Goal: Contribute content: Contribute content

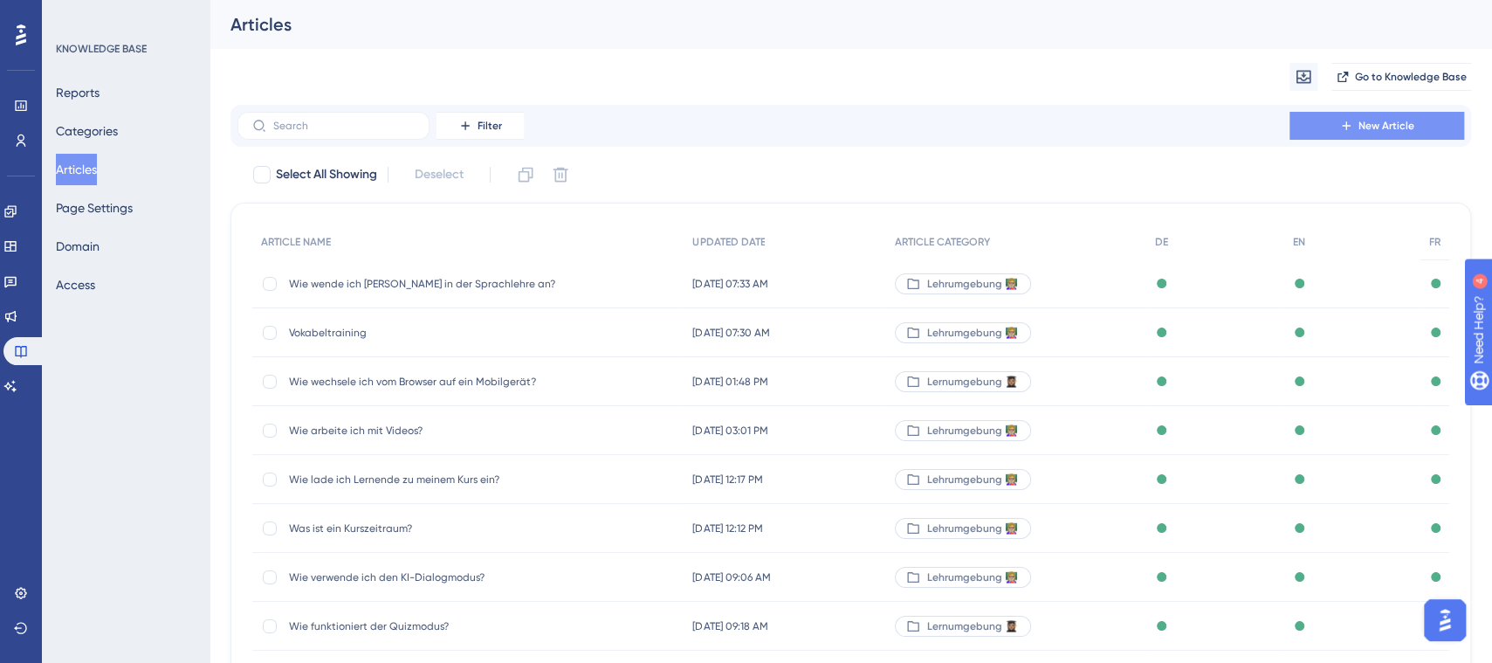
click at [1373, 121] on span "New Article" at bounding box center [1386, 126] width 56 height 14
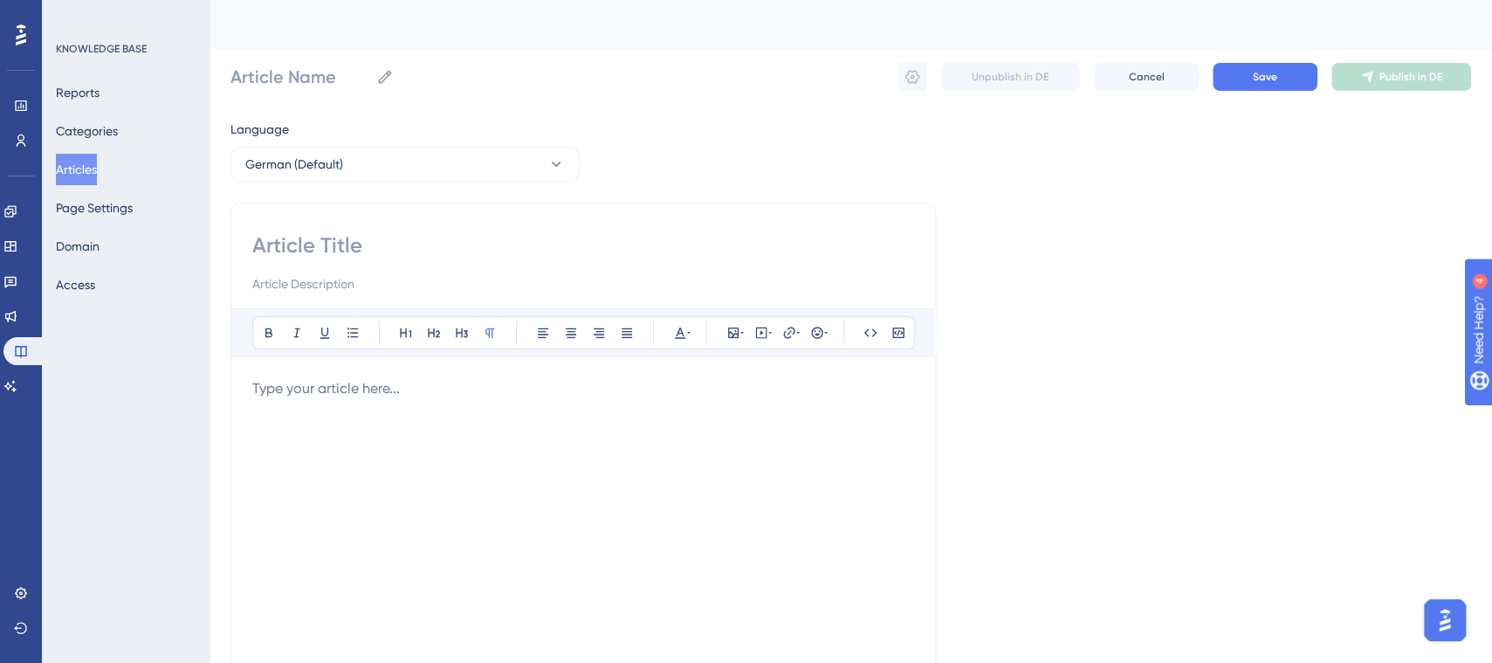
click at [464, 237] on input at bounding box center [583, 245] width 662 height 28
type input "Wabn"
type input "Wann"
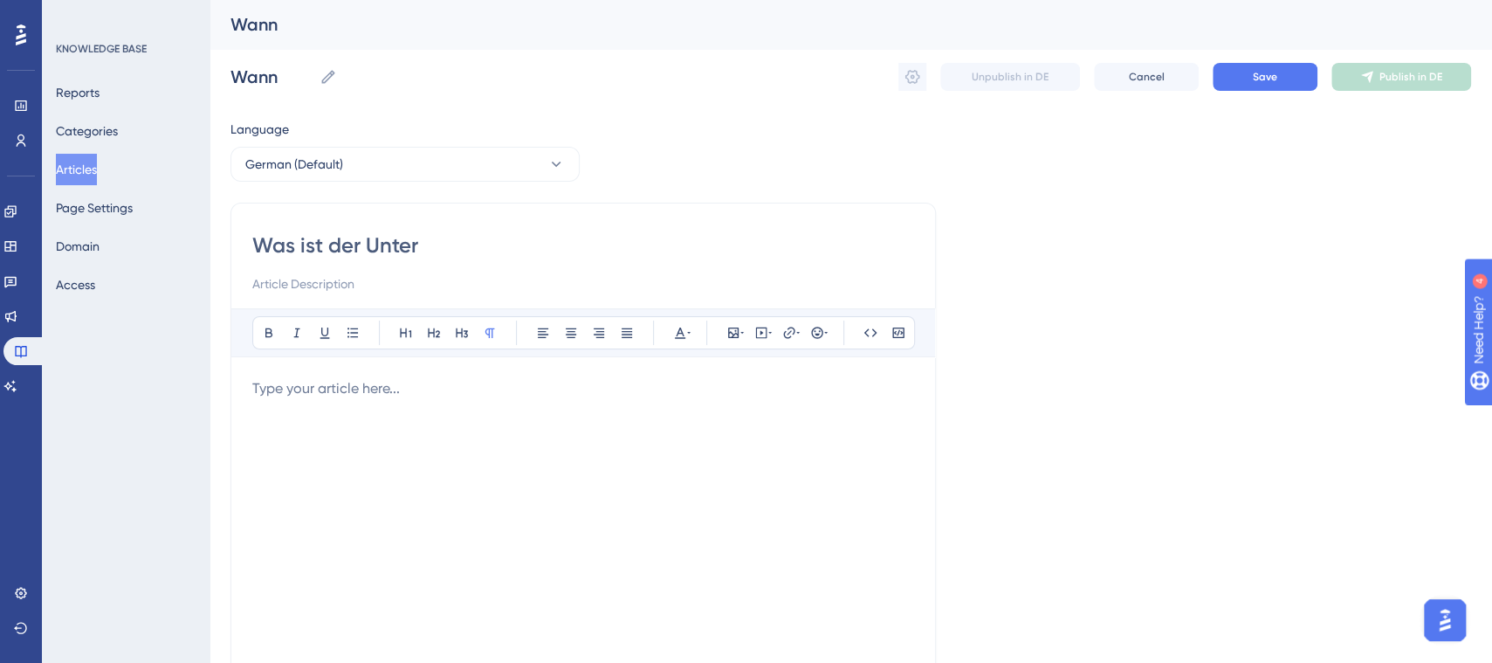
type input "Was ist der Unters"
type input "Was ist der Unter"
type input "Was"
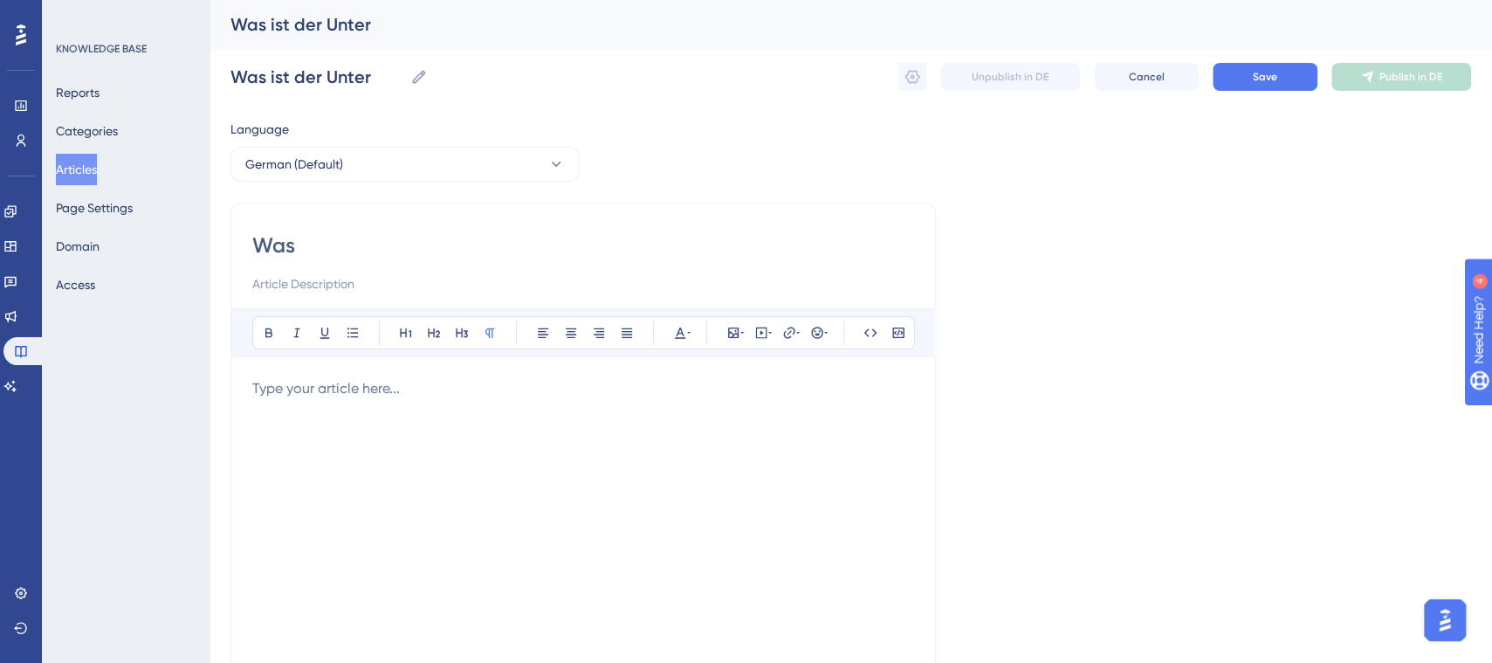
type input "Was"
type input "Wann nutze"
type input "Wann nutze ich"
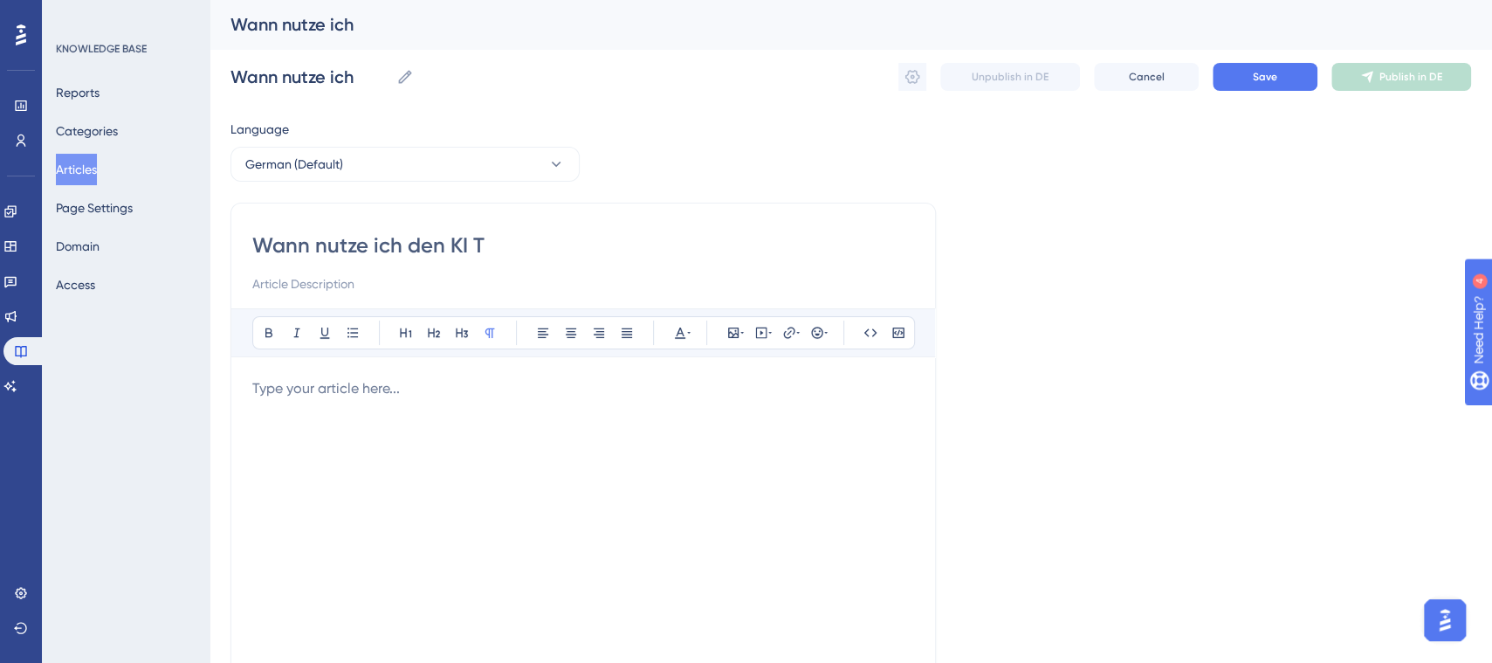
type input "Wann nutze ich den KI Tu"
type input "Wann nutze ich den KI/"
type input "Wann nutze ich den KI"
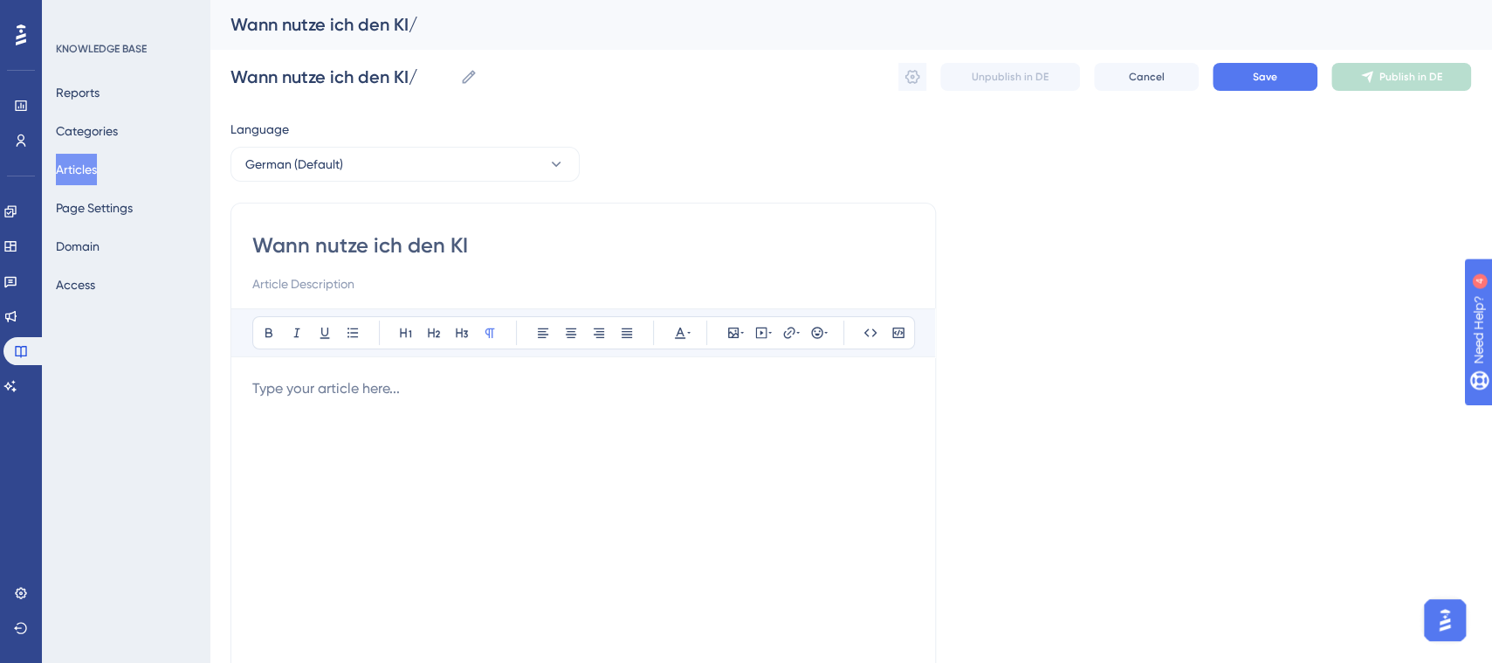
type input "Wann nutze ich den KI"
type input "Wann nutze ich den KI-"
type input "Wann nutze ich den KI-Tu"
type input "Wann nutze ich den KI-T"
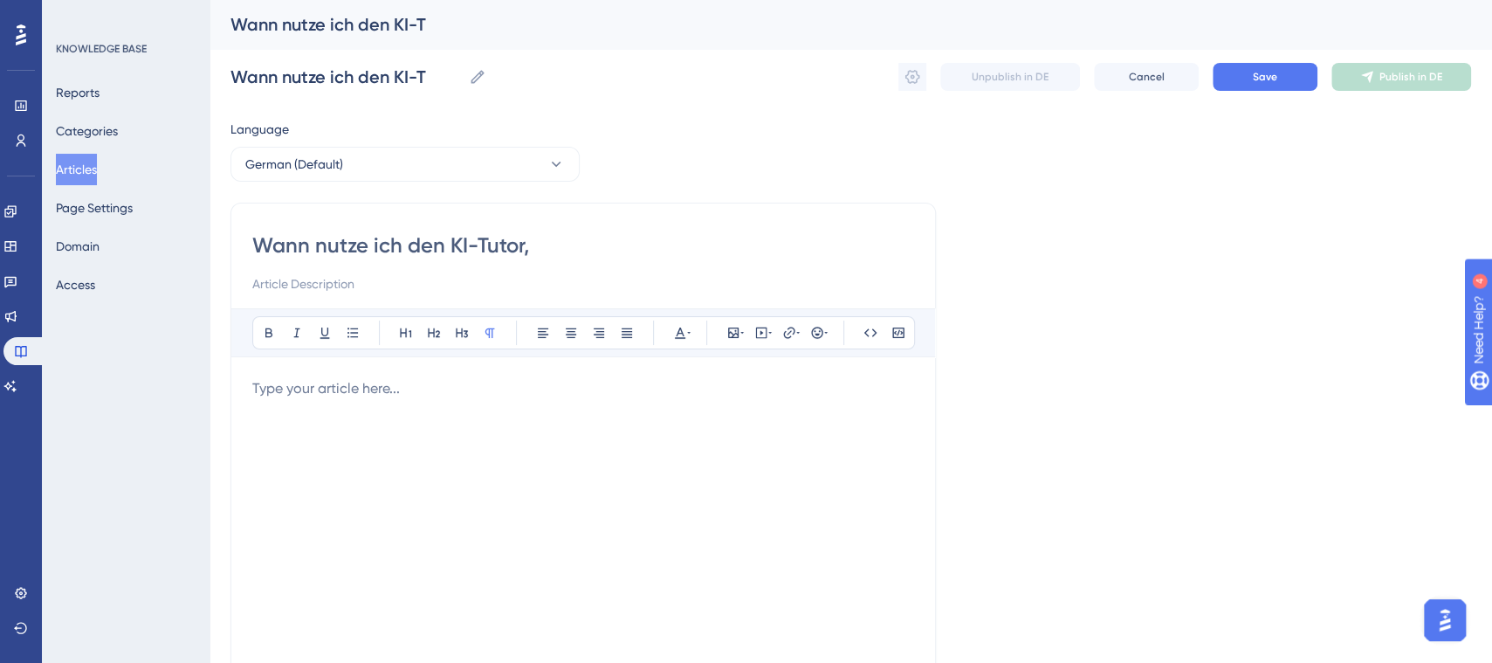
type input "Wann nutze ich den KI-Tutor,"
type input "Wann nutze ich den KI-Tutor, wann die"
drag, startPoint x: 632, startPoint y: 248, endPoint x: 598, endPoint y: 255, distance: 34.8
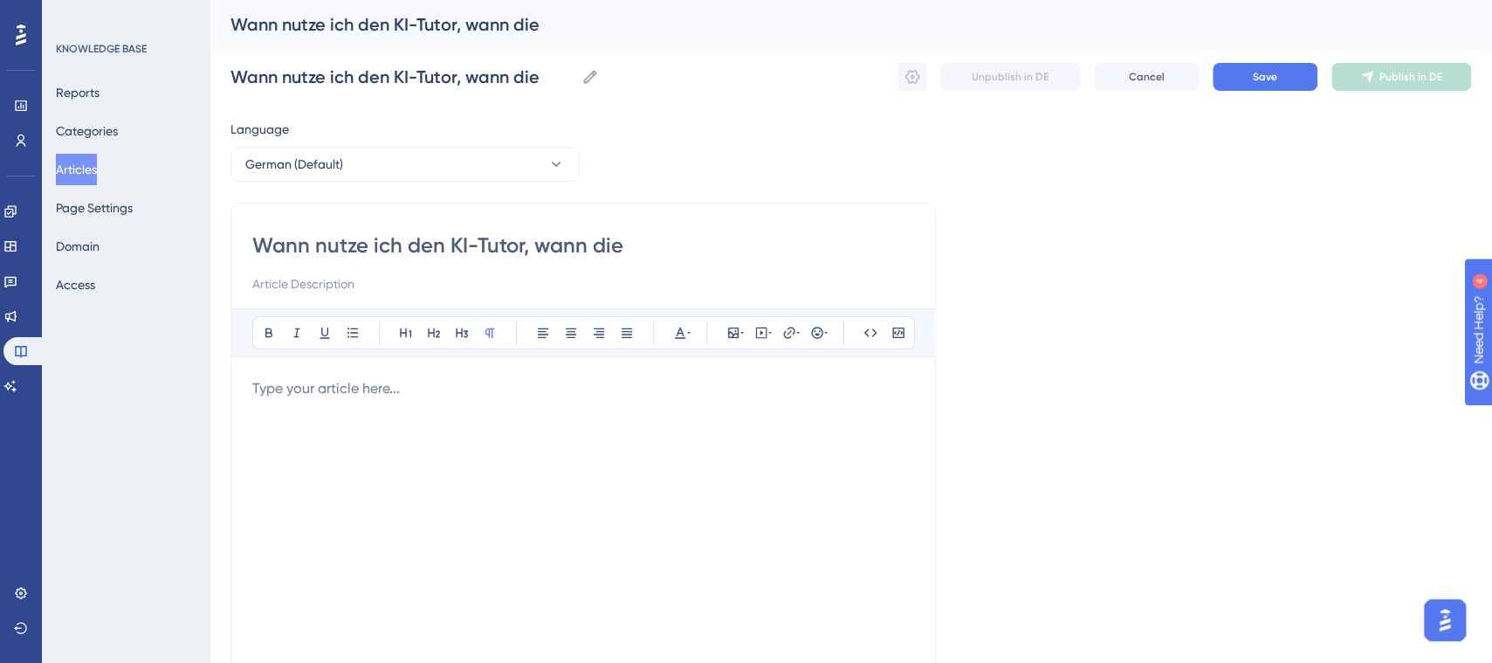
click at [598, 255] on input "Wann nutze ich den KI-Tutor, wann die" at bounding box center [583, 245] width 662 height 28
type input "Wann nutze ich den KI-Tutor, wann e"
type input "Wann nutze ich den KI-Tutor, wann einen Chatbot"
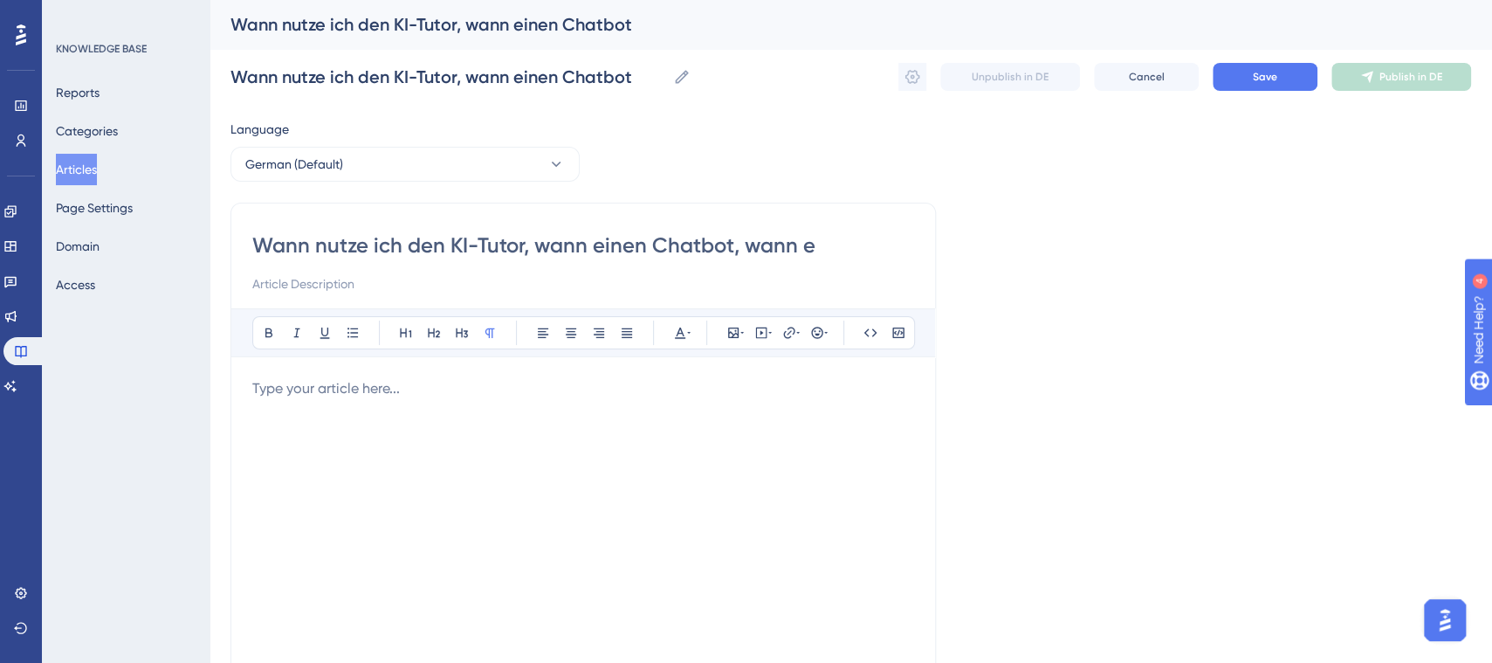
type input "Wann nutze ich den KI-Tutor, wann einen Chatbot, wann ei"
type input "Wann nutze ich den KI-Tutor, wann einen Chatbot, wann den KI"
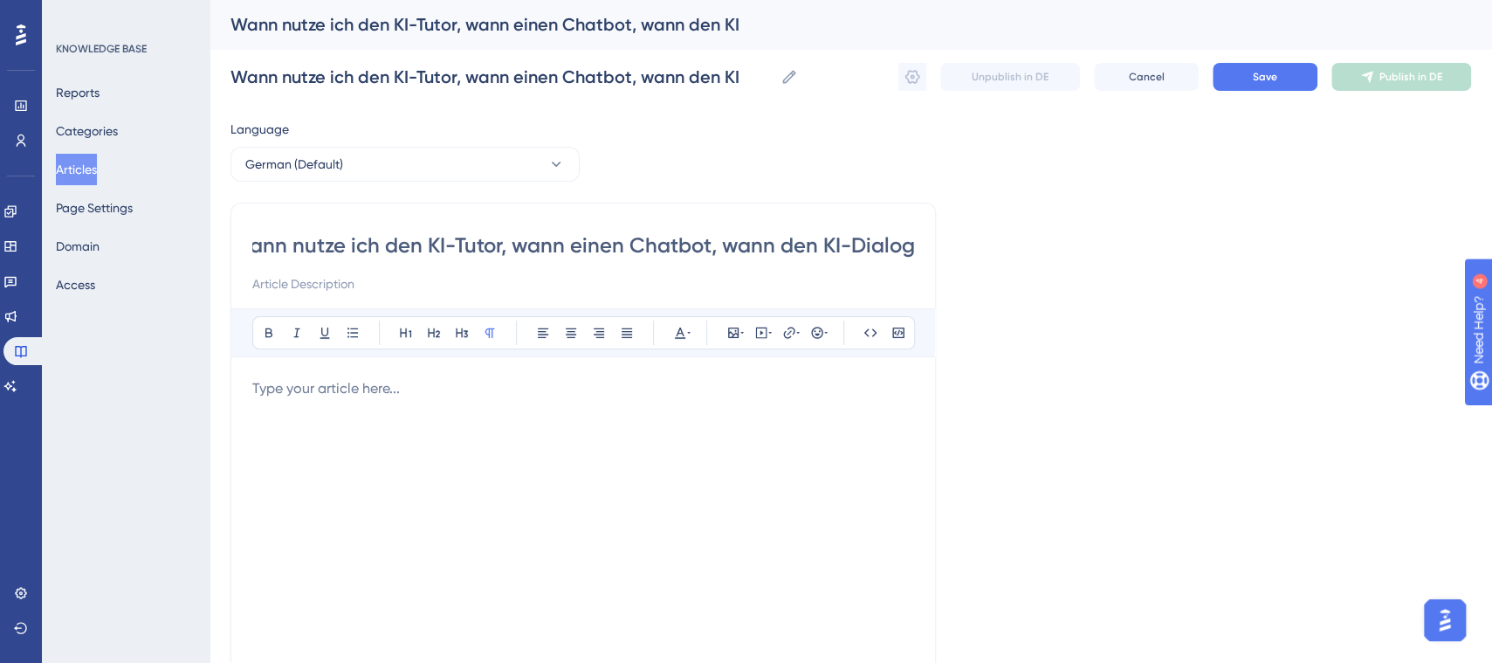
type input "Wann nutze ich den KI-Tutor, wann einen Chatbot, wann den KI-Dialog?"
click at [483, 462] on div at bounding box center [583, 570] width 662 height 384
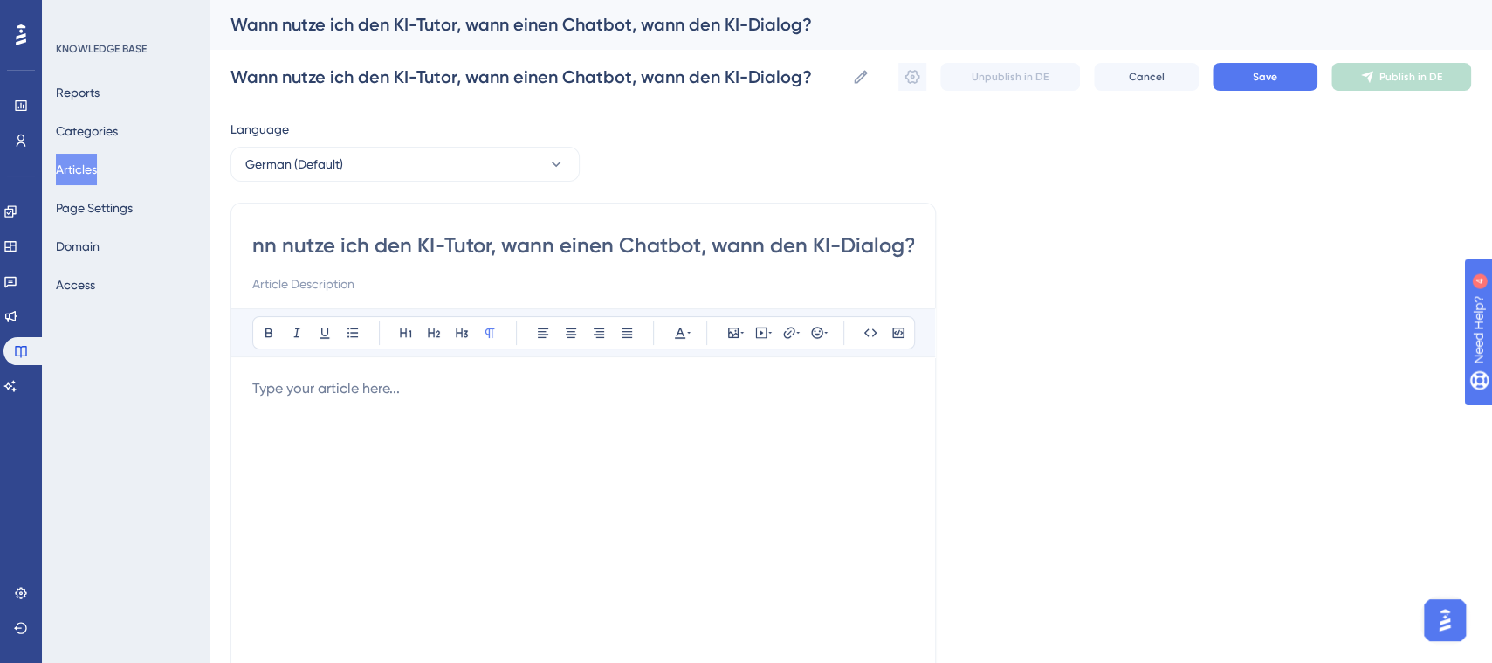
scroll to position [0, 0]
click at [338, 279] on input at bounding box center [583, 283] width 662 height 21
paste input "für Lehrpersonen 👩🏼‍🏫"
type input "für Lehrpersonen 👩🏼‍🏫"
click at [401, 393] on p at bounding box center [583, 388] width 662 height 21
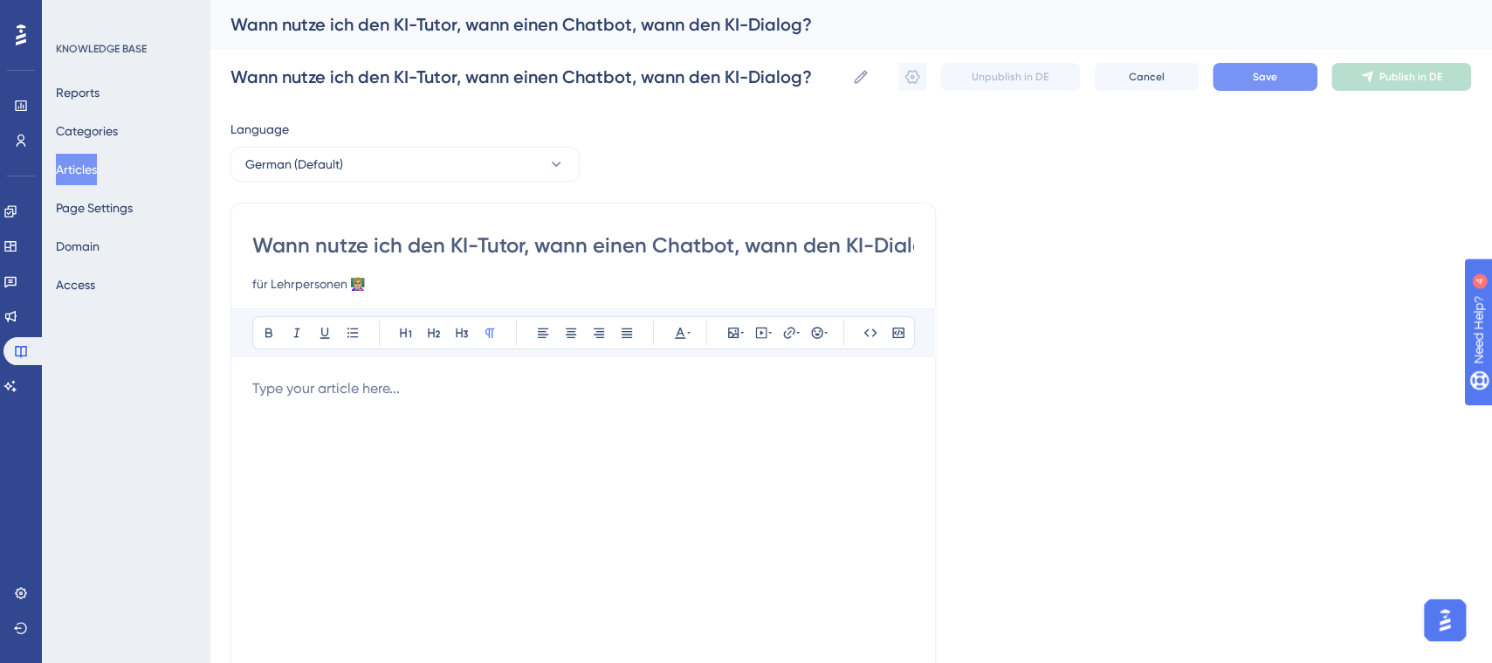
click at [1289, 79] on button "Save" at bounding box center [1265, 77] width 105 height 28
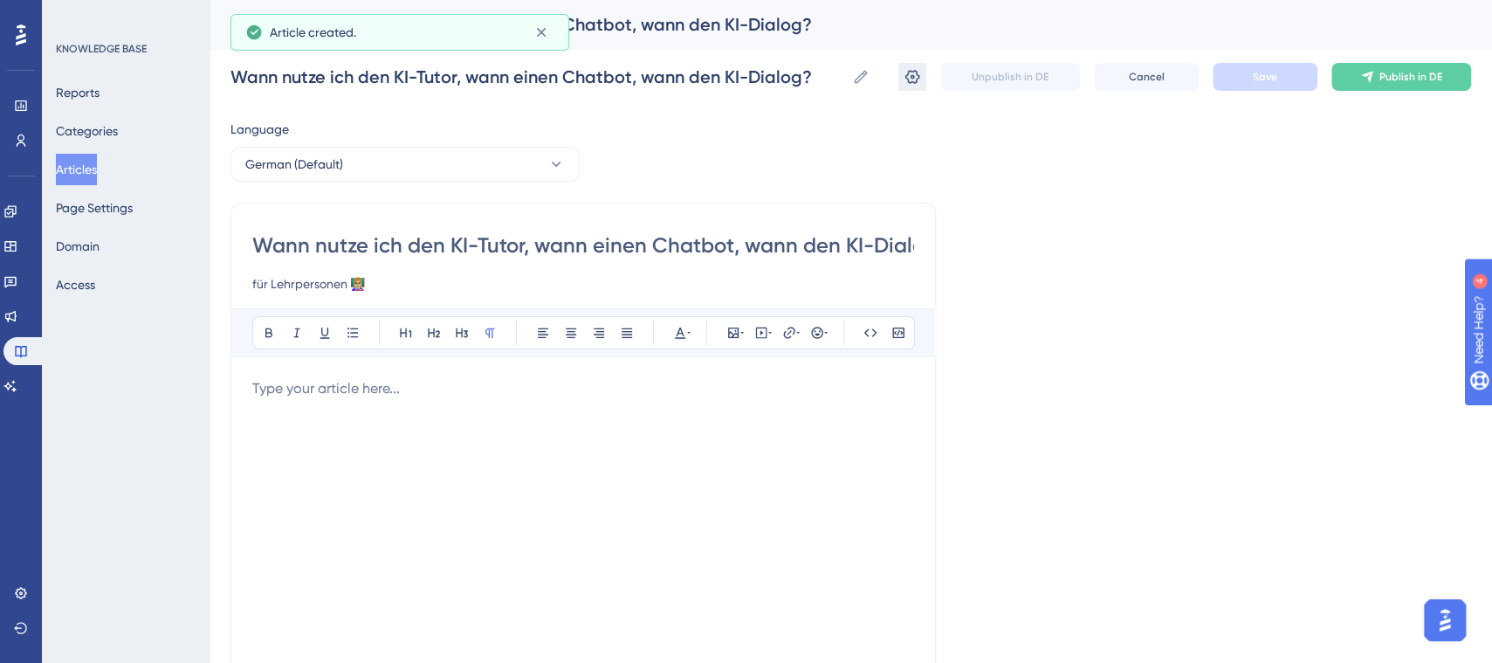
click at [915, 80] on icon at bounding box center [912, 77] width 15 height 14
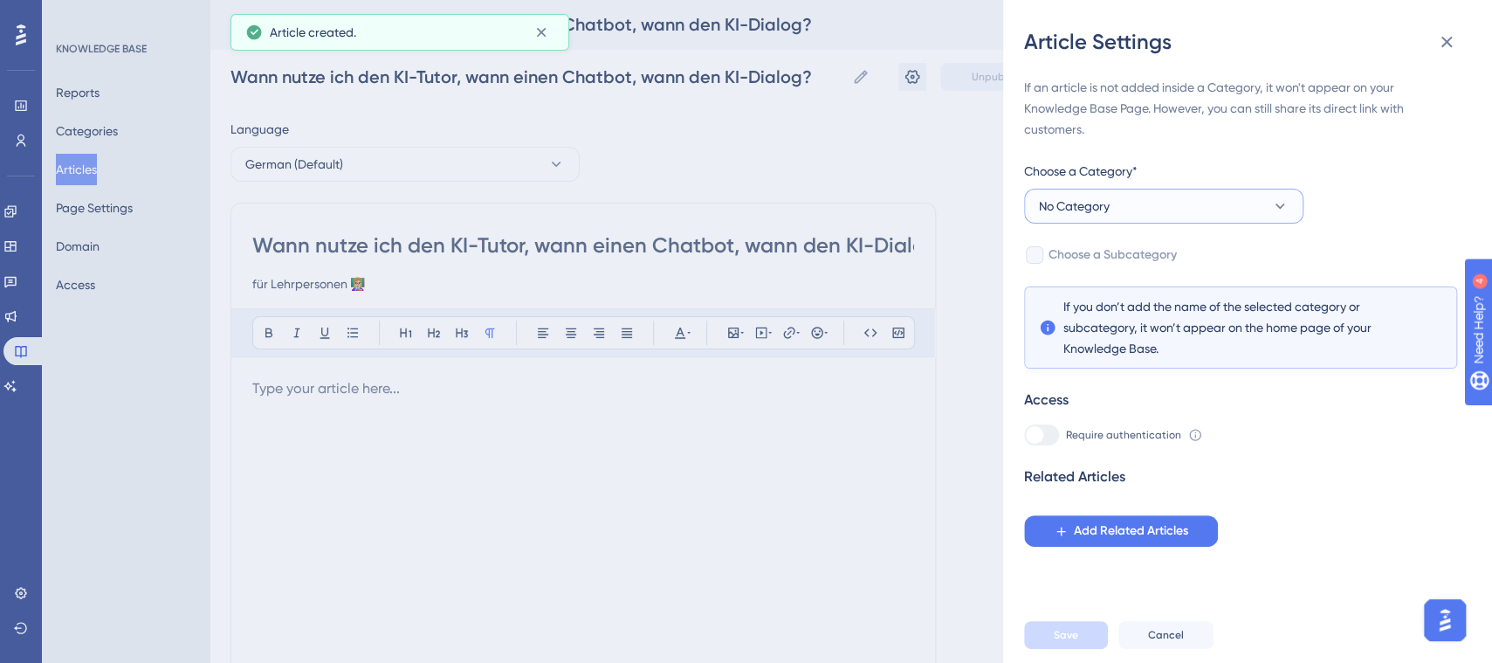
click at [1262, 213] on button "No Category" at bounding box center [1163, 206] width 279 height 35
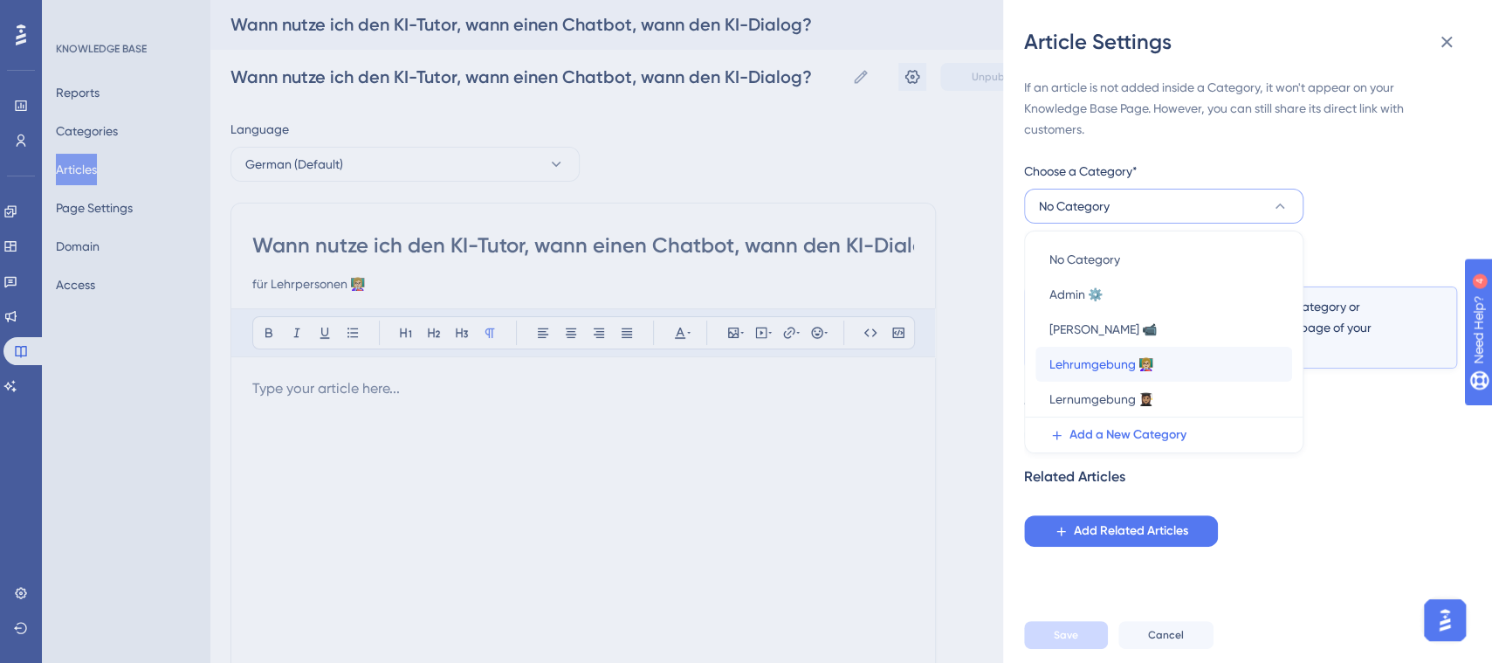
click at [1149, 362] on span "Lehrumgebung 👩🏼‍🏫" at bounding box center [1101, 364] width 104 height 21
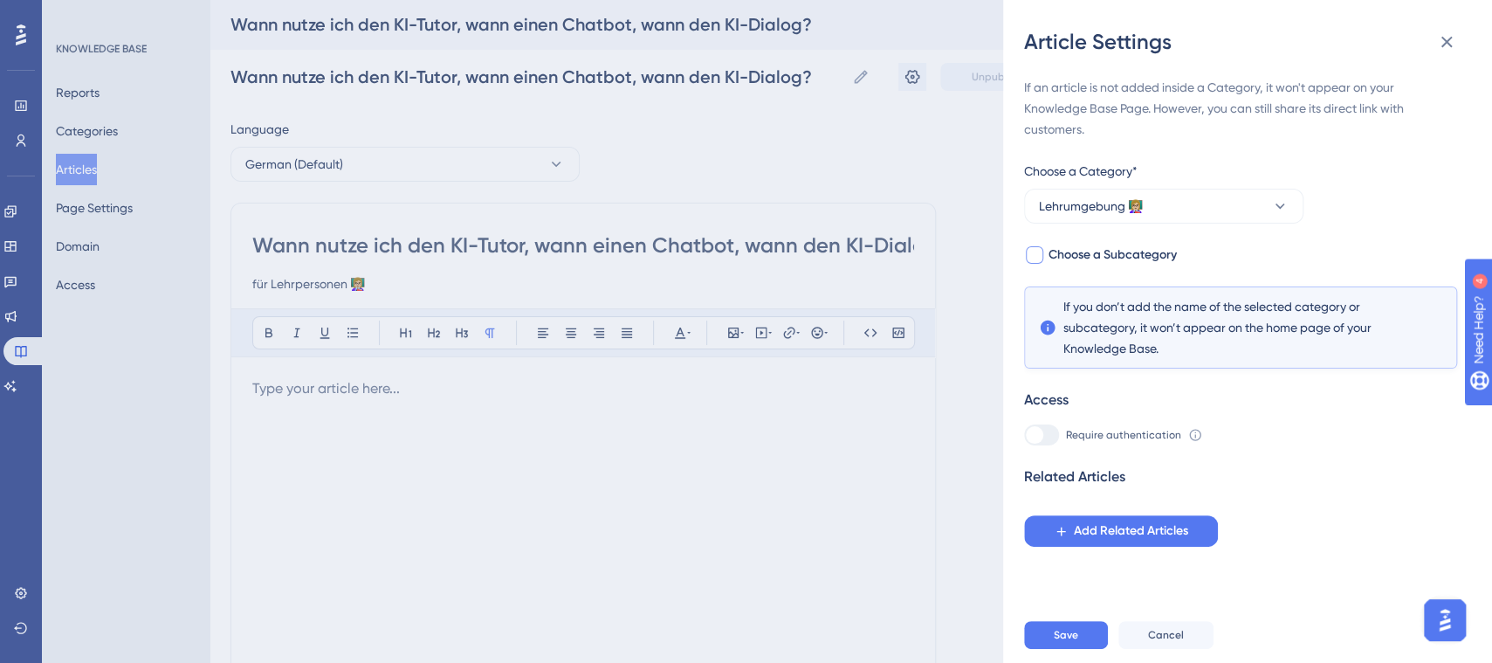
click at [1035, 258] on div at bounding box center [1034, 254] width 17 height 17
checkbox input "true"
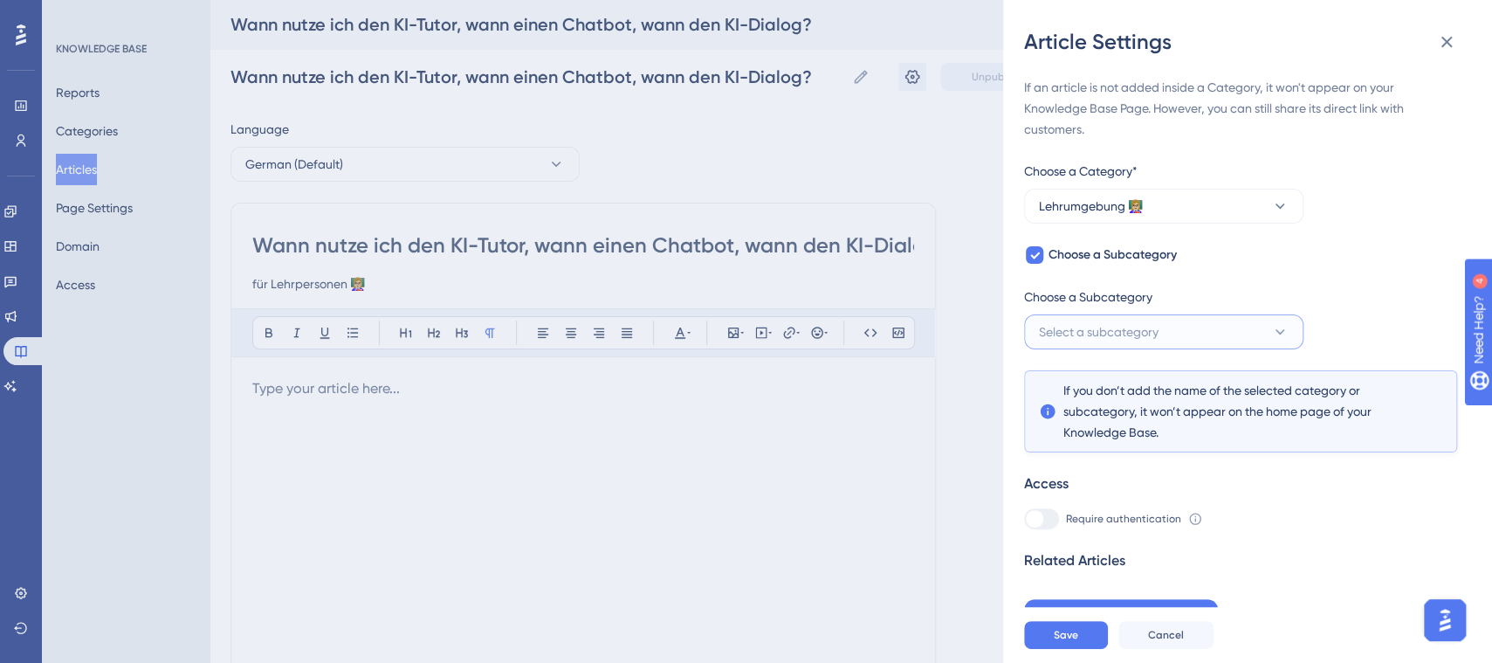
click at [1187, 328] on button "Select a subcategory" at bounding box center [1163, 331] width 279 height 35
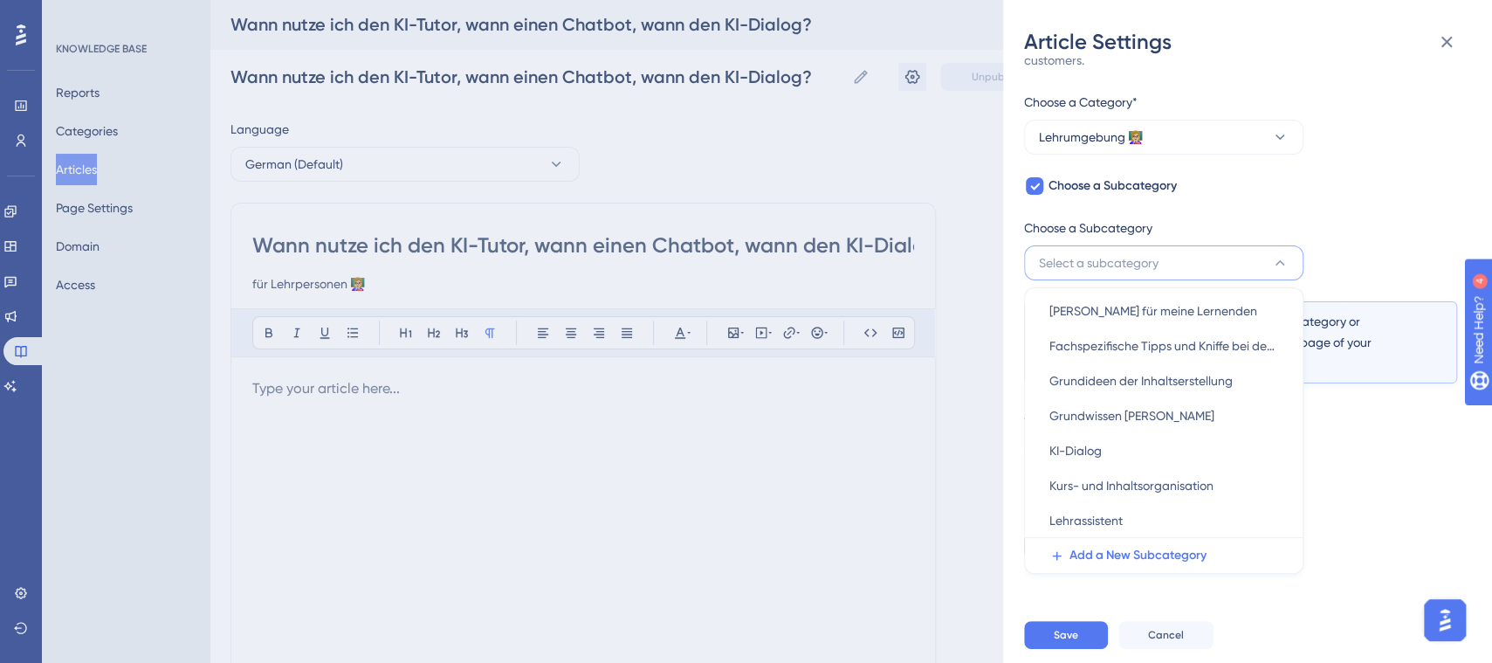
scroll to position [36, 0]
click at [1145, 388] on span "Grundideen der Inhaltserstellung" at bounding box center [1140, 385] width 183 height 21
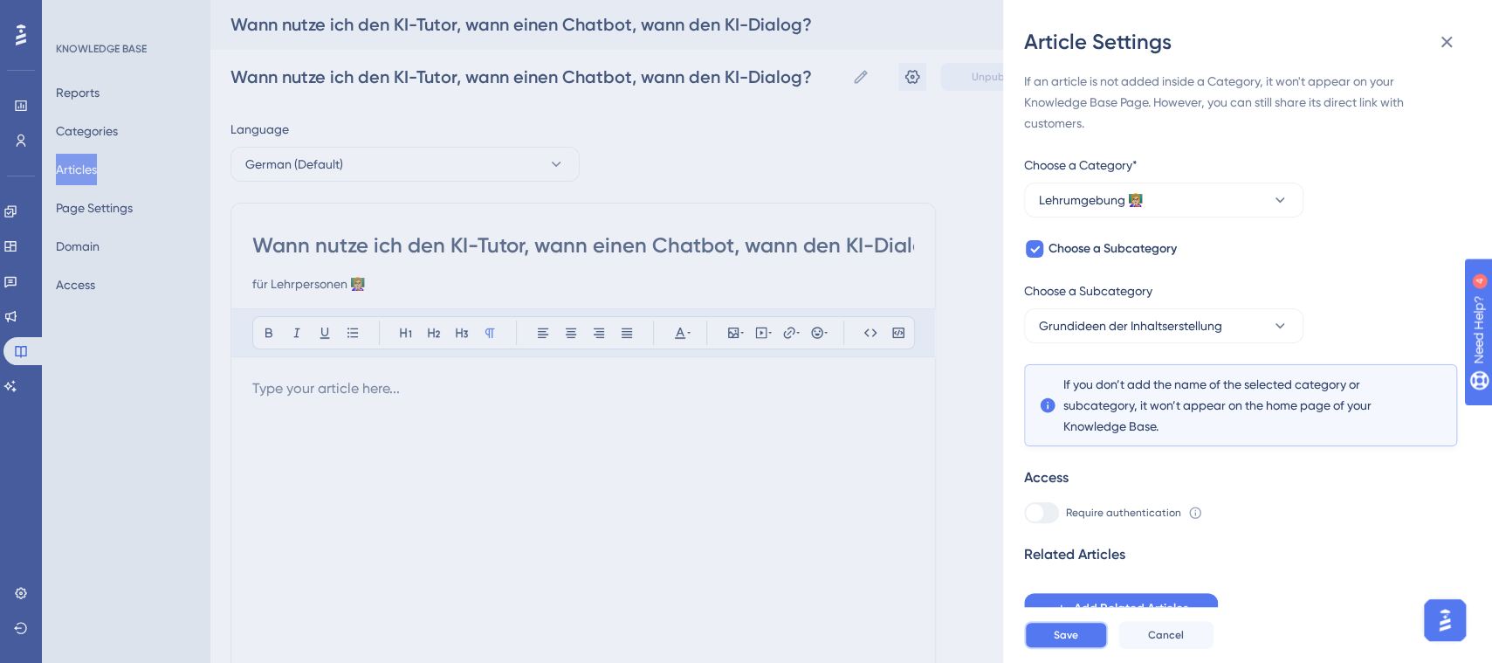
click at [1068, 642] on span "Save" at bounding box center [1066, 635] width 24 height 14
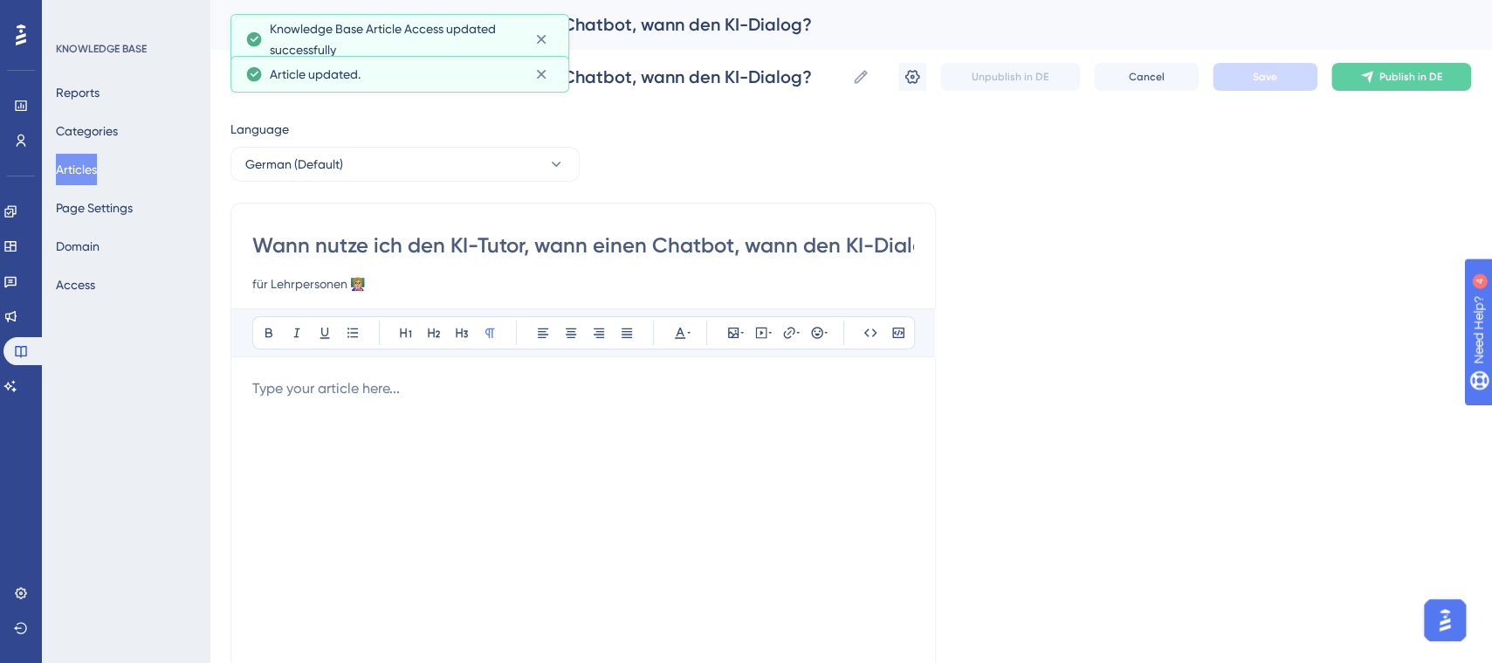
click at [384, 393] on p at bounding box center [583, 388] width 662 height 21
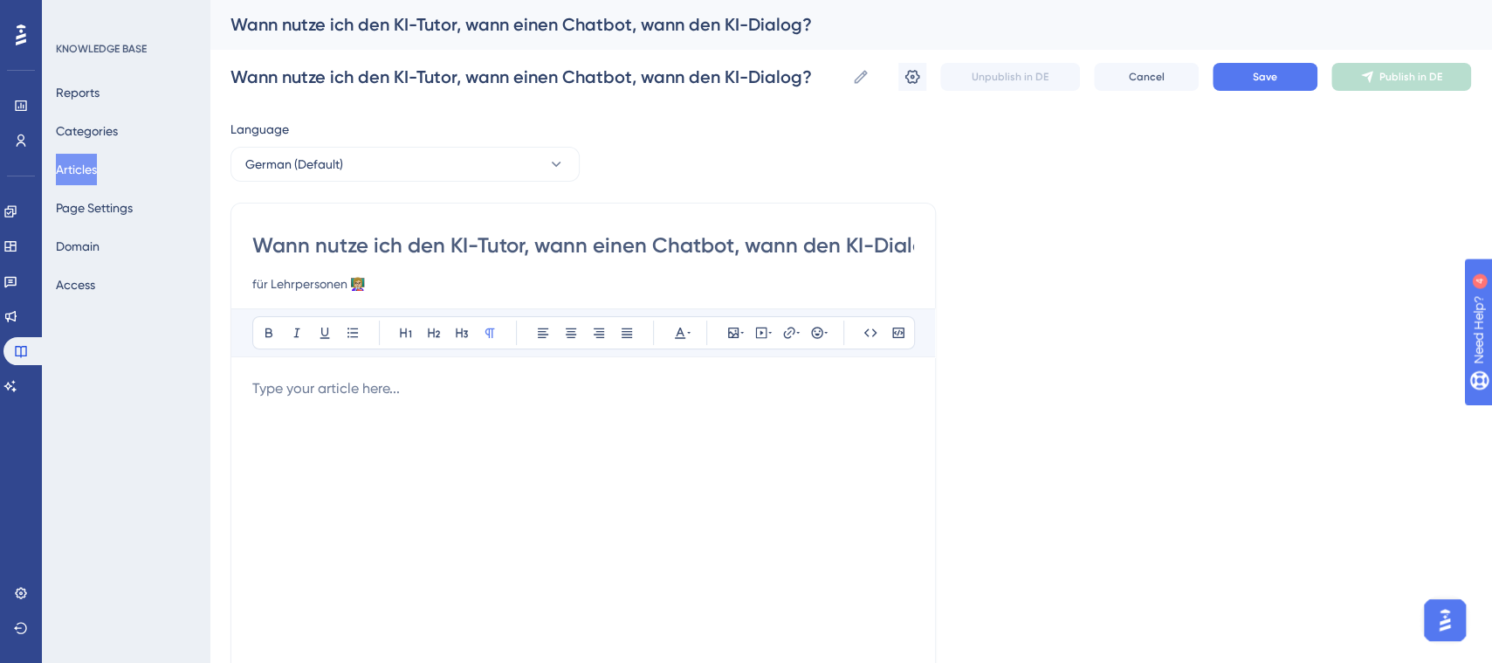
drag, startPoint x: 450, startPoint y: 242, endPoint x: 249, endPoint y: 244, distance: 200.8
click at [249, 244] on div "Wann nutze ich den KI-Tutor, wann einen Chatbot, wann den KI-Dialog? für Lehrpe…" at bounding box center [582, 493] width 705 height 581
type input "KI-Tutor, wann einen Chatbot, wann den KI-Dialog?"
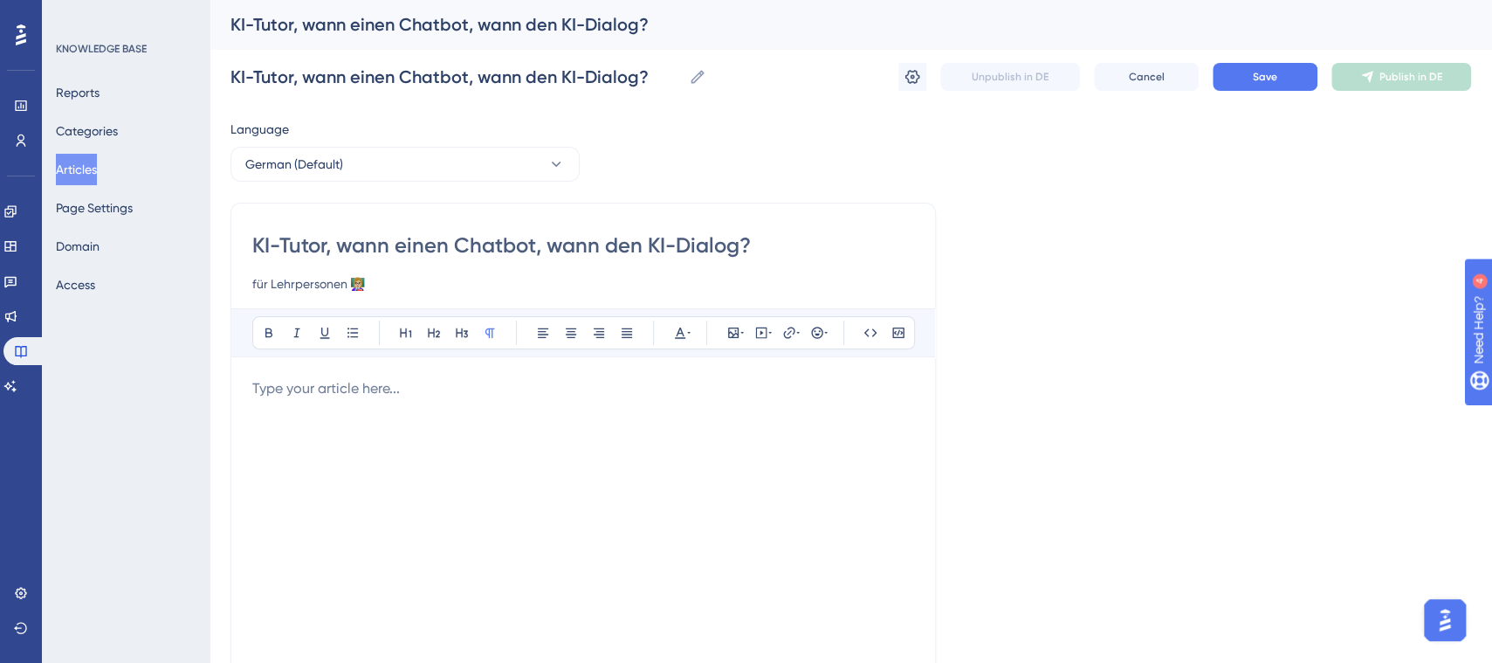
drag, startPoint x: 448, startPoint y: 237, endPoint x: 341, endPoint y: 248, distance: 107.1
click at [341, 248] on input "KI-Tutor, wann einen Chatbot, wann den KI-Dialog?" at bounding box center [583, 245] width 662 height 28
type input "KI-Tutor, Chatbot, wann den KI-Dialog?"
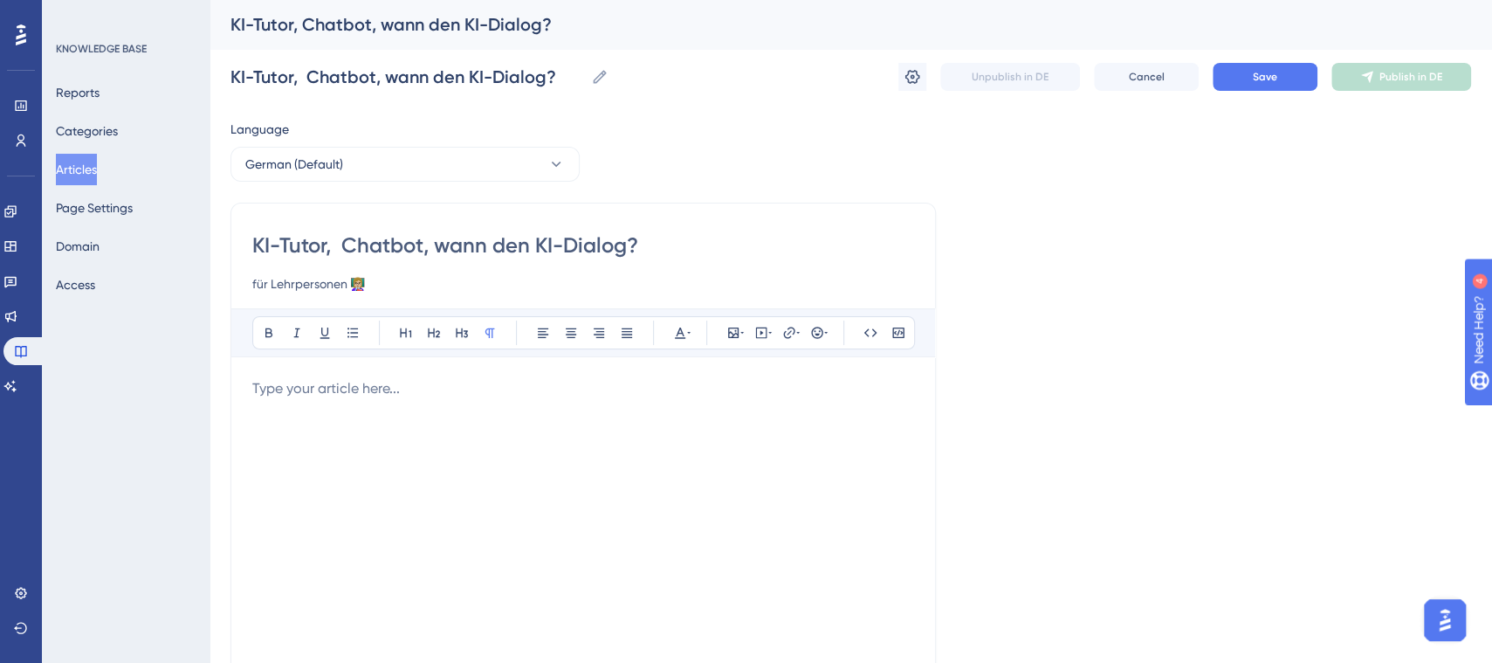
drag, startPoint x: 535, startPoint y: 243, endPoint x: 444, endPoint y: 246, distance: 91.7
click at [444, 246] on input "KI-Tutor, Chatbot, wann den KI-Dialog?" at bounding box center [583, 245] width 662 height 28
type input "KI-Tutor, Chatbot, oder KI-Dialog?"
type input "KI-Tutor, Chatbot, oder KI-Dialog? Was ist"
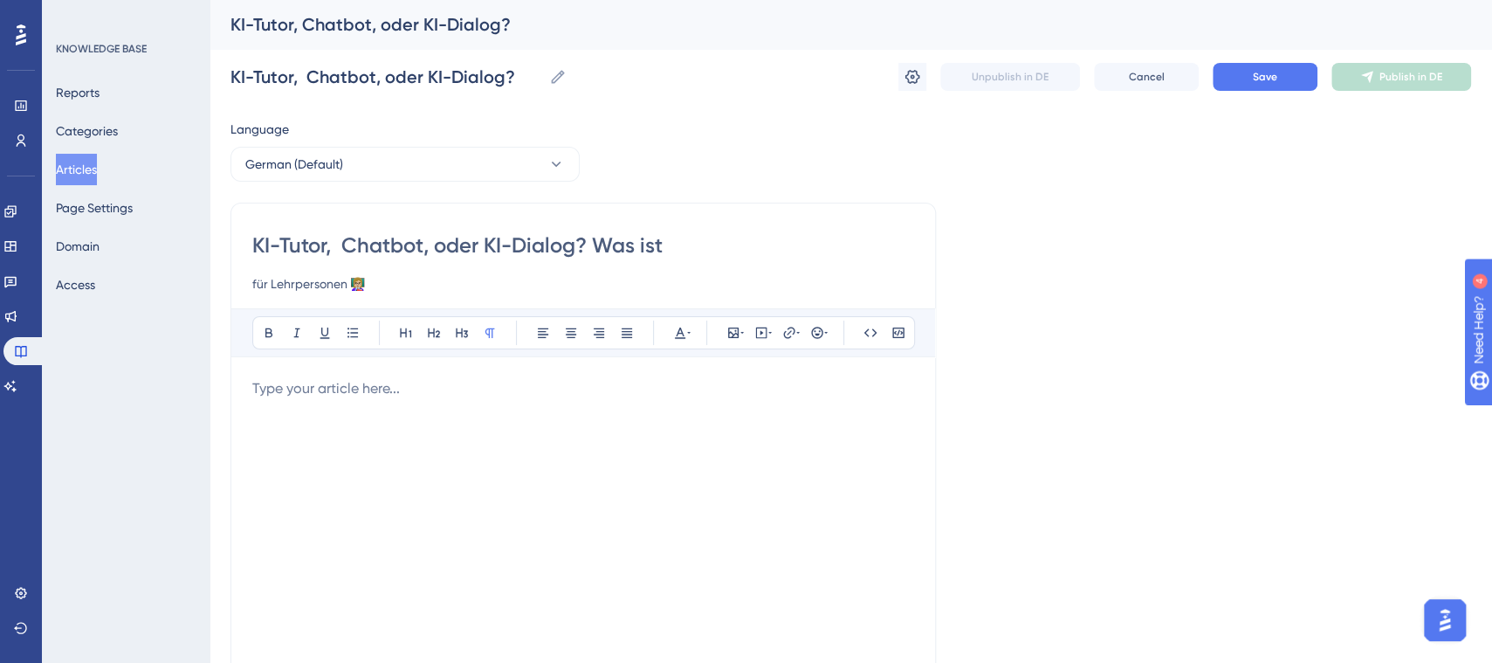
type input "KI-Tutor, Chatbot, oder KI-Dialog? Was ist"
type input "KI-Tutor, Chatbot, oder KI-Dialog?"
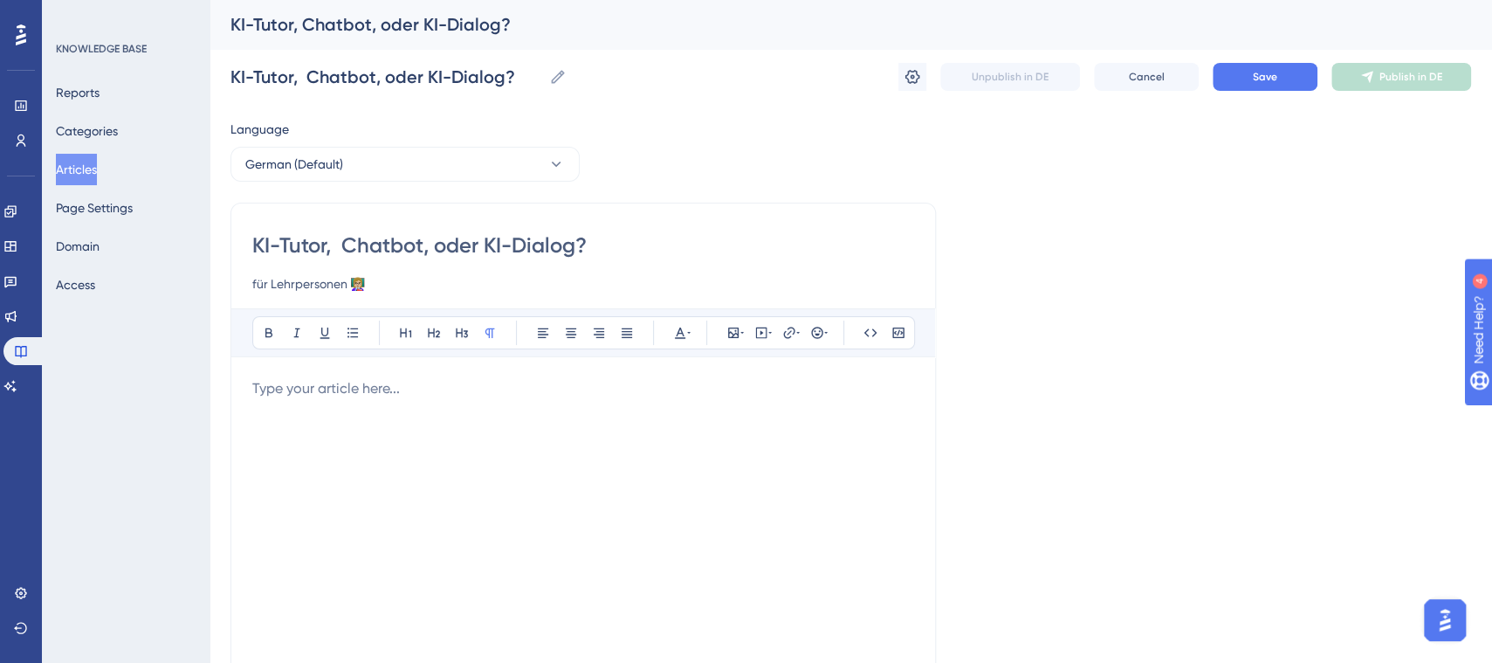
click at [342, 240] on input "KI-Tutor, Chatbot, oder KI-Dialog?" at bounding box center [583, 245] width 662 height 28
type input "KI-Tutor, Chatbot, oder KI-Dialog?"
click at [326, 389] on p "To enrich screen reader interactions, please activate Accessibility in Grammarl…" at bounding box center [583, 388] width 662 height 21
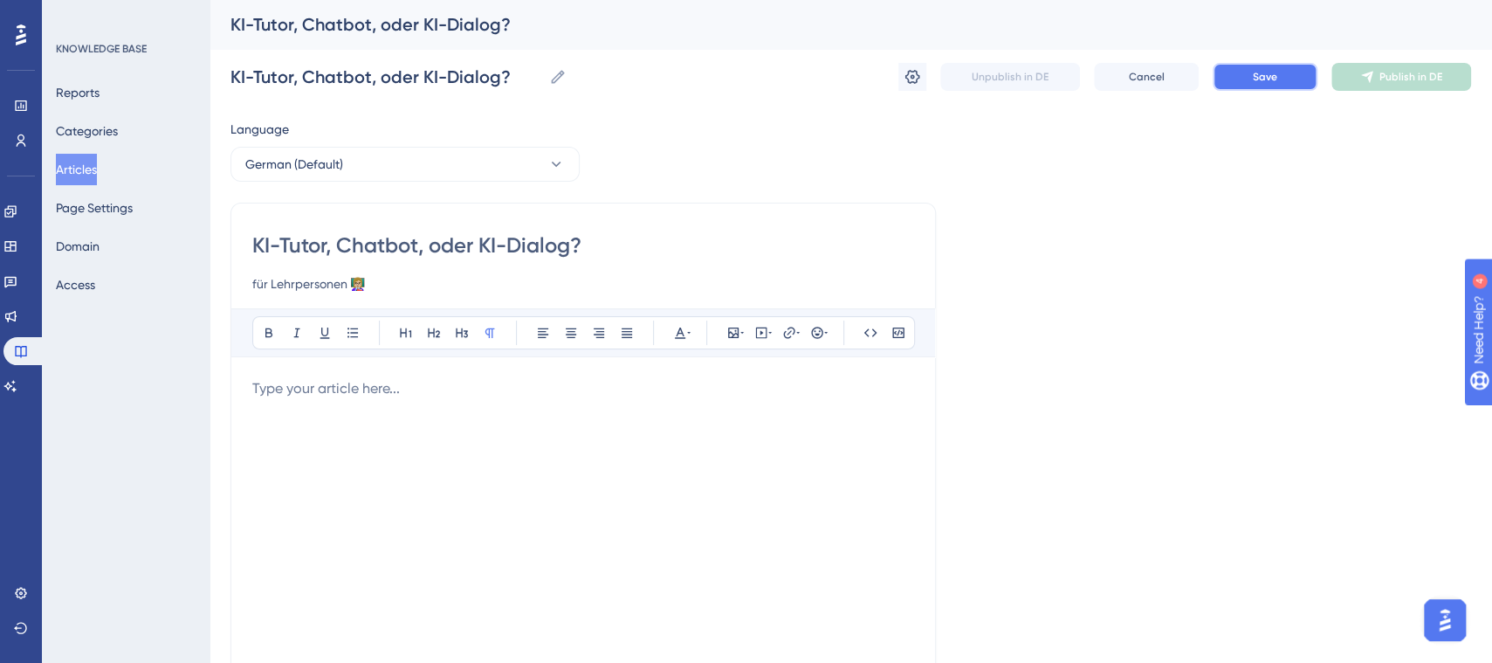
click at [1283, 86] on button "Save" at bounding box center [1265, 77] width 105 height 28
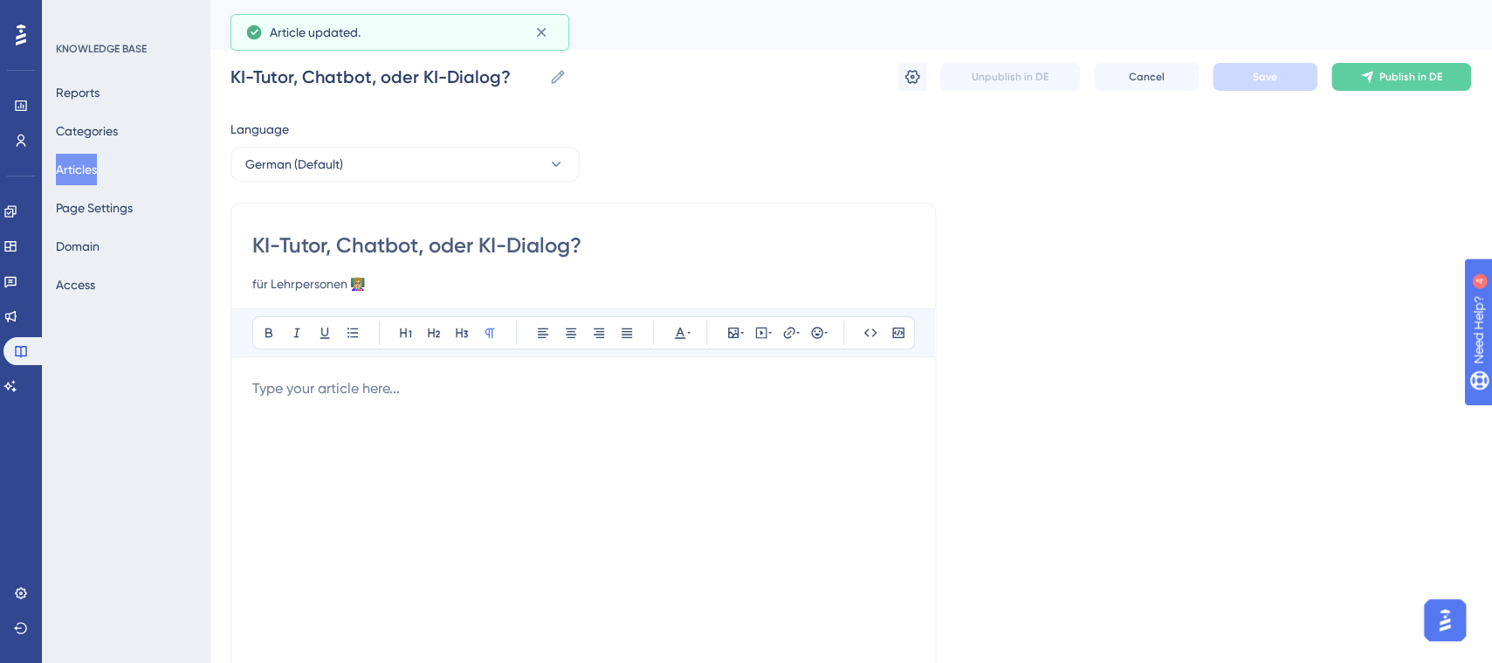
click at [438, 409] on div "To enrich screen reader interactions, please activate Accessibility in Grammarl…" at bounding box center [583, 570] width 662 height 384
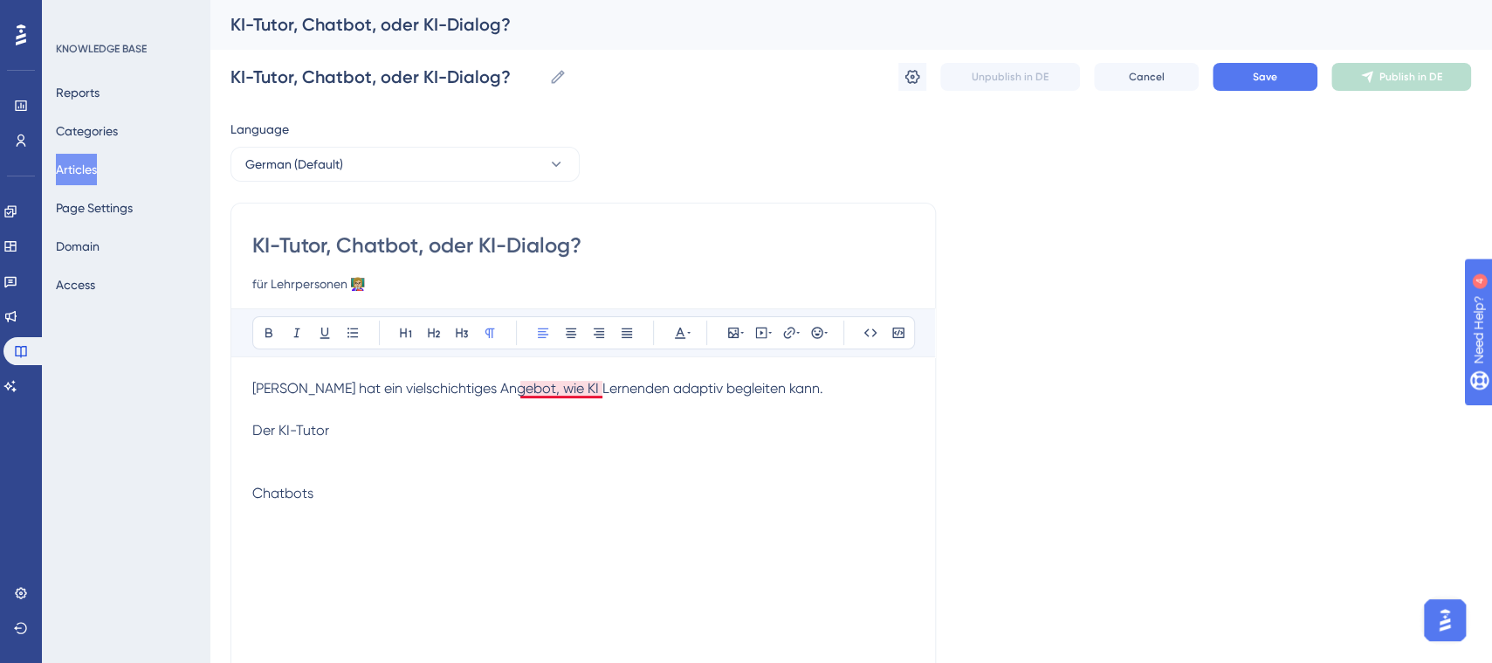
click at [562, 389] on span "[PERSON_NAME] hat ein vielschichtiges Angebot, wie KI Lernenden adaptiv begleit…" at bounding box center [537, 388] width 571 height 17
click at [771, 385] on p "[PERSON_NAME] hat ein vielschichtiges Angebot, wie KI-Lernende adaptiv begleite…" at bounding box center [583, 388] width 662 height 21
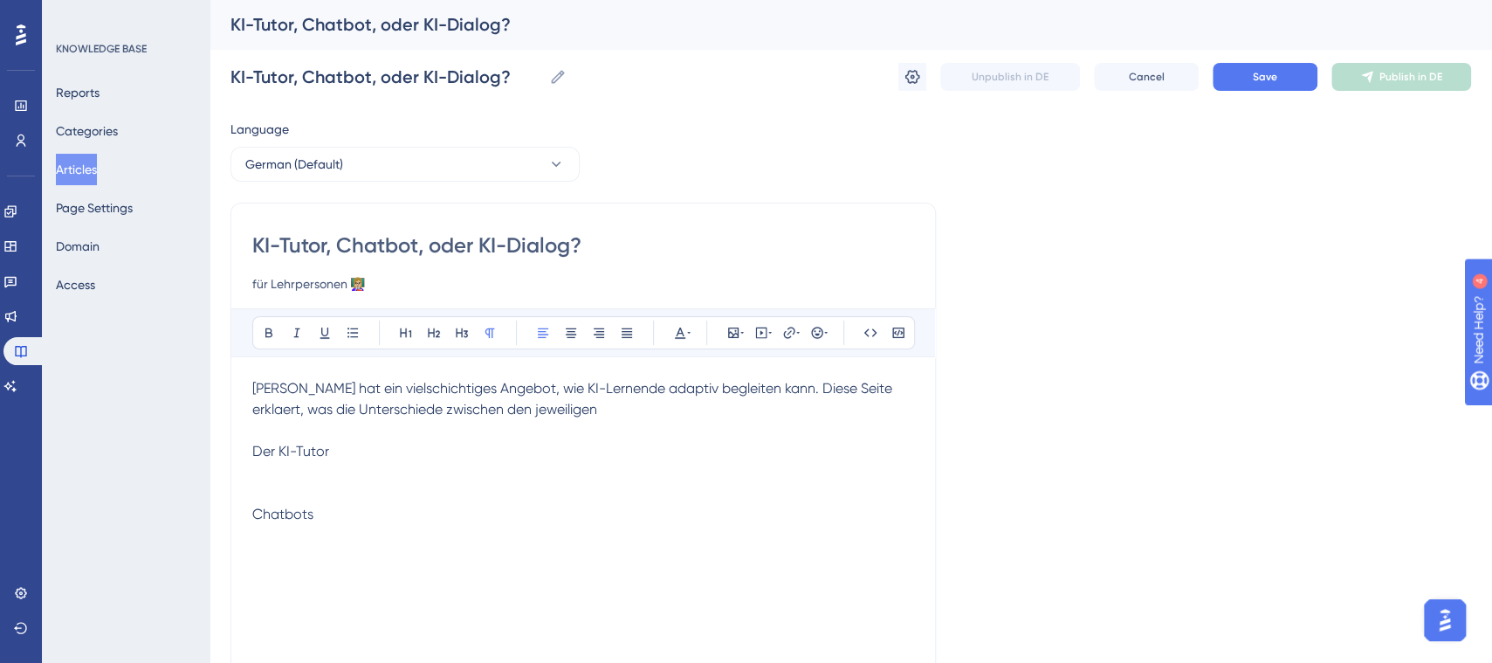
click at [540, 383] on span "[PERSON_NAME] hat ein vielschichtiges Angebot, wie KI-Lernende adaptiv begleite…" at bounding box center [573, 399] width 643 height 38
drag, startPoint x: 290, startPoint y: 403, endPoint x: 278, endPoint y: 409, distance: 13.3
click at [278, 409] on span "[PERSON_NAME] bietet verschiedene Möglichkeiten, wie Lernende von KI adaptiv be…" at bounding box center [584, 399] width 664 height 38
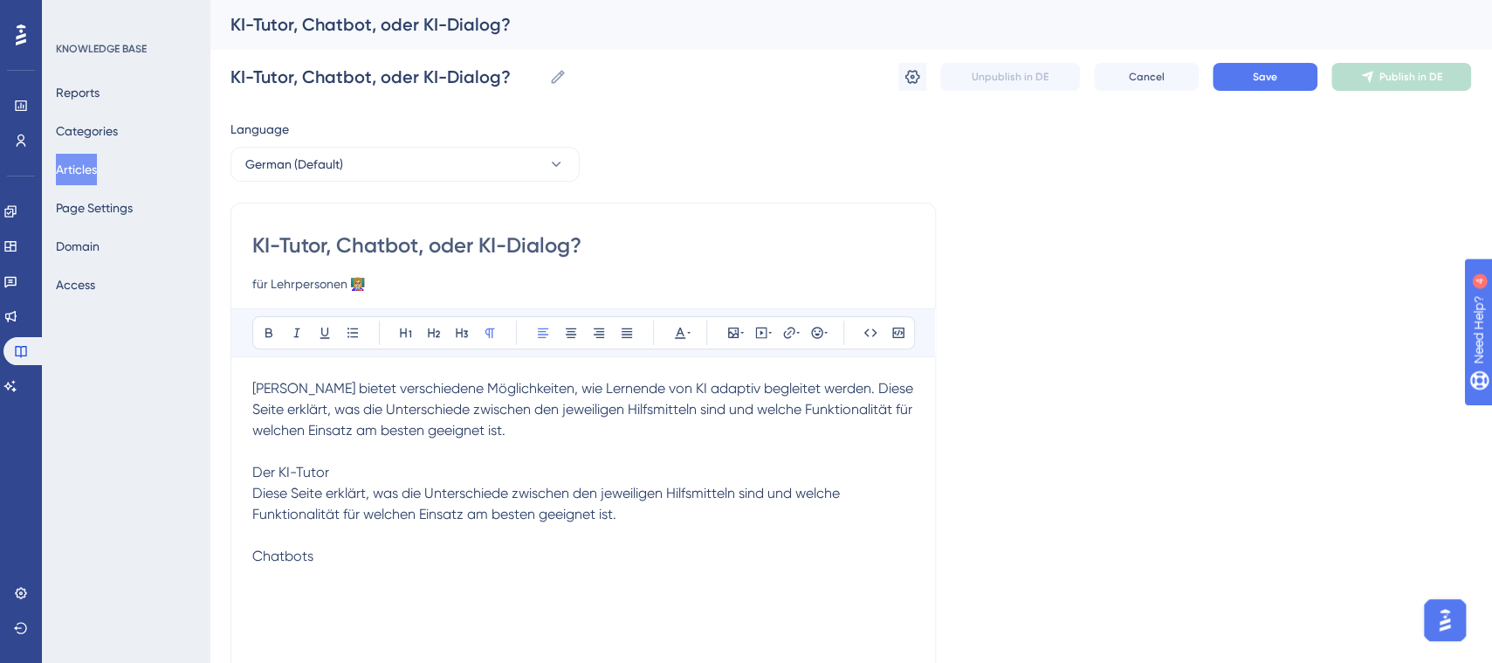
click at [364, 478] on p "Der KI-Tutor" at bounding box center [583, 472] width 662 height 21
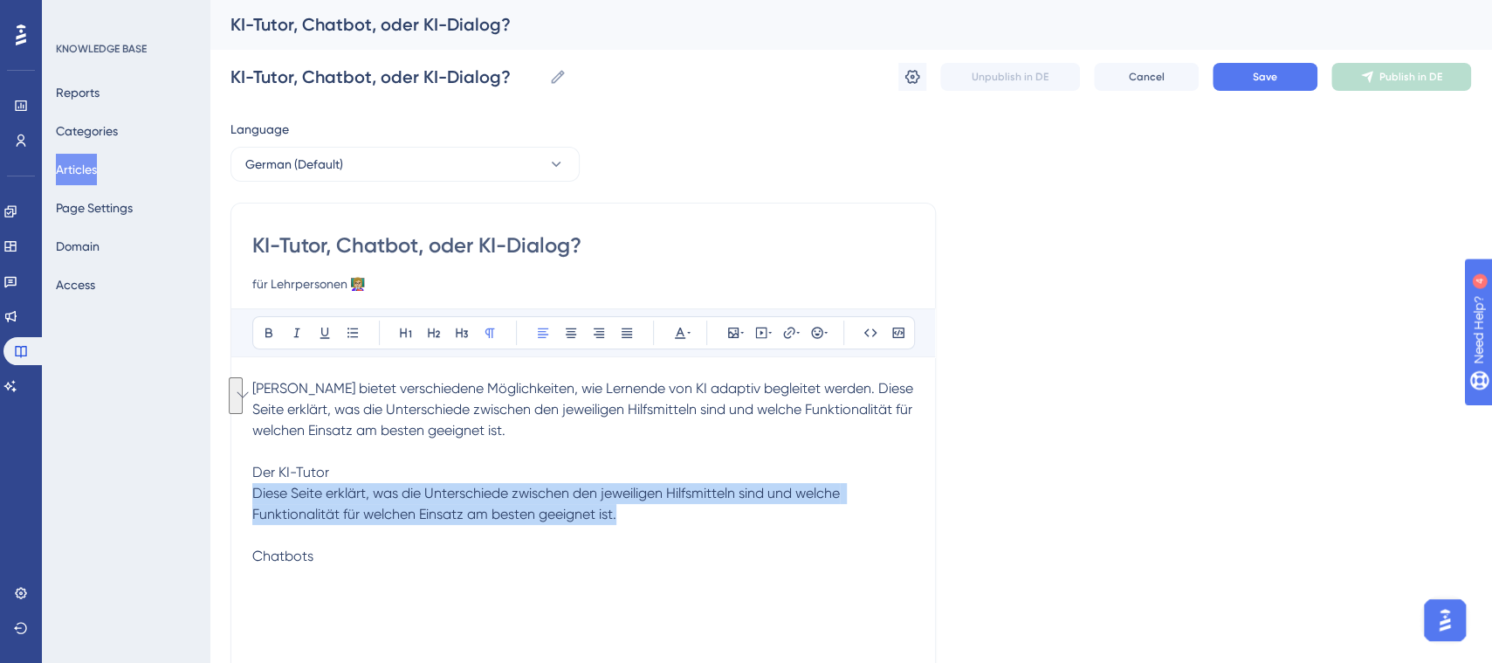
drag, startPoint x: 655, startPoint y: 518, endPoint x: 253, endPoint y: 502, distance: 401.9
click at [253, 502] on p "Diese Seite erklärt, was die Unterschiede zwischen den jeweiligen Hilfsmitteln …" at bounding box center [583, 504] width 662 height 42
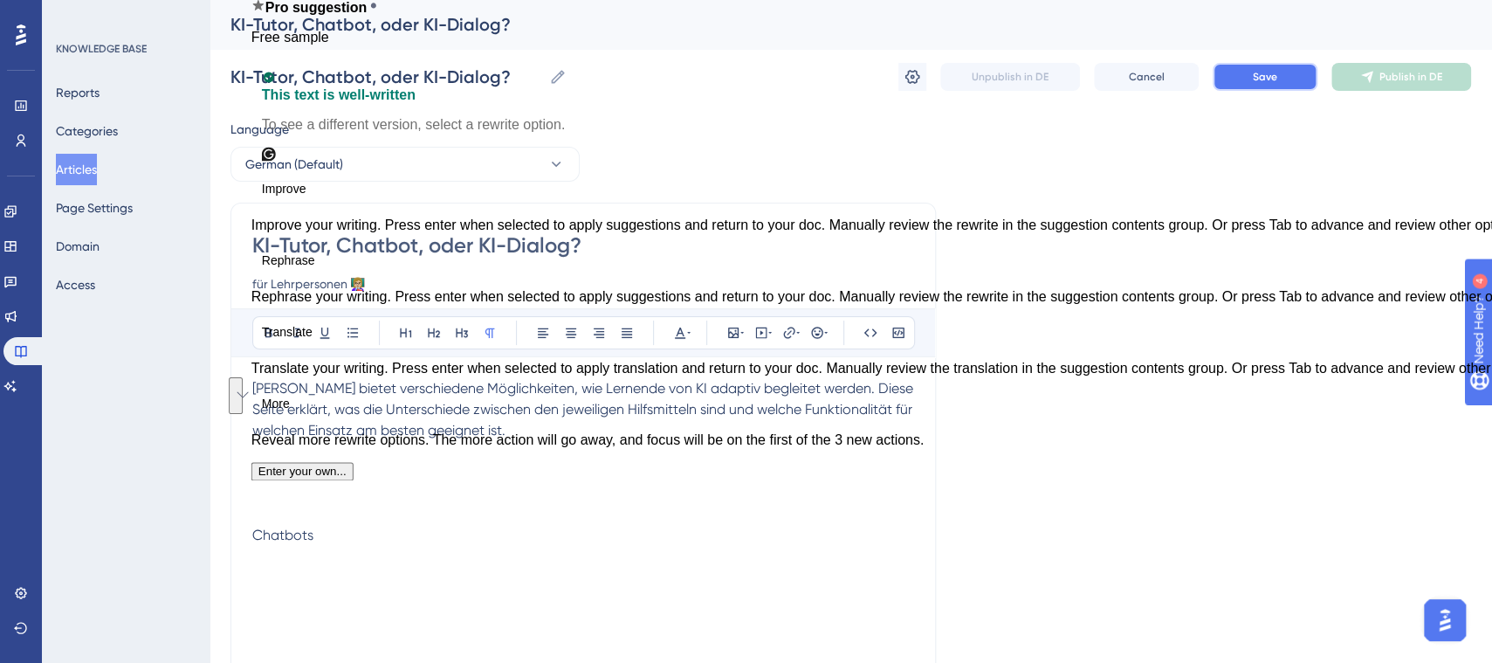
click at [1296, 74] on button "Save" at bounding box center [1265, 77] width 105 height 28
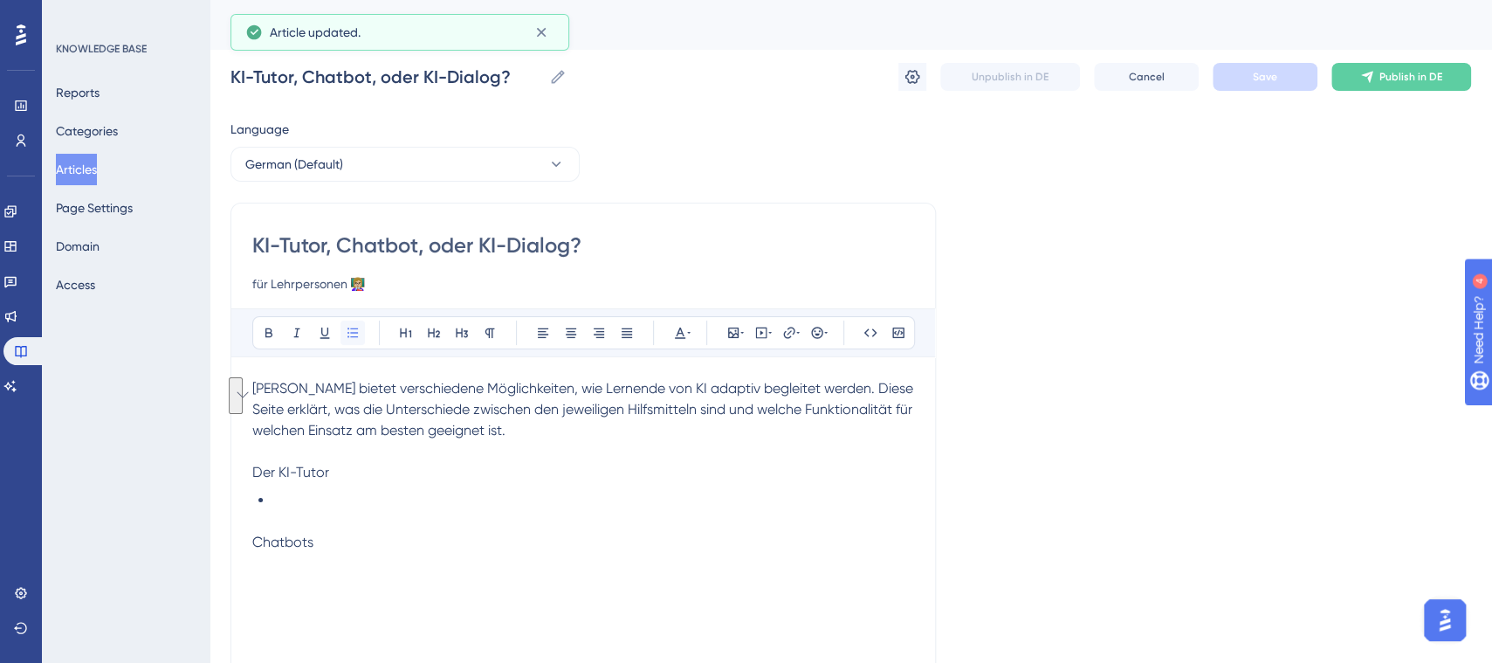
click at [358, 334] on icon at bounding box center [353, 333] width 14 height 14
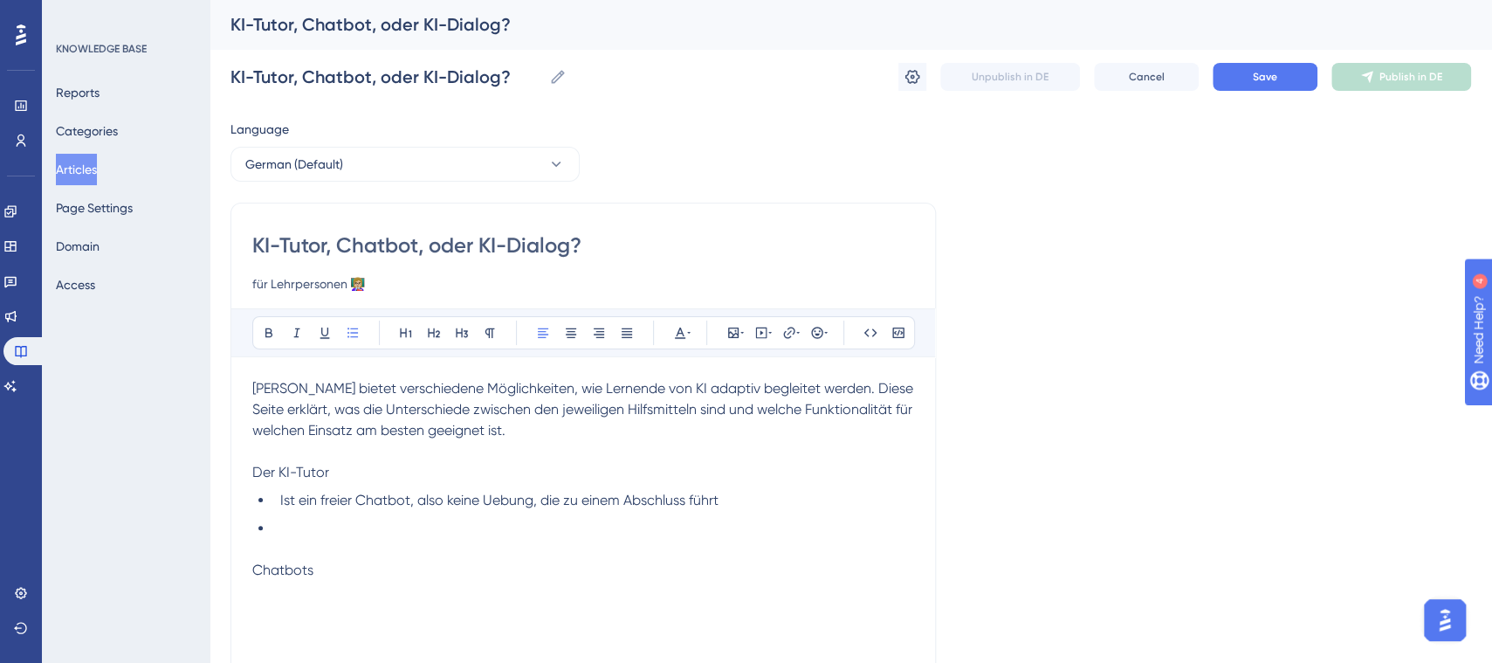
click at [504, 504] on span "Ist ein freier Chatbot, also keine Uebung, die zu einem Abschluss führt" at bounding box center [499, 500] width 438 height 17
drag, startPoint x: 503, startPoint y: 500, endPoint x: 488, endPoint y: 495, distance: 15.7
click at [488, 495] on span "Ist ein freier Chatbot, also keine Uebung, die zu einem Abschluss führt" at bounding box center [499, 500] width 438 height 17
click at [499, 499] on span "Ist ein freier Chatbot, also keine Uebung, die zu einem Abschluss führt" at bounding box center [499, 500] width 438 height 17
drag, startPoint x: 499, startPoint y: 499, endPoint x: 485, endPoint y: 498, distance: 14.1
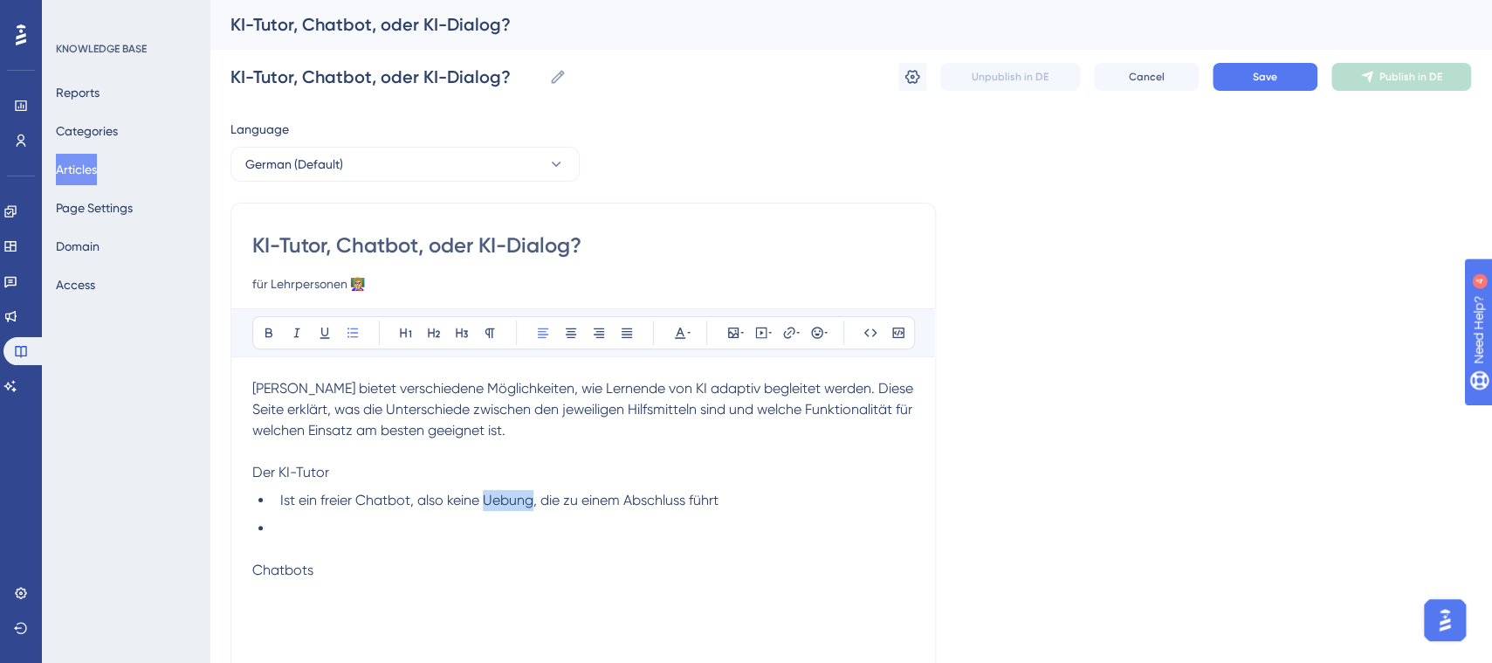
click at [485, 498] on span "Ist ein freier Chatbot, also keine Uebung, die zu einem Abschluss führt" at bounding box center [499, 500] width 438 height 17
click at [487, 497] on span "Ist ein freier Chatbot, also keine Uebung, die zu einem Abschluss führt" at bounding box center [499, 500] width 438 height 17
click at [416, 518] on li "To enrich screen reader interactions, please activate Accessibility in Grammarl…" at bounding box center [593, 528] width 641 height 21
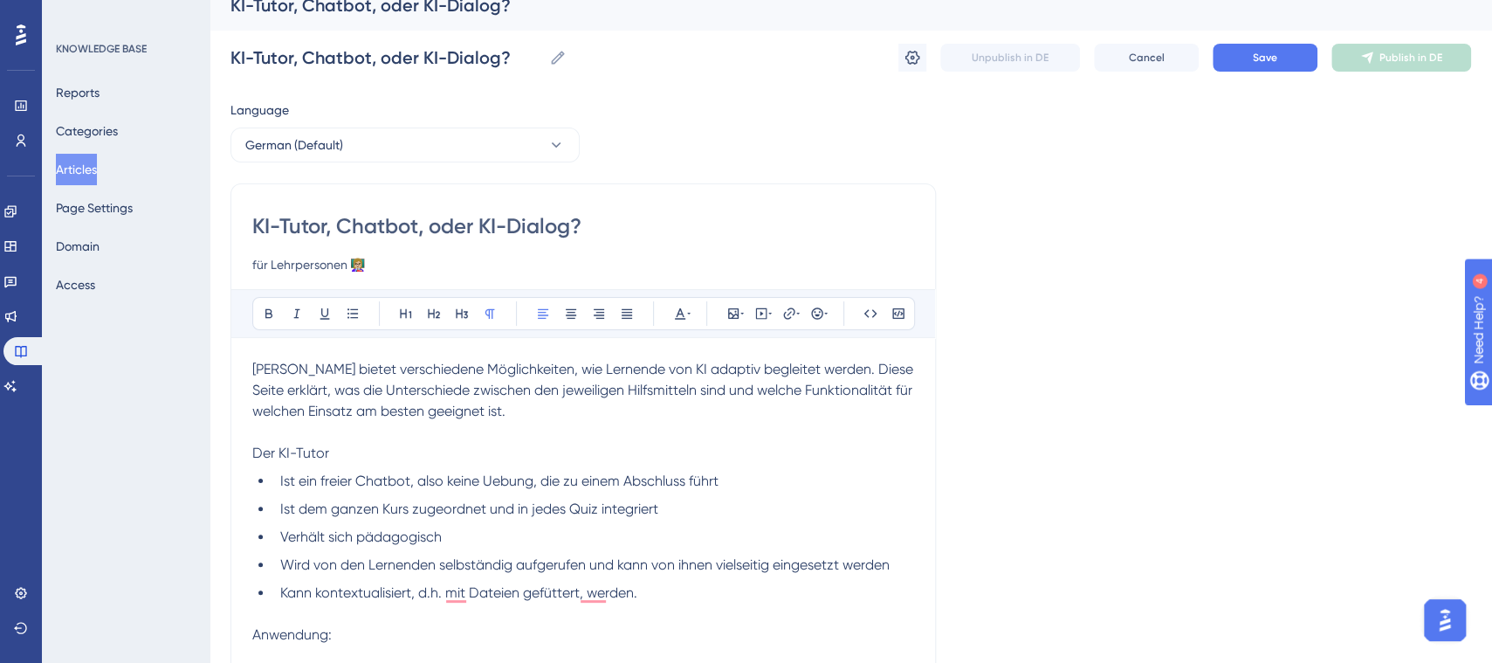
scroll to position [40, 0]
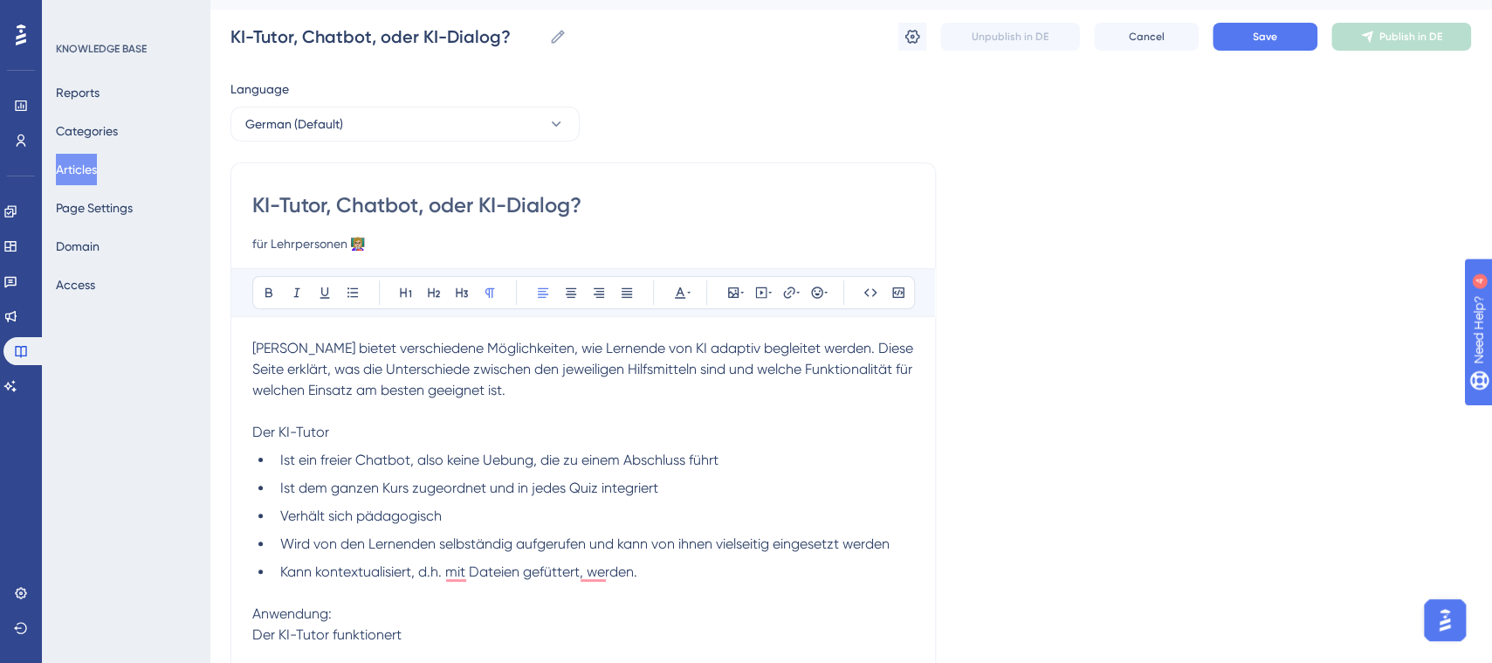
click at [502, 455] on span "Ist ein freier Chatbot, also keine Uebung, die zu einem Abschluss führt" at bounding box center [499, 459] width 438 height 17
click at [603, 575] on span "Kann kontextualisiert, d.h. mit Dateien gefüttert, werden." at bounding box center [458, 571] width 357 height 17
drag, startPoint x: 506, startPoint y: 462, endPoint x: 494, endPoint y: 463, distance: 12.3
click at [494, 463] on span "Ist ein freier Chatbot, also keine Ueebung, die zu einem Abschluss führt" at bounding box center [503, 459] width 446 height 17
click at [592, 598] on p "To enrich screen reader interactions, please activate Accessibility in Grammarl…" at bounding box center [583, 592] width 662 height 21
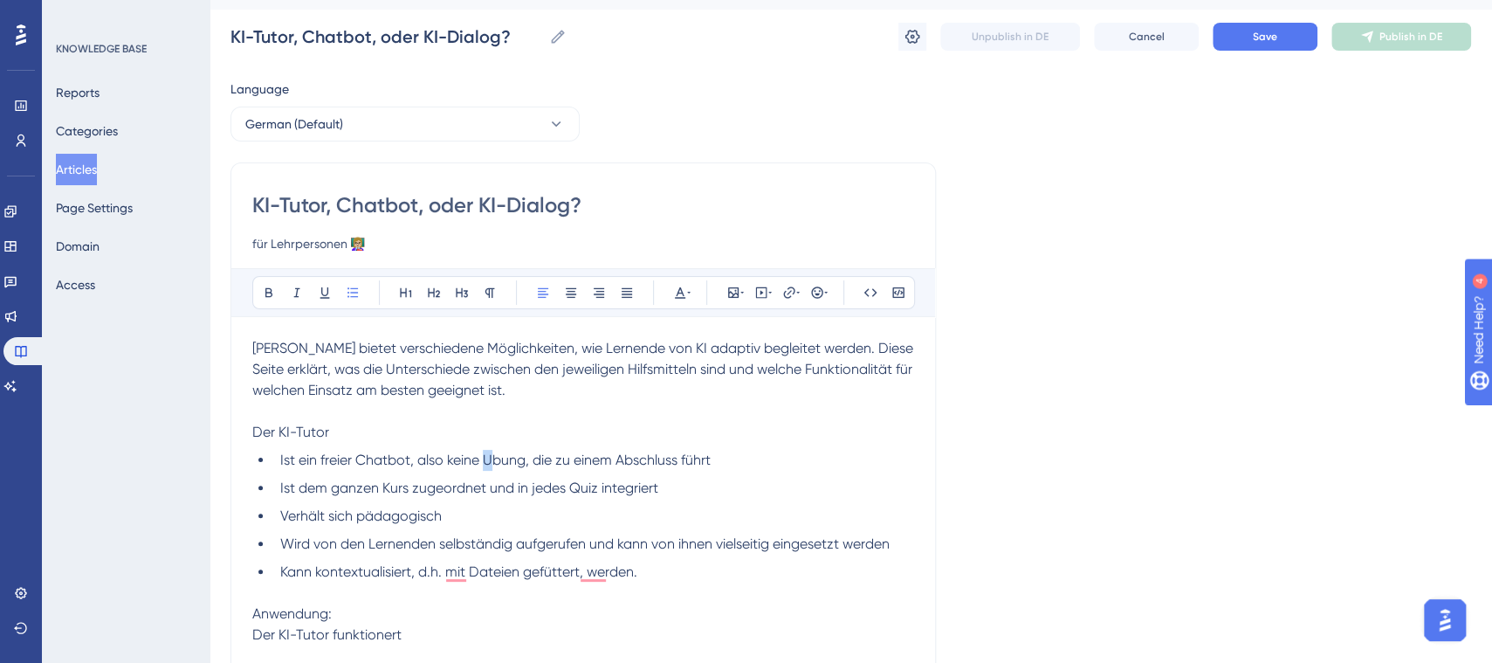
click at [484, 458] on span "Ist ein freier Chatbot, also keine Ubung, die zu einem Abschluss führt" at bounding box center [495, 459] width 430 height 17
drag, startPoint x: 525, startPoint y: 458, endPoint x: 485, endPoint y: 447, distance: 40.9
click at [485, 451] on span "Ist ein freier Chatbot, also keine Ubung, die zu einem Abschluss führt" at bounding box center [495, 459] width 430 height 17
drag, startPoint x: 565, startPoint y: 464, endPoint x: 729, endPoint y: 453, distance: 164.5
click at [726, 456] on li "Ist ein freier Chatbot, also keine Uebung, die zu einem Abschluss führt" at bounding box center [593, 460] width 641 height 21
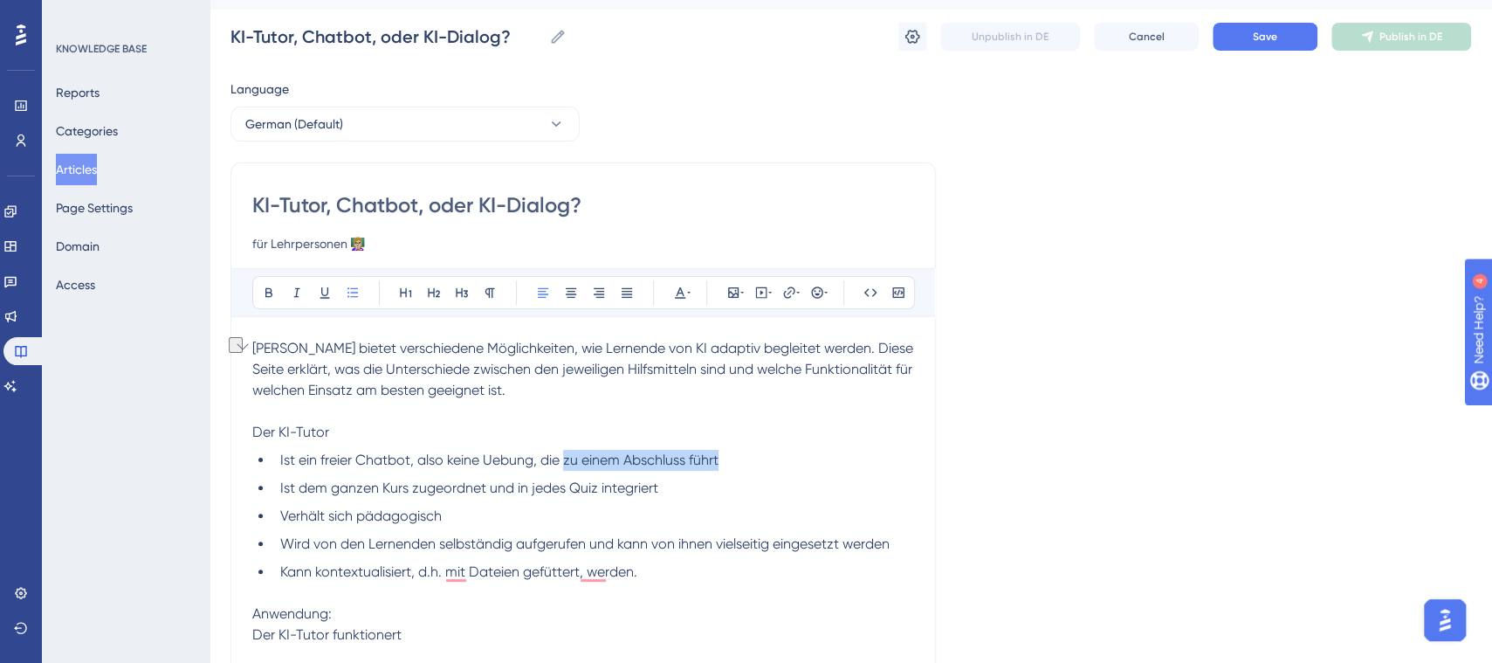
click at [732, 453] on li "Ist ein freier Chatbot, also keine Uebung, die zu einem Abschluss führt" at bounding box center [593, 460] width 641 height 21
drag, startPoint x: 731, startPoint y: 451, endPoint x: 567, endPoint y: 466, distance: 164.8
click at [567, 466] on li "Ist ein freier Chatbot, also keine Uebung, die zu einem Abschluss führt" at bounding box center [593, 460] width 641 height 21
drag, startPoint x: 500, startPoint y: 458, endPoint x: 485, endPoint y: 464, distance: 16.9
click at [485, 464] on span "Ist ein freier Chatbot, also keine Uebung, die ein definiertes Ziel und Ende hat" at bounding box center [521, 459] width 482 height 17
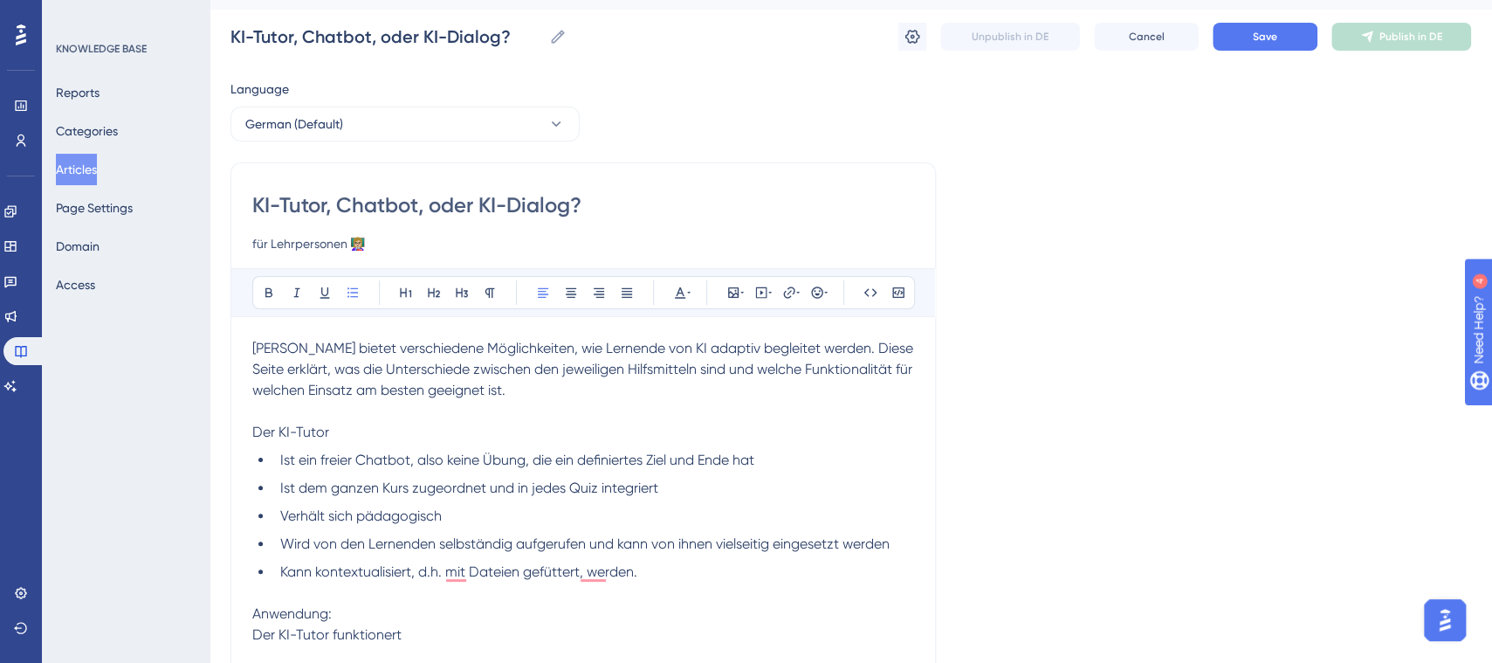
click at [781, 503] on ul "Ist ein freier Chatbot, also keine Übung, die ein definiertes Ziel und Ende hat…" at bounding box center [583, 516] width 662 height 133
drag, startPoint x: 700, startPoint y: 460, endPoint x: 739, endPoint y: 461, distance: 39.3
click at [739, 461] on span "Ist ein freier Chatbot, also keine Übung, die ein definiertes Ziel und Ende hat" at bounding box center [517, 459] width 474 height 17
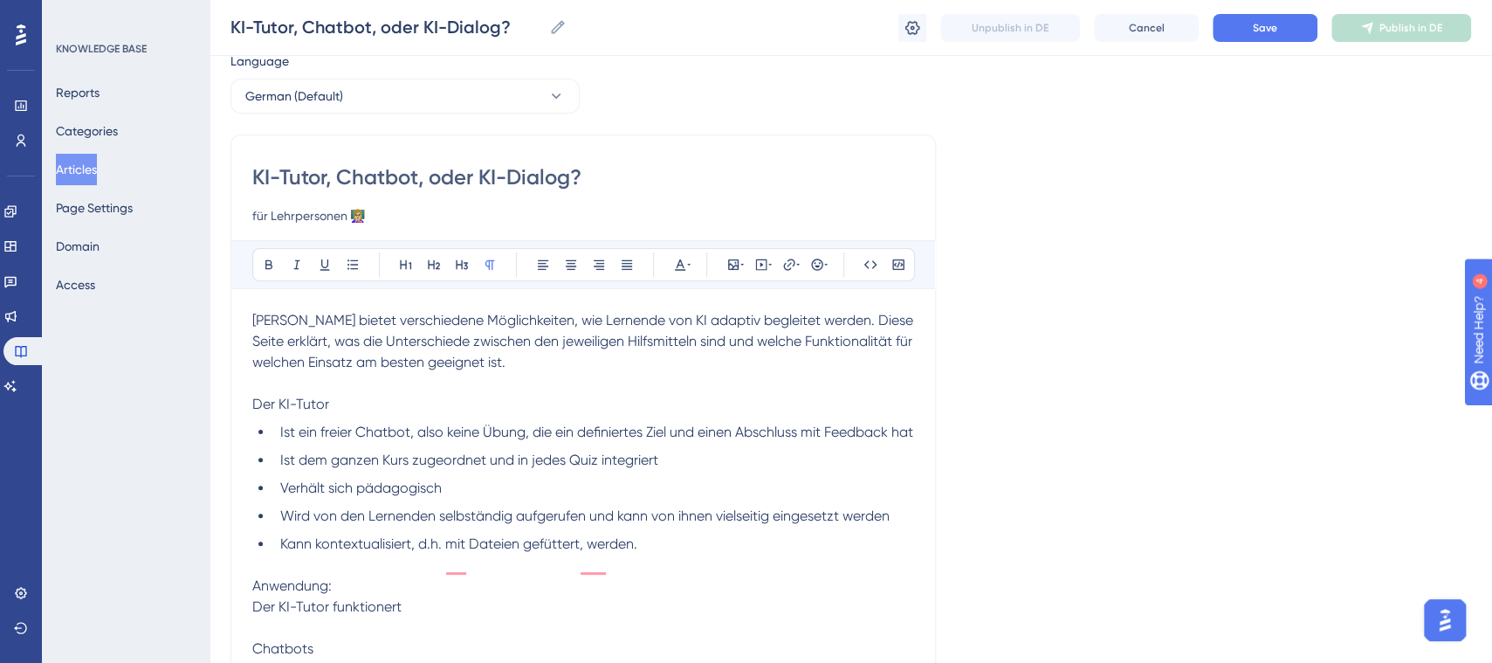
scroll to position [75, 0]
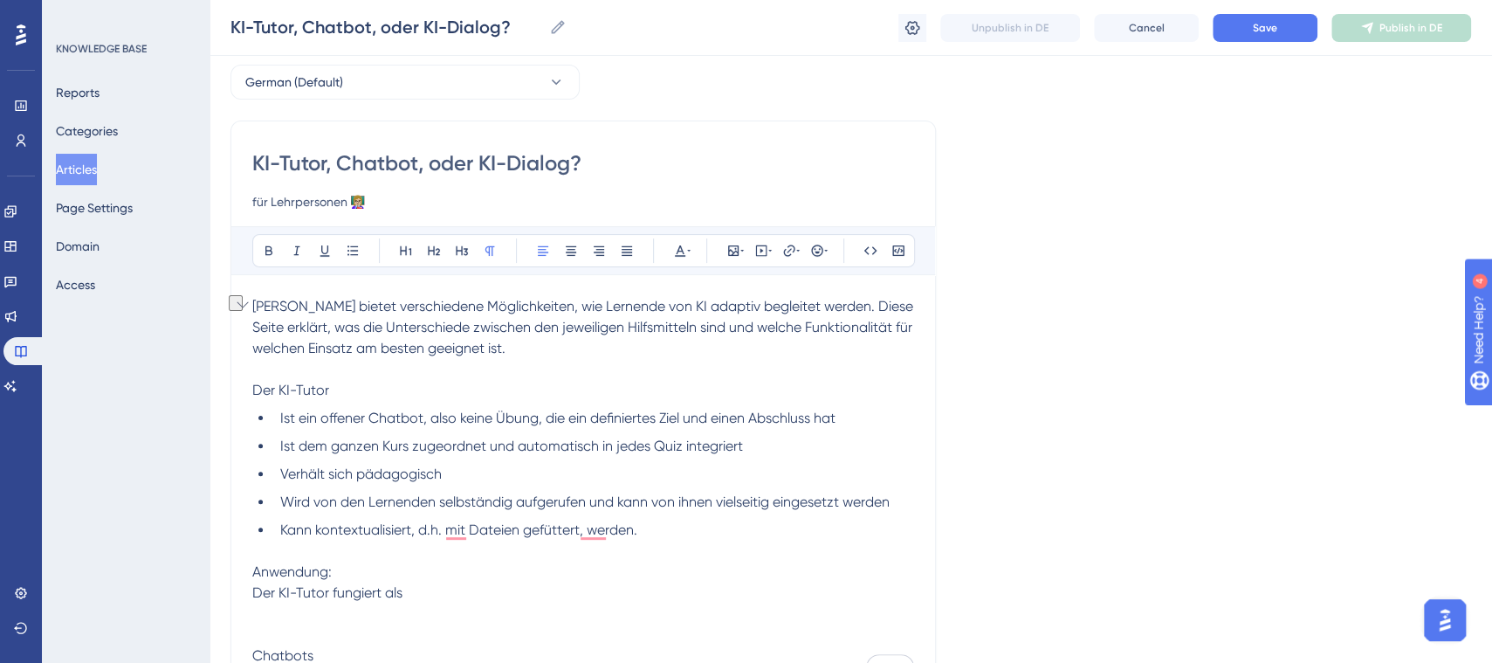
drag, startPoint x: 354, startPoint y: 388, endPoint x: 240, endPoint y: 383, distance: 113.6
click at [238, 384] on div "Performance Users Engagement Widgets Feedback Product Updates Knowledge Base AI…" at bounding box center [746, 394] width 1492 height 938
click at [455, 244] on icon at bounding box center [462, 251] width 14 height 14
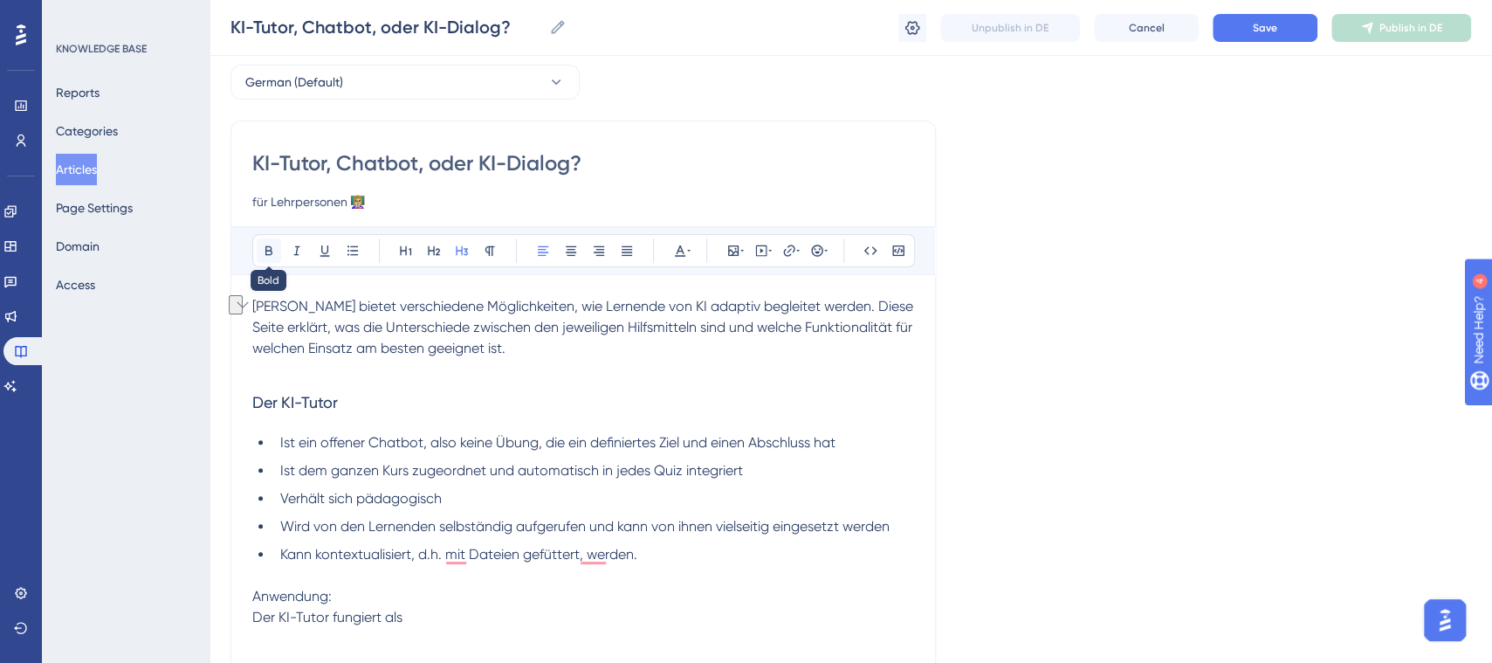
click at [263, 251] on icon at bounding box center [269, 251] width 14 height 14
click at [415, 587] on p "Anwendung:" at bounding box center [583, 596] width 662 height 21
drag, startPoint x: 386, startPoint y: 589, endPoint x: 249, endPoint y: 590, distance: 137.1
click at [249, 590] on div "KI-Tutor, Chatbot, oder KI-Dialog? für Lehrpersonen 👩🏼‍🏫 Bold Italic Underline …" at bounding box center [582, 416] width 705 height 592
click at [459, 246] on icon at bounding box center [462, 251] width 14 height 14
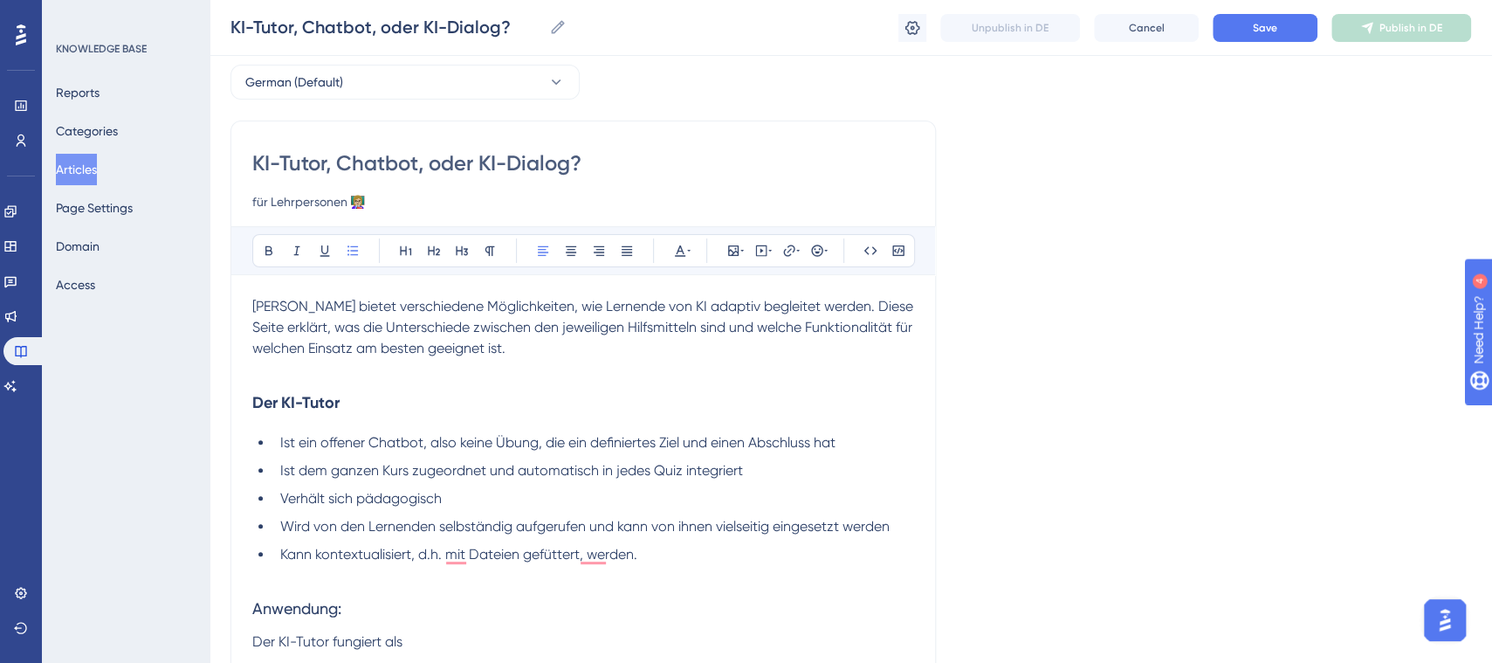
click at [581, 540] on ul "Ist ein offener Chatbot, also keine Übung, die ein definiertes Ziel und einen A…" at bounding box center [583, 498] width 662 height 133
drag, startPoint x: 378, startPoint y: 402, endPoint x: 223, endPoint y: 402, distance: 155.4
click at [223, 402] on div "Performance Users Engagement Widgets Feedback Product Updates Knowledge Base AI…" at bounding box center [851, 397] width 1283 height 945
click at [427, 245] on icon at bounding box center [434, 251] width 14 height 14
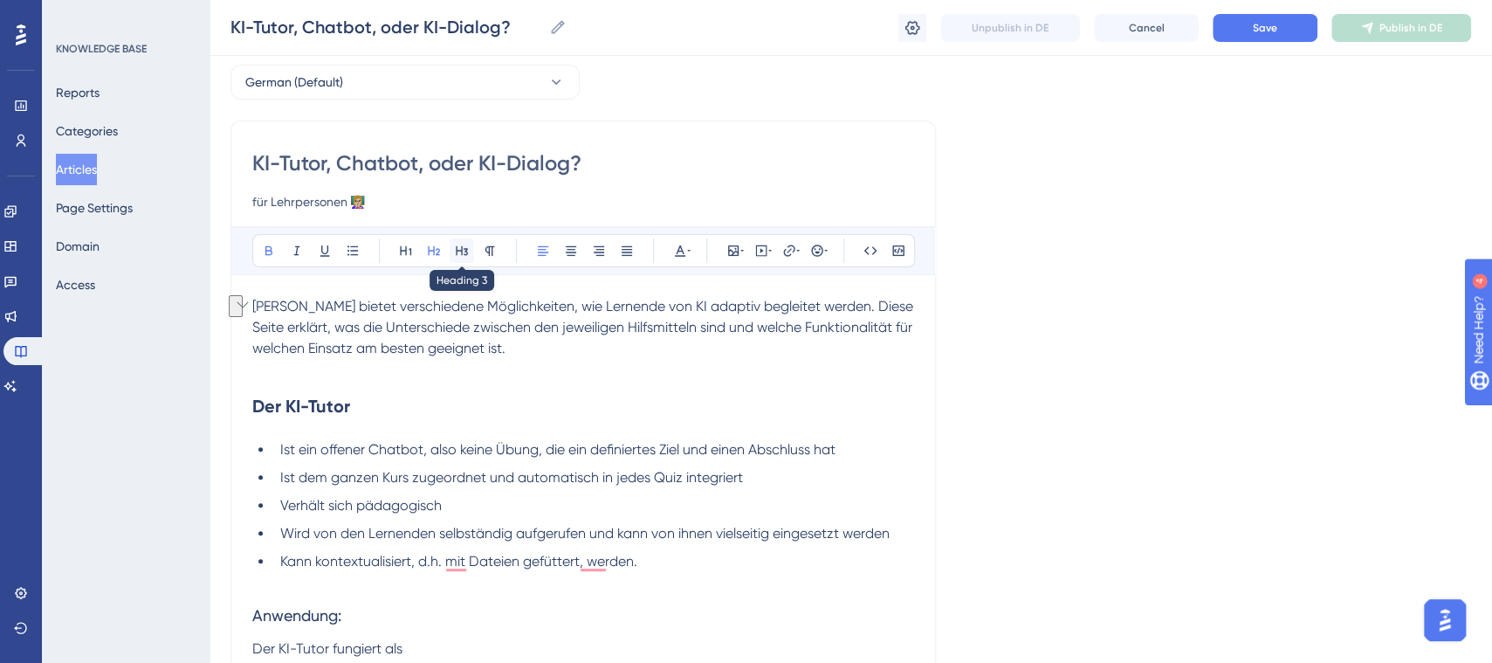
click at [473, 244] on button at bounding box center [462, 250] width 24 height 24
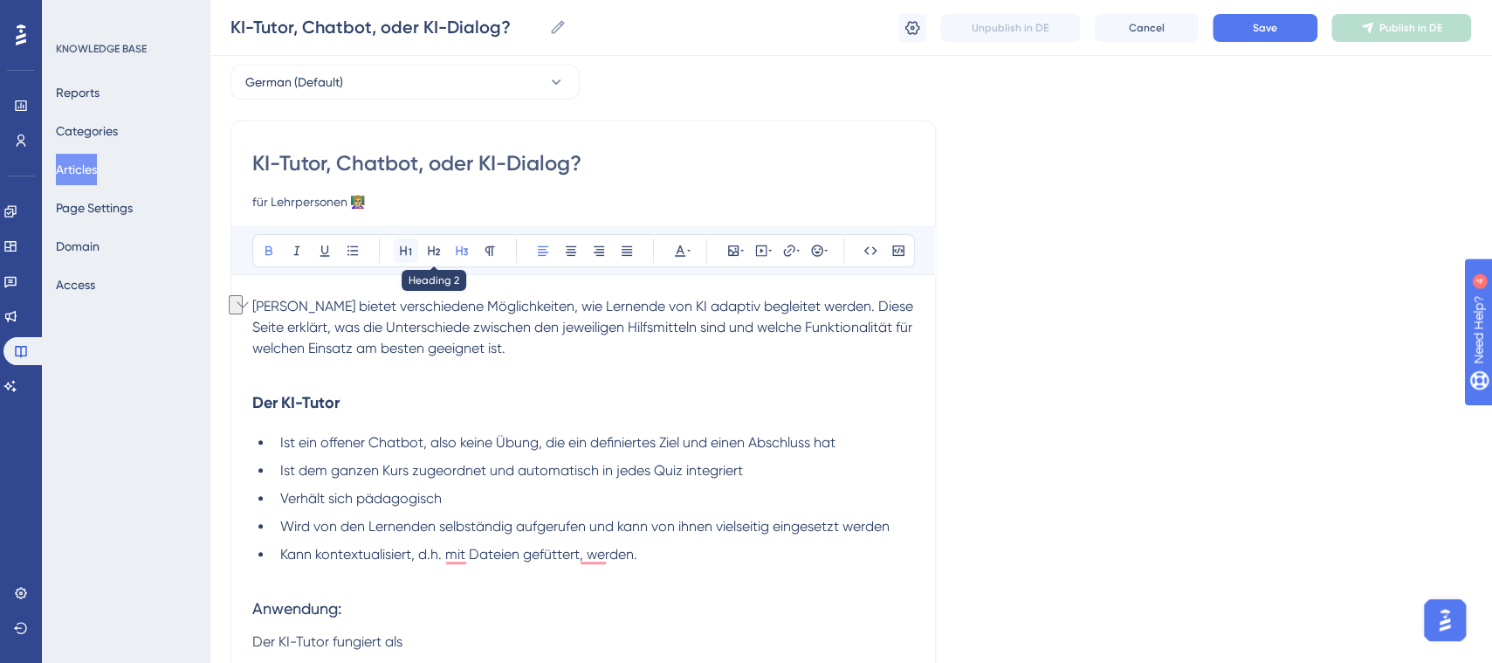
click at [428, 247] on icon at bounding box center [434, 251] width 14 height 14
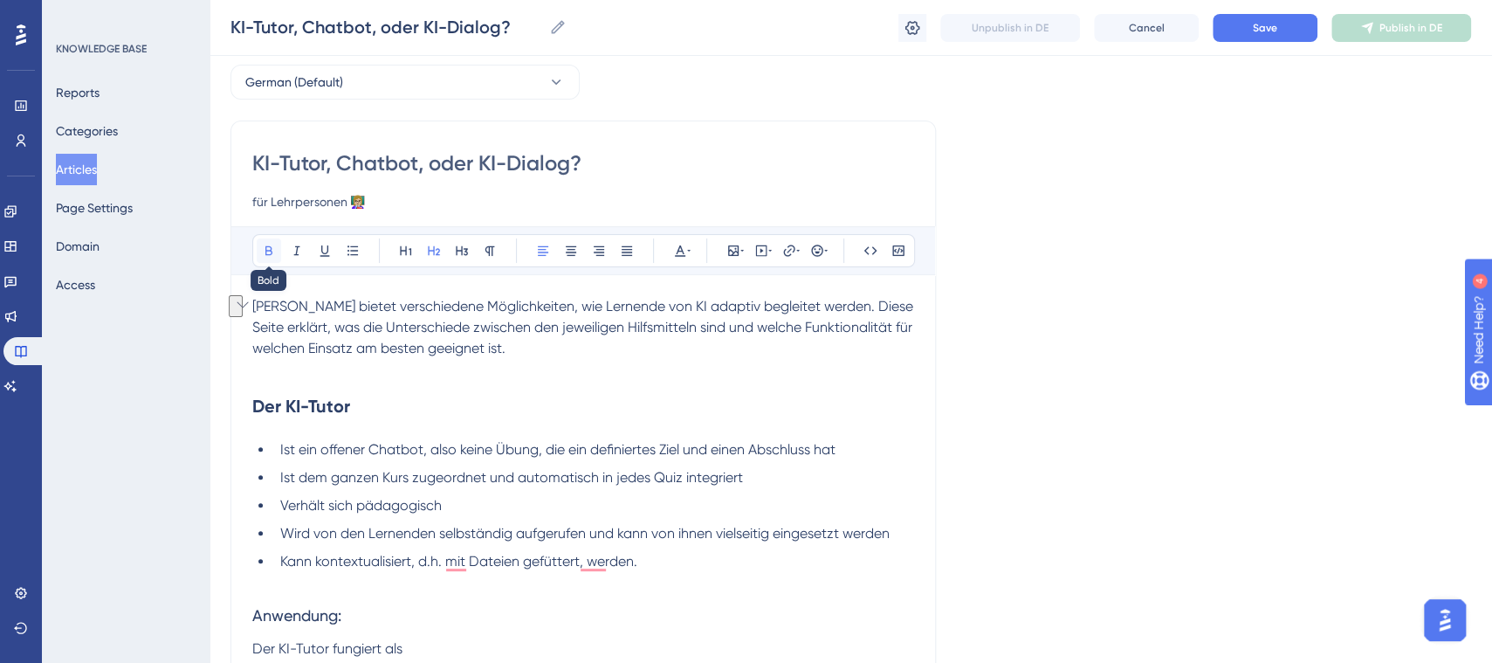
click at [268, 246] on icon at bounding box center [268, 251] width 7 height 10
drag, startPoint x: 383, startPoint y: 645, endPoint x: 382, endPoint y: 636, distance: 8.8
click at [383, 642] on span "Der KI-Tutor fungiert als" at bounding box center [327, 648] width 150 height 17
click at [374, 620] on h3 "Anwendung:" at bounding box center [583, 615] width 662 height 45
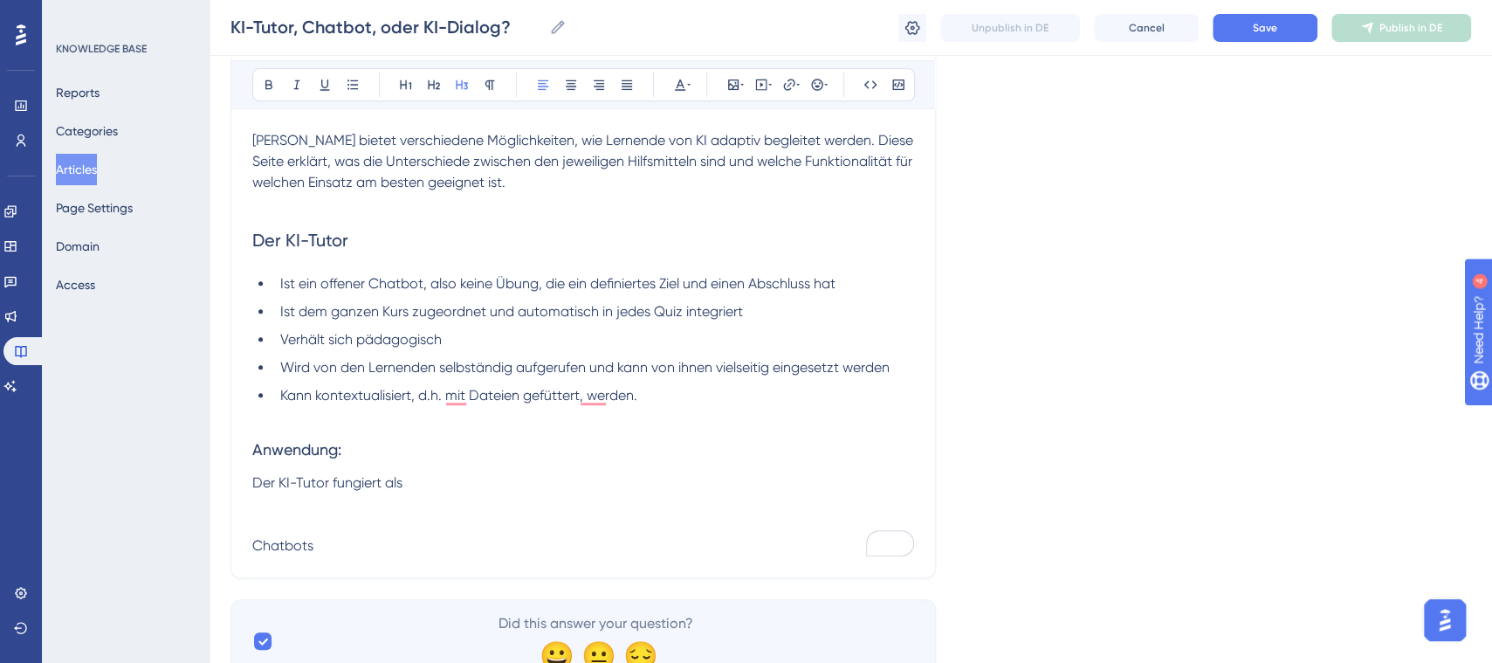
scroll to position [244, 0]
drag, startPoint x: 348, startPoint y: 553, endPoint x: 228, endPoint y: 543, distance: 120.9
click at [228, 543] on div "Performance Users Engagement Widgets Feedback Product Updates Knowledge Base AI…" at bounding box center [851, 232] width 1283 height 952
click at [327, 544] on p "Chatbots" at bounding box center [583, 543] width 662 height 21
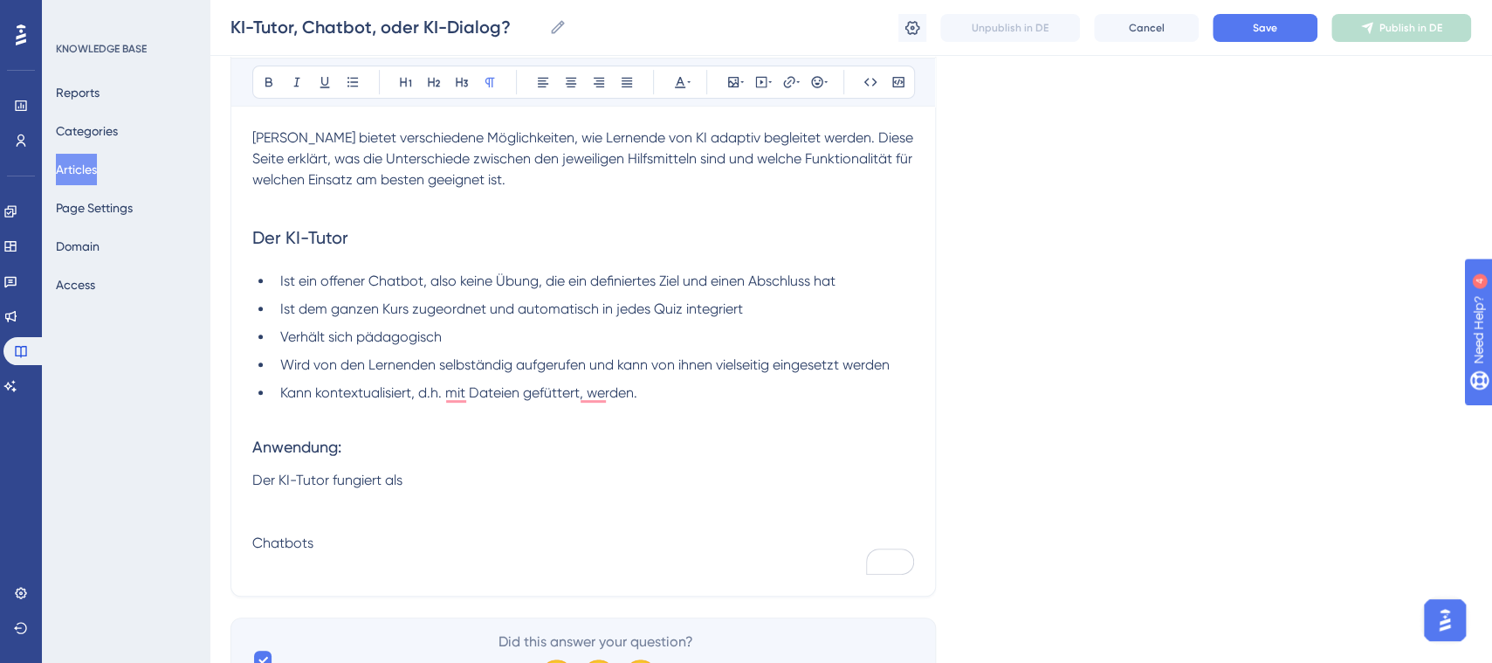
click at [545, 403] on p "To enrich screen reader interactions, please activate Accessibility in Grammarl…" at bounding box center [583, 413] width 662 height 21
click at [587, 395] on span "Kann kontextualisiert, d.h. mit Dateien gefüttert, werden." at bounding box center [458, 392] width 357 height 17
click at [532, 444] on h3 "Anwendung:" at bounding box center [583, 446] width 662 height 45
click at [531, 481] on p "Der KI-Tutor fungiert als" at bounding box center [583, 480] width 662 height 21
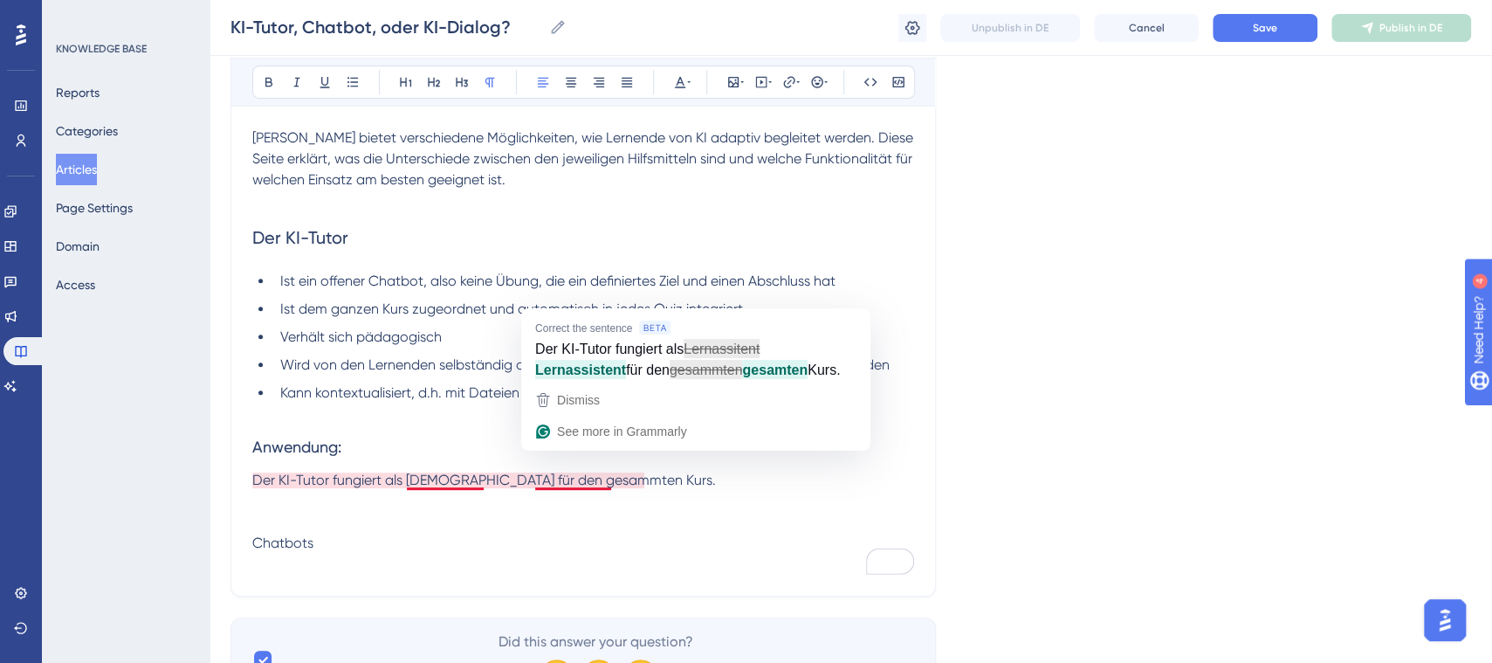
click at [571, 475] on span "Der KI-Tutor fungiert als [DEMOGRAPHIC_DATA] für den gesammten Kurs." at bounding box center [484, 479] width 464 height 17
click at [576, 475] on span "Der KI-Tutor fungiert als [DEMOGRAPHIC_DATA] für den gesammten Kurs." at bounding box center [484, 479] width 464 height 17
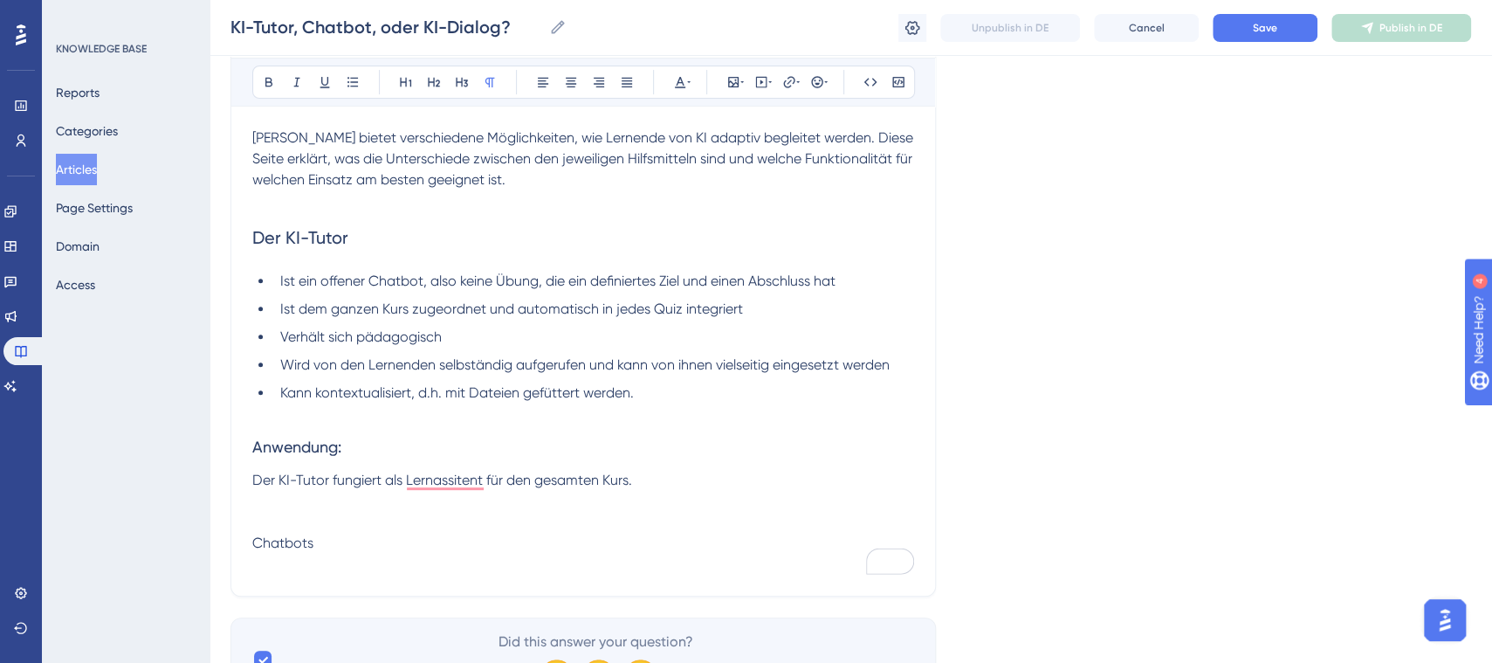
click at [699, 491] on p "To enrich screen reader interactions, please activate Accessibility in Grammarl…" at bounding box center [583, 501] width 662 height 21
click at [687, 476] on p "Der KI-Tutor fungiert als Lernassitent für den gesamten Kurs." at bounding box center [583, 480] width 662 height 21
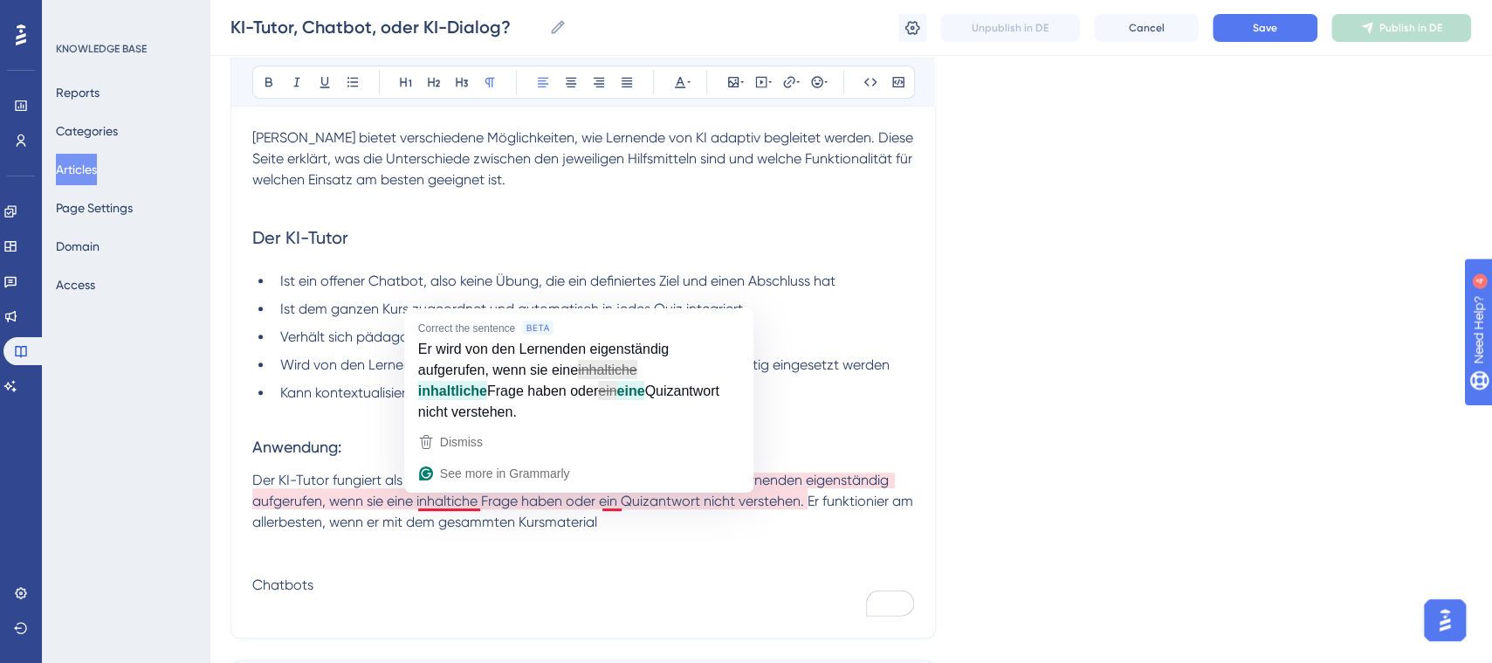
click at [454, 499] on span "Der KI-Tutor fungiert als Lernassitent für den gesamten Kurs. Er wird von den L…" at bounding box center [584, 500] width 664 height 58
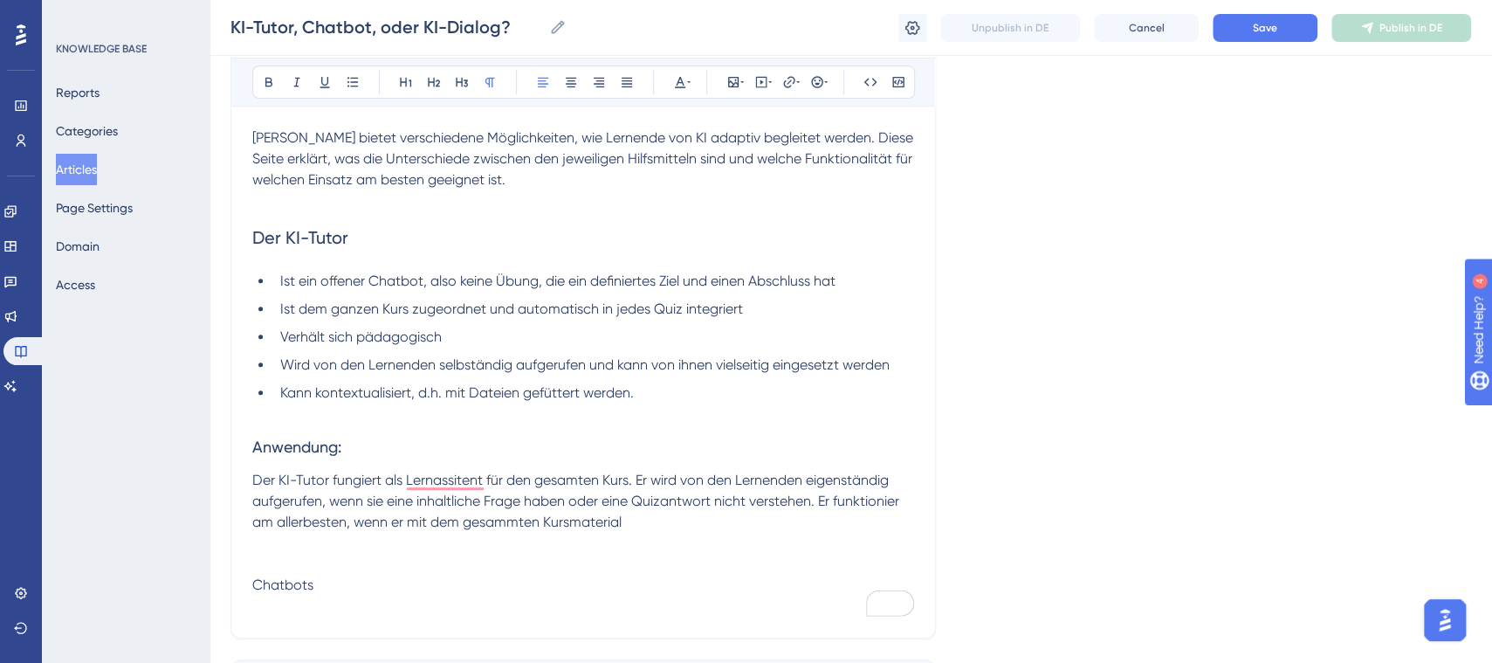
click at [644, 519] on p "Der KI-Tutor fungiert als Lernassitent für den gesamten Kurs. Er wird von den L…" at bounding box center [583, 501] width 662 height 63
click at [462, 484] on span "Der KI-Tutor fungiert als Lernassitent für den gesamten Kurs. Er wird von den L…" at bounding box center [577, 500] width 650 height 58
drag, startPoint x: 546, startPoint y: 525, endPoint x: 625, endPoint y: 526, distance: 79.5
click at [625, 526] on p "Der KI-Tutor fungiert als Lernassistent für den gesamten Kurs. Er wird von den …" at bounding box center [583, 501] width 662 height 63
drag, startPoint x: 458, startPoint y: 522, endPoint x: 389, endPoint y: 532, distance: 69.6
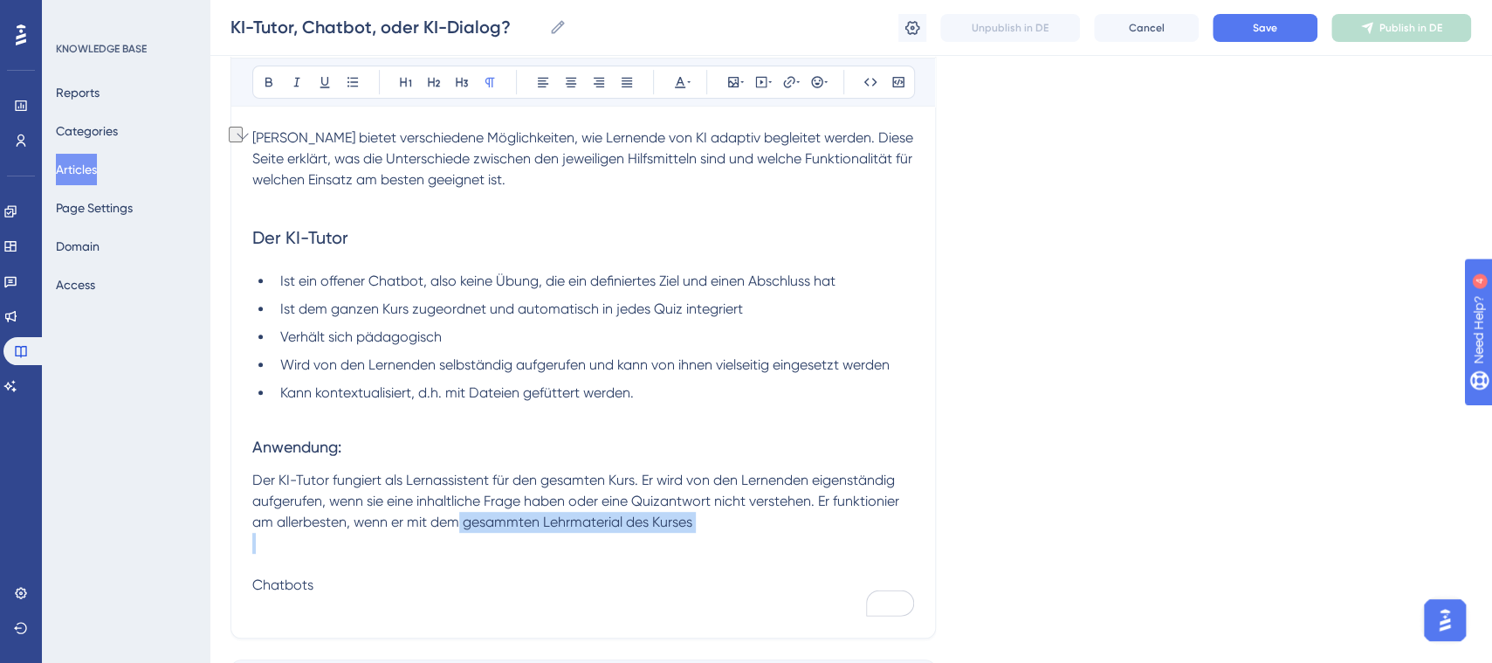
click at [389, 532] on div "[PERSON_NAME] bietet verschiedene Möglichkeiten, wie Lernende von KI adaptiv be…" at bounding box center [583, 371] width 662 height 489
click at [389, 533] on p "To enrich screen reader interactions, please activate Accessibility in Grammarl…" at bounding box center [583, 543] width 662 height 21
click at [389, 528] on span "Der KI-Tutor fungiert als Lernassistent für den gesamten Kurs. Er wird von den …" at bounding box center [577, 500] width 650 height 58
drag, startPoint x: 389, startPoint y: 523, endPoint x: 459, endPoint y: 514, distance: 70.4
click at [459, 514] on span "Der KI-Tutor fungiert als Lernassistent für den gesamten Kurs. Er wird von den …" at bounding box center [577, 500] width 650 height 58
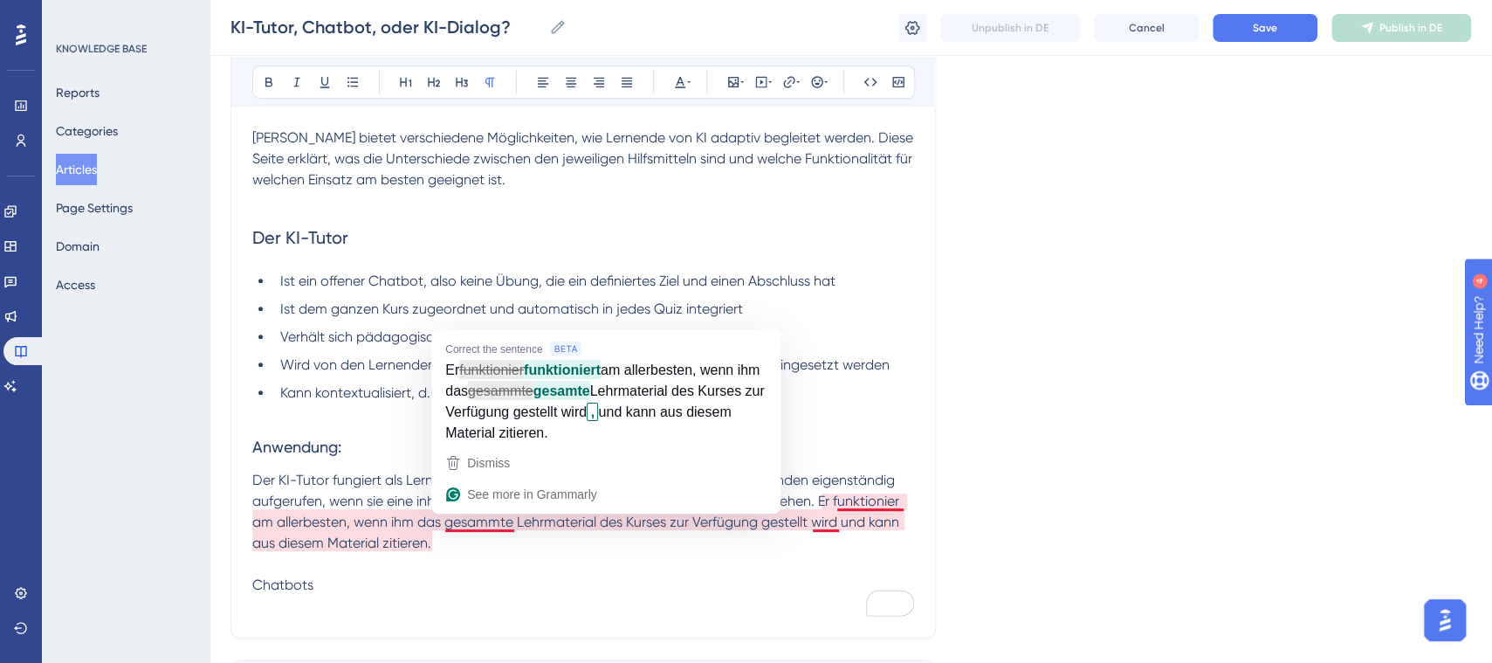
click at [471, 516] on span "Der KI-Tutor fungiert als Lernassistent für den gesamten Kurs. Er wird von den …" at bounding box center [577, 510] width 650 height 79
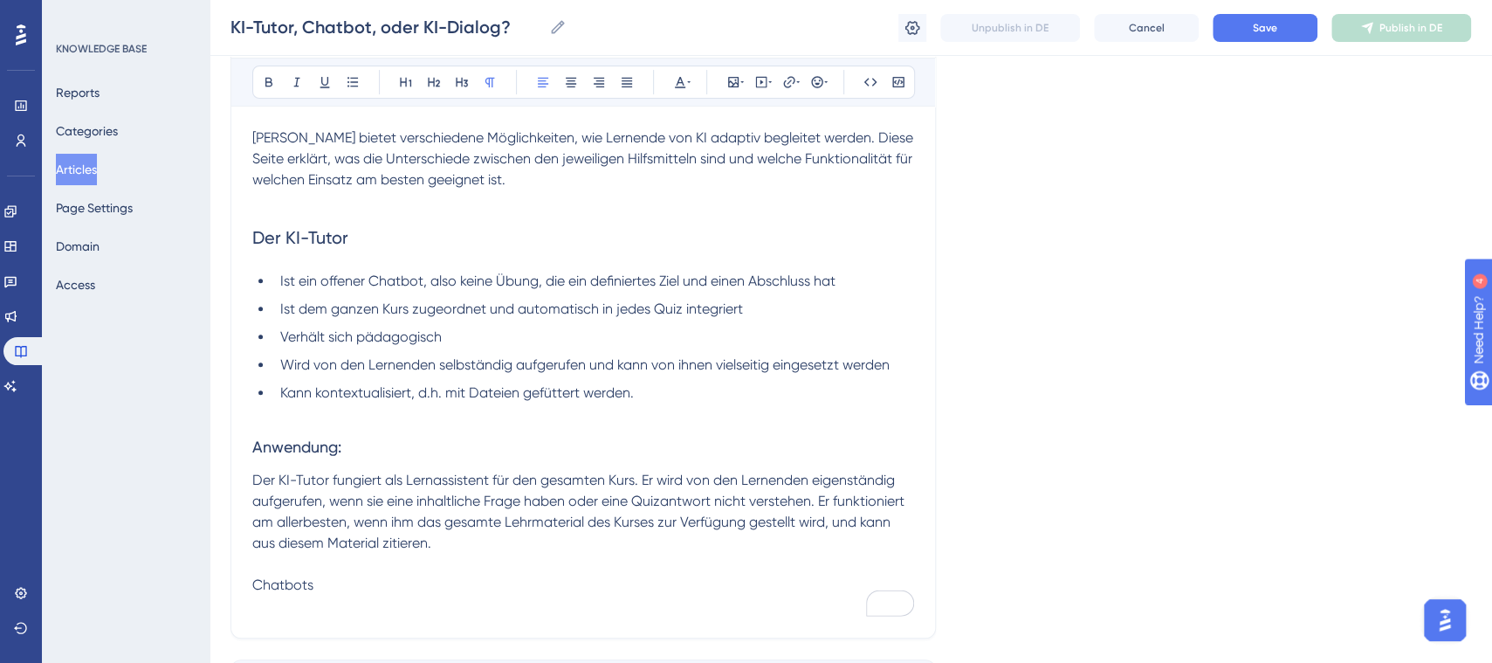
click at [563, 537] on p "Der KI-Tutor fungiert als Lernassistent für den gesamten Kurs. Er wird von den …" at bounding box center [583, 512] width 662 height 84
click at [483, 539] on p "Der KI-Tutor fungiert als Lernassistent für den gesamten Kurs. Er wird von den …" at bounding box center [583, 512] width 662 height 84
drag, startPoint x: 408, startPoint y: 478, endPoint x: 634, endPoint y: 471, distance: 226.3
click at [634, 471] on span "Der KI-Tutor fungiert als Lernassistent für den gesamten Kurs. Er wird von den …" at bounding box center [580, 510] width 656 height 79
click at [266, 85] on icon at bounding box center [268, 83] width 7 height 10
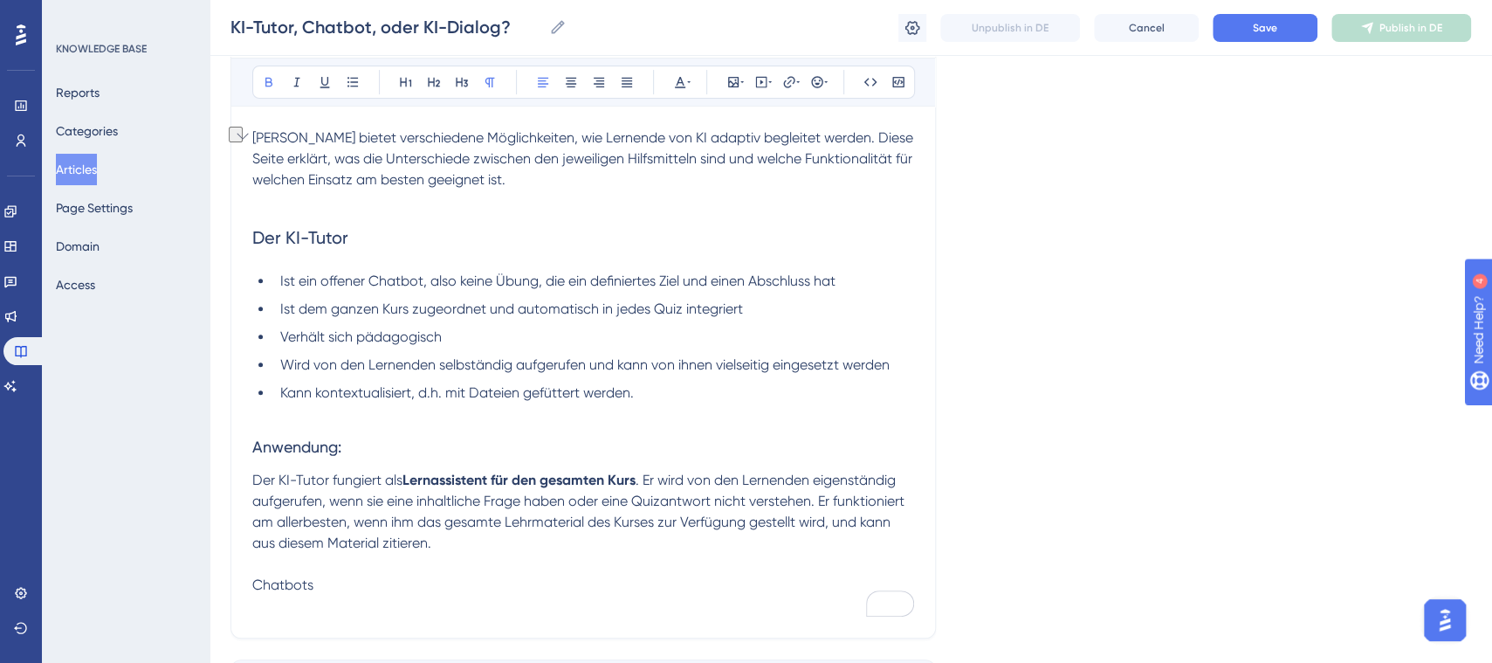
click at [647, 449] on h3 "Anwendung:" at bounding box center [583, 446] width 662 height 45
drag, startPoint x: 334, startPoint y: 590, endPoint x: 235, endPoint y: 590, distance: 99.5
click at [235, 590] on div "KI-Tutor, Chatbot, oder KI-Dialog? für Lehrpersonen 👩🏼‍🏫 Bold Italic Underline …" at bounding box center [582, 295] width 705 height 686
click at [347, 605] on p "To enrich screen reader interactions, please activate Accessibility in Grammarl…" at bounding box center [583, 605] width 662 height 21
click at [354, 77] on icon at bounding box center [352, 82] width 10 height 10
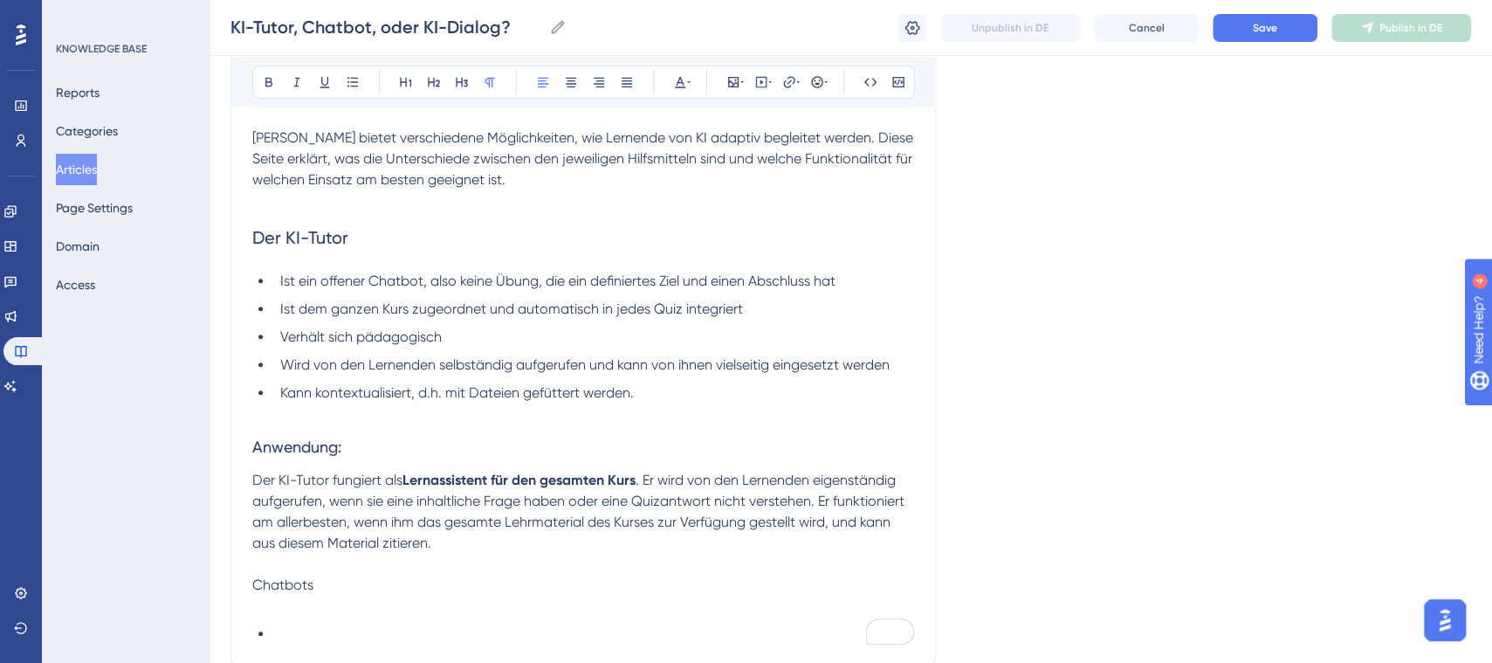
drag, startPoint x: 342, startPoint y: 587, endPoint x: 225, endPoint y: 585, distance: 117.0
click at [225, 585] on div "Performance Users Engagement Widgets Feedback Product Updates Knowledge Base AI…" at bounding box center [851, 277] width 1283 height 1042
click at [437, 77] on icon at bounding box center [434, 82] width 14 height 14
click at [478, 591] on h2 "Chatbots" at bounding box center [583, 600] width 662 height 52
click at [350, 635] on p "To enrich screen reader interactions, please activate Accessibility in Grammarl…" at bounding box center [583, 637] width 662 height 21
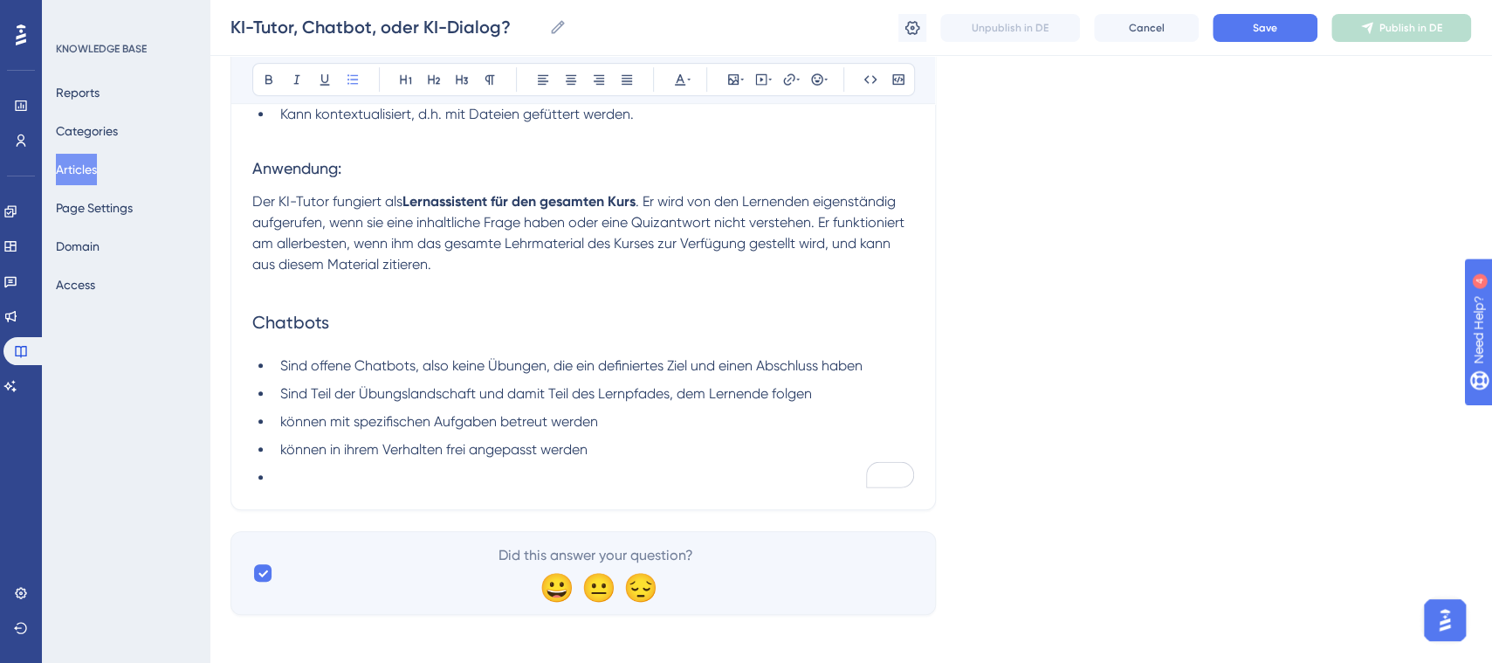
scroll to position [529, 0]
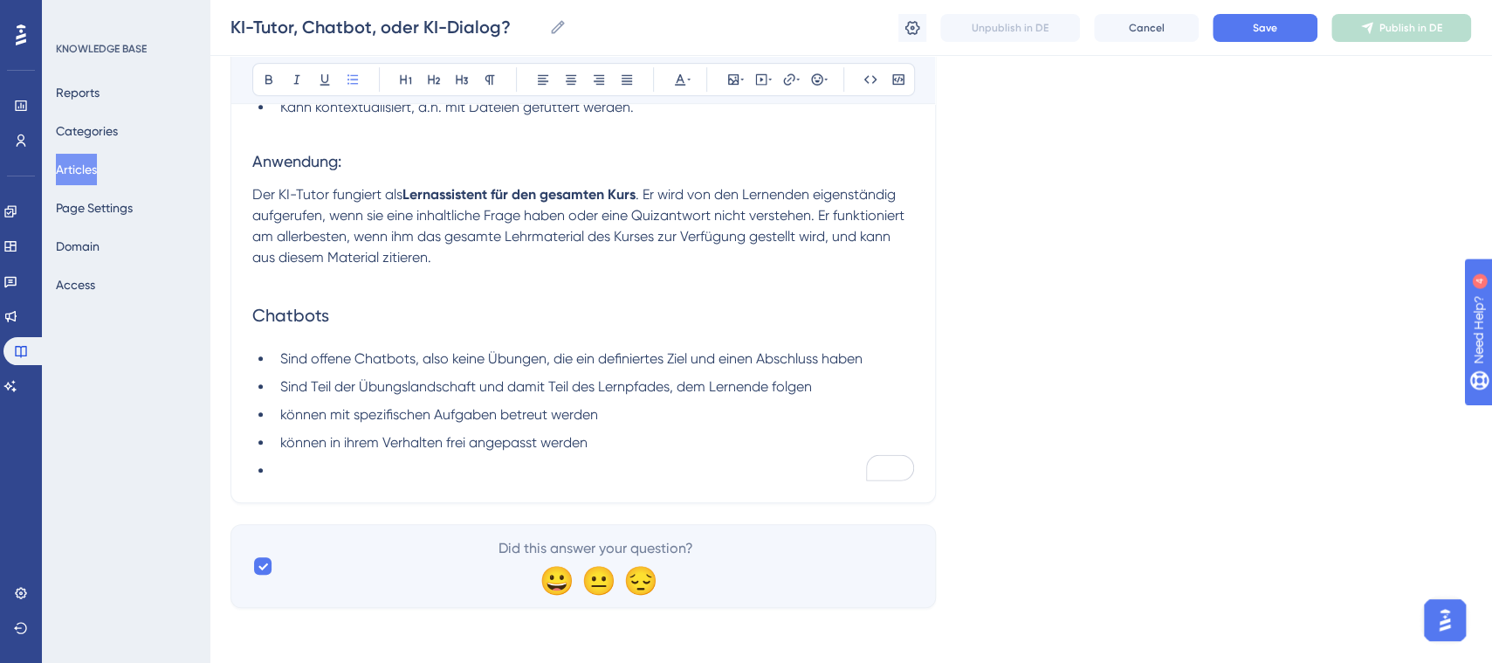
drag, startPoint x: 1503, startPoint y: 307, endPoint x: 20, endPoint y: 27, distance: 1508.7
drag, startPoint x: 648, startPoint y: 111, endPoint x: 315, endPoint y: 115, distance: 332.7
click at [315, 115] on li "Kann kontextualisiert, d.h. mit Dateien gefüttert werden." at bounding box center [593, 107] width 641 height 21
copy span "kontextualisiert, d.h. mit Dateien gefüttert werden."
click at [343, 482] on div "KI-Tutor, Chatbot, oder KI-Dialog? für Lehrpersonen 👩🏼‍🏫 Bold Italic Underline …" at bounding box center [582, 84] width 705 height 836
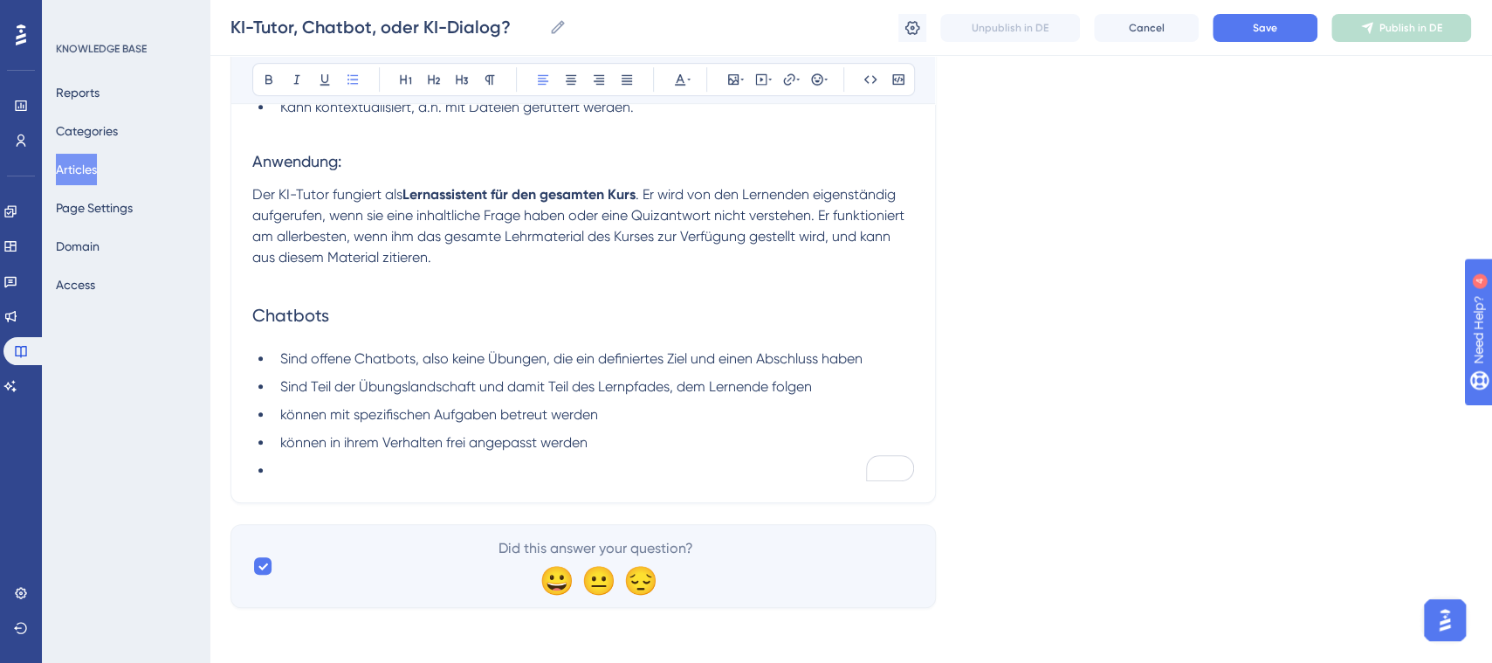
click at [350, 465] on li "To enrich screen reader interactions, please activate Accessibility in Grammarl…" at bounding box center [593, 470] width 641 height 21
click at [283, 472] on span "kontextualisiert, d.h. mit Dateien gefüttert werden." at bounding box center [439, 470] width 319 height 17
click at [713, 466] on li "können kontextualisiert, d.h. mit Dateien gefüttert werden." at bounding box center [593, 470] width 641 height 21
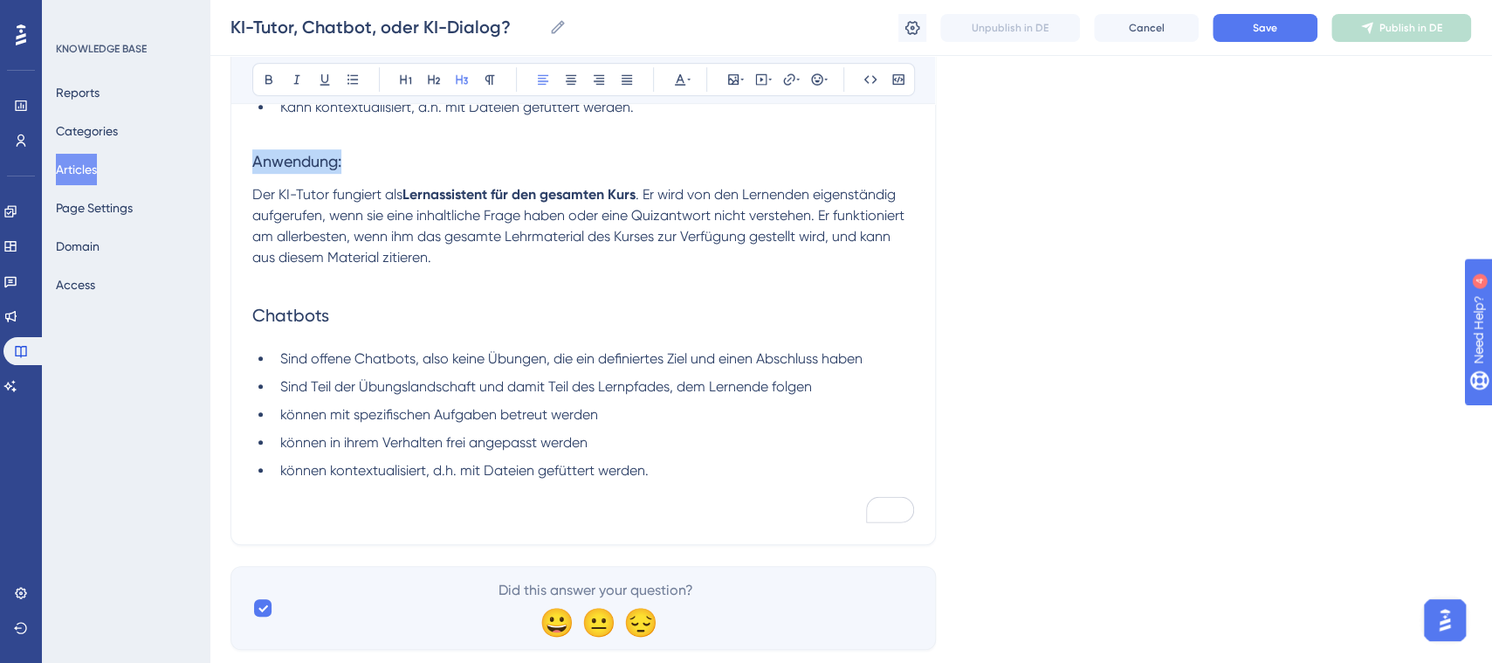
drag, startPoint x: 407, startPoint y: 162, endPoint x: 237, endPoint y: 171, distance: 169.6
click at [237, 171] on div "KI-Tutor, Chatbot, oder KI-Dialog? für Lehrpersonen 👩🏼‍🏫 Bold Italic Underline …" at bounding box center [582, 105] width 705 height 878
copy span "Anwendung:"
click at [292, 512] on p "To enrich screen reader interactions, please activate Accessibility in Grammarl…" at bounding box center [583, 512] width 662 height 21
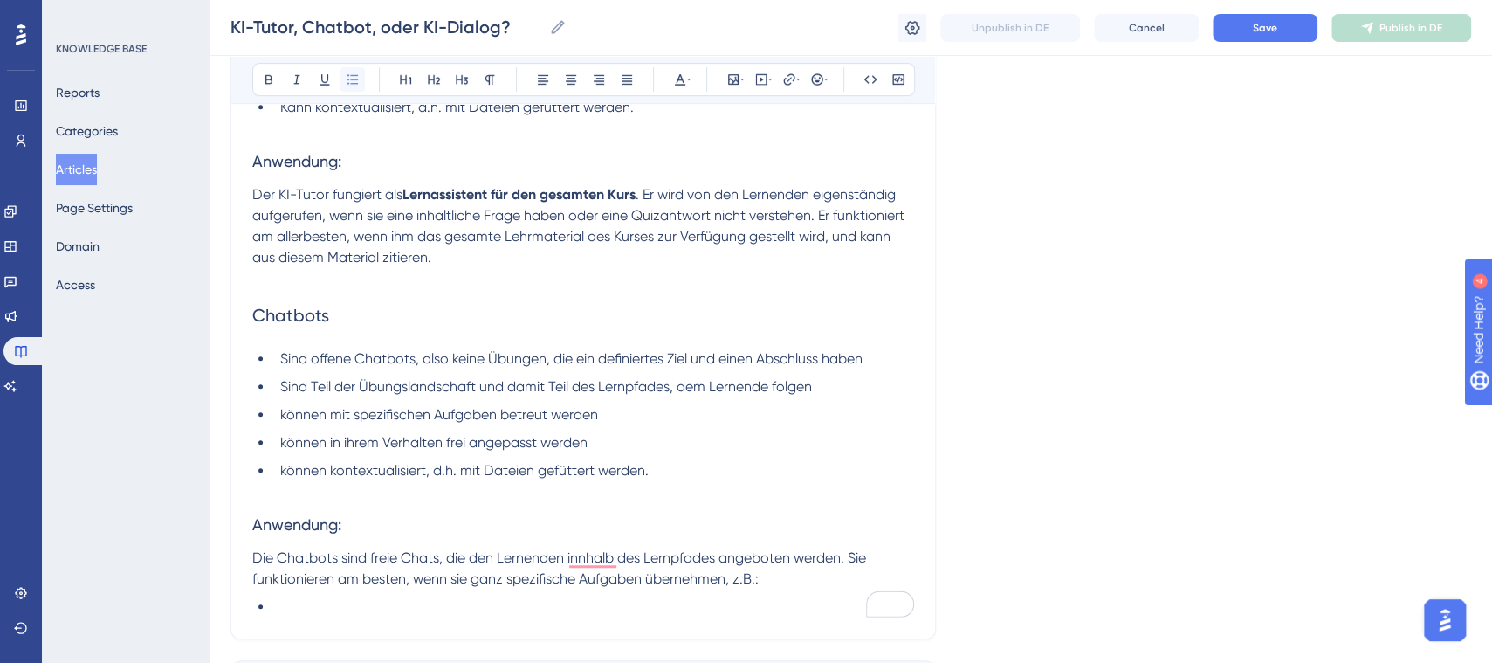
click at [355, 79] on icon at bounding box center [353, 79] width 14 height 14
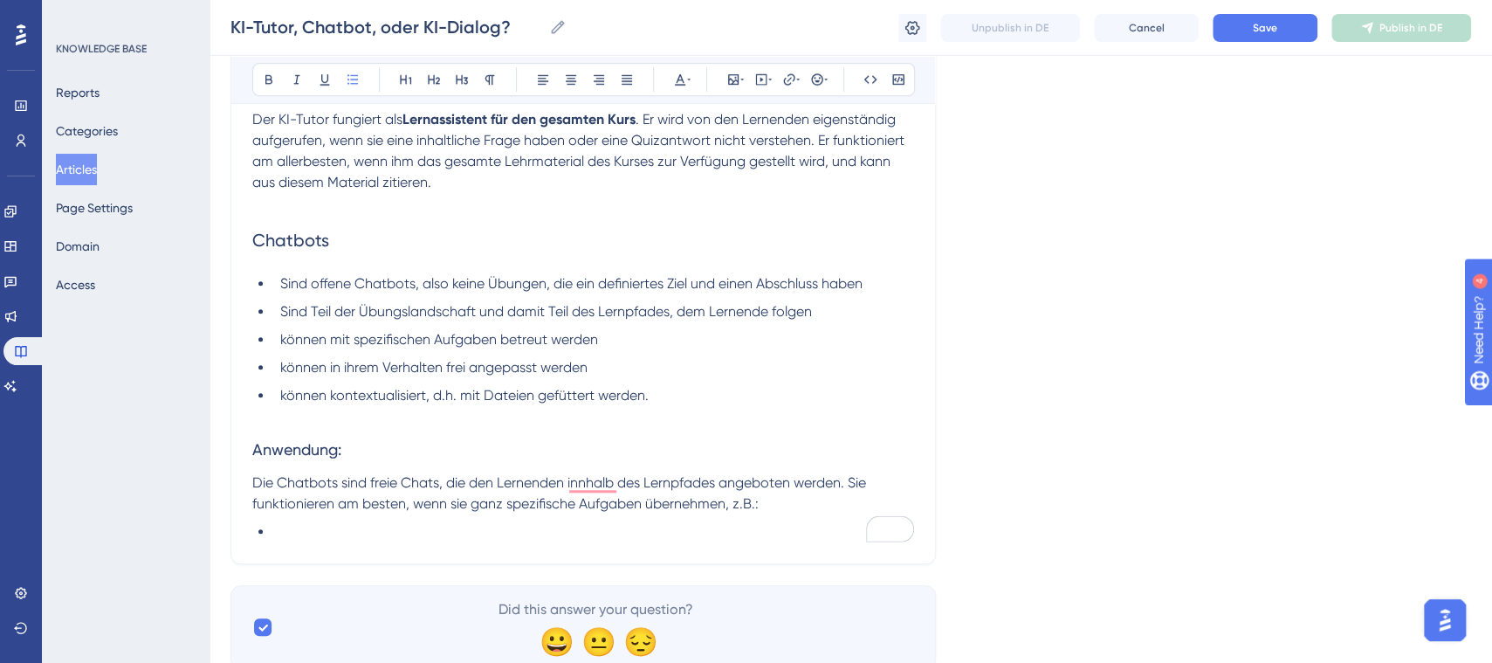
scroll to position [647, 0]
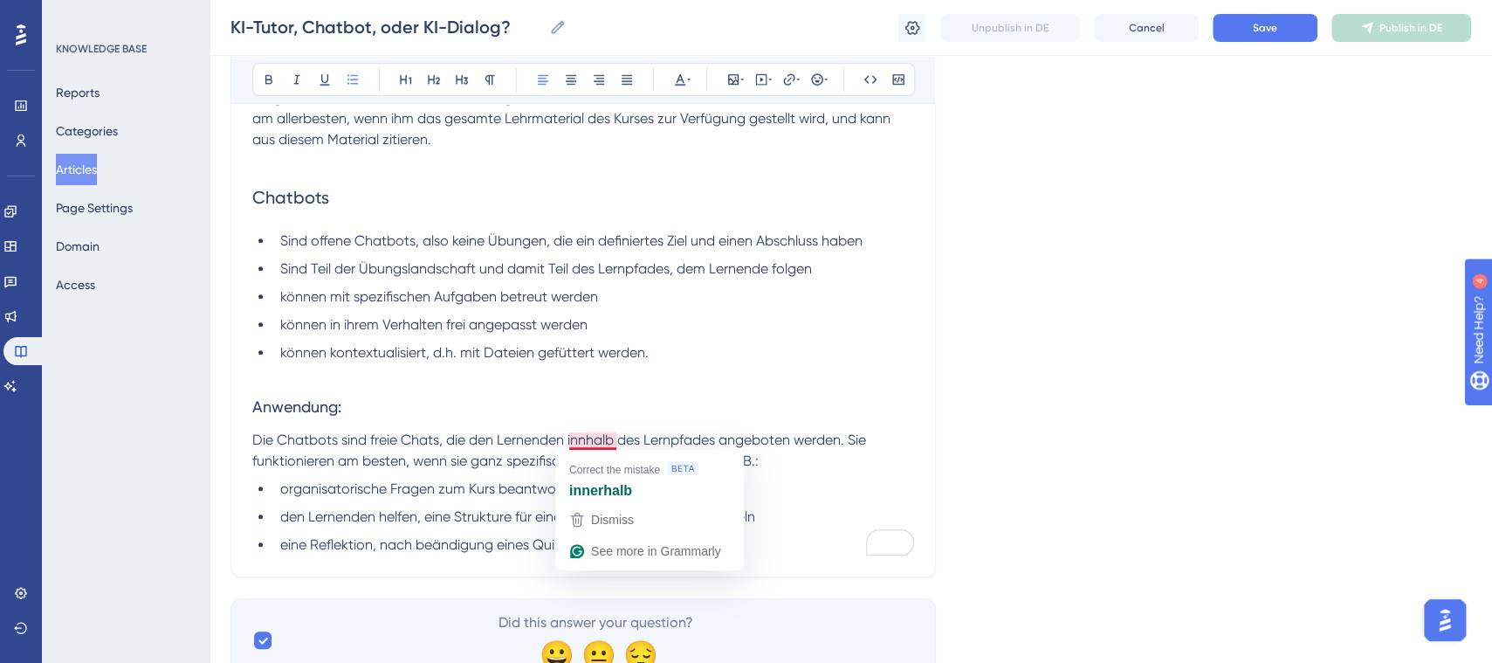
click at [592, 443] on span "Die Chatbots sind freie Chats, die den Lernenden innhalb des Lernpfades angebot…" at bounding box center [560, 450] width 617 height 38
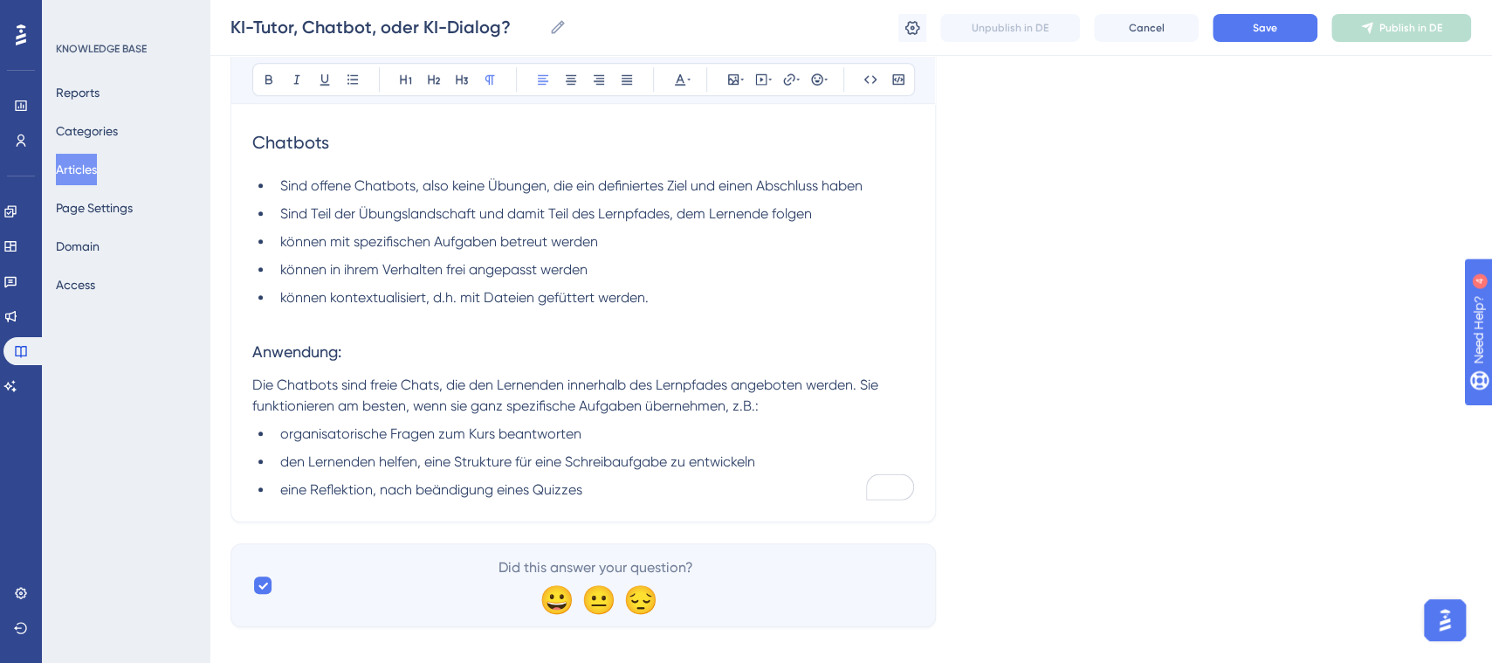
scroll to position [721, 0]
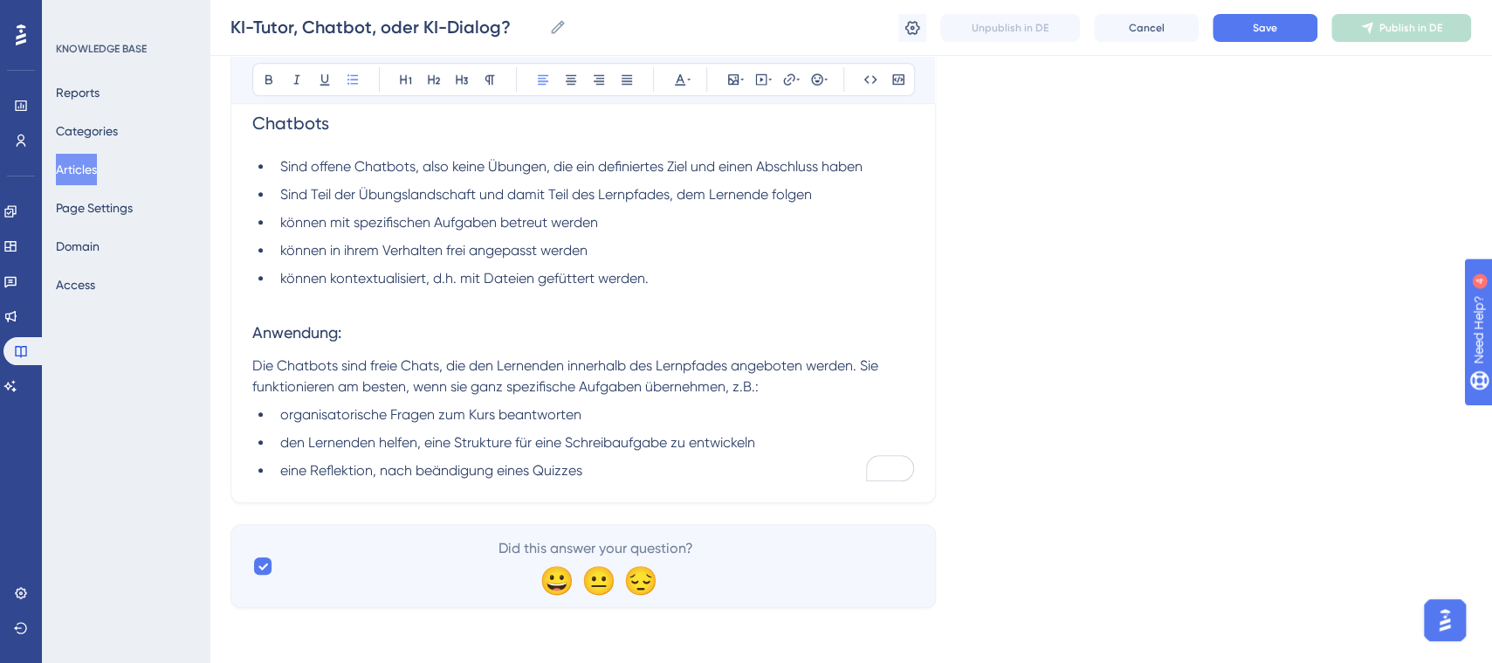
drag, startPoint x: 630, startPoint y: 467, endPoint x: 283, endPoint y: 480, distance: 347.7
click at [496, 474] on span "eine Reflektion, nach beändigung eines Quizzes" at bounding box center [431, 470] width 302 height 17
click at [599, 471] on li "eine Reflektion, nach beändigung eines Quizzes" at bounding box center [593, 470] width 641 height 21
click at [285, 469] on span "eine Reflektion, nach beändigung eines Quizzes" at bounding box center [431, 470] width 302 height 17
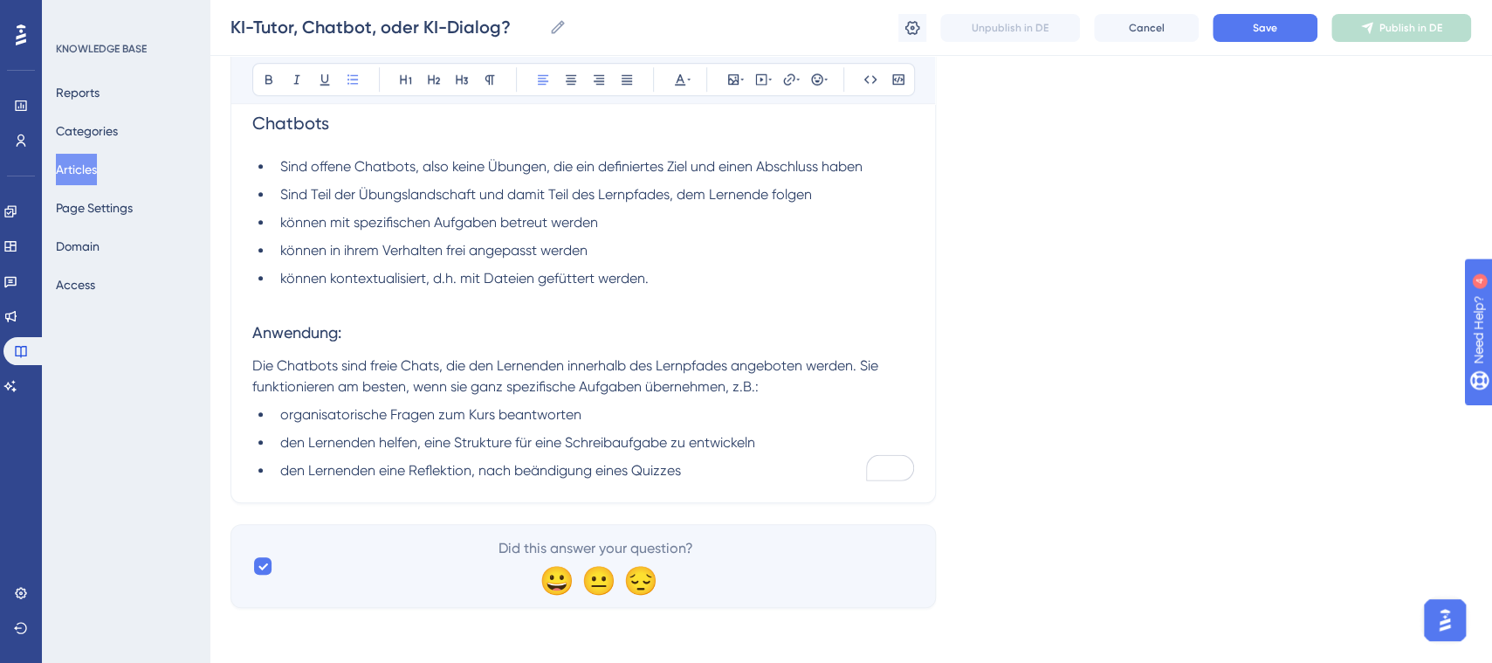
click at [695, 471] on li "den Lernenden eine Reflektion, nach beändigung eines Quizzes" at bounding box center [593, 470] width 641 height 21
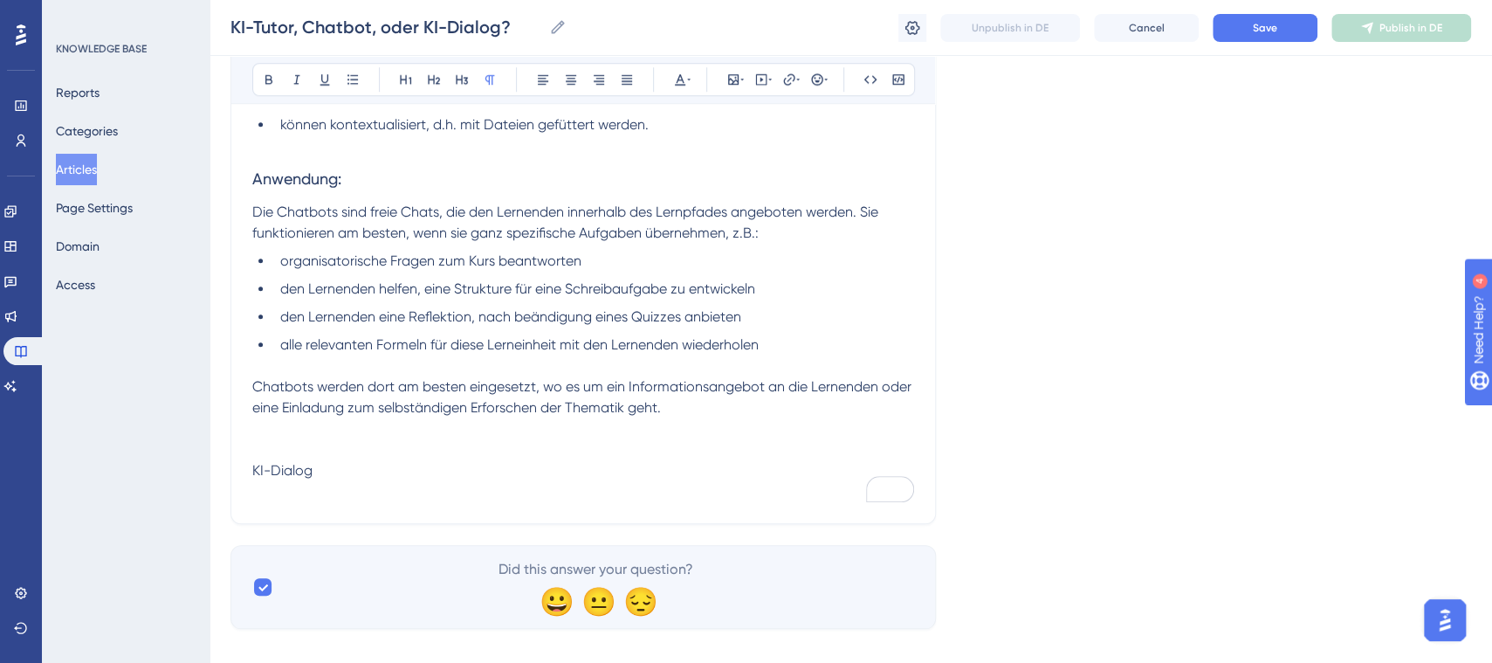
scroll to position [895, 0]
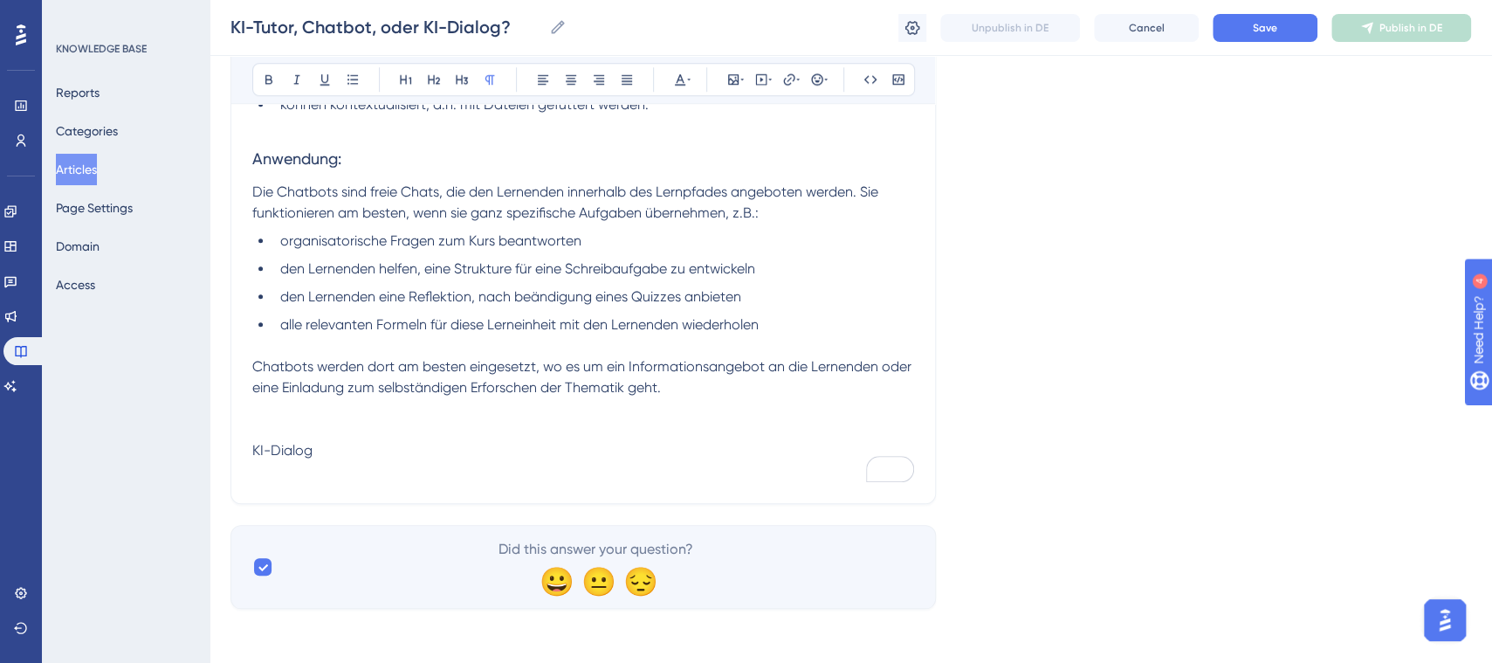
click at [342, 452] on p "KI-Dialog" at bounding box center [583, 450] width 662 height 21
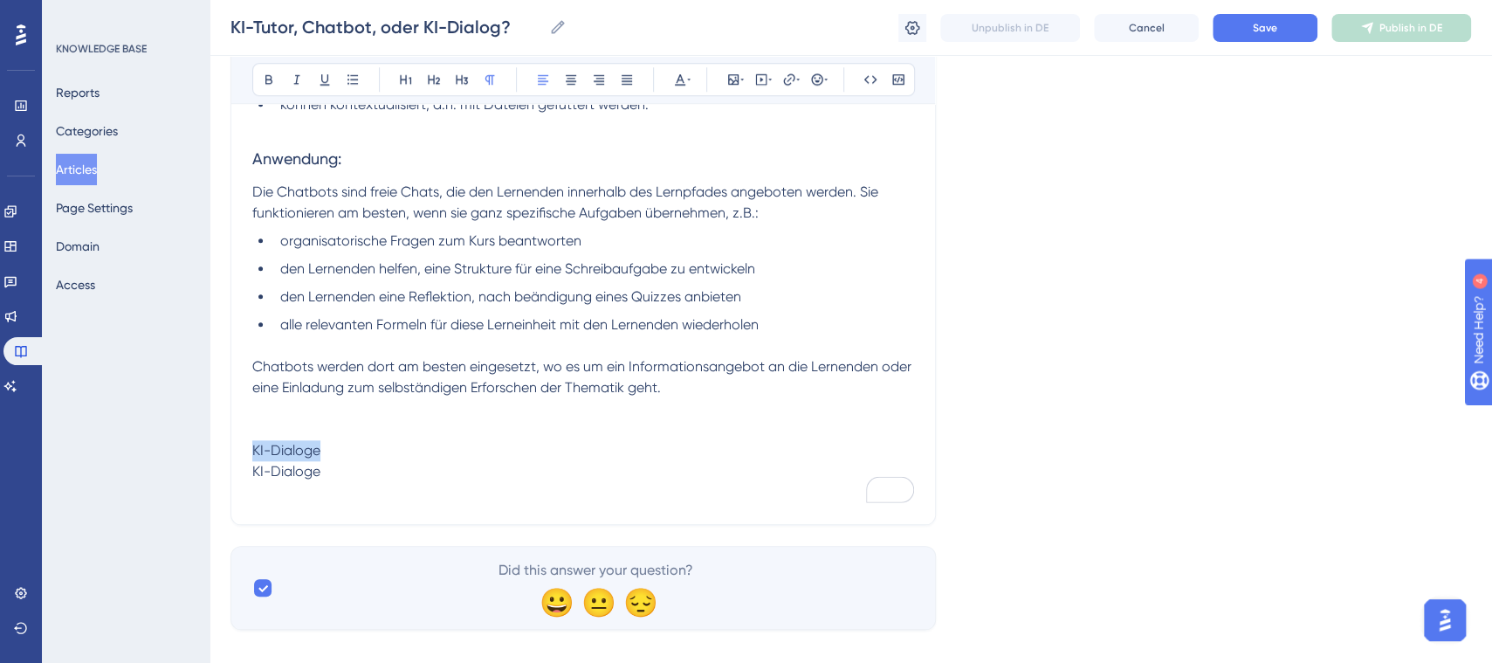
drag, startPoint x: 311, startPoint y: 450, endPoint x: 224, endPoint y: 450, distance: 86.4
click at [432, 76] on icon at bounding box center [434, 79] width 14 height 14
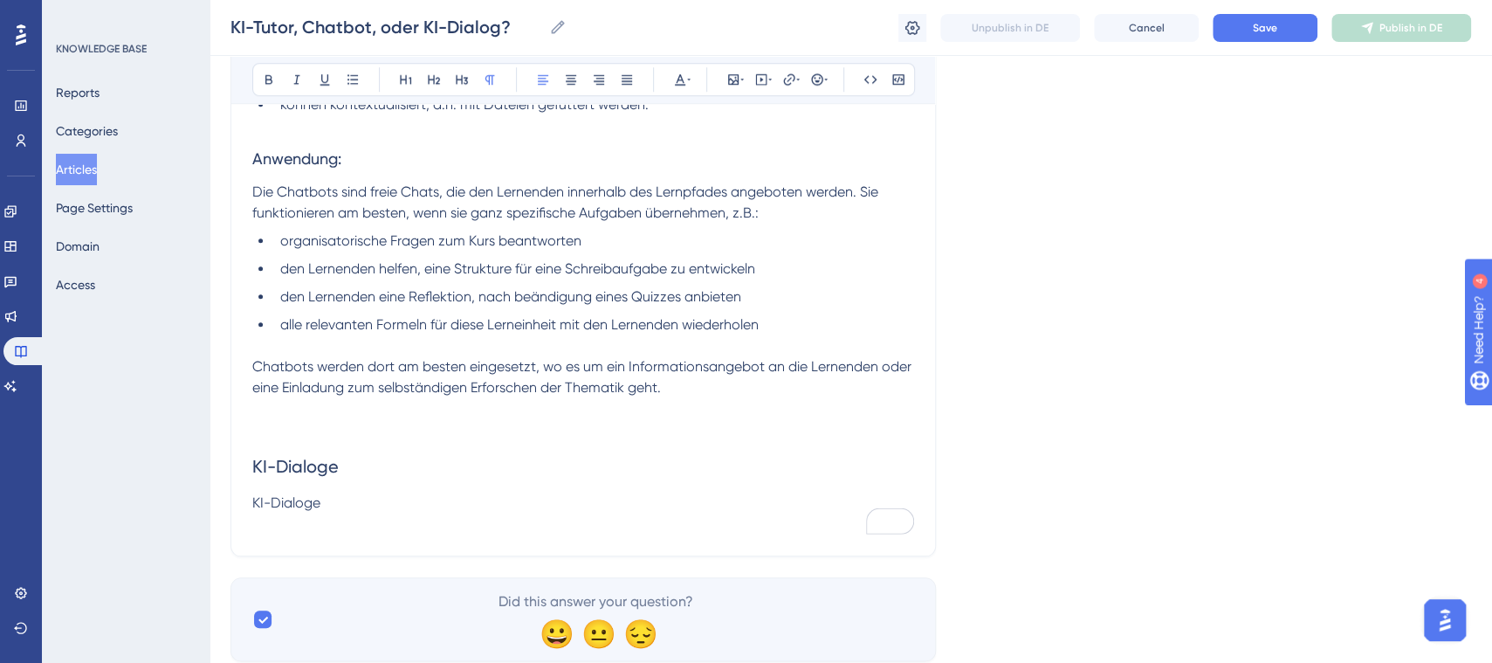
click at [402, 509] on p "KI-Dialoge" at bounding box center [583, 502] width 662 height 21
drag, startPoint x: 358, startPoint y: 505, endPoint x: 545, endPoint y: 506, distance: 186.8
click at [545, 506] on p "KI-Dialoge sind adaptive Aufgaben, die" at bounding box center [583, 502] width 662 height 21
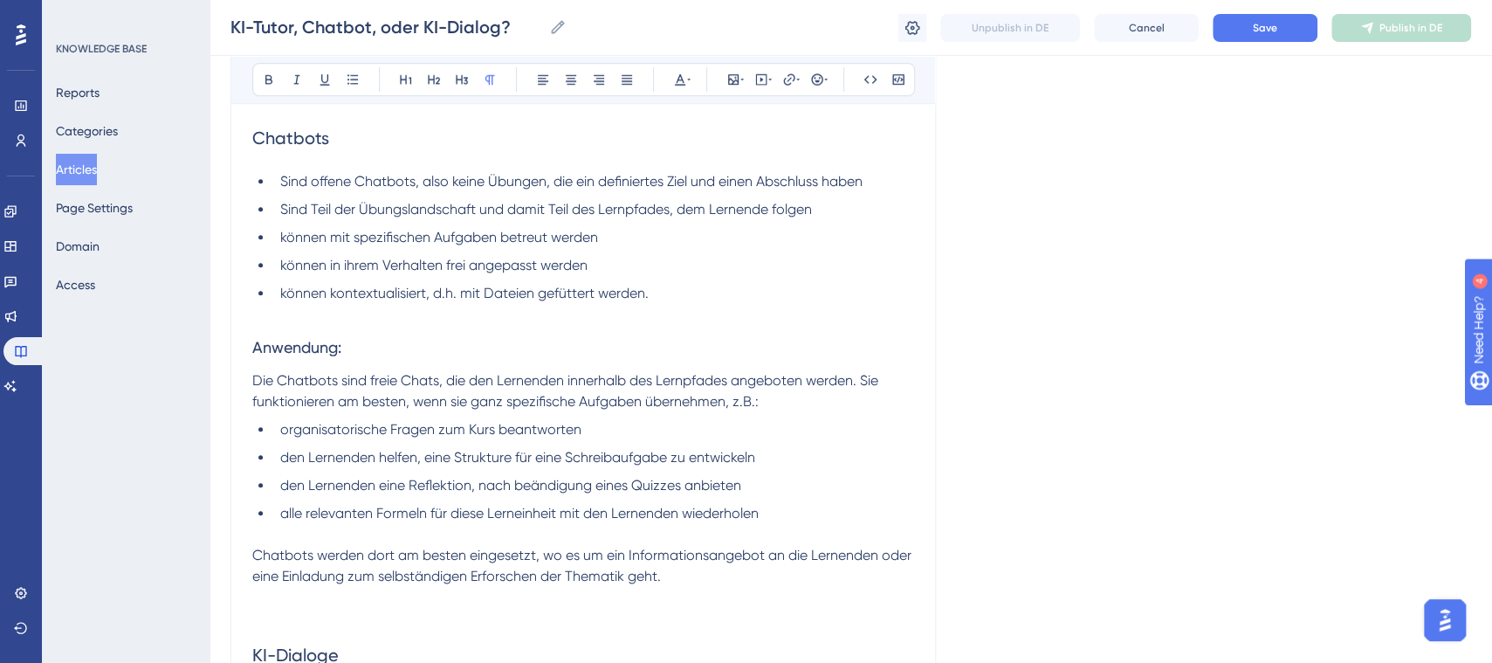
scroll to position [695, 0]
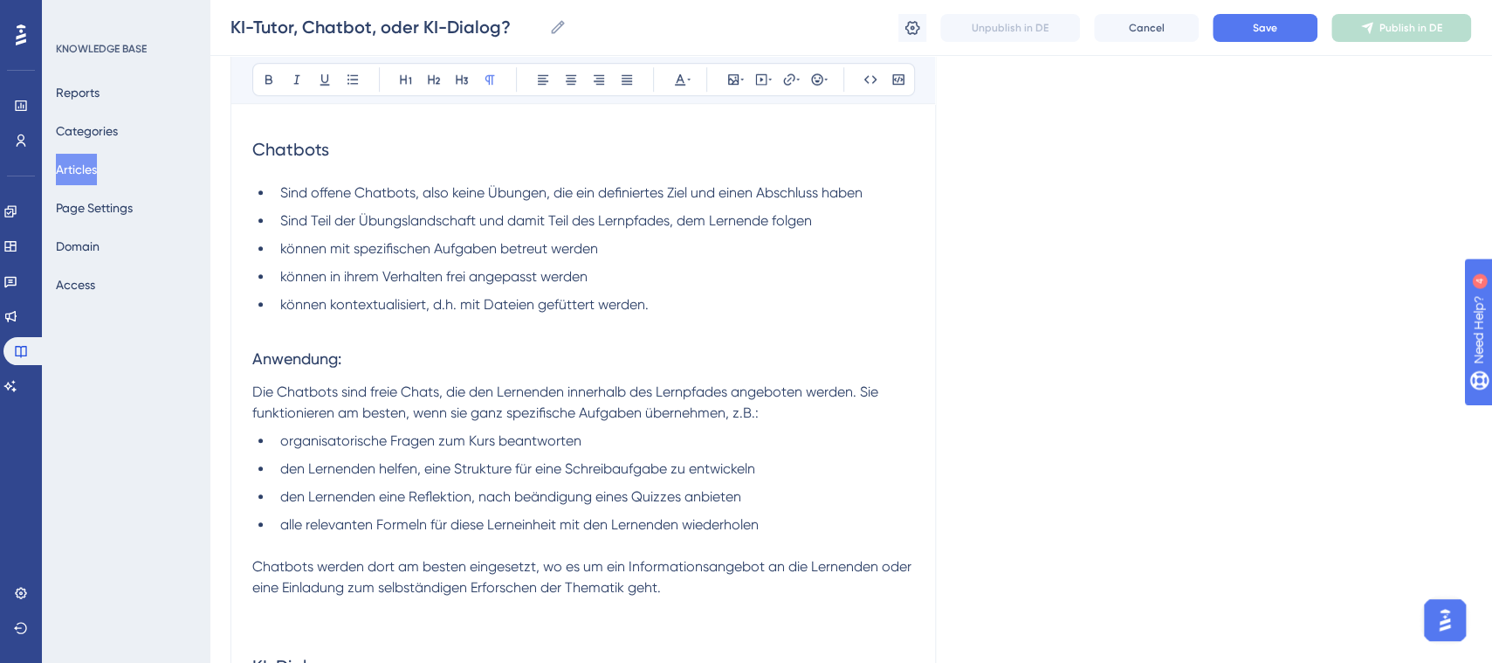
drag, startPoint x: 1503, startPoint y: 477, endPoint x: 1, endPoint y: 18, distance: 1570.9
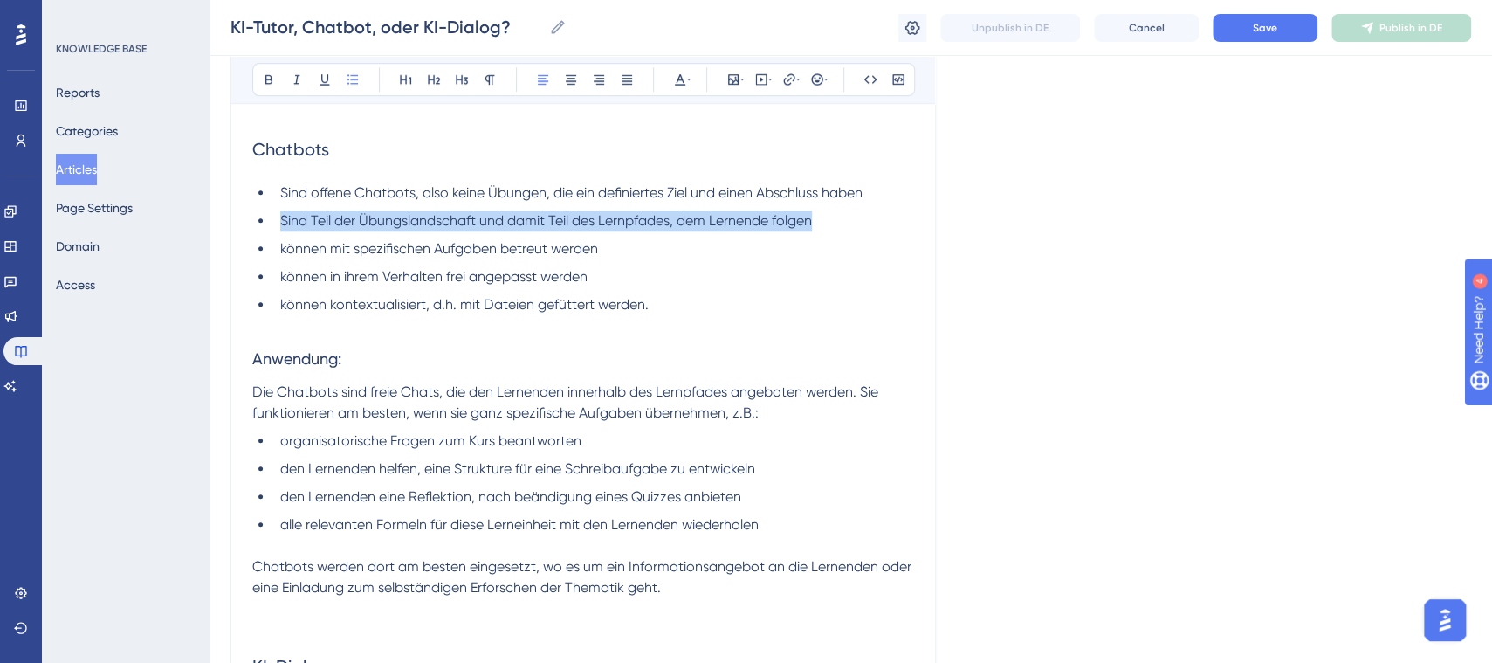
drag, startPoint x: 890, startPoint y: 226, endPoint x: 280, endPoint y: 217, distance: 609.5
click at [280, 217] on li "Sind Teil der Übungslandschaft und damit Teil des Lernpfades, dem Lernende folg…" at bounding box center [593, 220] width 641 height 21
click at [282, 216] on span "Sind Teil der Übungslandschaft und damit Teil des Lernpfades, dem Lernende folg…" at bounding box center [546, 220] width 532 height 17
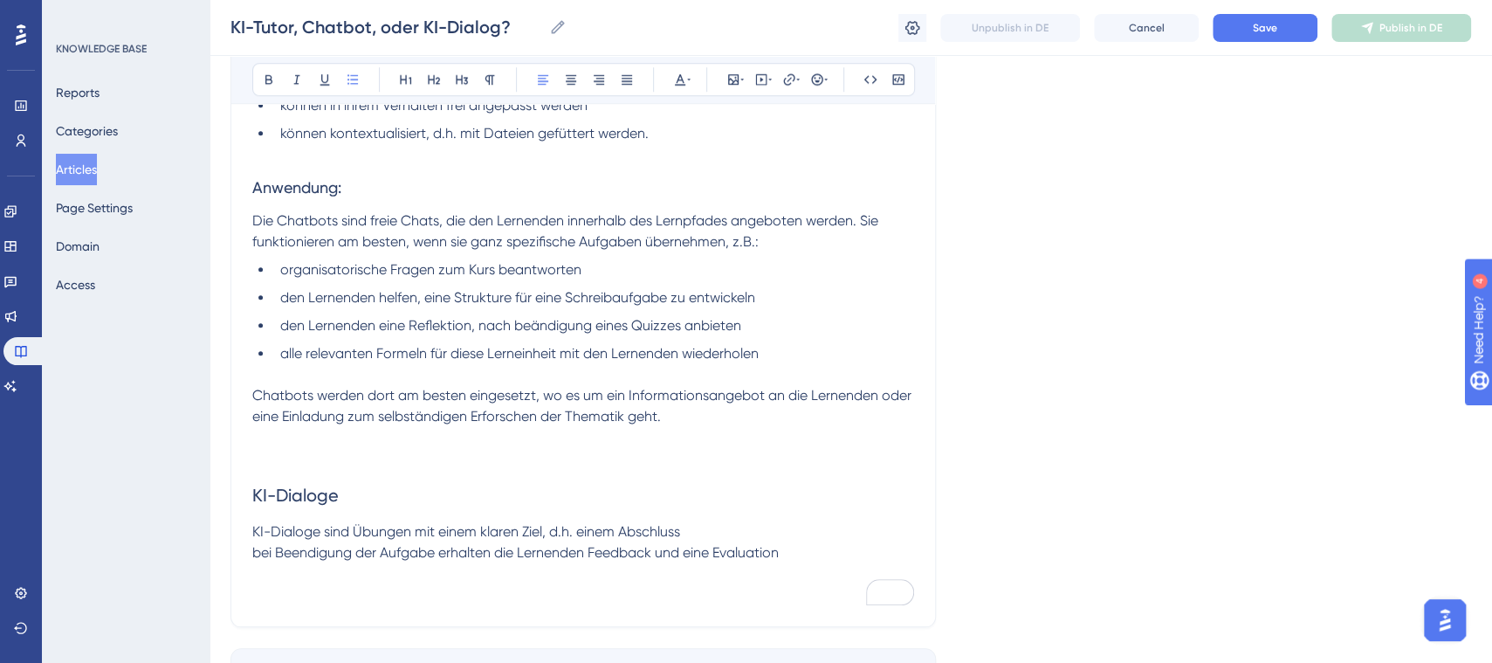
scroll to position [911, 0]
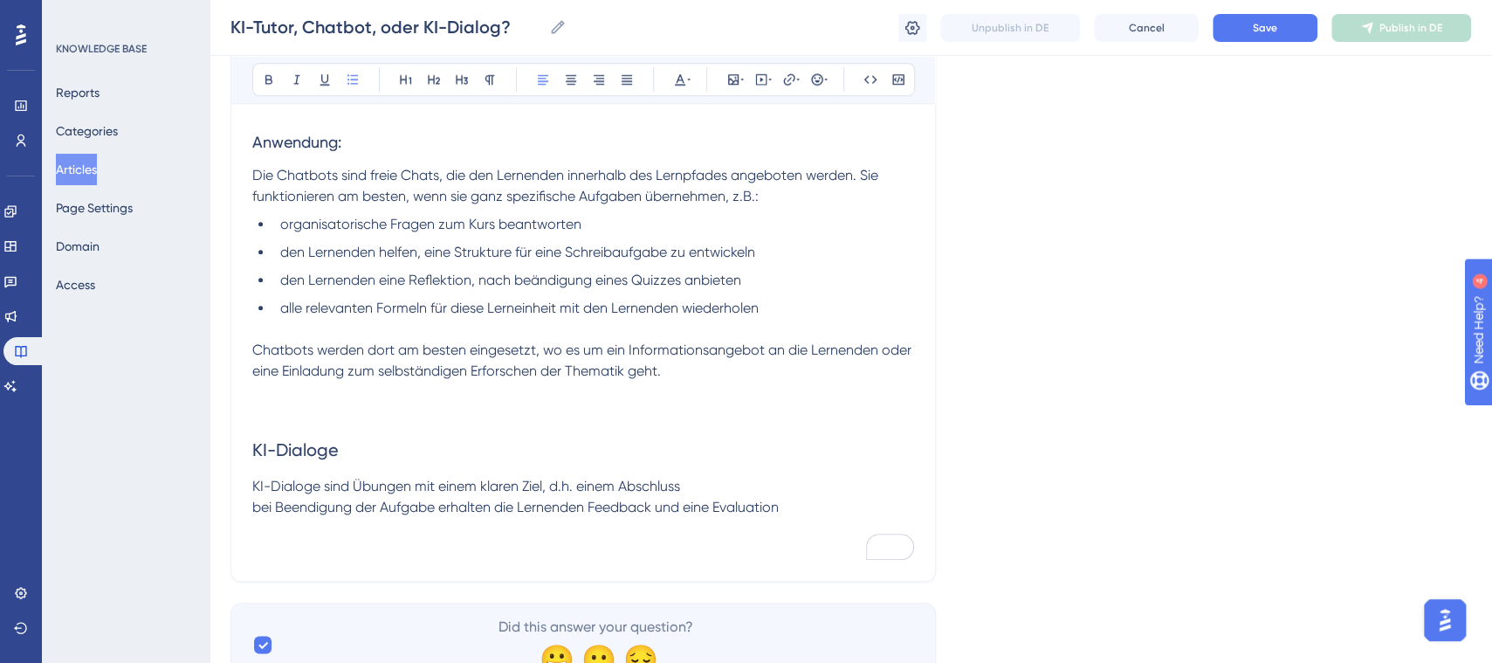
drag, startPoint x: 260, startPoint y: 503, endPoint x: 250, endPoint y: 509, distance: 12.1
drag, startPoint x: 690, startPoint y: 482, endPoint x: 829, endPoint y: 505, distance: 140.7
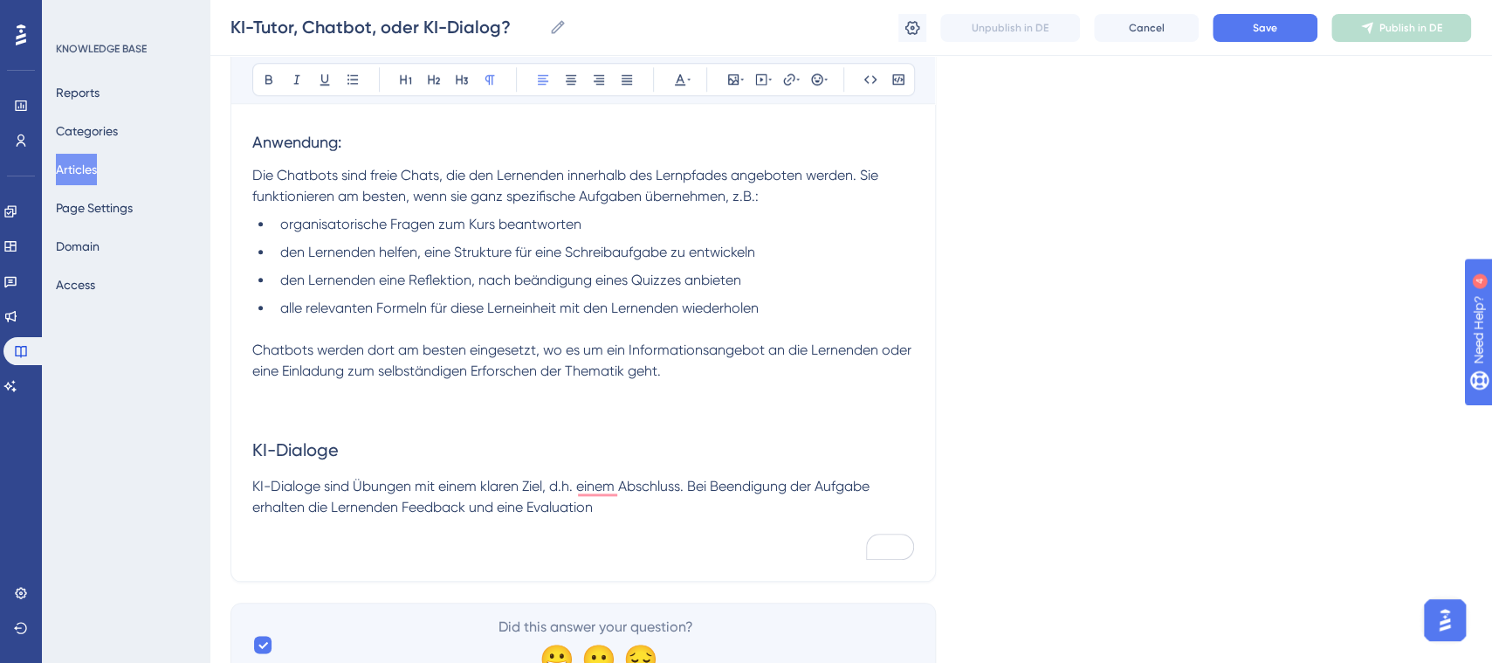
click at [691, 483] on span "KI-Dialoge sind Übungen mit einem klaren Ziel, d.h. einem Abschluss. Bei Beendi…" at bounding box center [562, 497] width 621 height 38
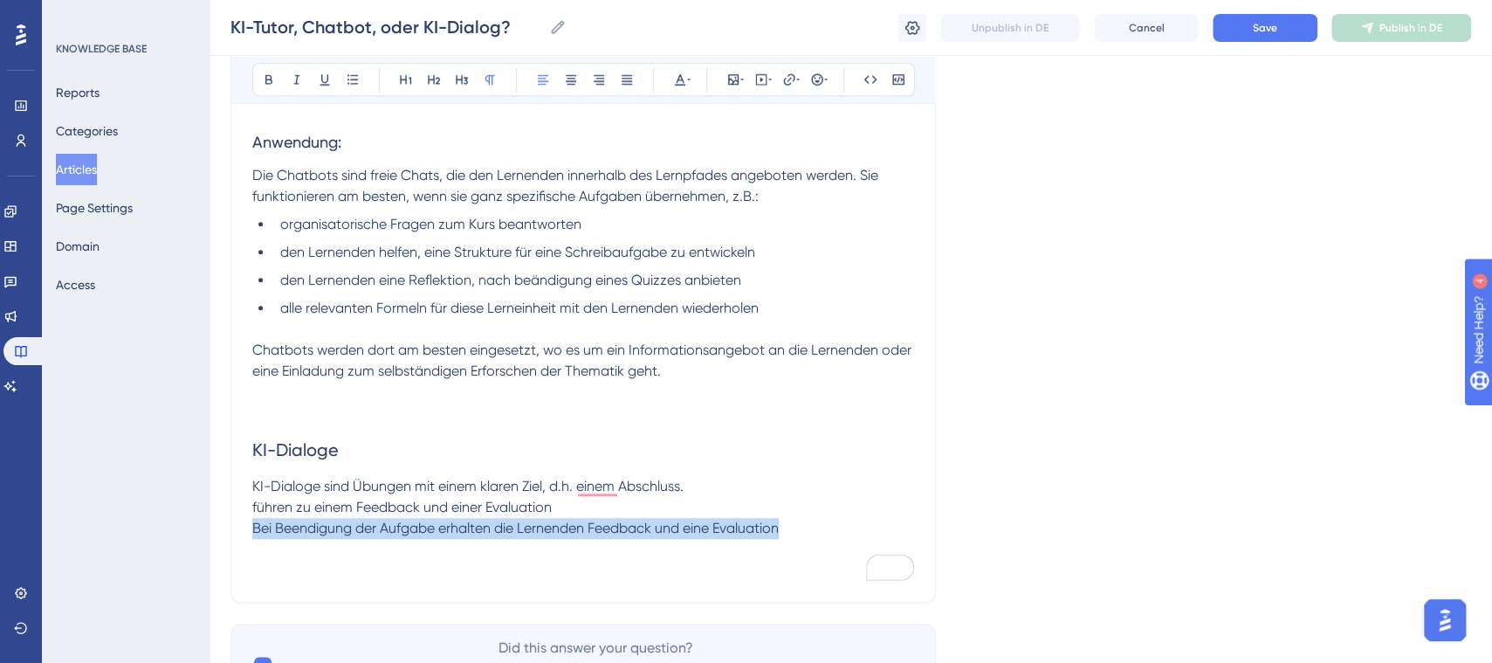
drag, startPoint x: 791, startPoint y: 528, endPoint x: 225, endPoint y: 527, distance: 565.7
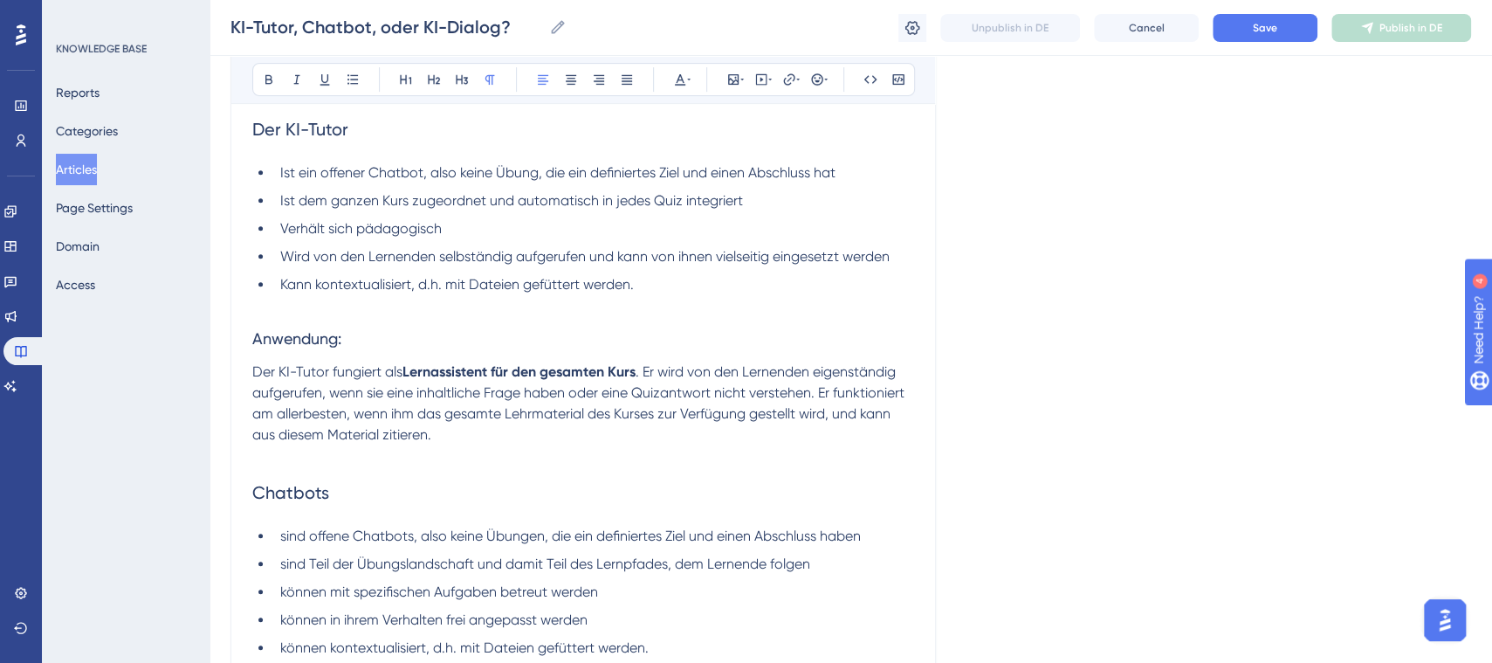
scroll to position [325, 0]
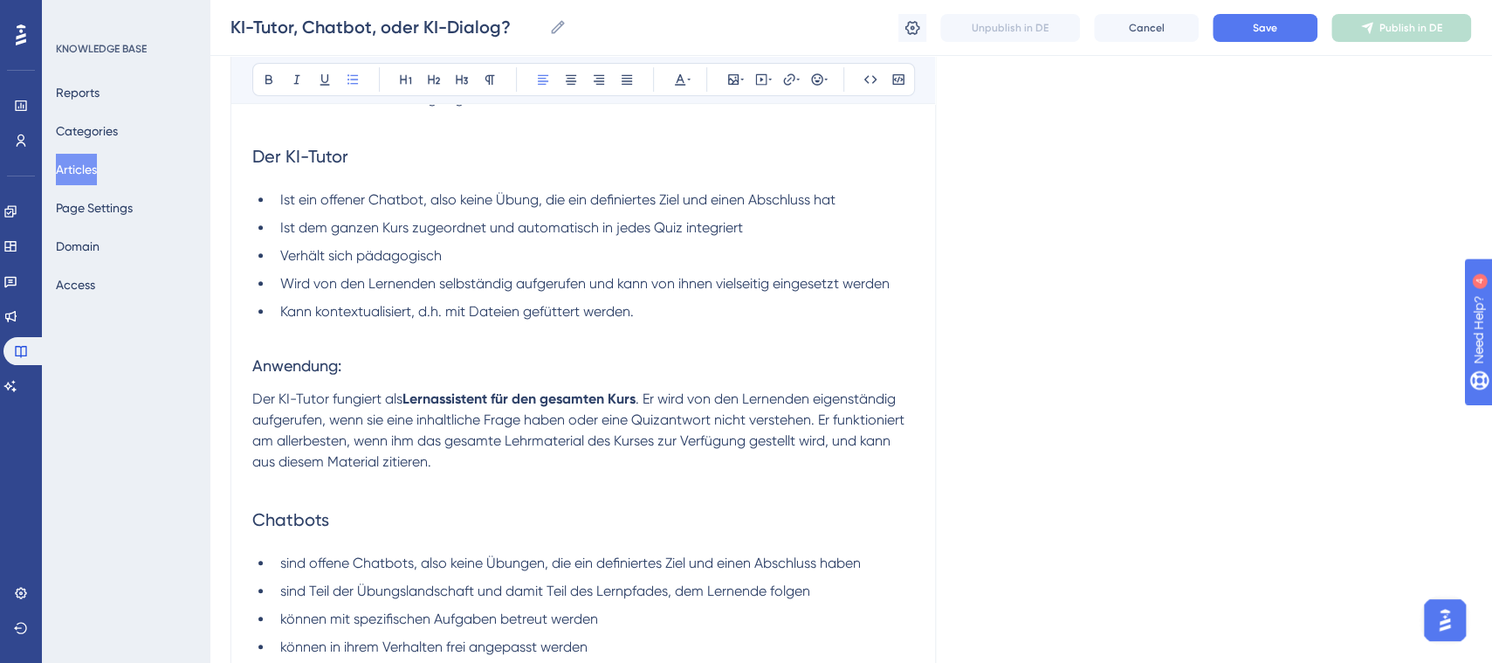
drag, startPoint x: 286, startPoint y: 203, endPoint x: 306, endPoint y: 206, distance: 20.4
click at [288, 203] on span "Ist ein offener Chatbot, also keine Übung, die ein definiertes Ziel und einen A…" at bounding box center [557, 199] width 555 height 17
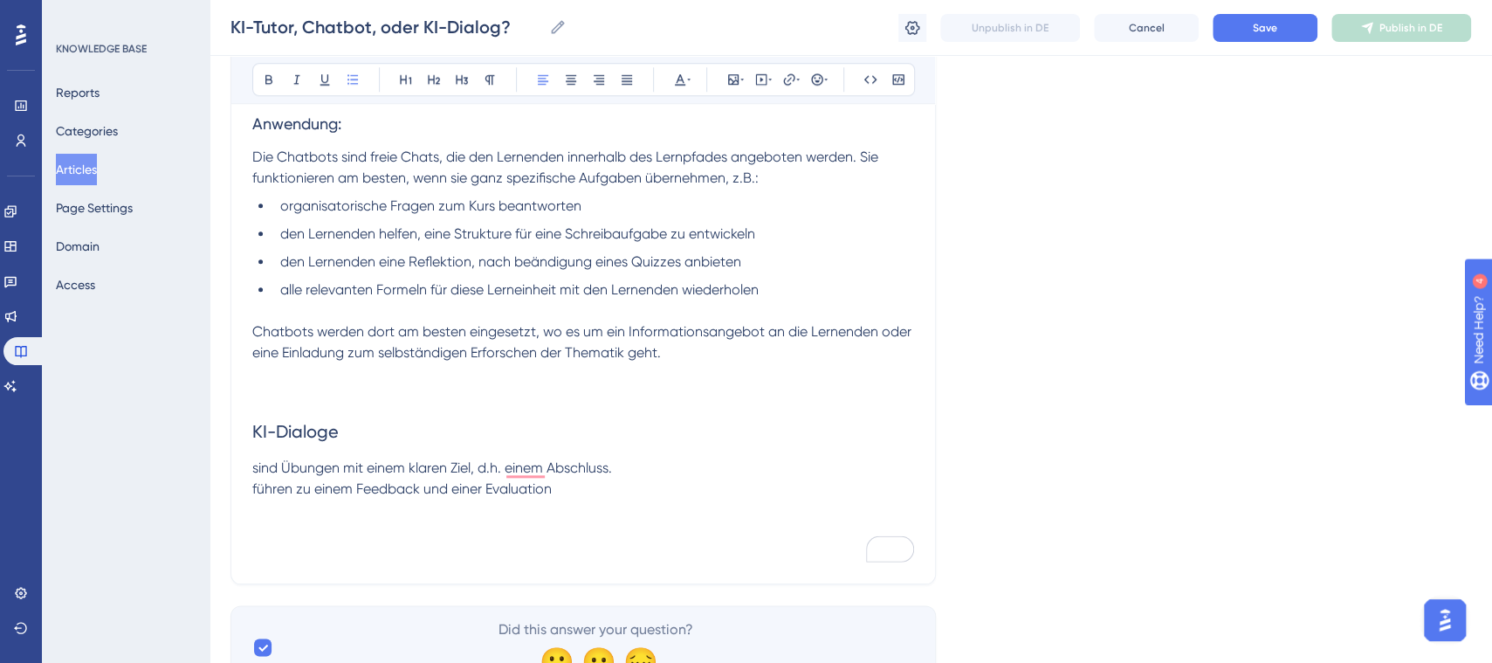
scroll to position [881, 0]
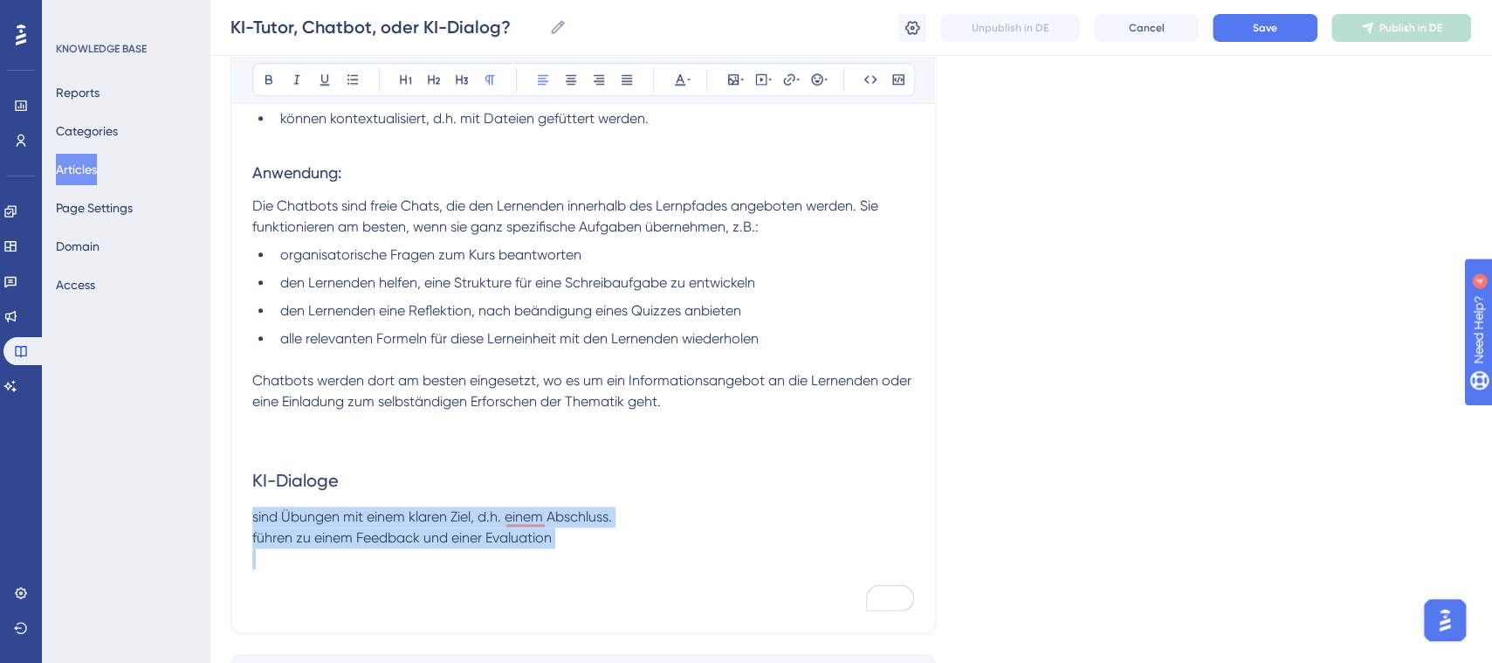
drag, startPoint x: 539, startPoint y: 555, endPoint x: 185, endPoint y: 521, distance: 355.2
click at [352, 81] on icon at bounding box center [353, 79] width 14 height 14
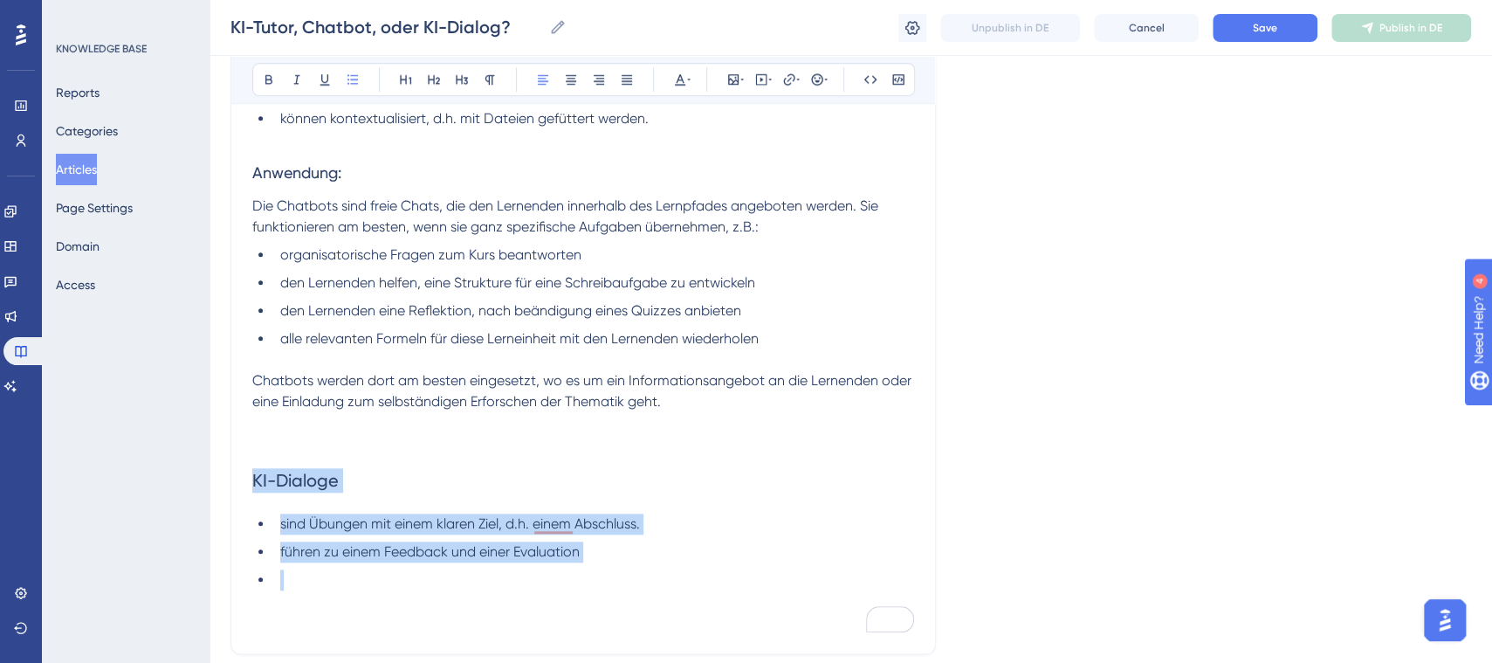
click at [626, 537] on ul "sind Übungen mit einem klaren Ziel, d.h. einem Abschluss. führen zu einem Feedb…" at bounding box center [583, 551] width 662 height 77
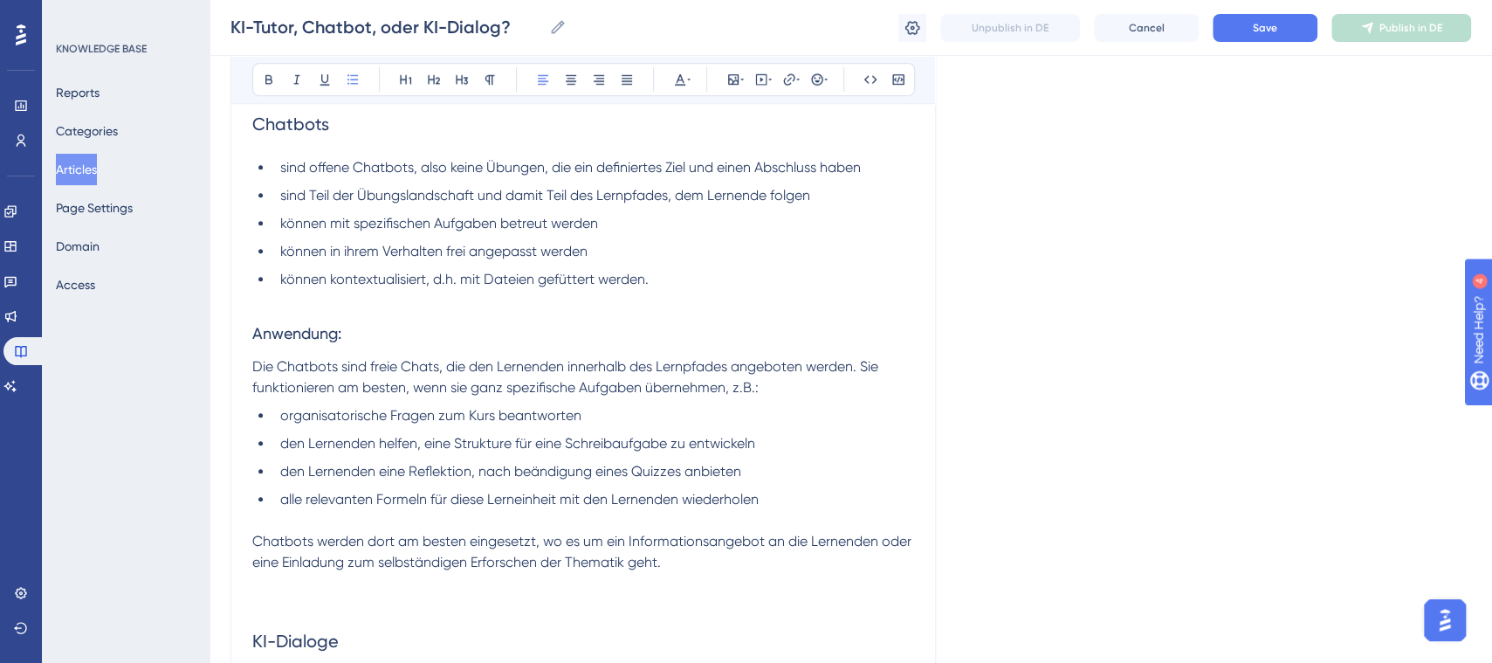
scroll to position [707, 0]
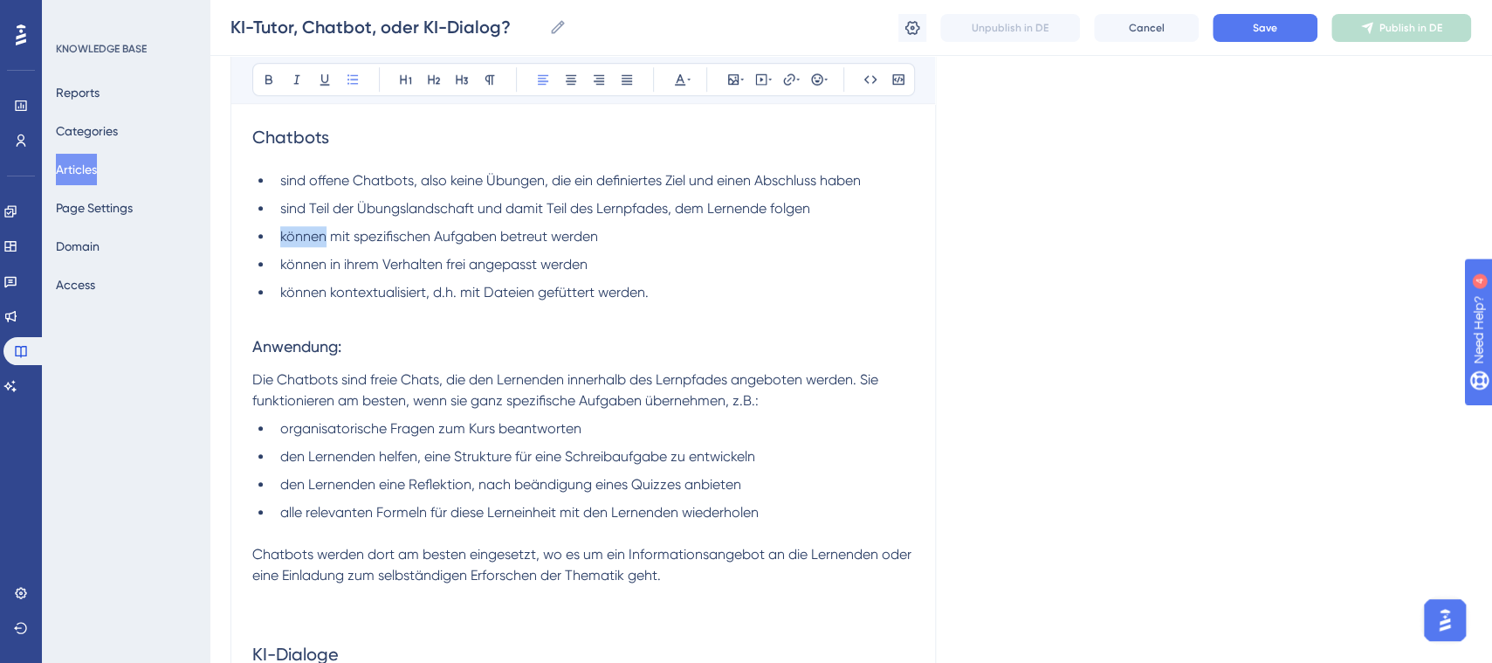
drag, startPoint x: 323, startPoint y: 236, endPoint x: 279, endPoint y: 240, distance: 43.9
click at [280, 240] on span "können mit spezifischen Aufgaben betreut werden" at bounding box center [439, 236] width 318 height 17
drag, startPoint x: 556, startPoint y: 240, endPoint x: 626, endPoint y: 230, distance: 70.5
click at [626, 230] on li "werden mit spezifischen Aufgaben betreut werden" at bounding box center [593, 236] width 641 height 21
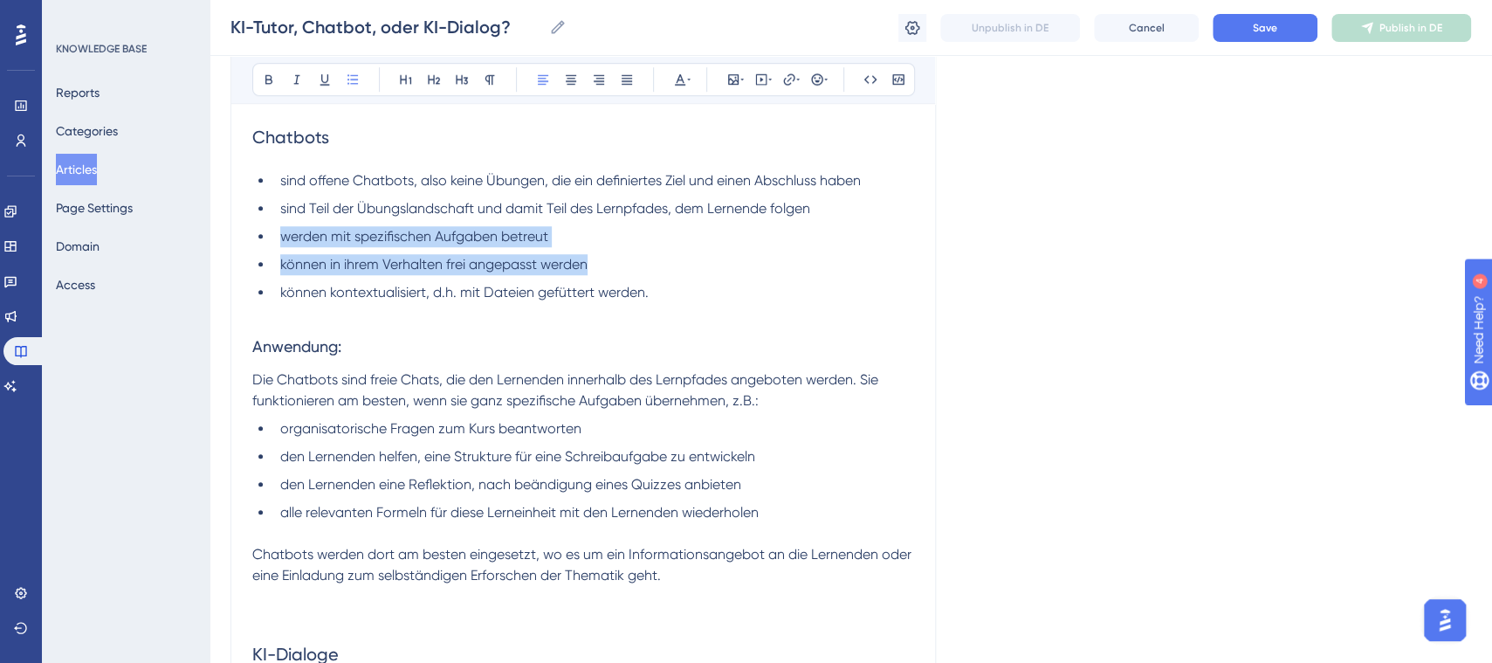
drag, startPoint x: 553, startPoint y: 265, endPoint x: 279, endPoint y: 243, distance: 274.2
click at [279, 243] on ul "sind offene Chatbots, also keine Übungen, die ein definiertes Ziel und einen Ab…" at bounding box center [583, 236] width 662 height 133
copy ul "werden mit spezifischen Aufgaben betreut können in ihrem Verhalten frei angepas…"
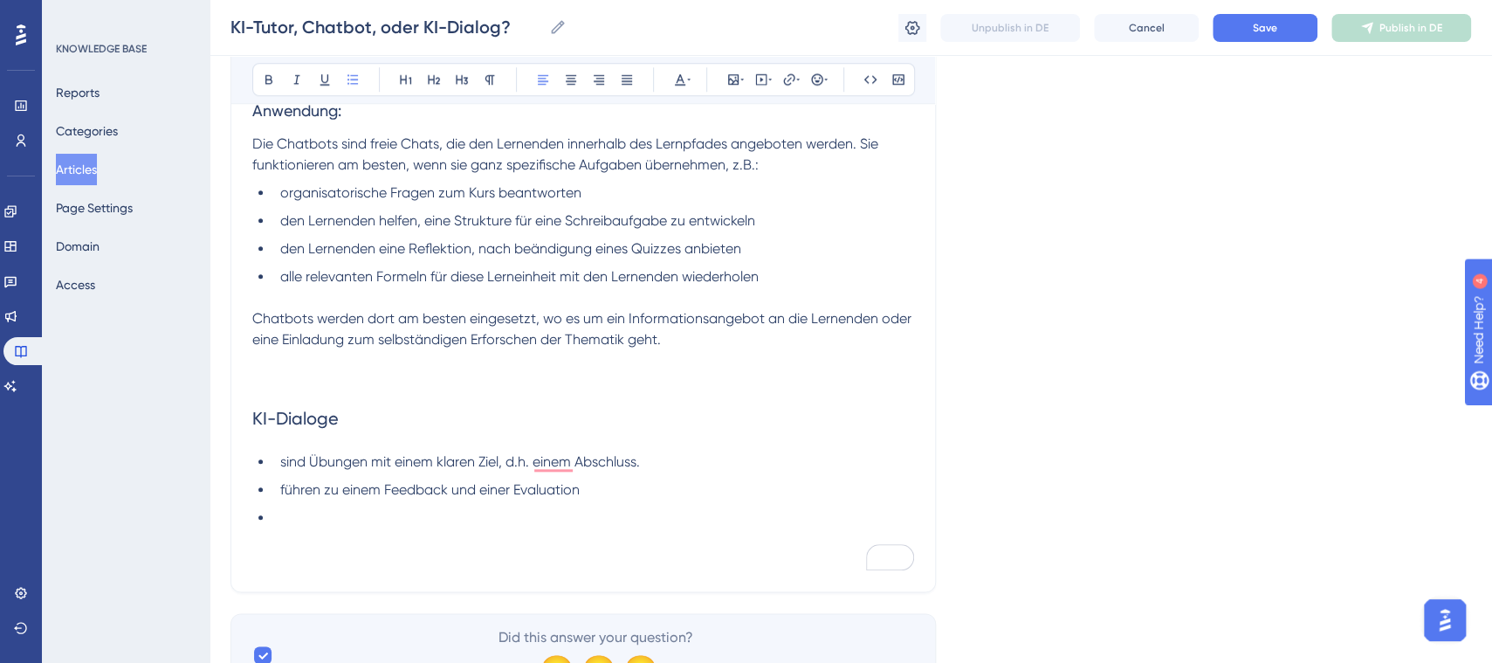
scroll to position [951, 0]
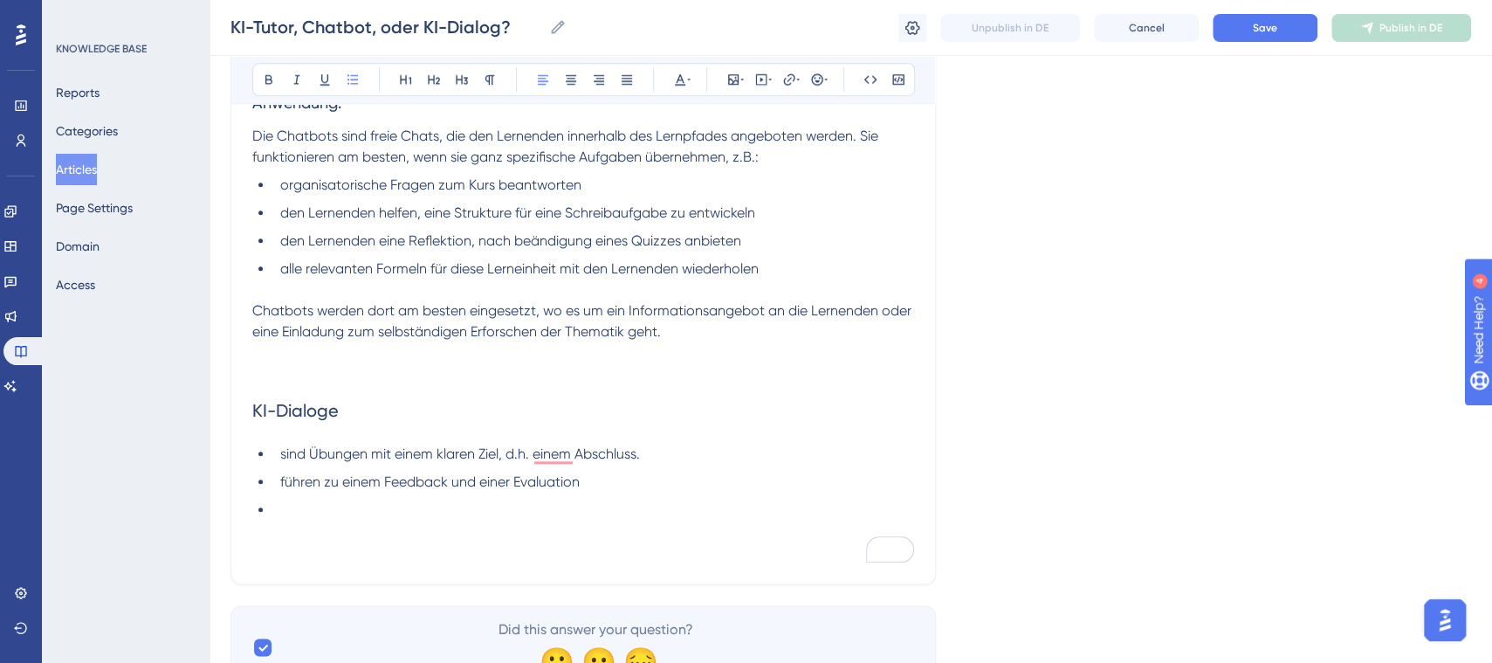
click at [379, 512] on li "To enrich screen reader interactions, please activate Accessibility in Grammarl…" at bounding box center [593, 509] width 641 height 21
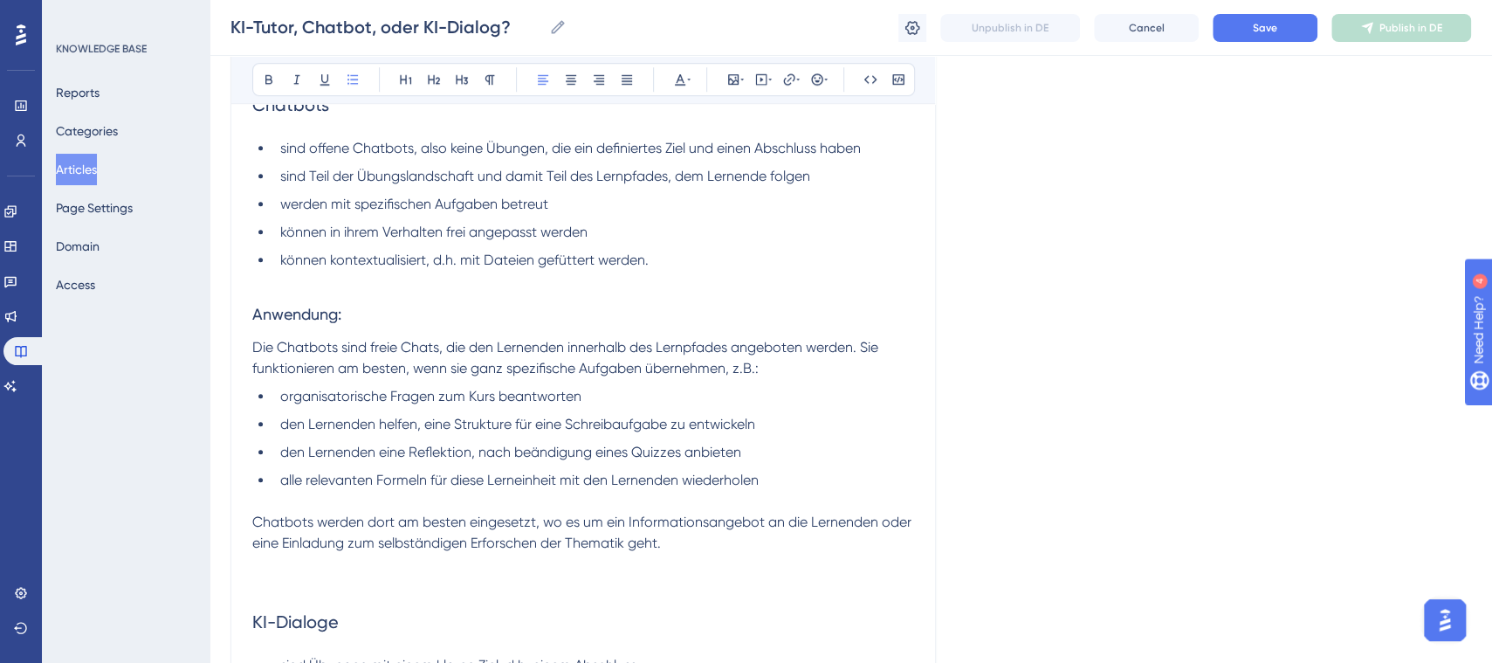
scroll to position [737, 0]
drag, startPoint x: 1506, startPoint y: 478, endPoint x: 10, endPoint y: 22, distance: 1564.3
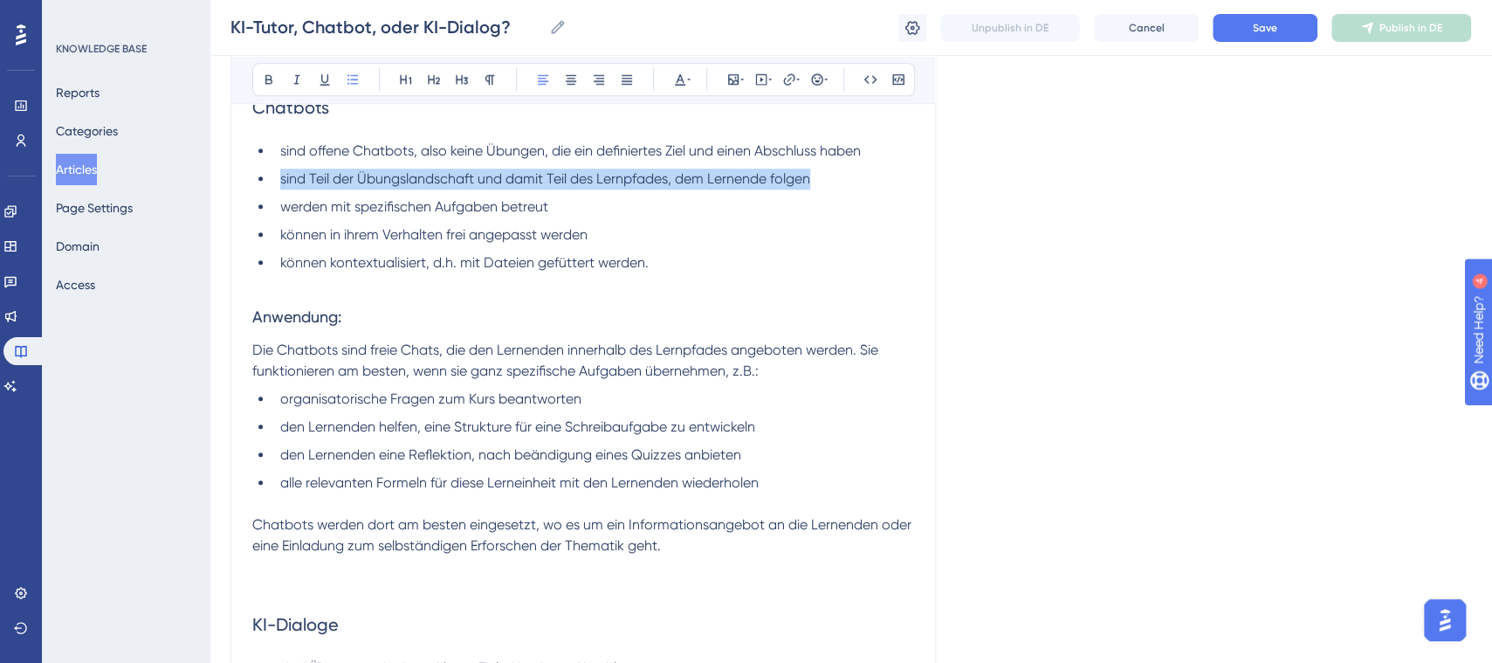
drag, startPoint x: 842, startPoint y: 175, endPoint x: 279, endPoint y: 179, distance: 563.1
click at [279, 179] on li "sind Teil der Übungslandschaft und damit Teil des Lernpfades, dem Lernende folg…" at bounding box center [593, 178] width 641 height 21
copy span "sind Teil der Übungslandschaft und damit Teil des Lernpfades, dem Lernende folg…"
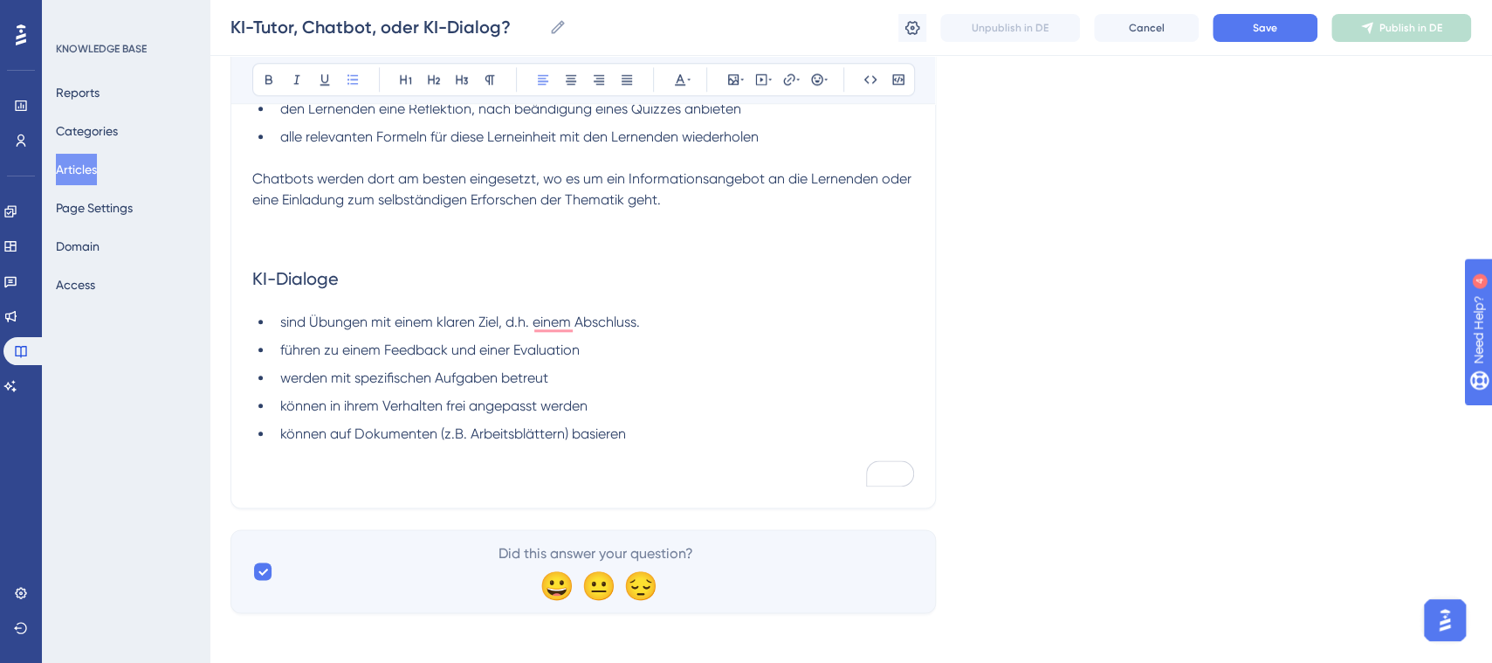
scroll to position [1088, 0]
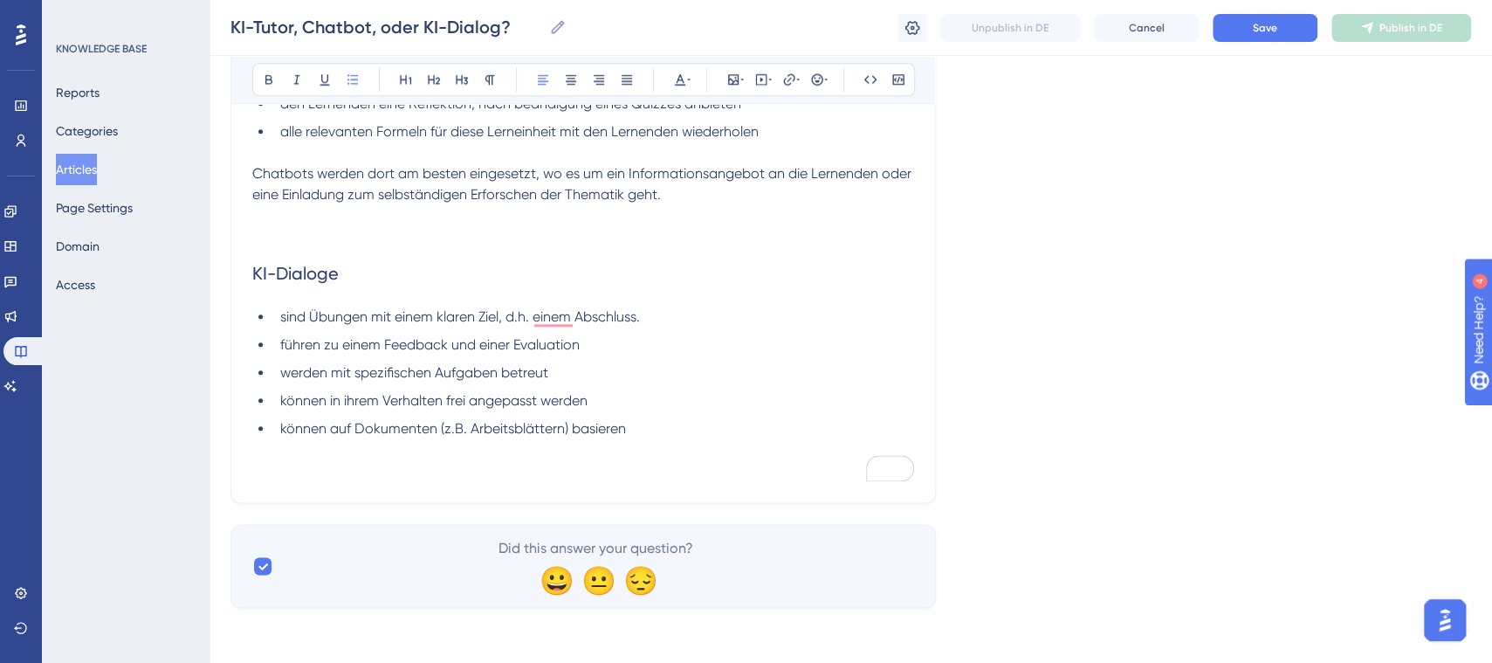
click at [632, 337] on li "führen zu einem Feedback und einer Evaluation" at bounding box center [593, 344] width 641 height 21
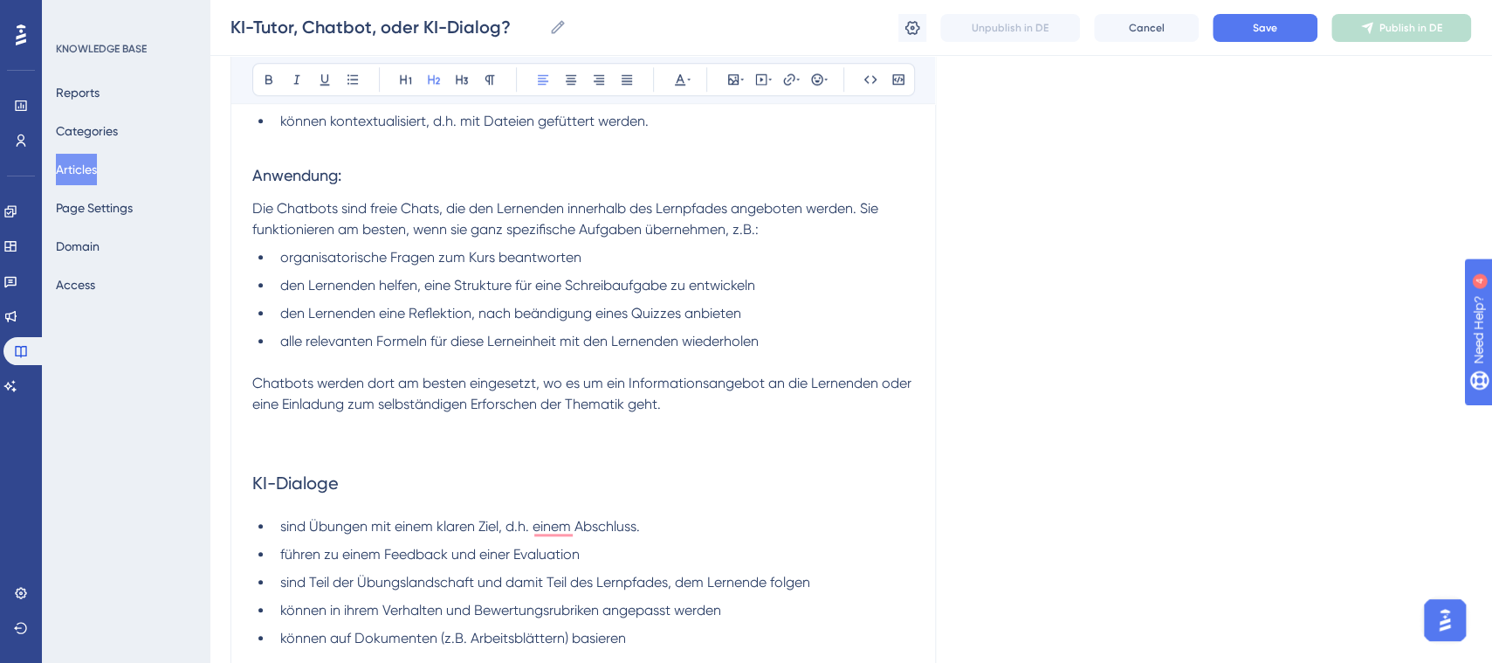
scroll to position [833, 0]
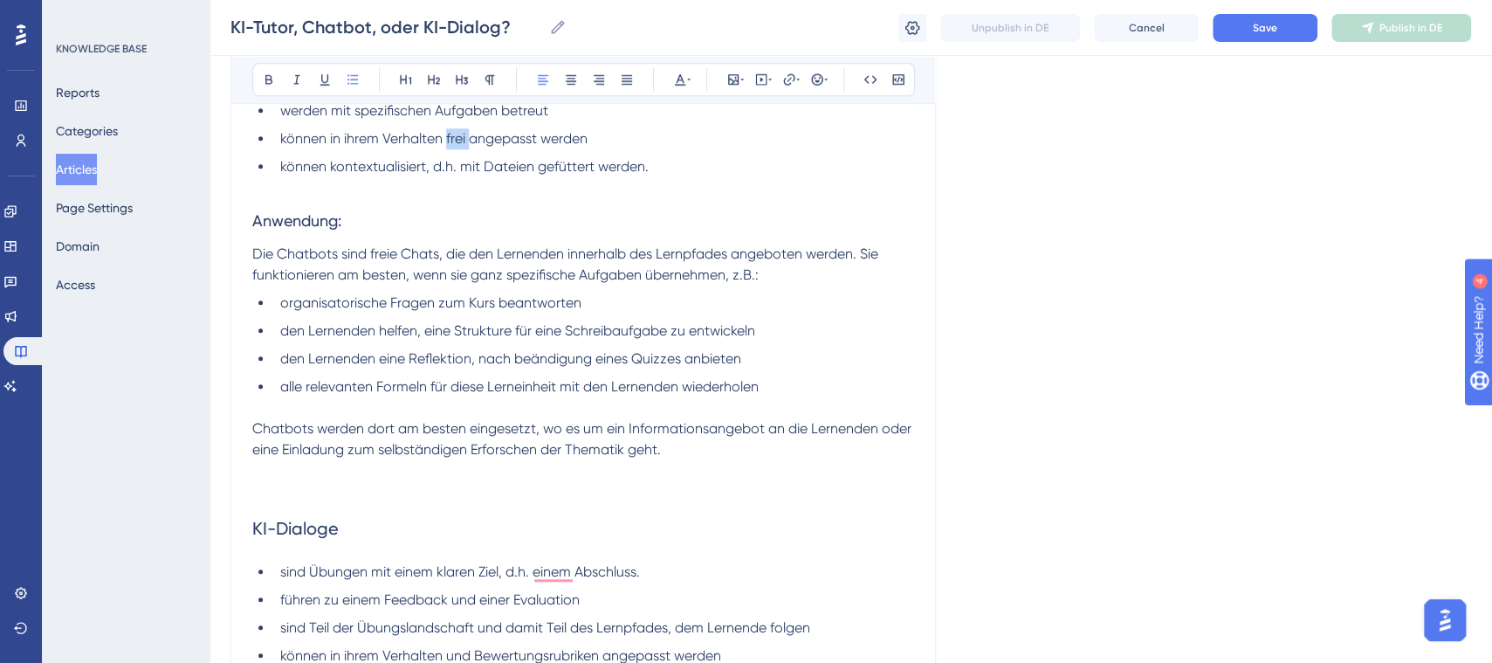
drag, startPoint x: 468, startPoint y: 139, endPoint x: 446, endPoint y: 139, distance: 21.8
click at [446, 139] on span "können in ihrem Verhalten frei angepasst werden" at bounding box center [433, 138] width 307 height 17
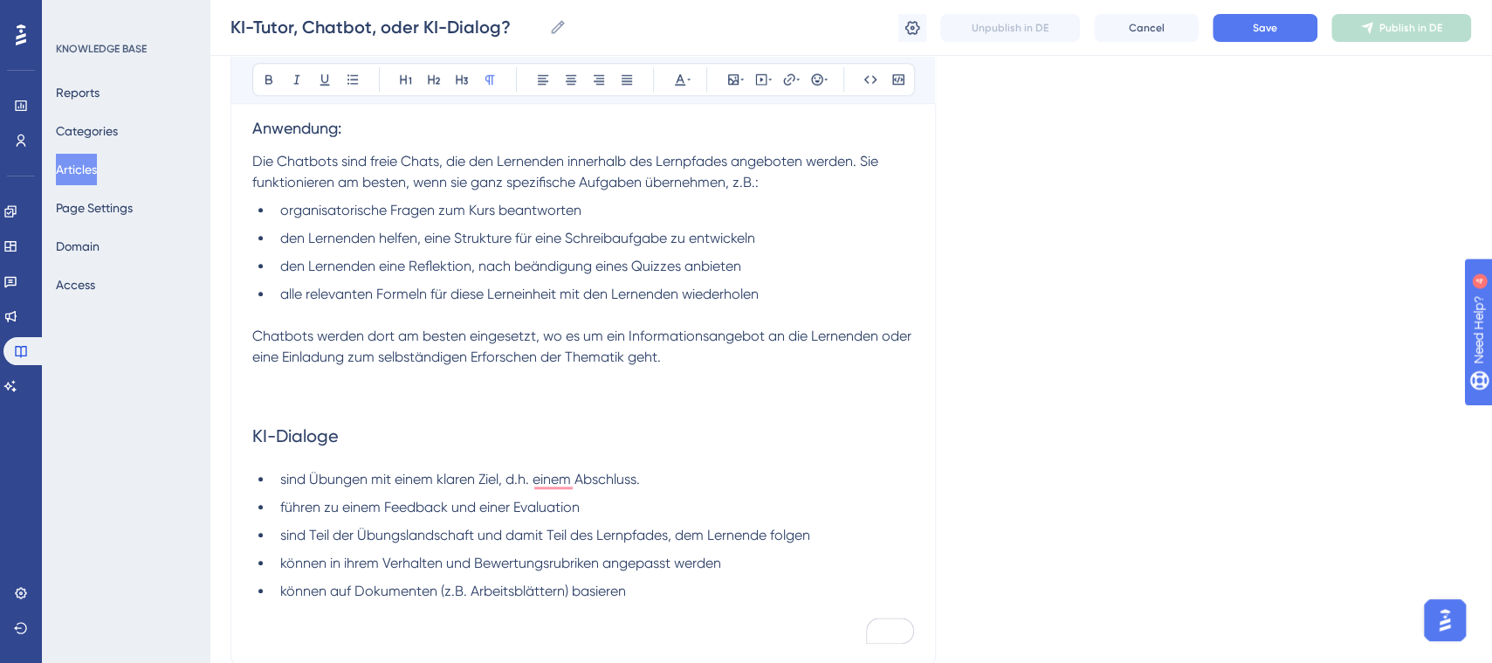
scroll to position [945, 0]
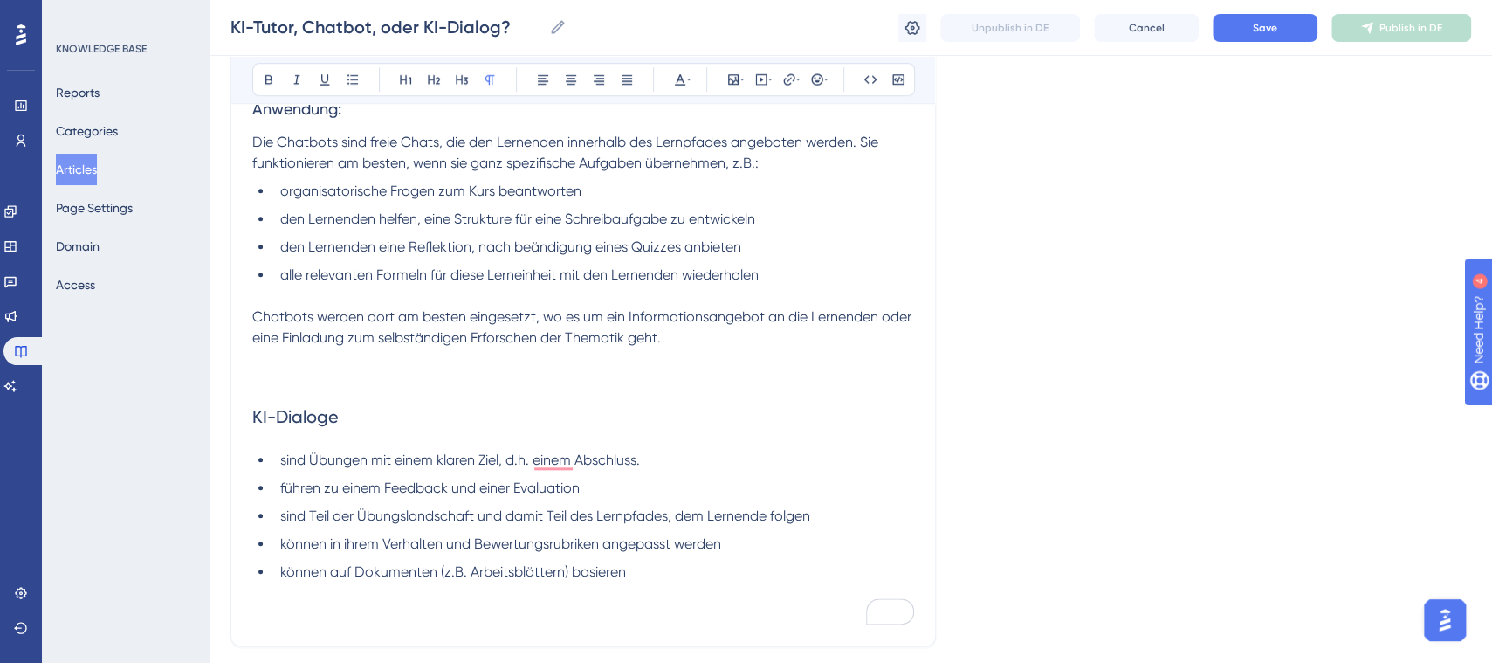
click at [707, 582] on p "To enrich screen reader interactions, please activate Accessibility in Grammarl…" at bounding box center [583, 592] width 662 height 21
click at [717, 580] on li "können auf Dokumenten (z.B. Arbeitsblättern) basieren" at bounding box center [593, 571] width 641 height 21
drag, startPoint x: 351, startPoint y: 116, endPoint x: 253, endPoint y: 118, distance: 97.8
click at [253, 118] on h3 "Anwendung:" at bounding box center [583, 108] width 662 height 45
copy span "Anwendung:"
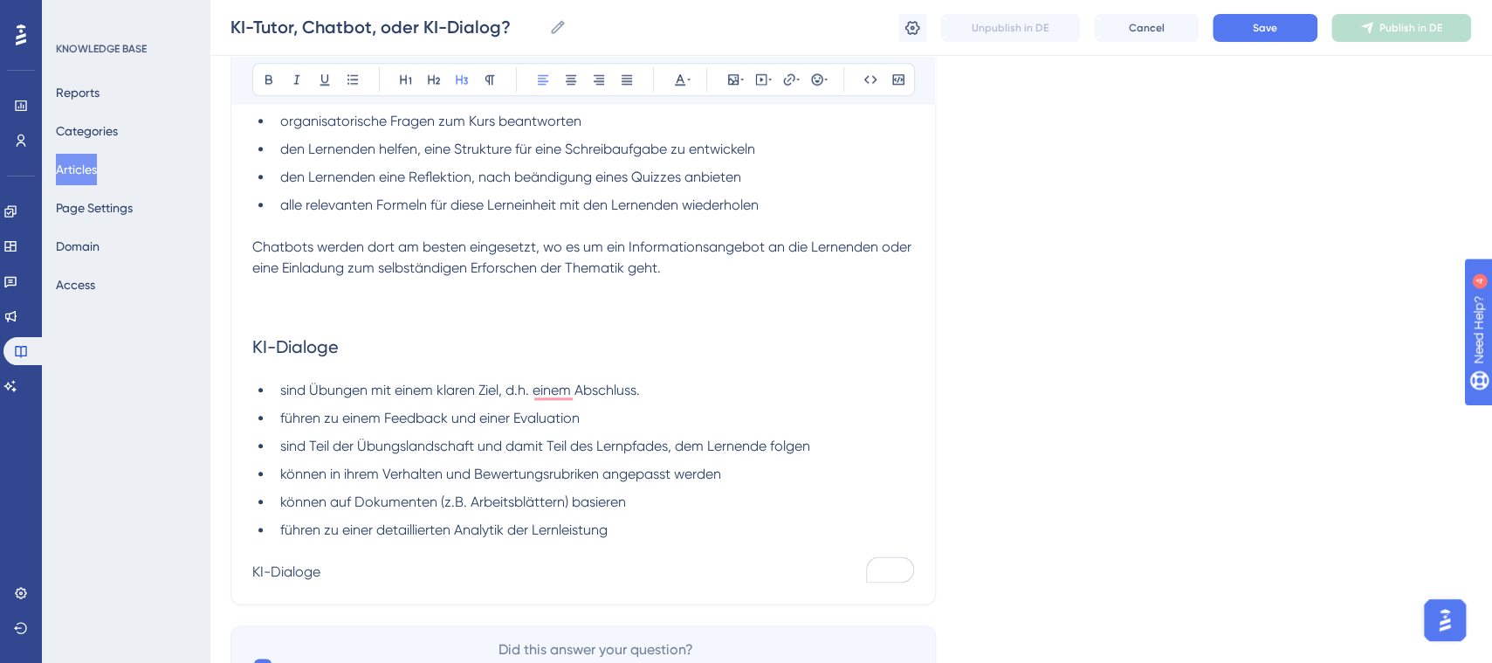
scroll to position [1017, 0]
click at [252, 567] on span "KI-Dialoge" at bounding box center [286, 569] width 68 height 17
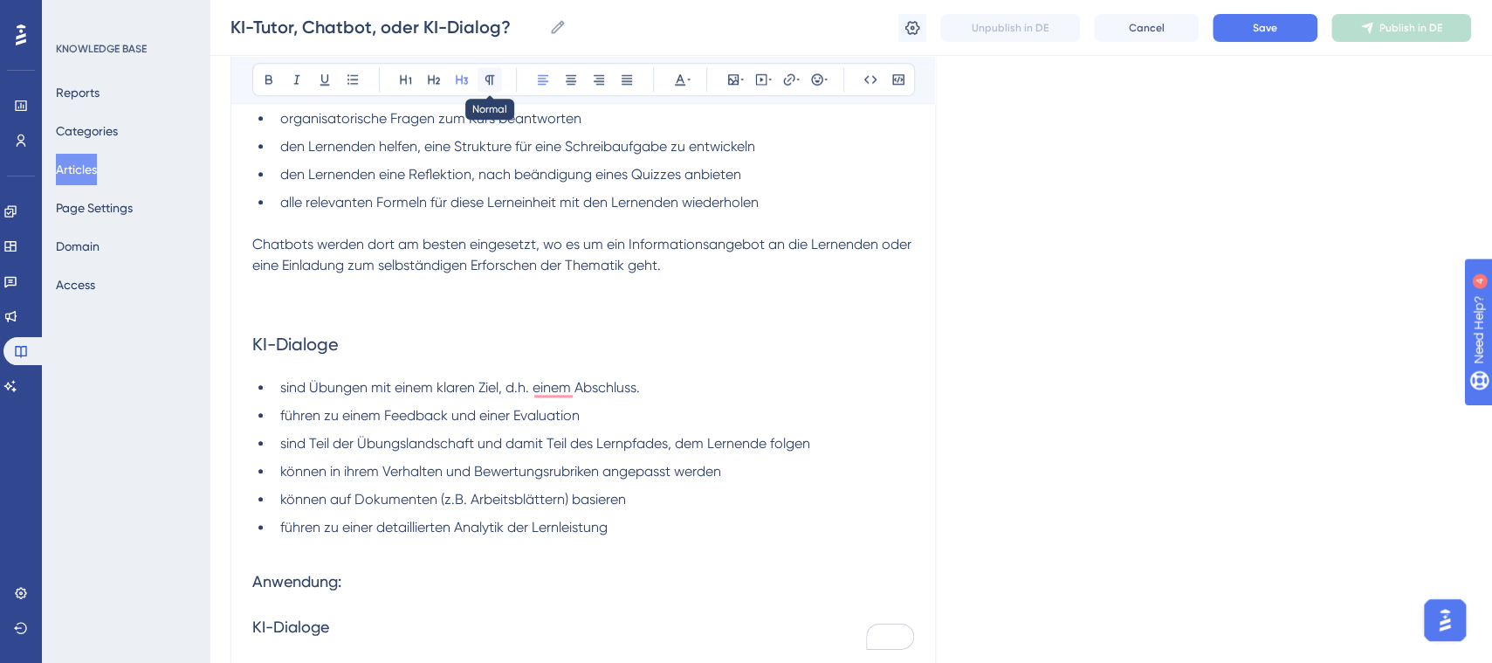
click at [495, 83] on icon at bounding box center [490, 79] width 14 height 14
click at [518, 598] on h3 "Anwendung:" at bounding box center [583, 581] width 662 height 45
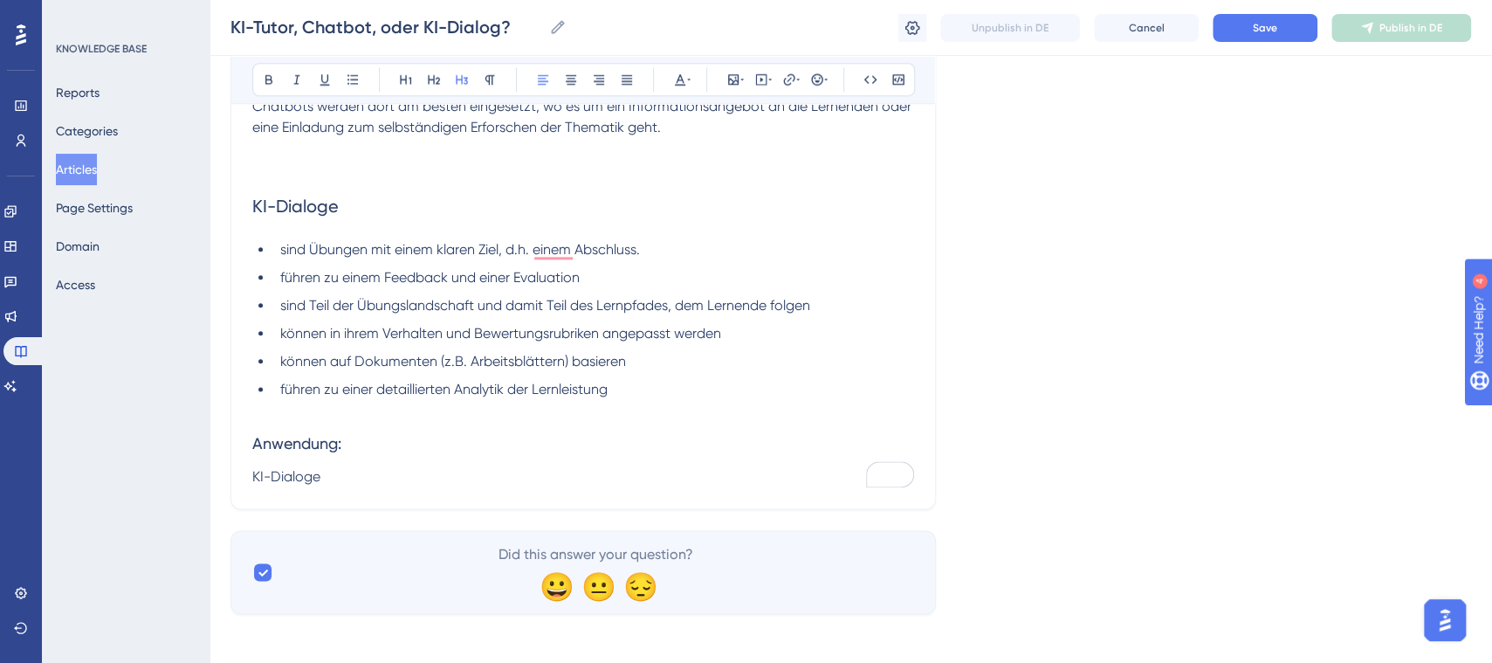
scroll to position [1158, 0]
click at [470, 482] on p "KI-Dialoge" at bounding box center [583, 474] width 662 height 21
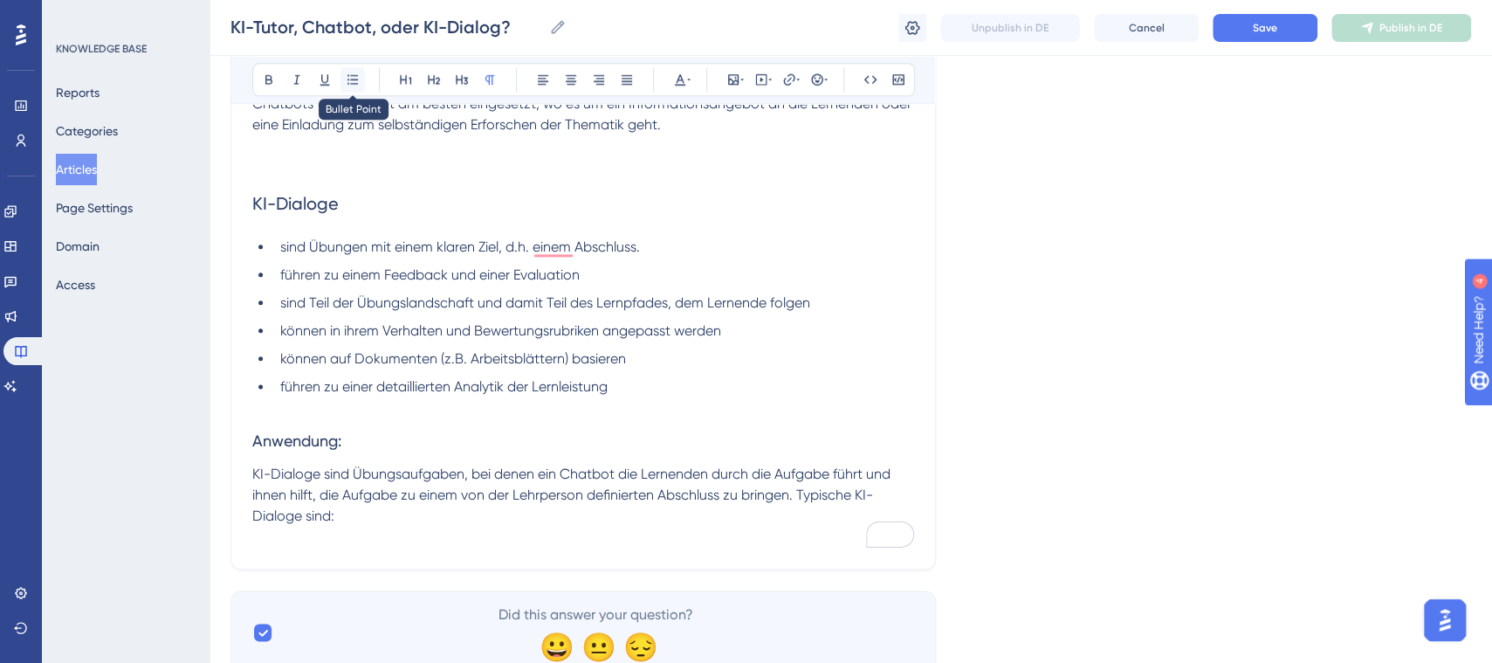
click at [353, 81] on icon at bounding box center [353, 79] width 14 height 14
click at [357, 83] on icon at bounding box center [352, 79] width 10 height 10
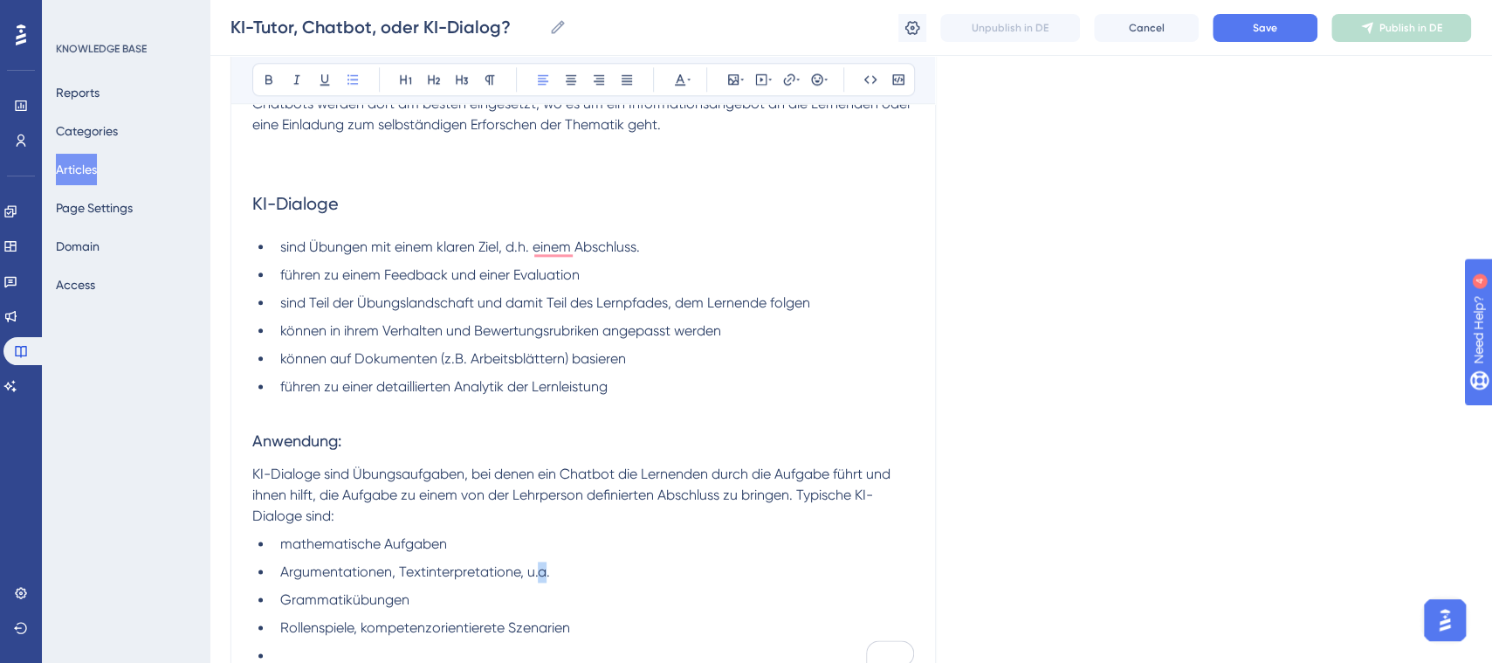
click at [540, 576] on span "Argumentationen, Textinterpretatione, u.a." at bounding box center [415, 571] width 270 height 17
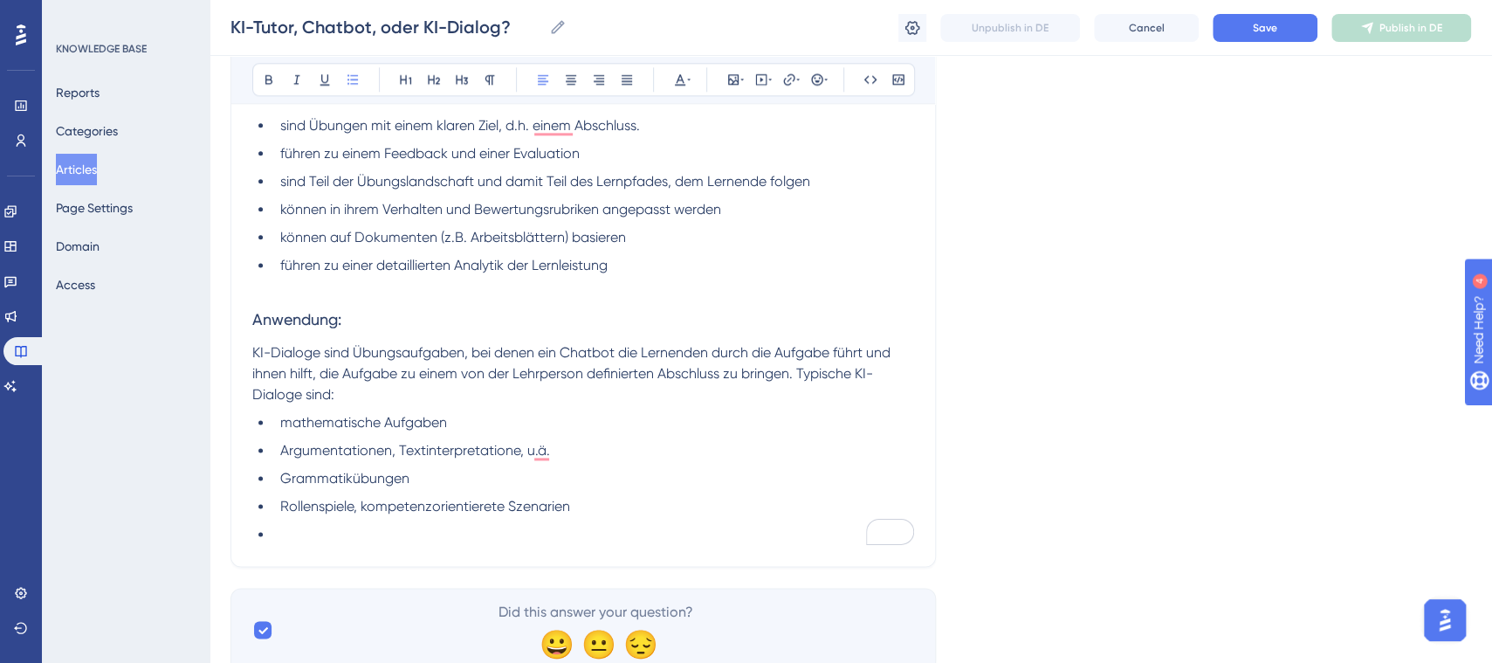
scroll to position [1289, 0]
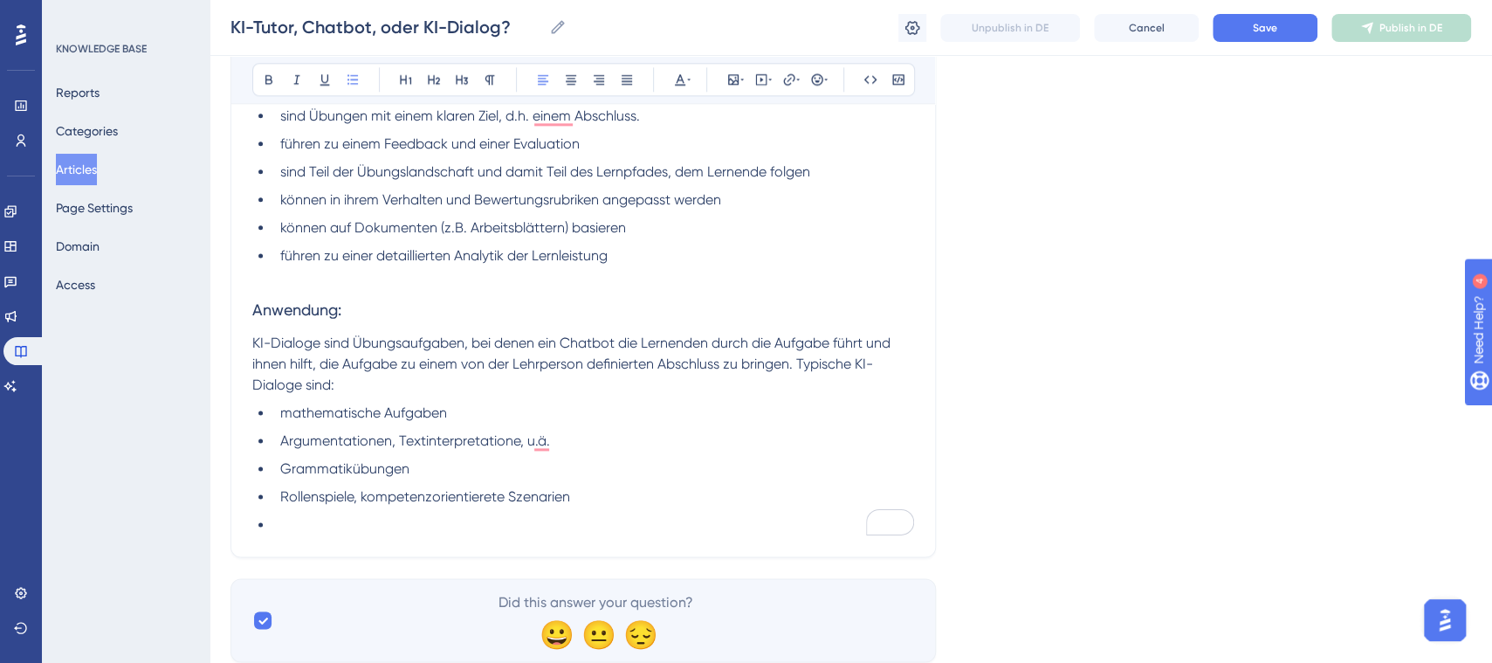
click at [317, 526] on li "To enrich screen reader interactions, please activate Accessibility in Grammarl…" at bounding box center [593, 524] width 641 height 21
click at [535, 444] on span "Argumentationen, Textinterpretatione, u.ä." at bounding box center [415, 440] width 270 height 17
drag, startPoint x: 568, startPoint y: 443, endPoint x: 520, endPoint y: 440, distance: 48.1
click at [520, 440] on li "Argumentationen, Textinterpretatione, u.ä." at bounding box center [593, 440] width 641 height 21
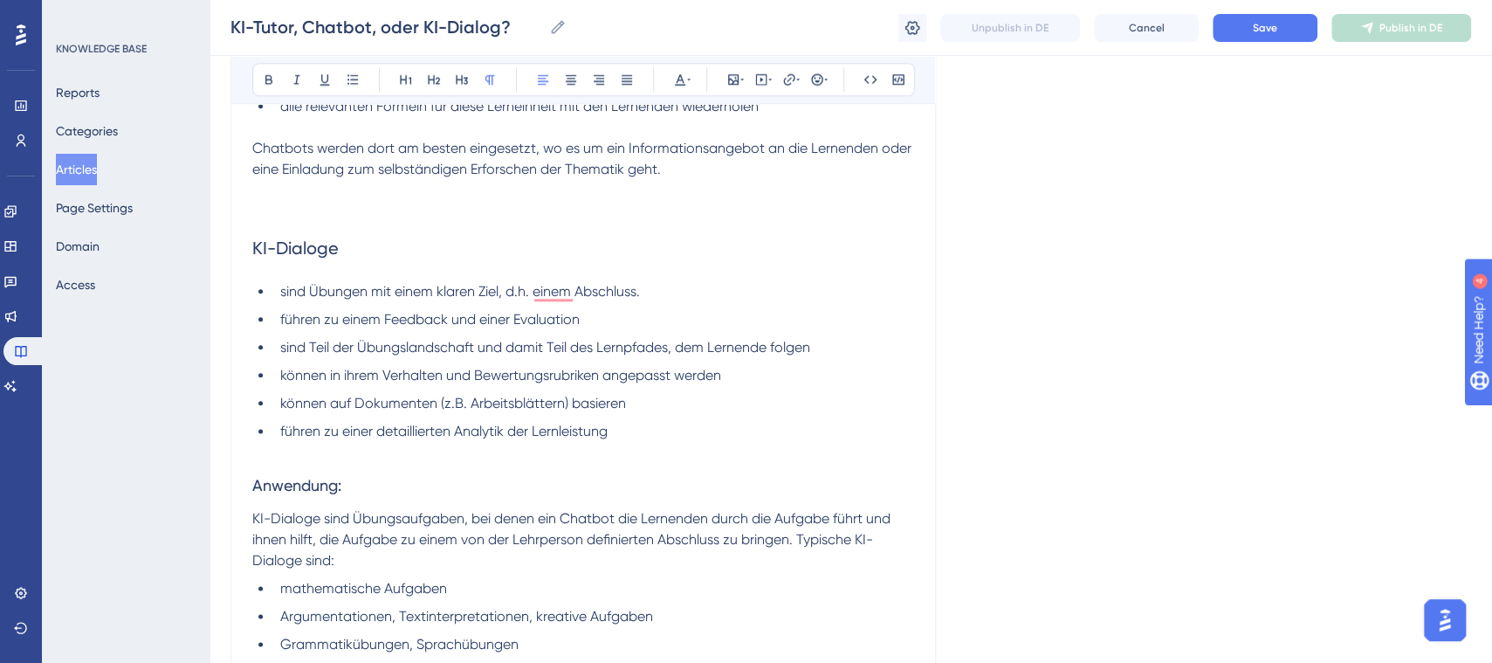
scroll to position [1405, 0]
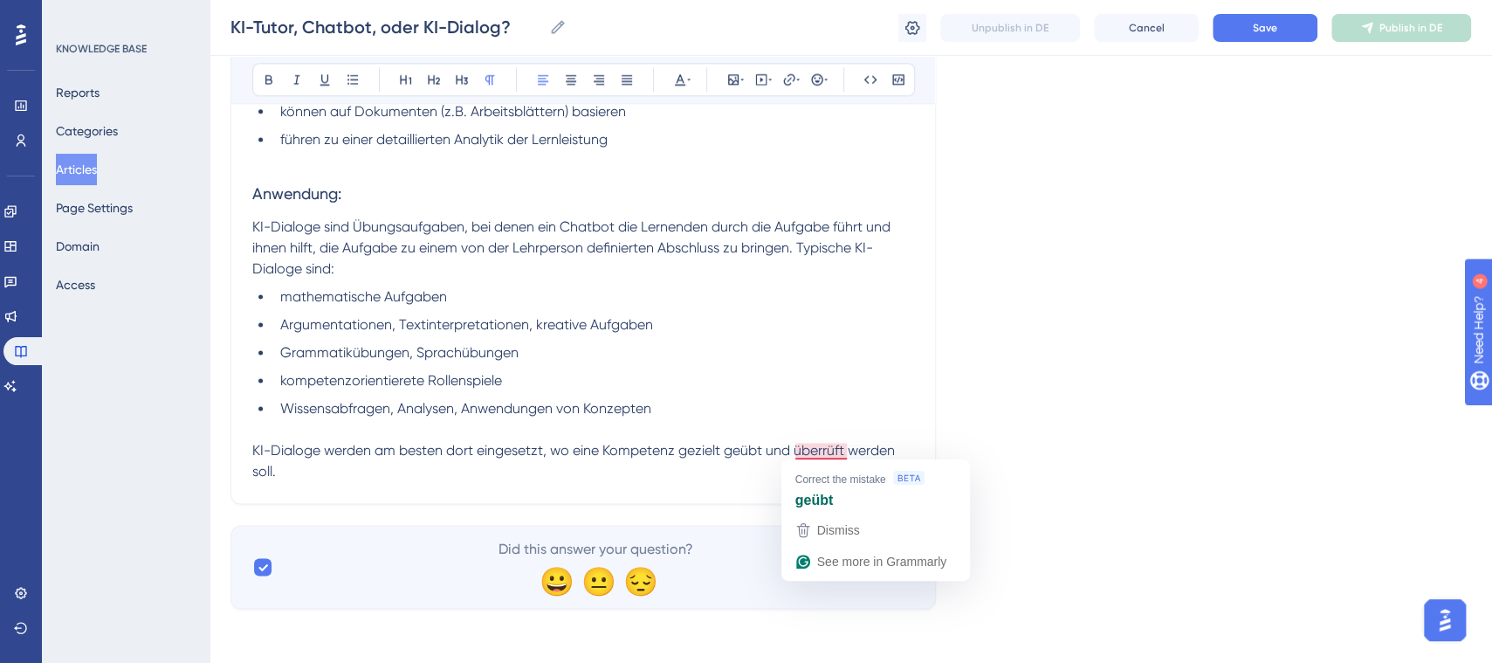
click at [824, 451] on span "KI-Dialoge werden am besten dort eingesetzt, wo eine Kompetenz gezielt geübt un…" at bounding box center [575, 461] width 646 height 38
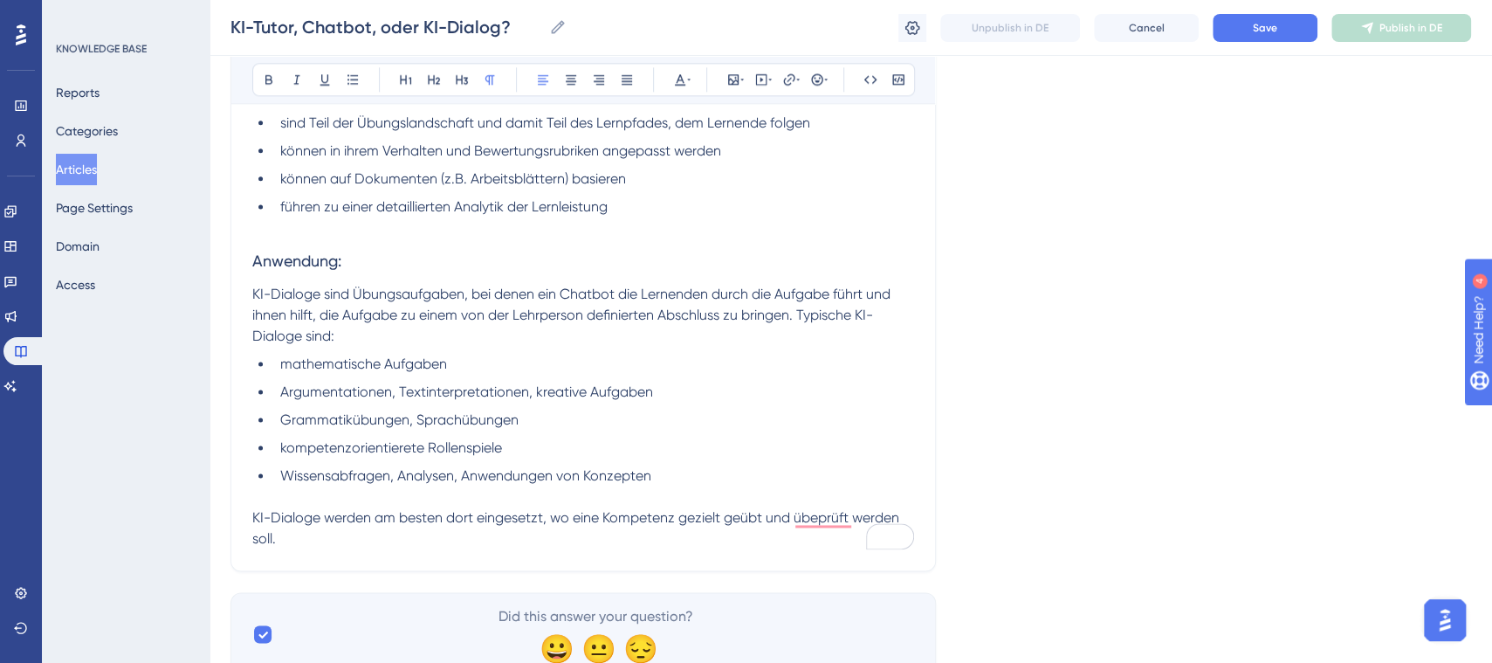
scroll to position [1340, 0]
click at [280, 541] on p "KI-Dialoge werden am besten dort eingesetzt, wo eine Kompetenz gezielt geübt un…" at bounding box center [583, 526] width 662 height 42
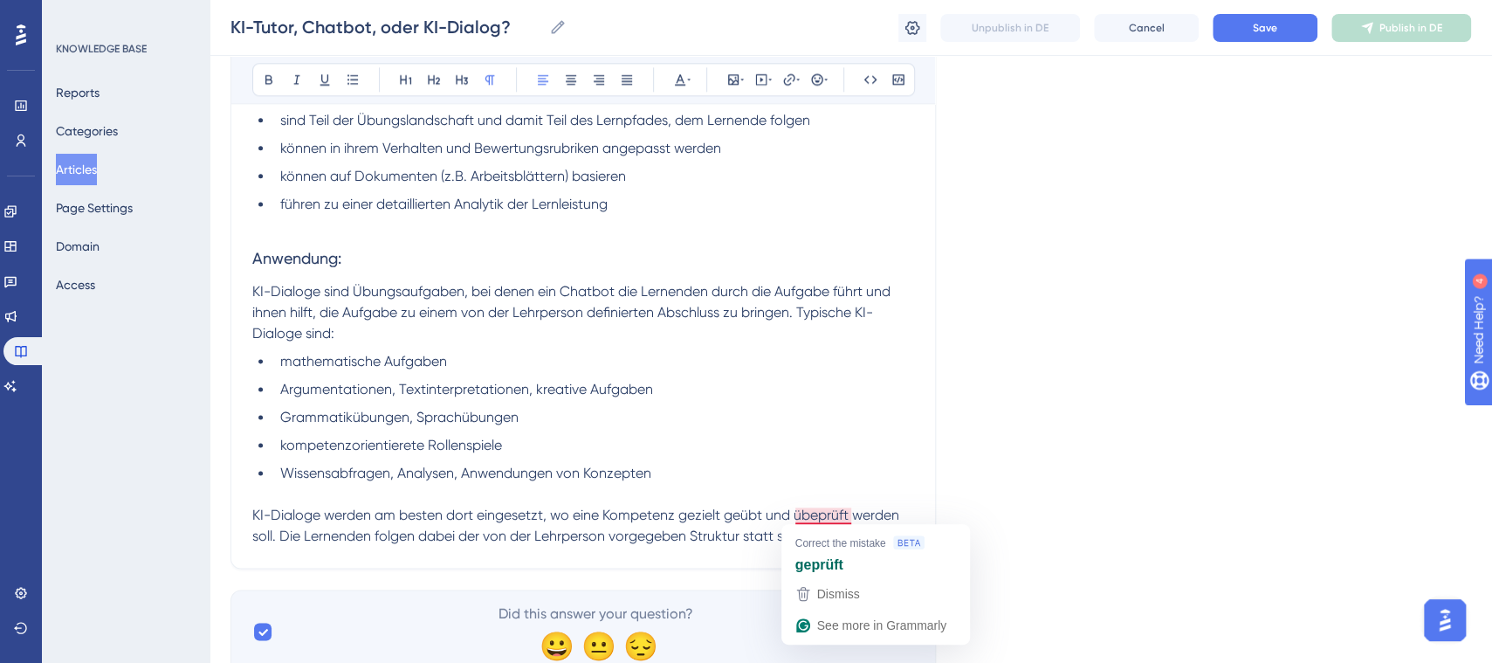
click at [820, 516] on span "KI-Dialoge werden am besten dort eingesetzt, wo eine Kompetenz gezielt geübt un…" at bounding box center [577, 525] width 650 height 38
click at [848, 537] on p "KI-Dialoge werden am besten dort eingesetzt, wo eine Kompetenz gezielt geübt un…" at bounding box center [583, 526] width 662 height 42
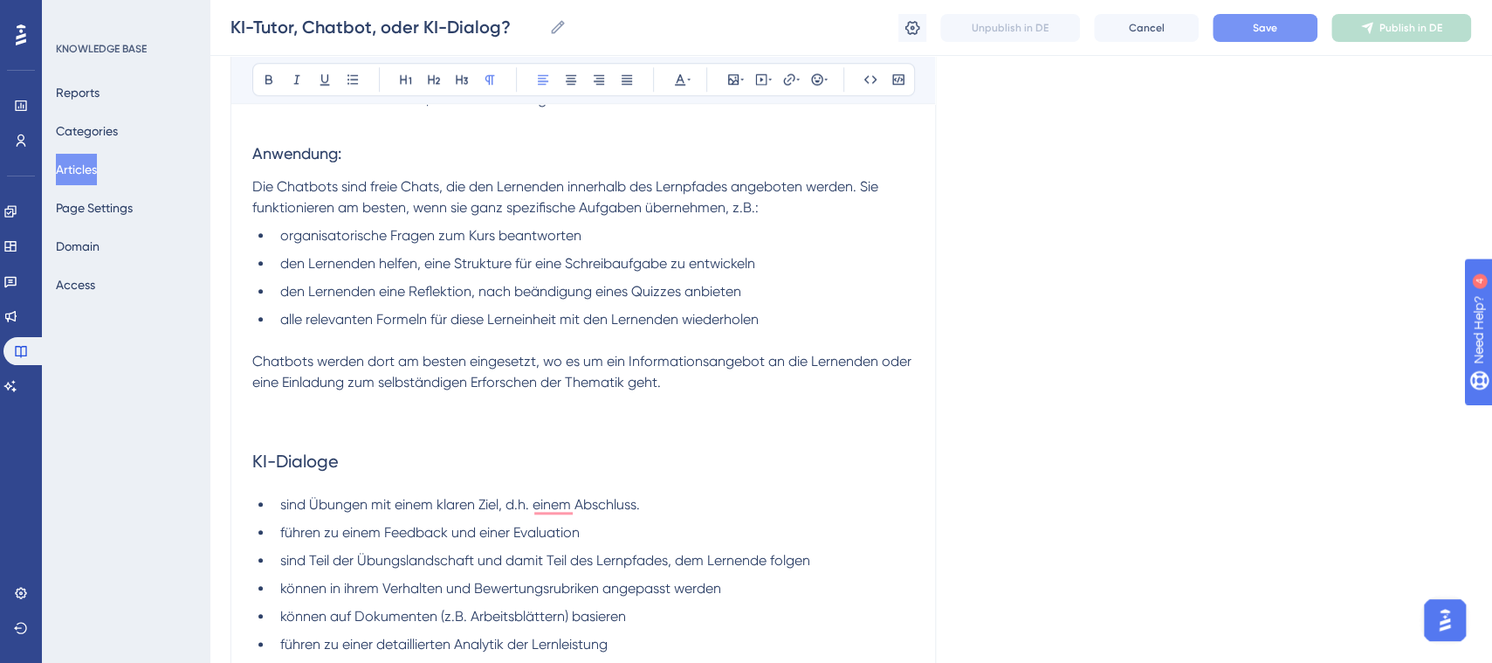
scroll to position [904, 0]
click at [1286, 17] on button "Save" at bounding box center [1265, 28] width 105 height 28
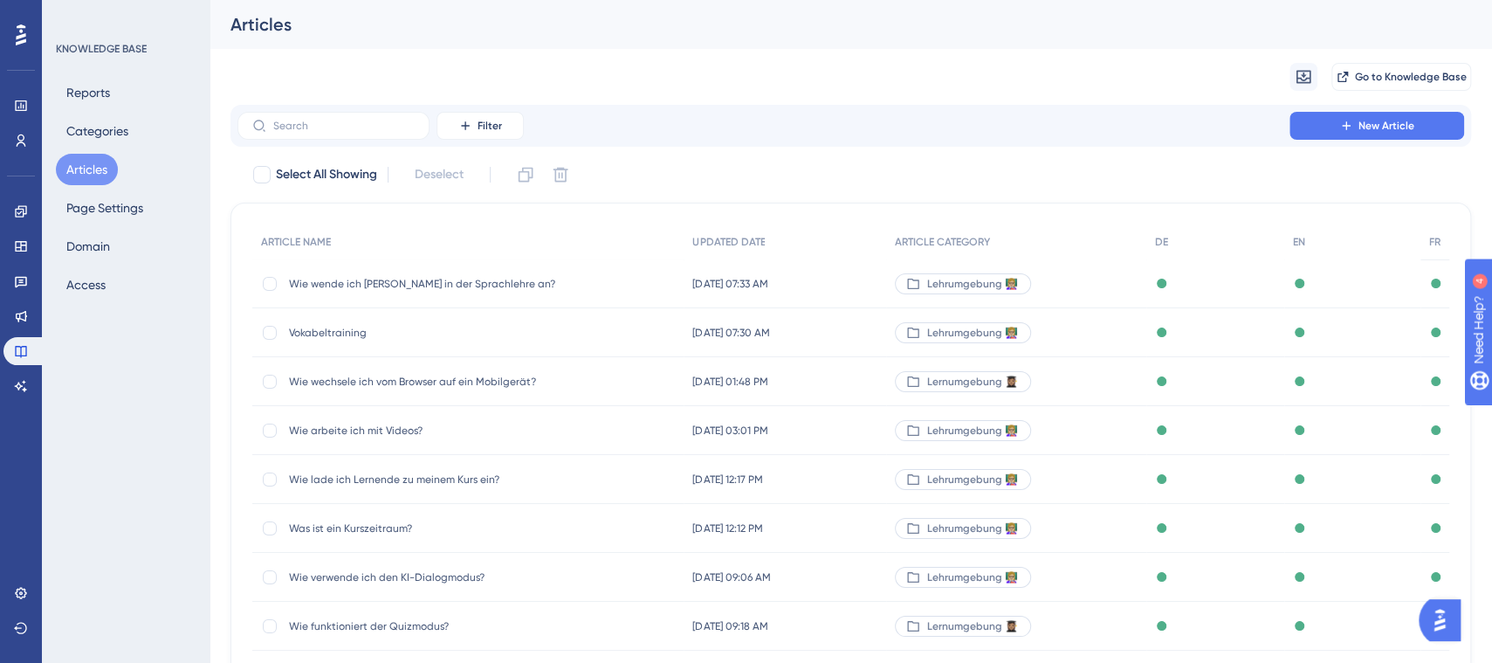
click at [465, 281] on span "Wie wende ich Brian in der Sprachlehre an?" at bounding box center [428, 284] width 279 height 14
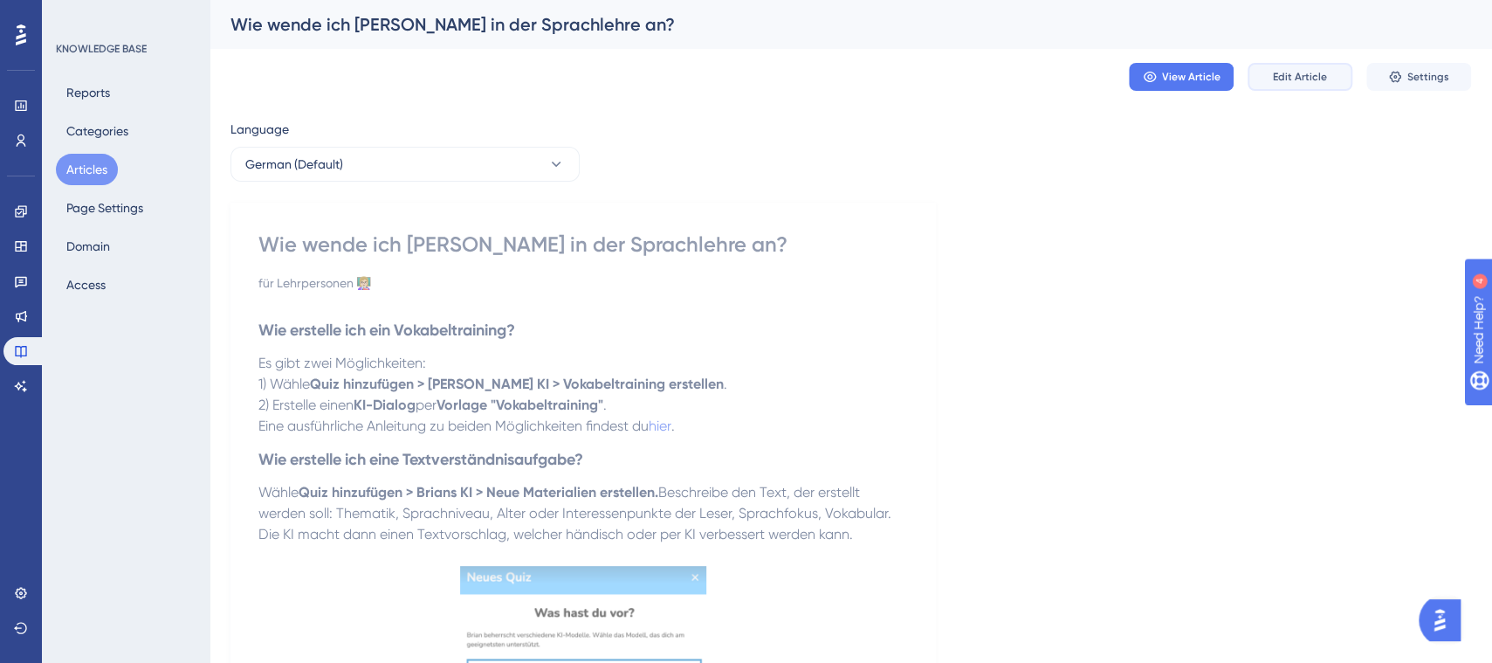
click at [1324, 79] on span "Edit Article" at bounding box center [1300, 77] width 54 height 14
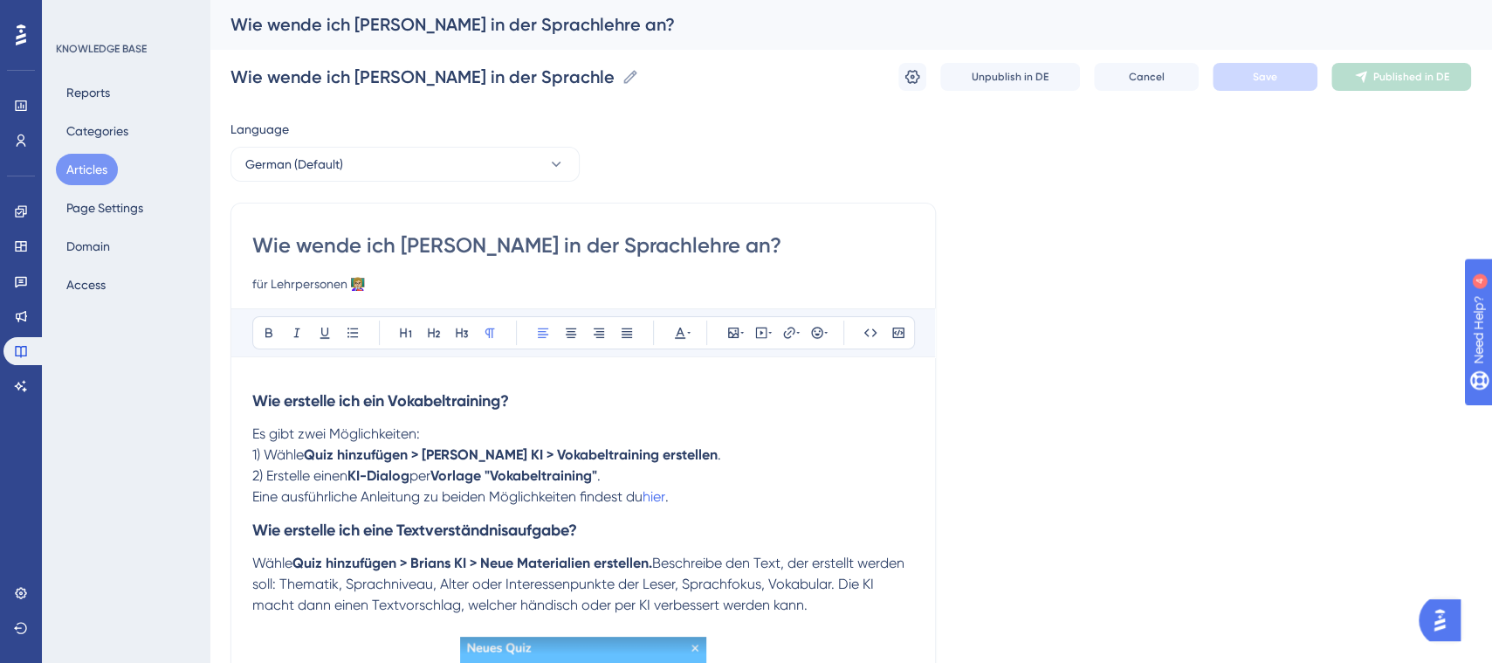
drag, startPoint x: 402, startPoint y: 281, endPoint x: 210, endPoint y: 272, distance: 193.1
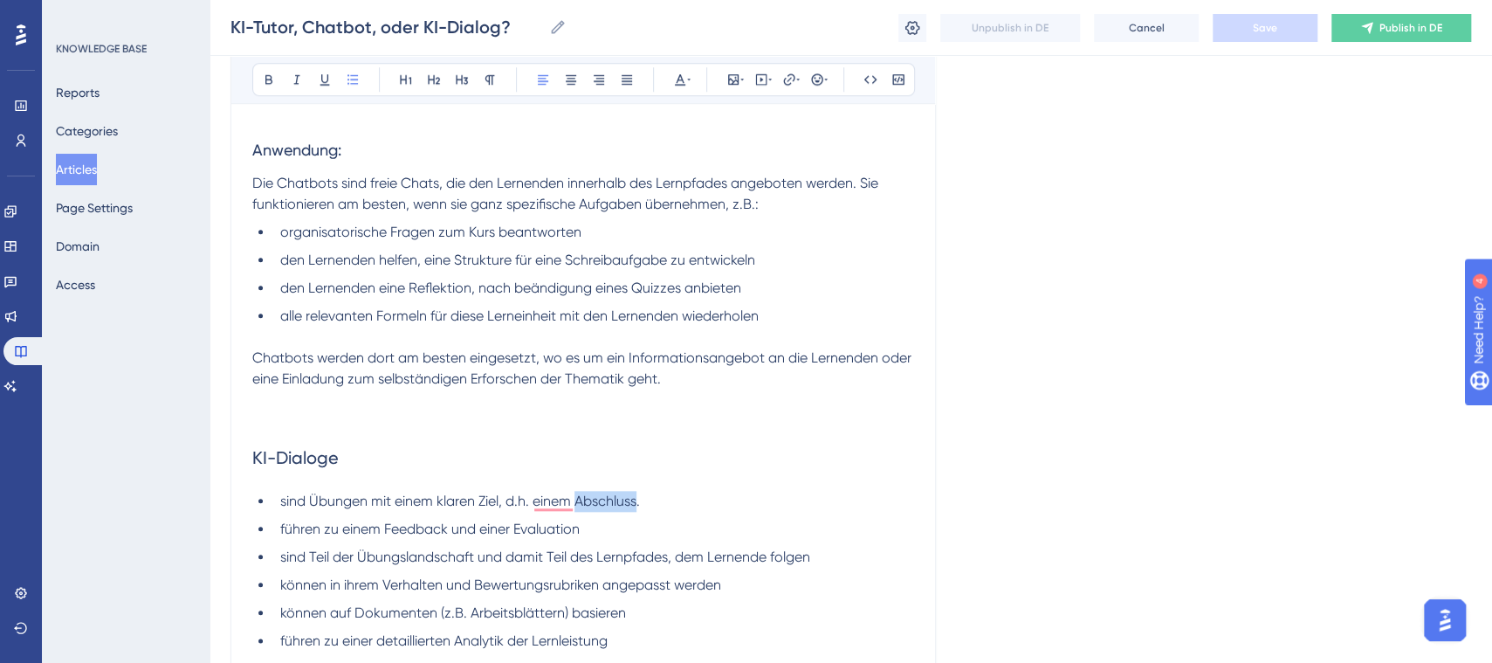
drag, startPoint x: 639, startPoint y: 504, endPoint x: 579, endPoint y: 505, distance: 60.2
click at [579, 505] on span "sind Übungen mit einem klaren Ziel, d.h. einem Abschluss." at bounding box center [460, 500] width 360 height 17
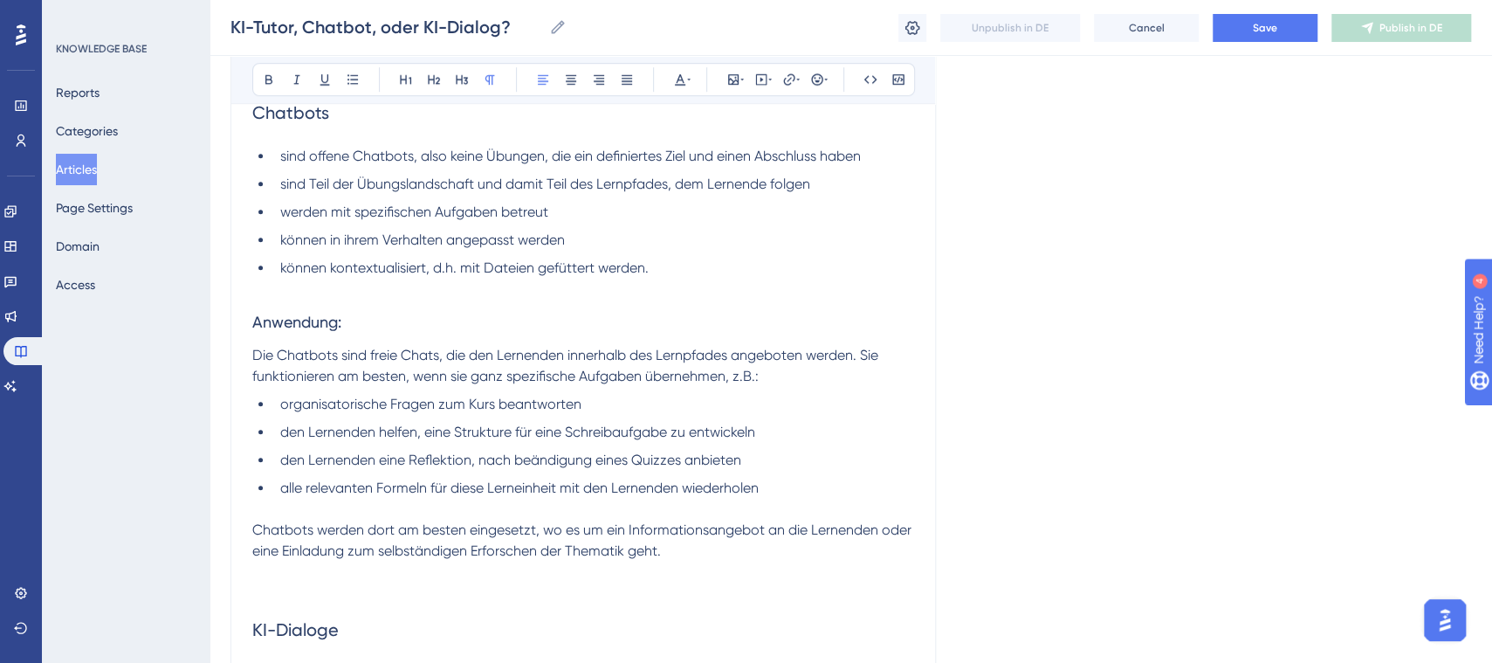
scroll to position [755, 0]
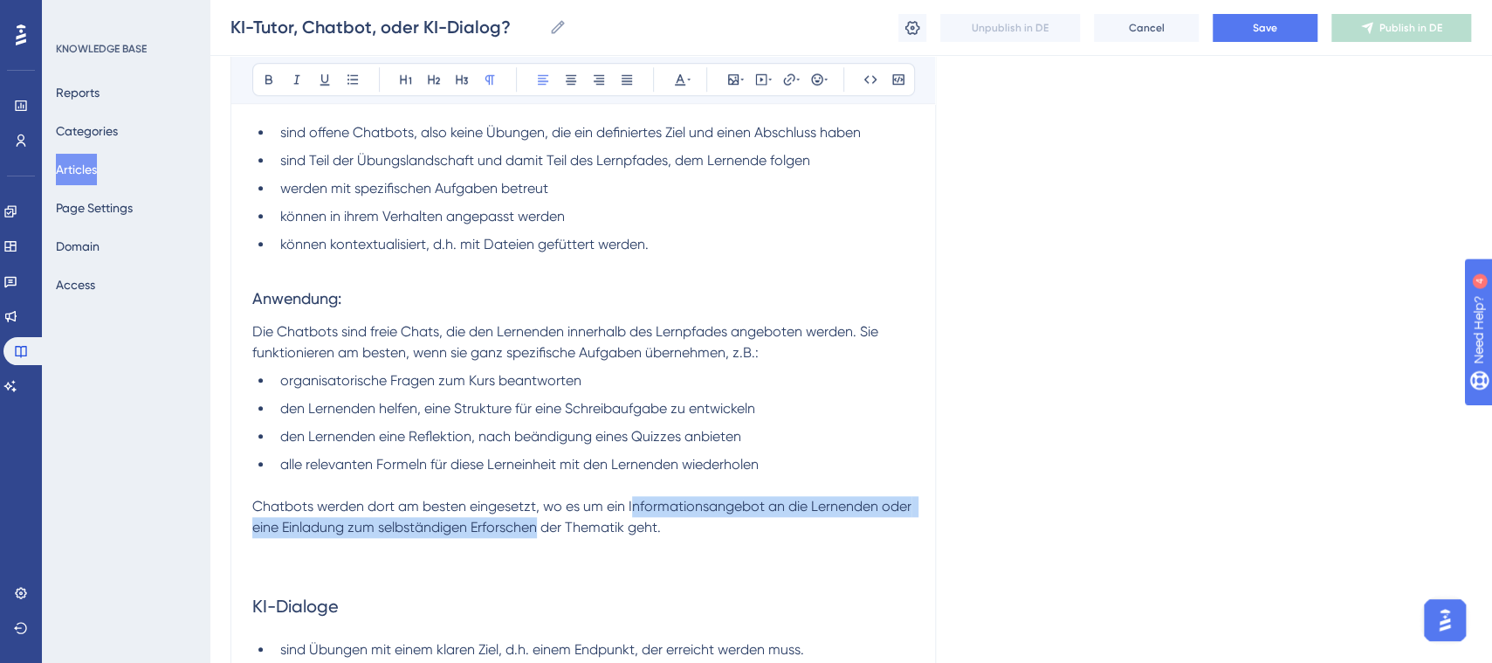
drag, startPoint x: 632, startPoint y: 507, endPoint x: 536, endPoint y: 531, distance: 98.9
click at [536, 531] on span "Chatbots werden dort am besten eingesetzt, wo es um ein Informationsangebot an …" at bounding box center [583, 517] width 663 height 38
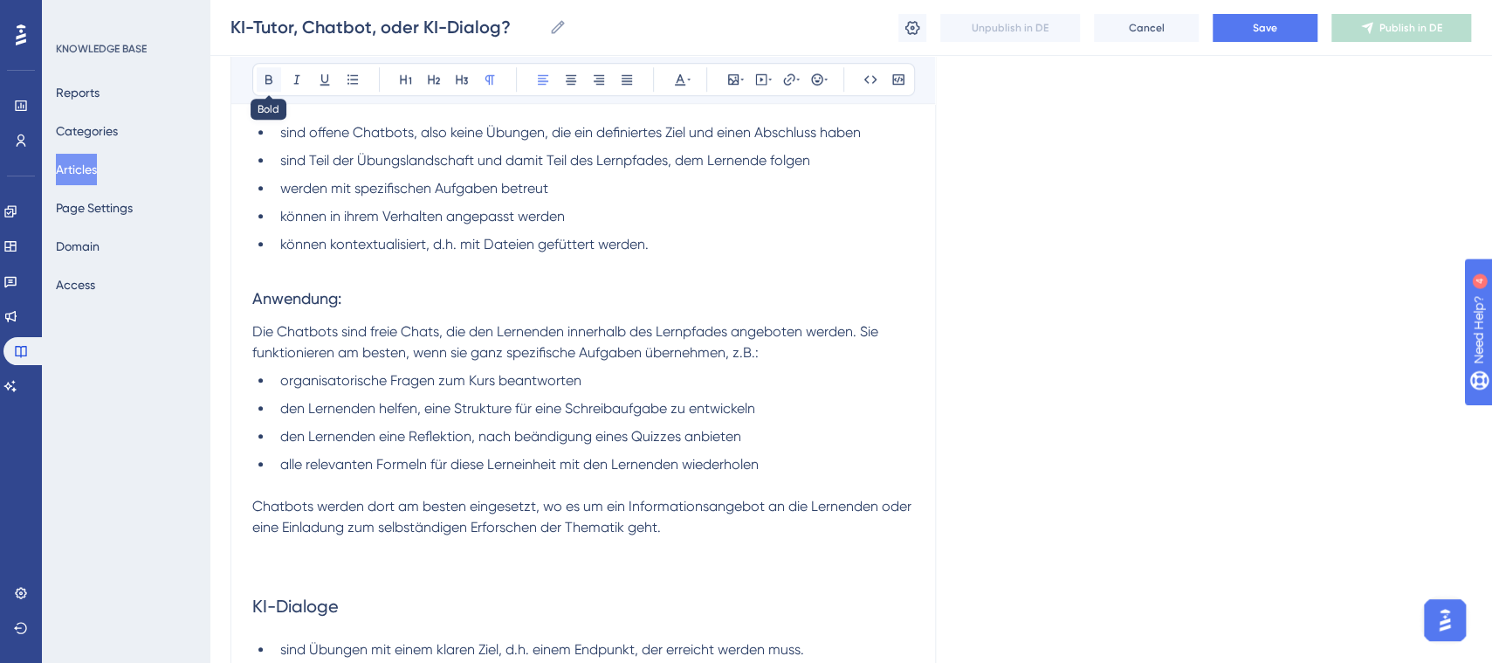
click at [265, 84] on icon at bounding box center [269, 79] width 14 height 14
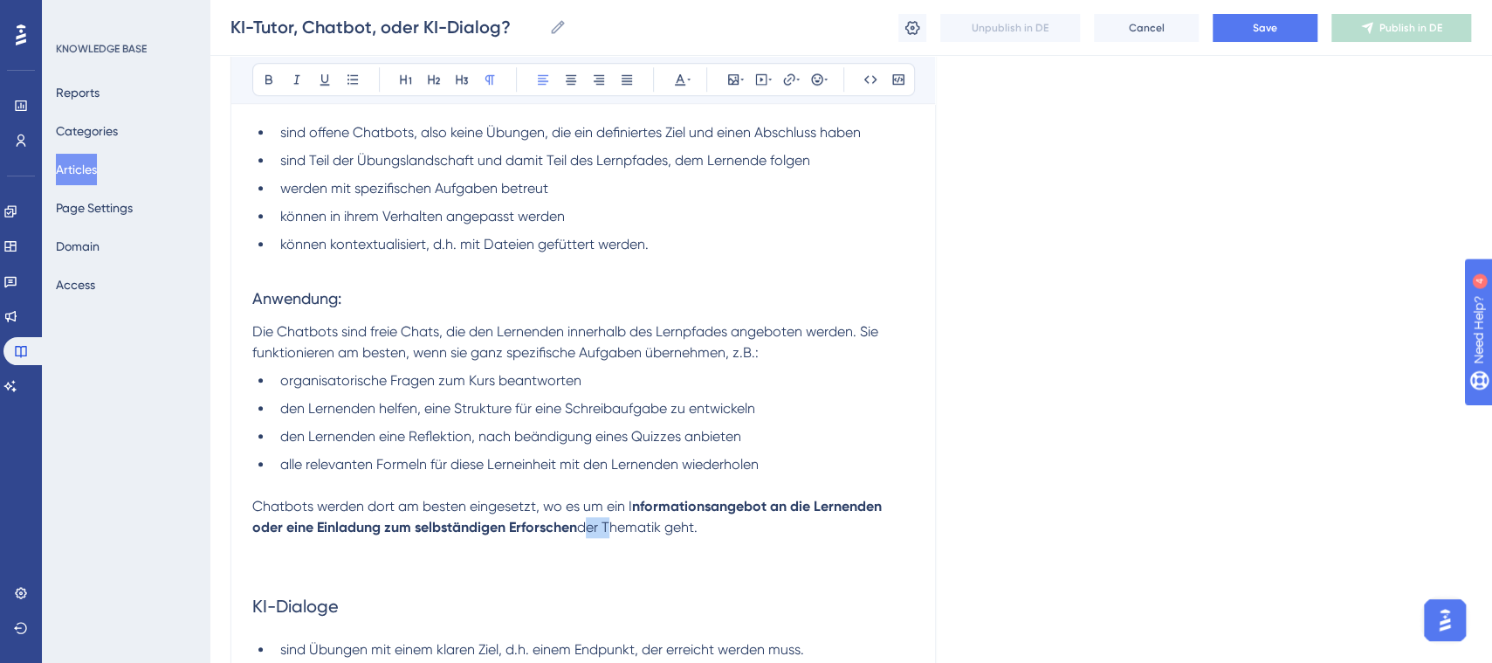
drag, startPoint x: 608, startPoint y: 526, endPoint x: 584, endPoint y: 533, distance: 24.6
click at [584, 533] on span "der Thematik geht." at bounding box center [637, 527] width 120 height 17
drag, startPoint x: 758, startPoint y: 530, endPoint x: 578, endPoint y: 532, distance: 179.9
click at [578, 532] on span "einer spezifischen Thematik geht." at bounding box center [682, 527] width 210 height 17
drag, startPoint x: 265, startPoint y: 72, endPoint x: 443, endPoint y: 251, distance: 252.5
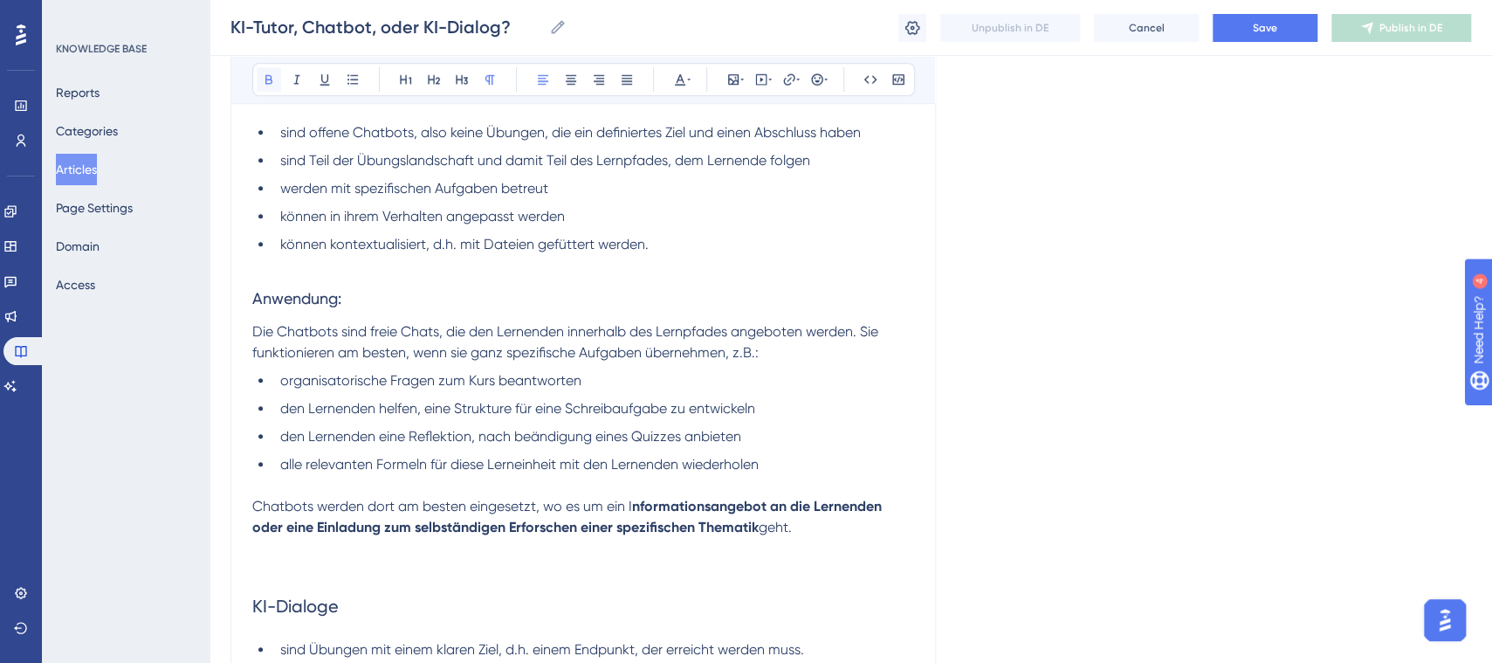
click at [265, 72] on icon at bounding box center [269, 79] width 14 height 14
click at [538, 398] on li "den Lernenden helfen, eine Strukture für eine Schreibaufgabe zu entwickeln" at bounding box center [593, 408] width 641 height 21
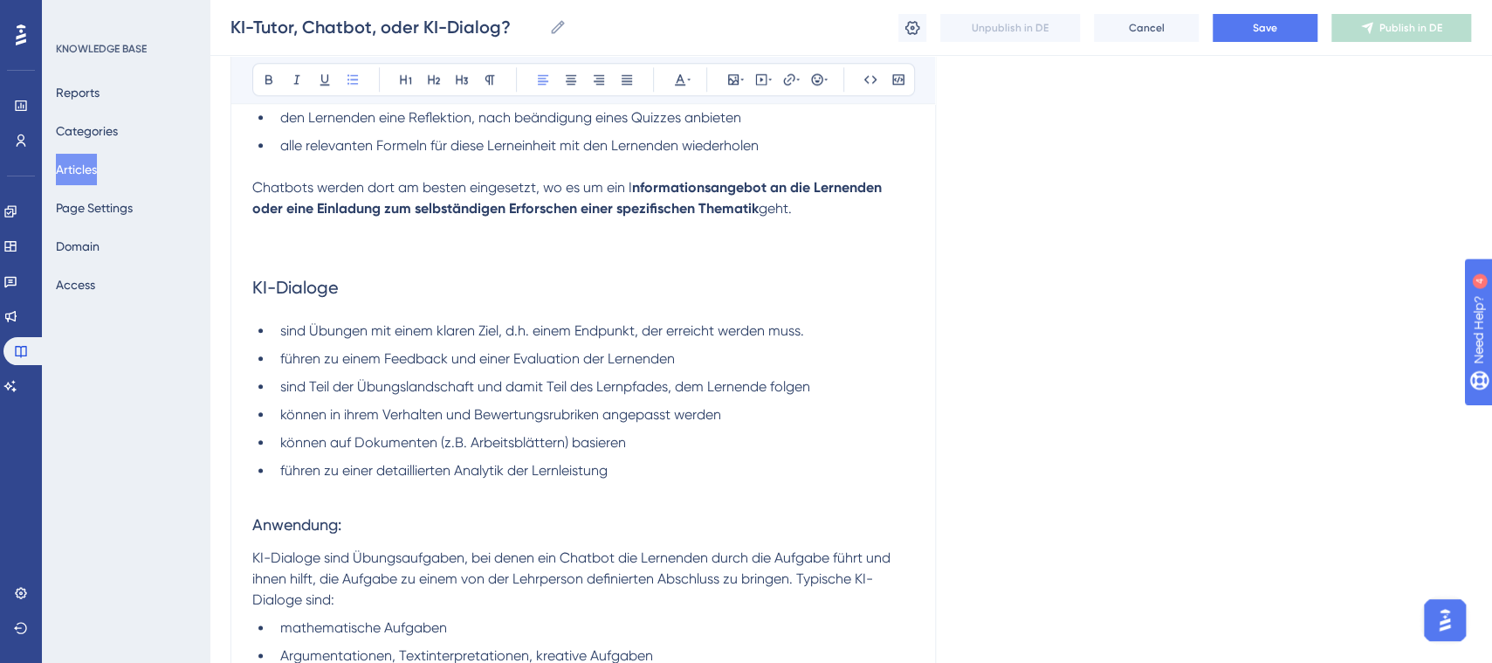
scroll to position [1068, 0]
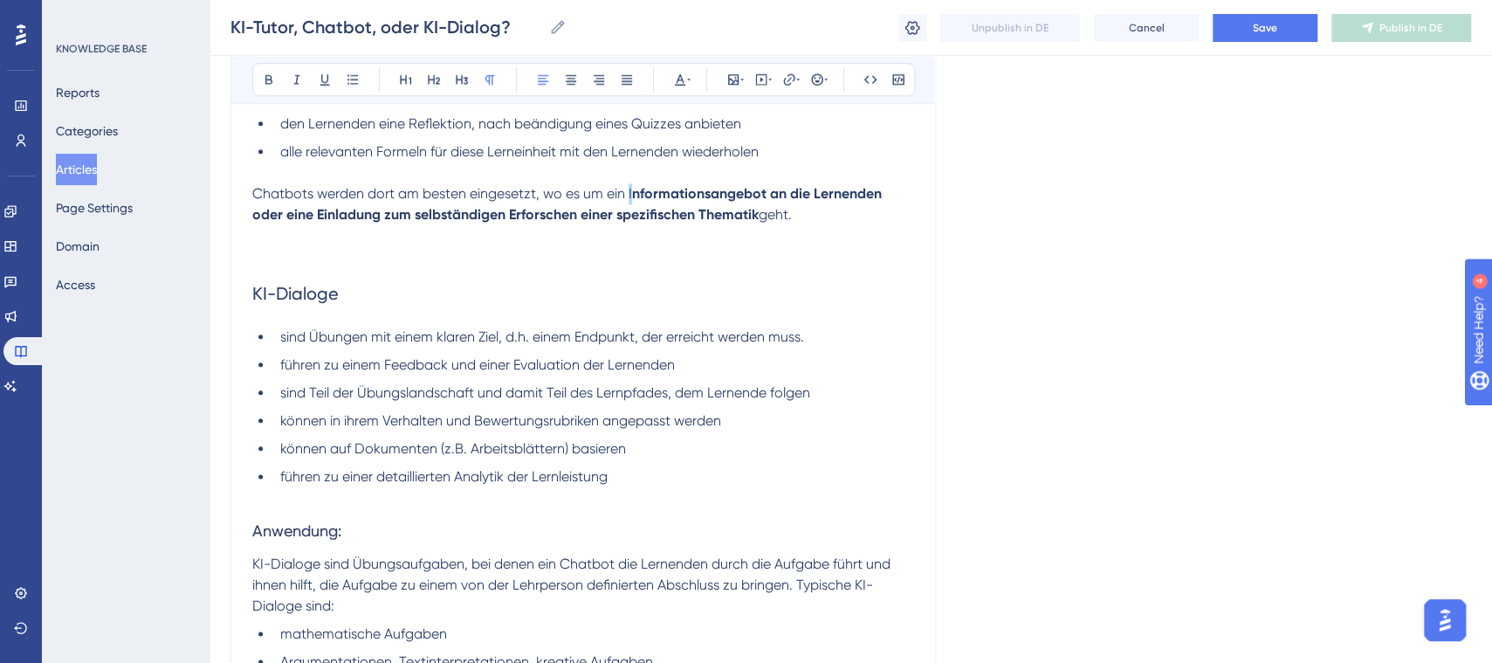
click at [627, 188] on p "Chatbots werden dort am besten eingesetzt, wo es um ein I nformationsangebot an…" at bounding box center [583, 204] width 662 height 42
click at [272, 74] on icon at bounding box center [269, 79] width 14 height 14
click at [485, 299] on h2 "KI-Dialoge" at bounding box center [583, 293] width 662 height 52
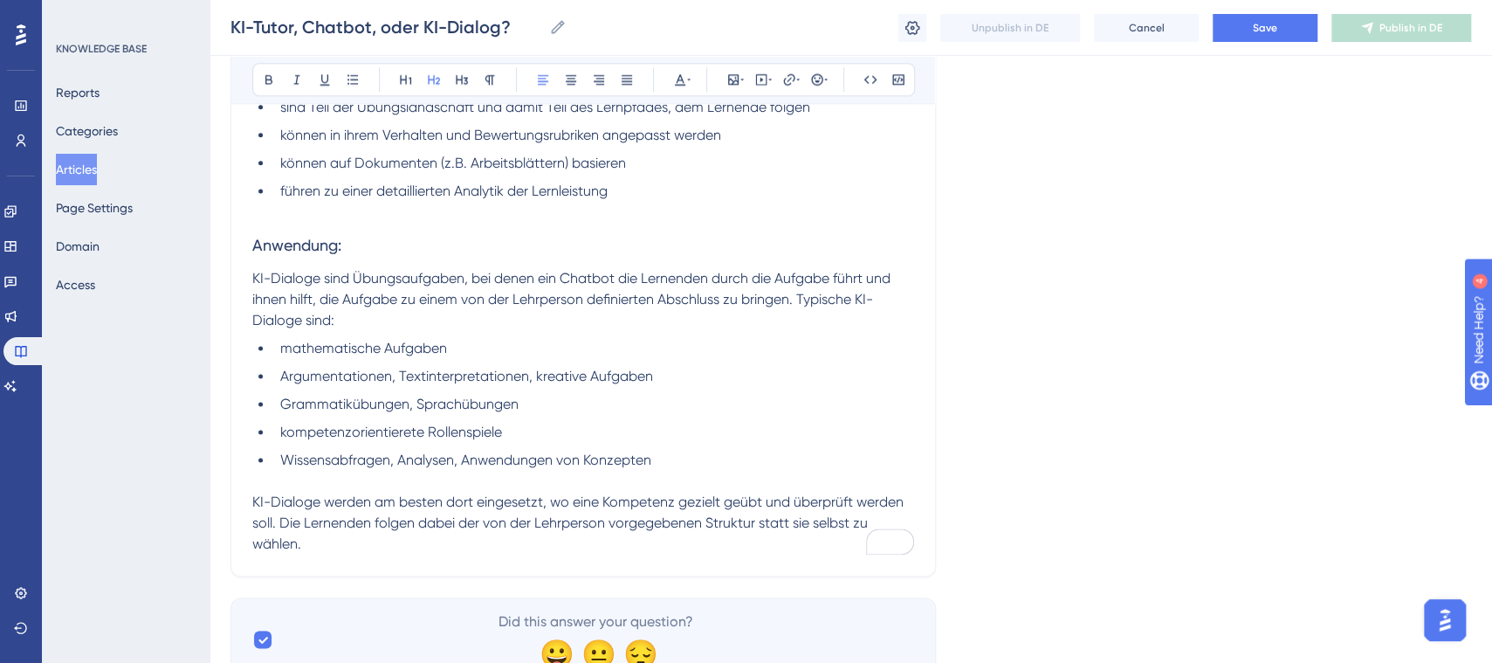
scroll to position [1369, 0]
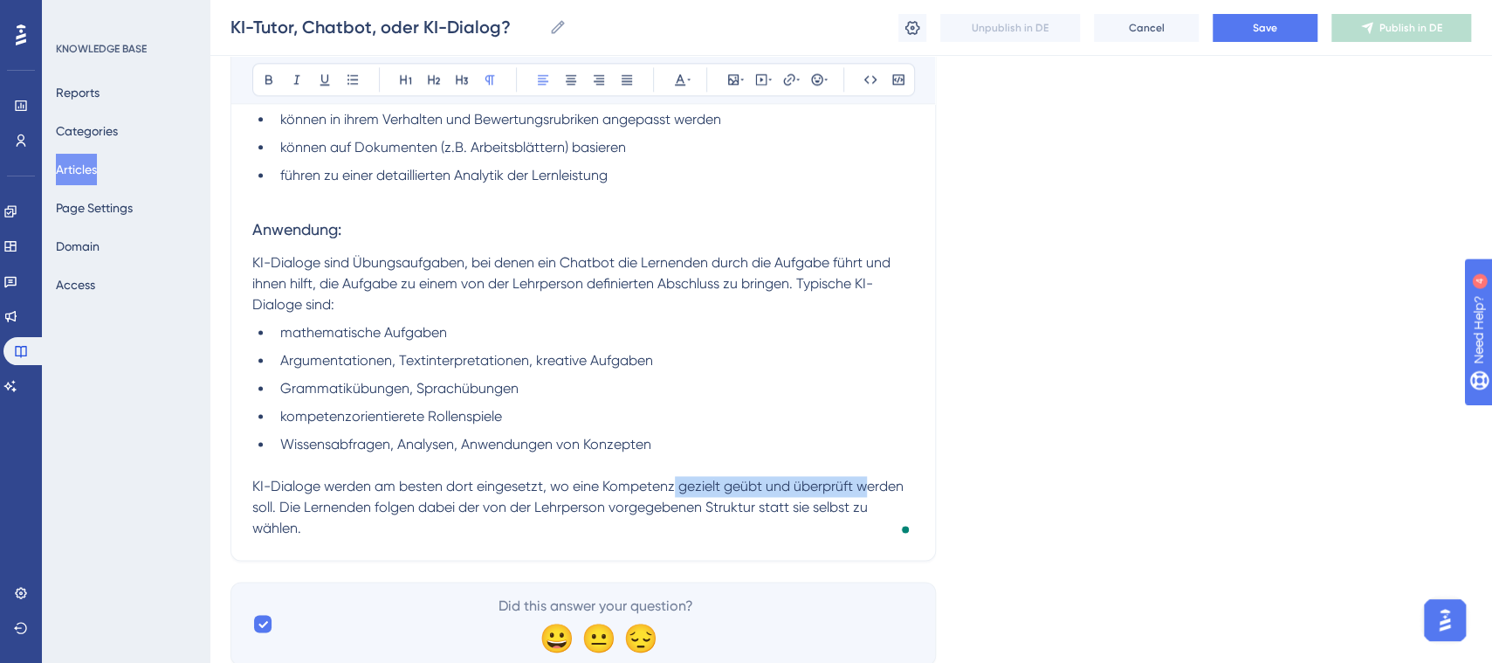
drag, startPoint x: 677, startPoint y: 488, endPoint x: 865, endPoint y: 485, distance: 187.7
click at [865, 485] on span "KI-Dialoge werden am besten dort eingesetzt, wo eine Kompetenz gezielt geübt un…" at bounding box center [579, 507] width 655 height 58
click at [578, 487] on span "KI-Dialoge werden am besten dort eingesetzt, wo eine Kompetenz gezielt geübt un…" at bounding box center [579, 507] width 655 height 58
drag, startPoint x: 572, startPoint y: 486, endPoint x: 860, endPoint y: 490, distance: 288.1
click at [860, 490] on span "KI-Dialoge werden am besten dort eingesetzt, wo eine Kompetenz gezielt geübt un…" at bounding box center [579, 507] width 655 height 58
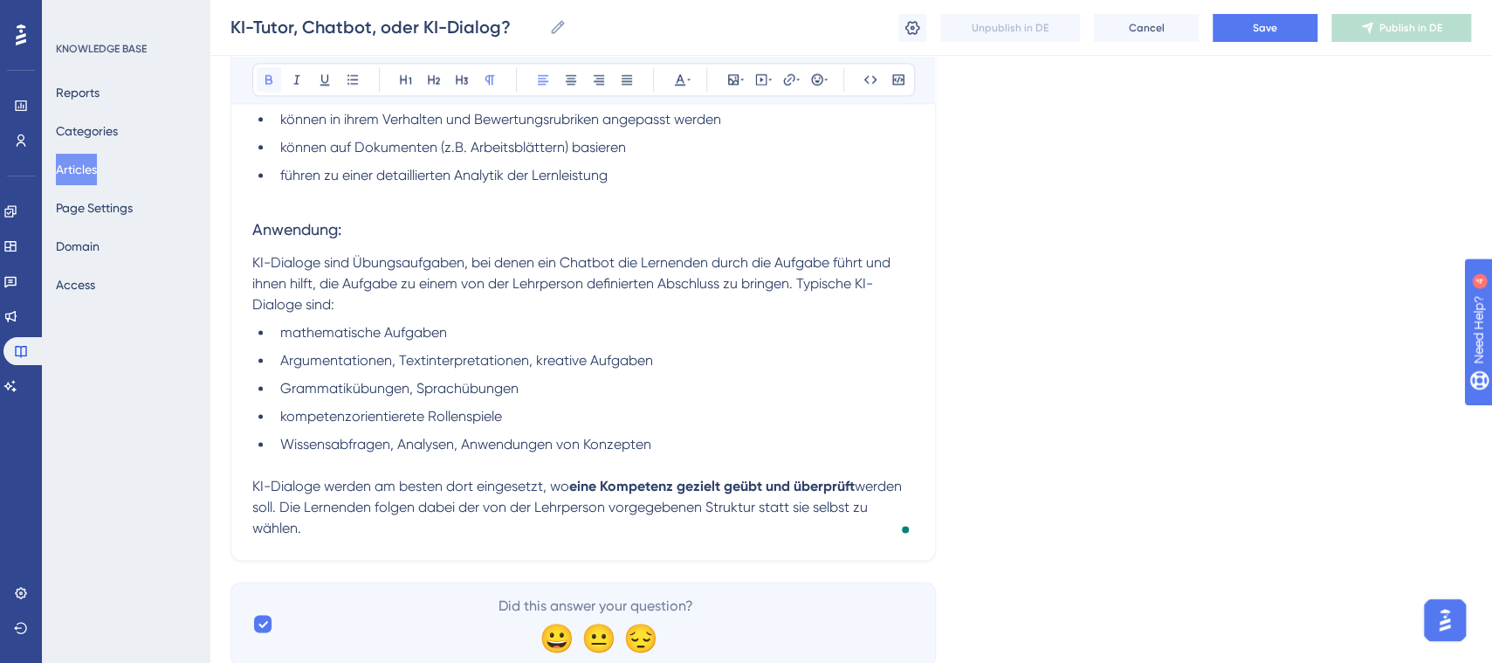
click at [266, 83] on icon at bounding box center [268, 80] width 7 height 10
click at [565, 464] on p "To enrich screen reader interactions, please activate Accessibility in Grammarl…" at bounding box center [583, 465] width 662 height 21
drag, startPoint x: 1482, startPoint y: 525, endPoint x: 1506, endPoint y: 466, distance: 63.1
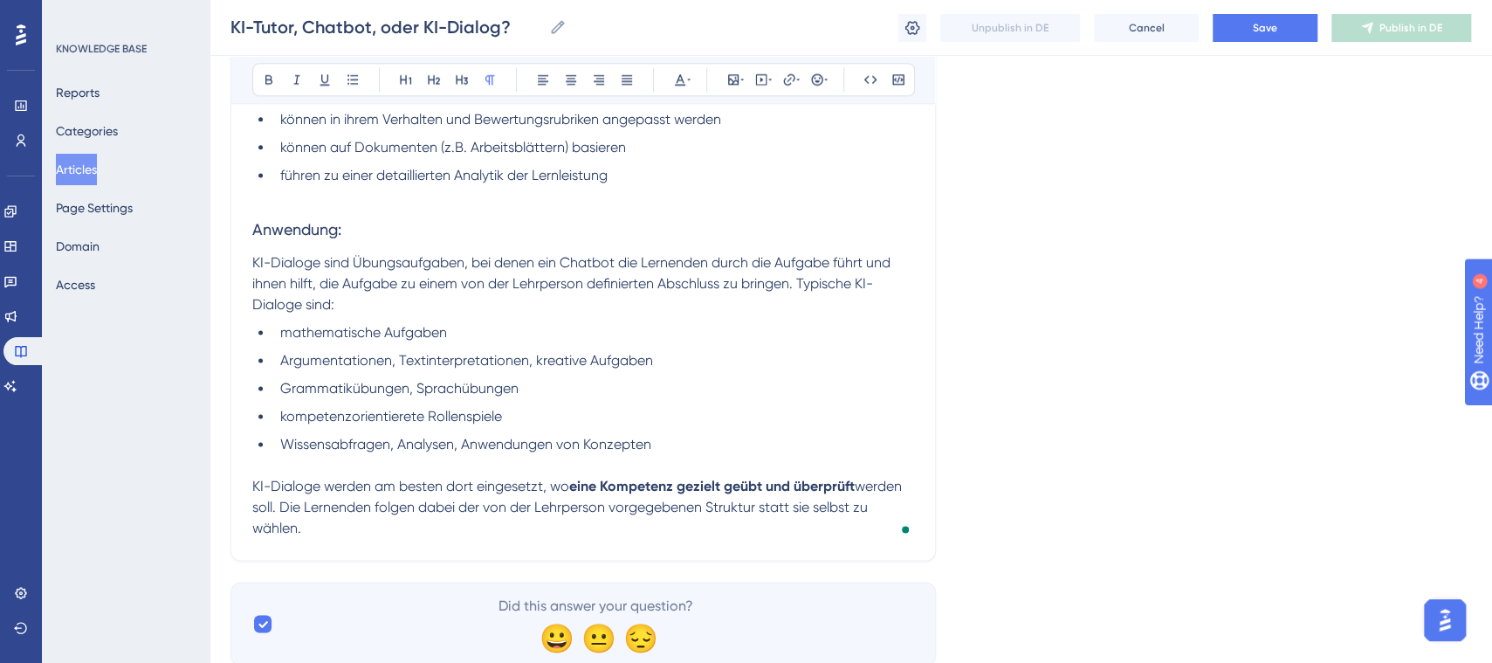
click at [720, 471] on p "To enrich screen reader interactions, please activate Accessibility in Grammarl…" at bounding box center [583, 465] width 662 height 21
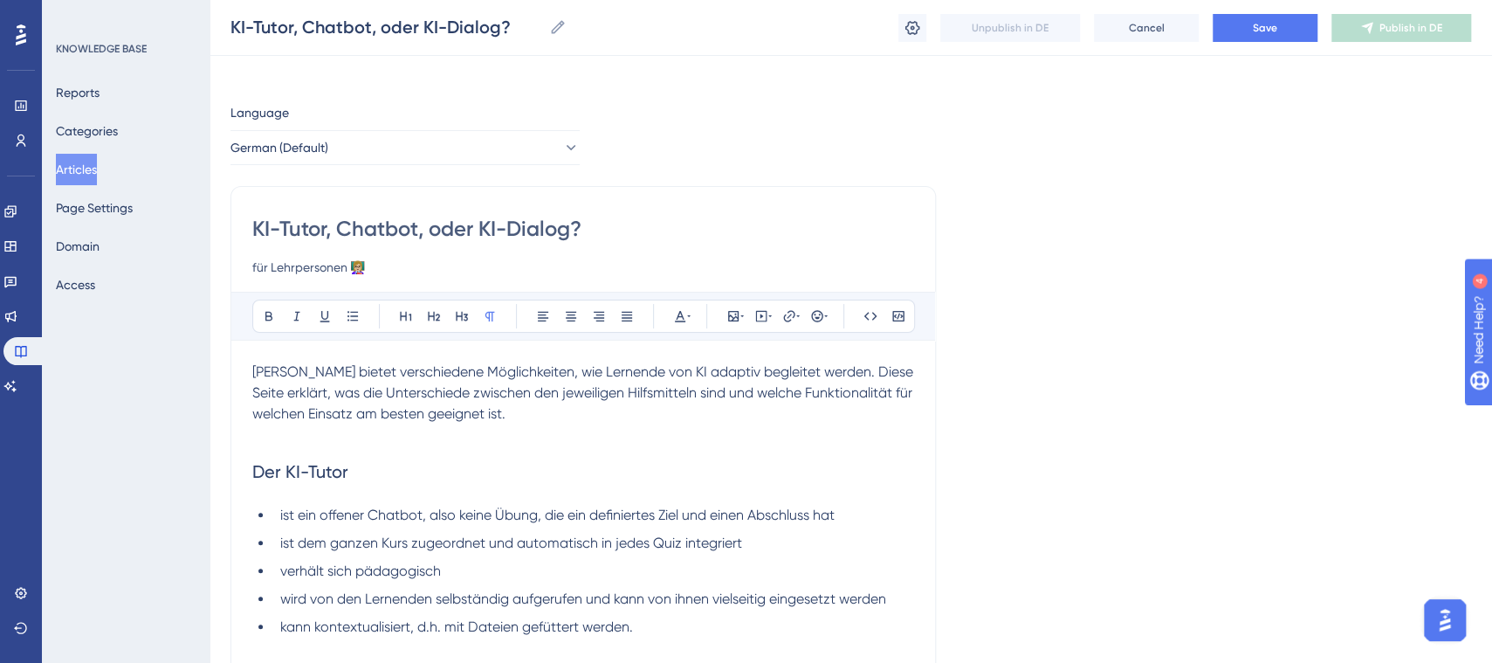
scroll to position [7, 16]
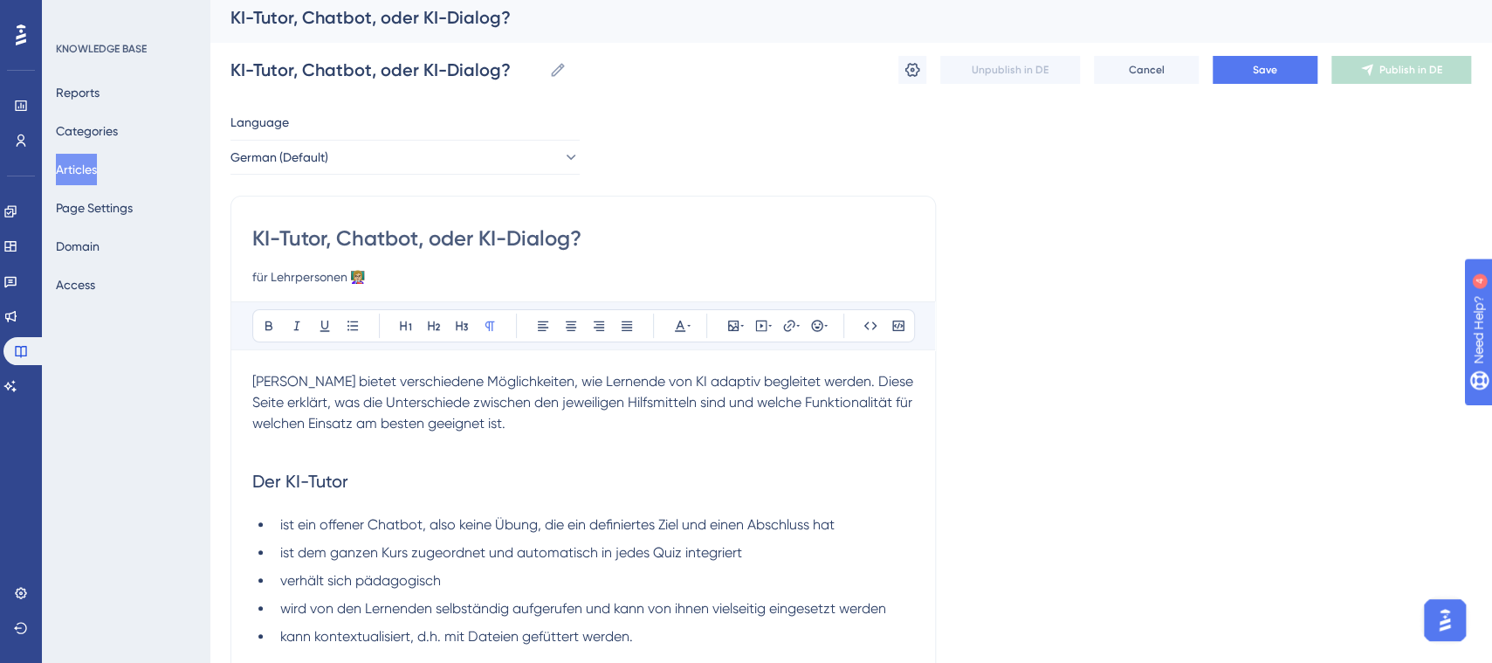
click at [252, 237] on input "KI-Tutor, Chatbot, oder KI-Dialog?" at bounding box center [583, 238] width 662 height 28
type input "Wann benutze ich den KI-Tutor, Chatbot, oder KI-Dialog?"
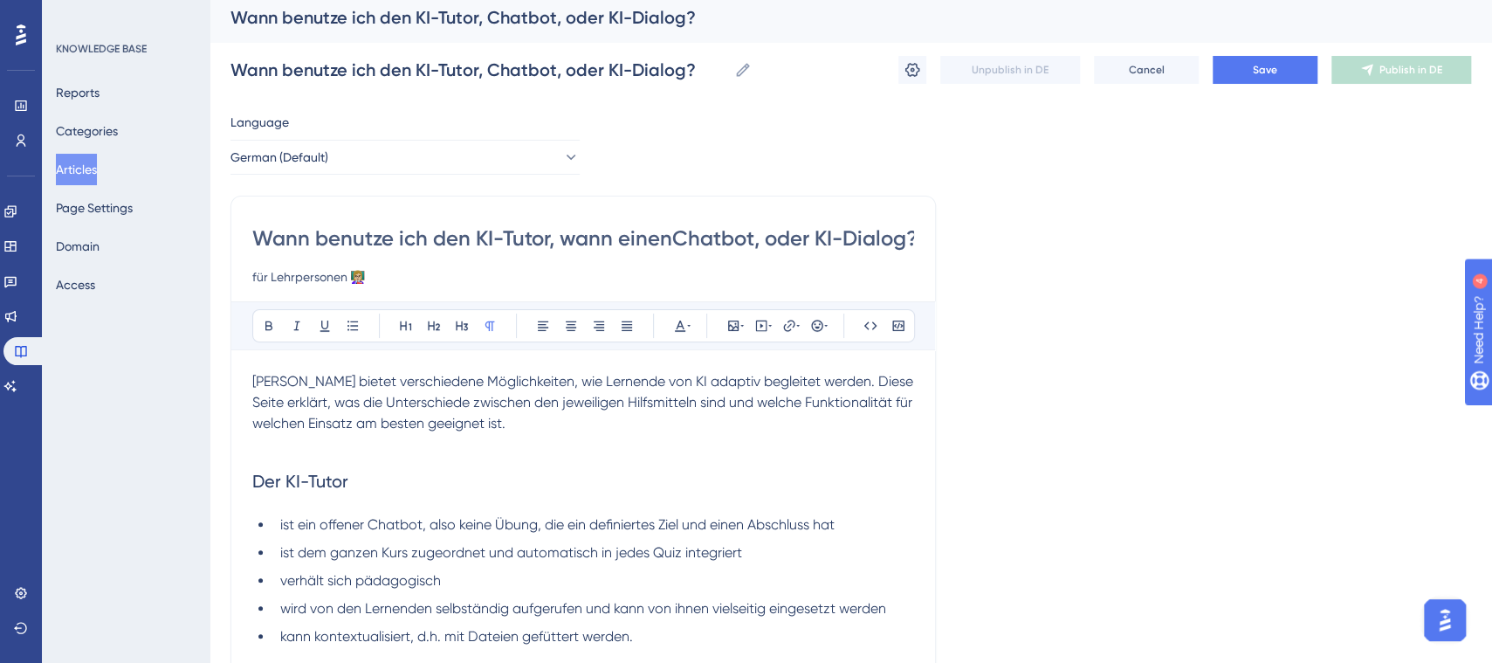
type input "Wann benutze ich den KI-Tutor, wann einen Chatbot, oder KI-Dialog?"
type input "Wann benutze ich den KI-Tutor, wann einen Chatbot, wann den KI-Dialog?"
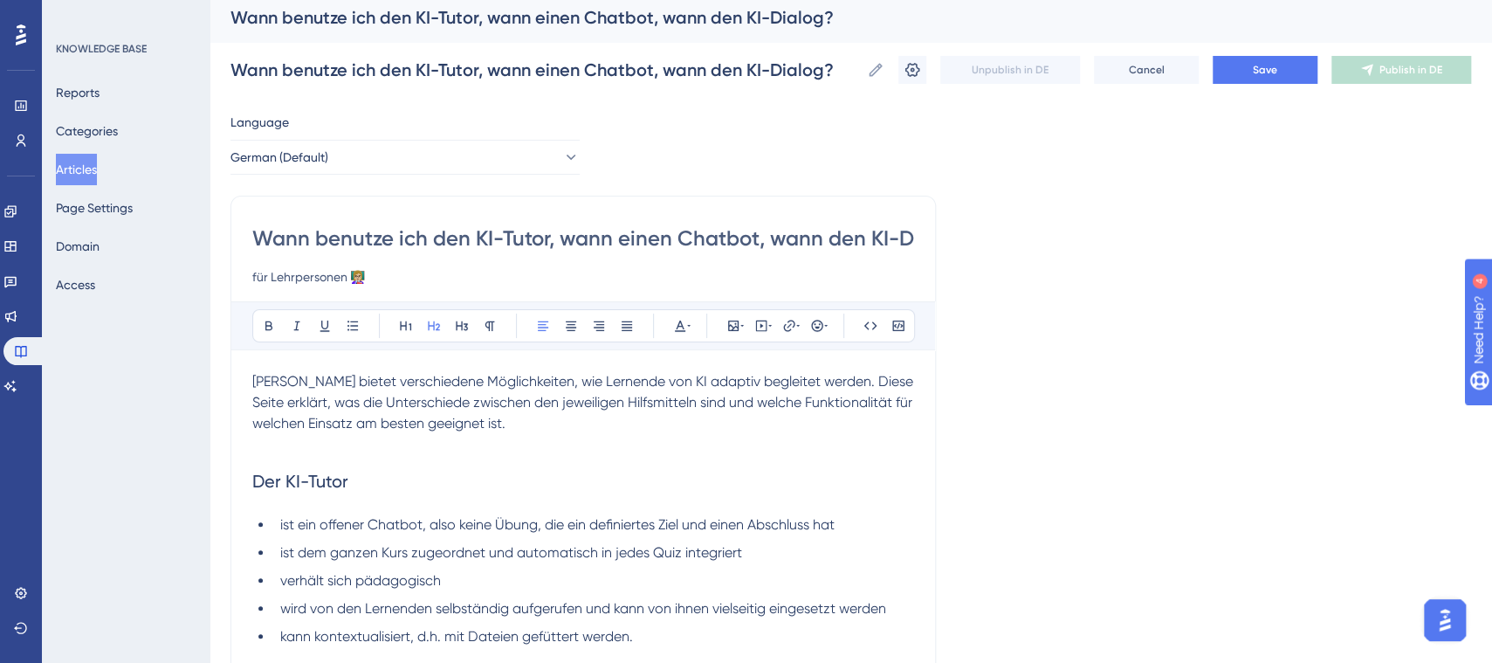
click at [643, 455] on h2 "Der KI-Tutor" at bounding box center [583, 481] width 662 height 52
click at [1253, 69] on span "Save" at bounding box center [1265, 70] width 24 height 14
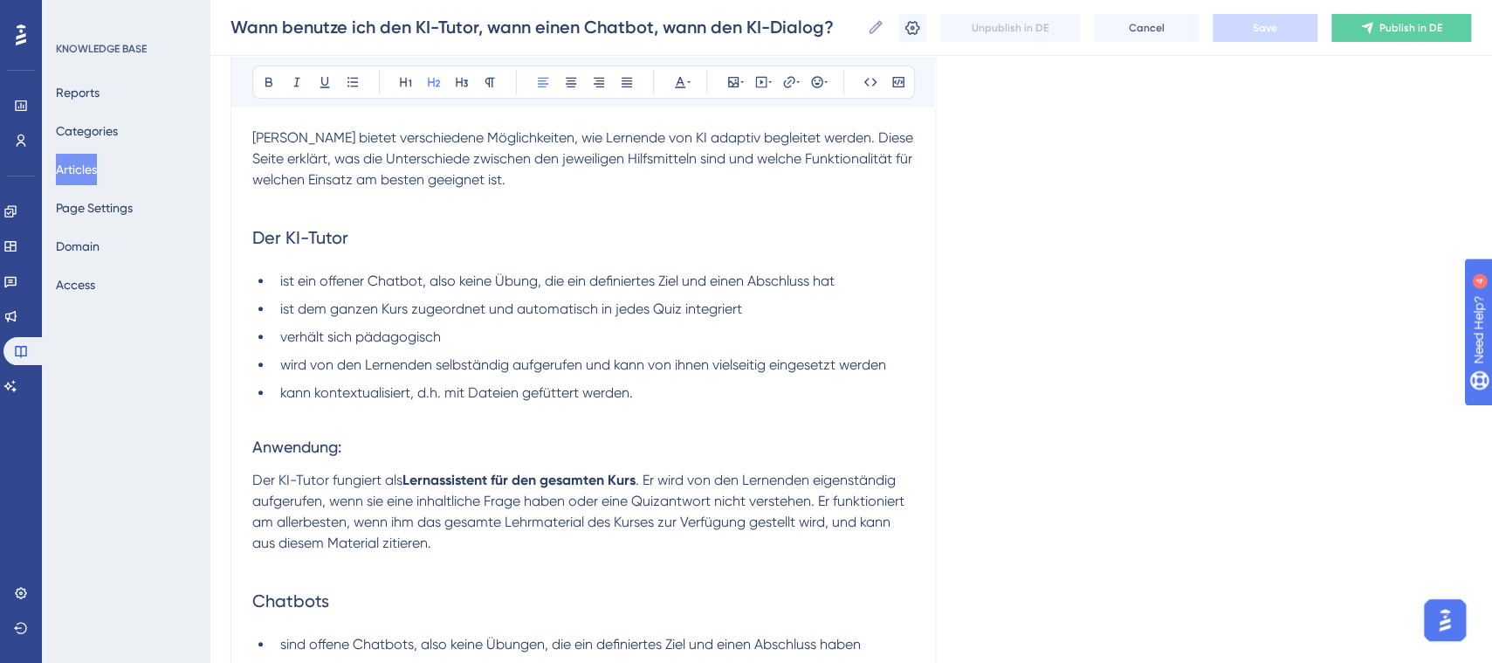
scroll to position [271, 16]
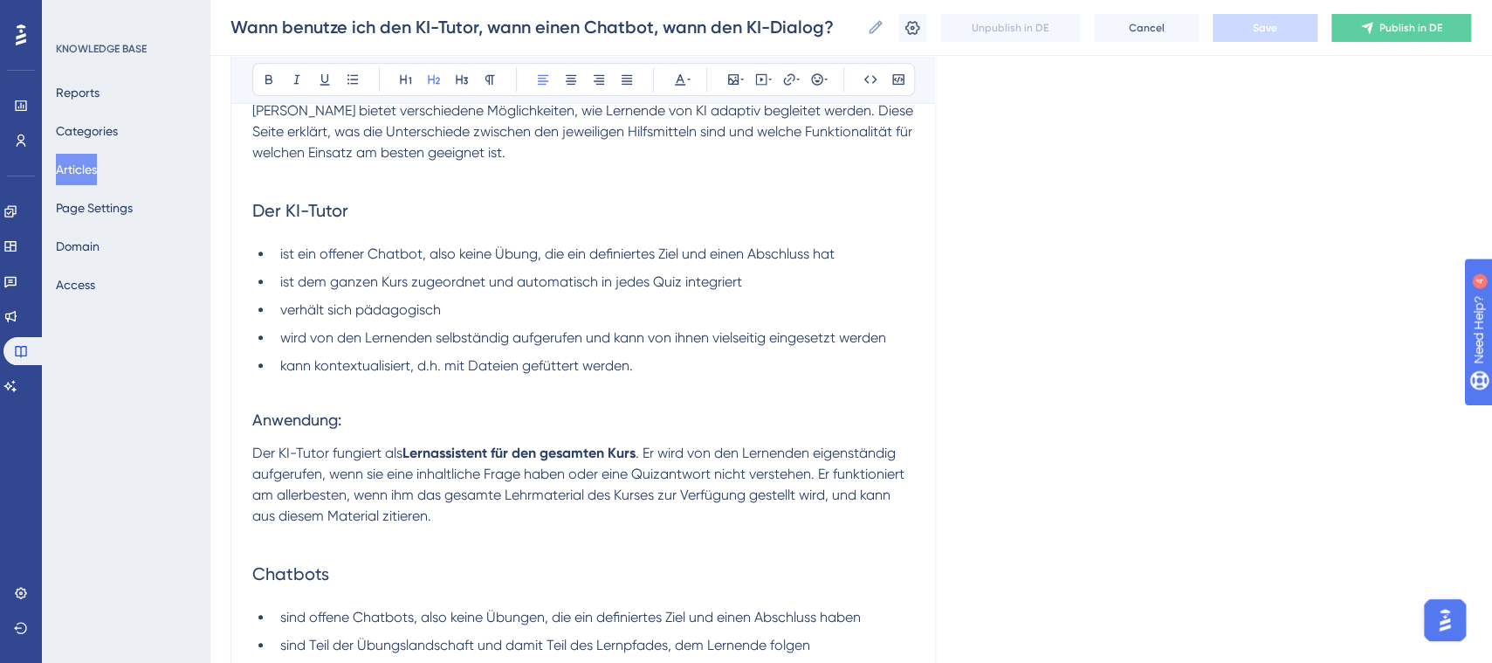
click at [461, 520] on p "Der KI-Tutor fungiert als Lernassistent für den gesamten Kurs . Er wird von den…" at bounding box center [583, 485] width 662 height 84
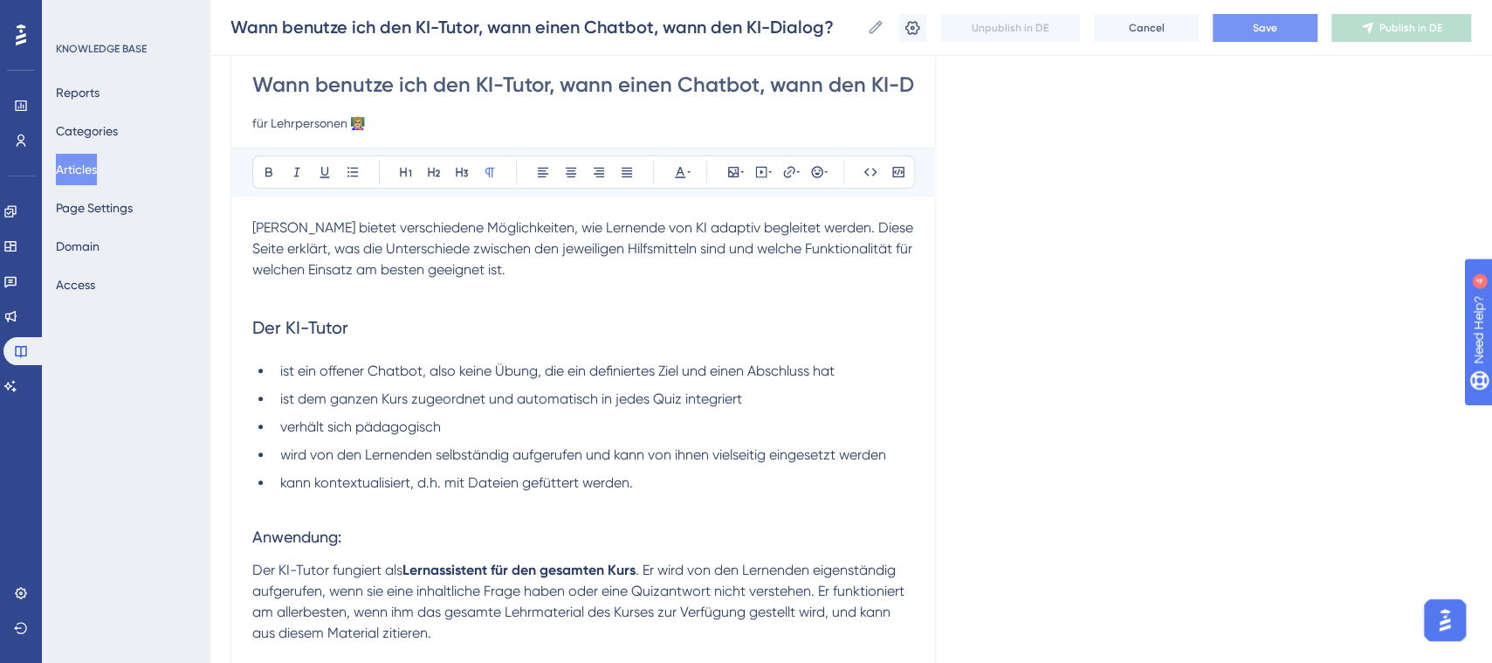
scroll to position [403, 16]
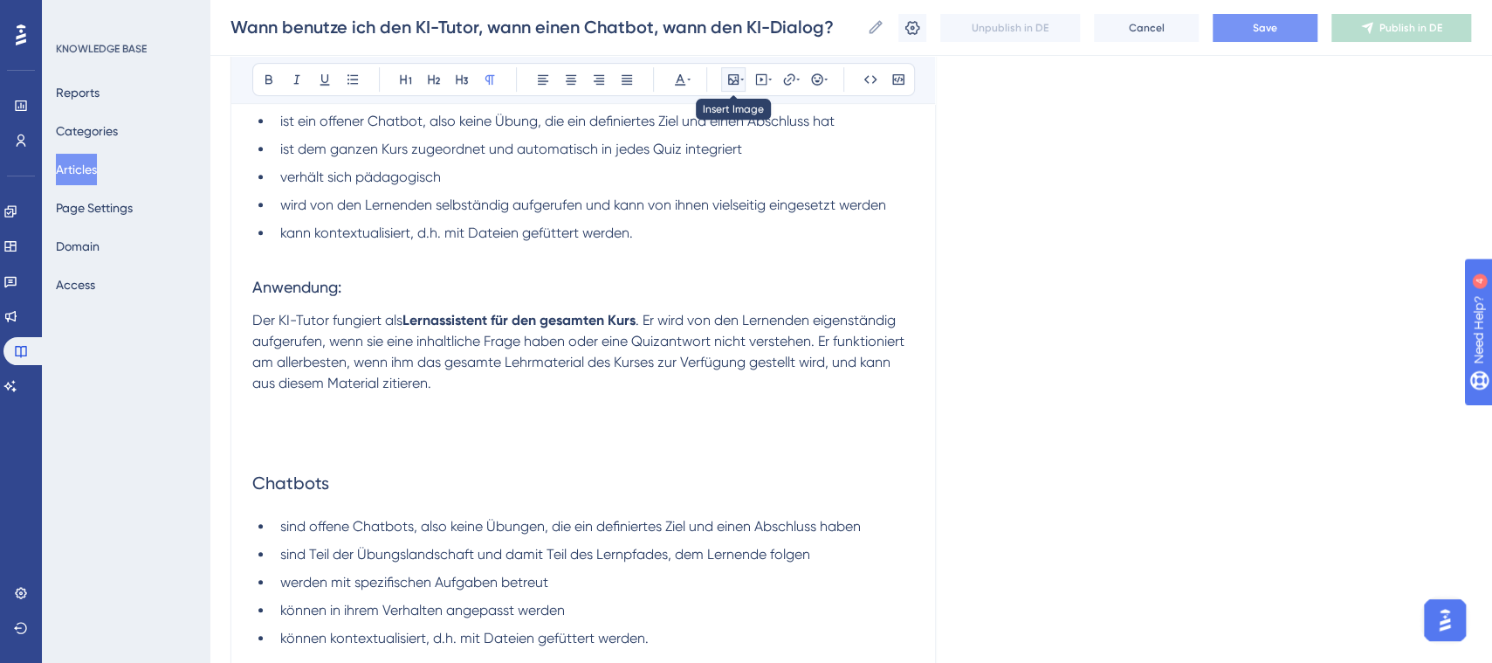
click at [726, 78] on icon at bounding box center [733, 79] width 14 height 14
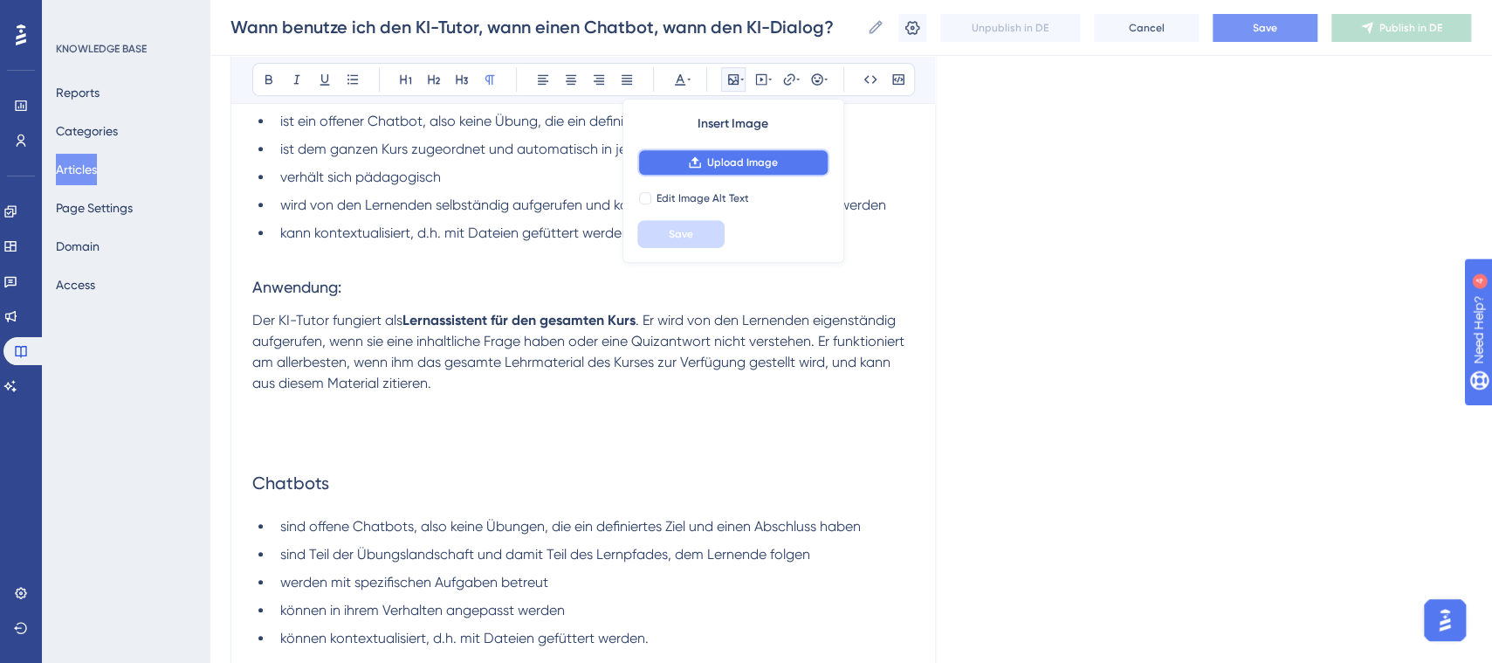
click at [722, 161] on span "Upload Image" at bounding box center [742, 162] width 71 height 14
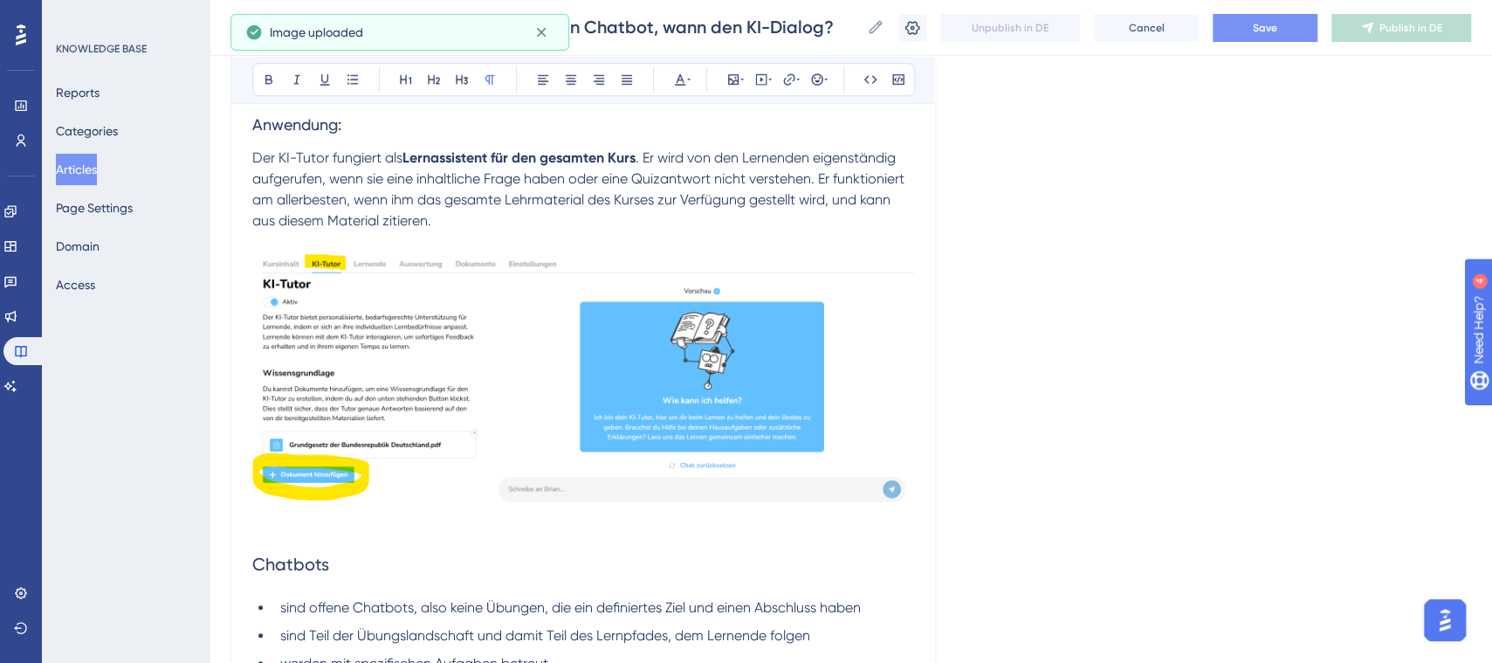
scroll to position [604, 16]
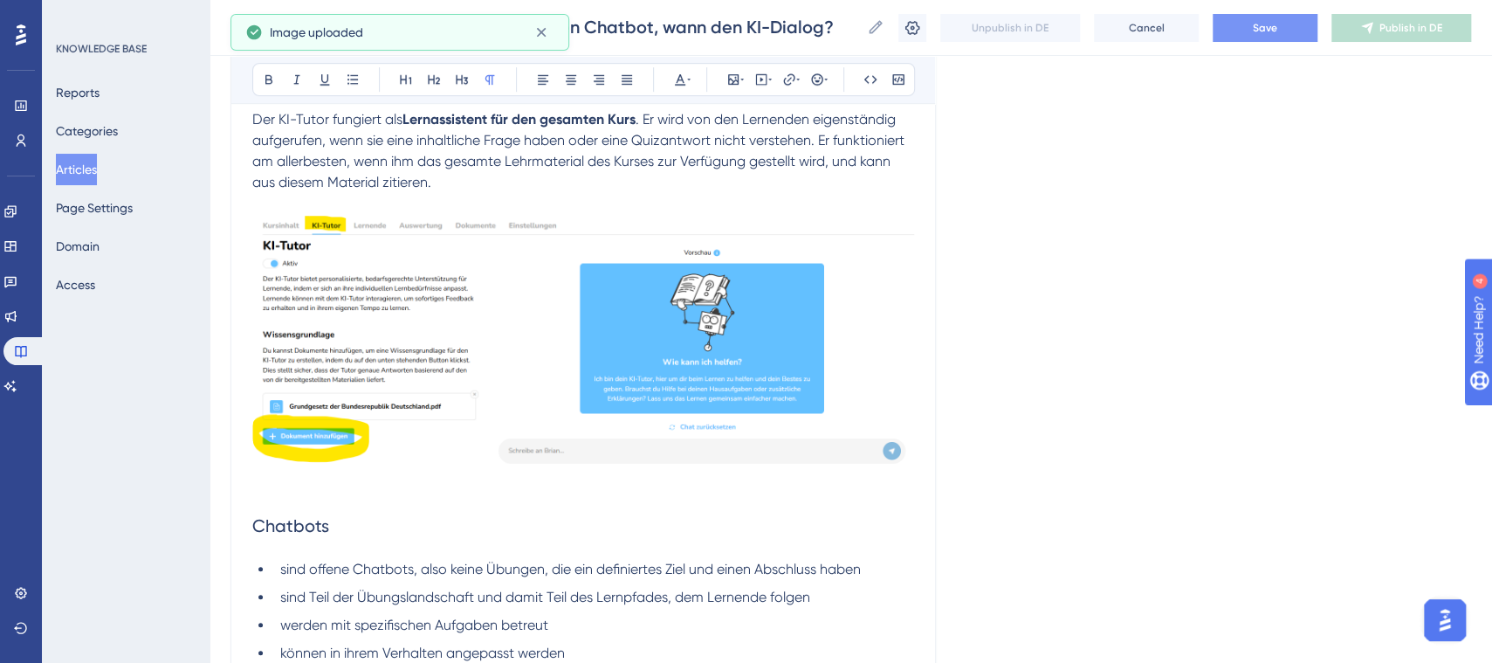
click at [673, 419] on img "To enrich screen reader interactions, please activate Accessibility in Grammarl…" at bounding box center [583, 343] width 662 height 258
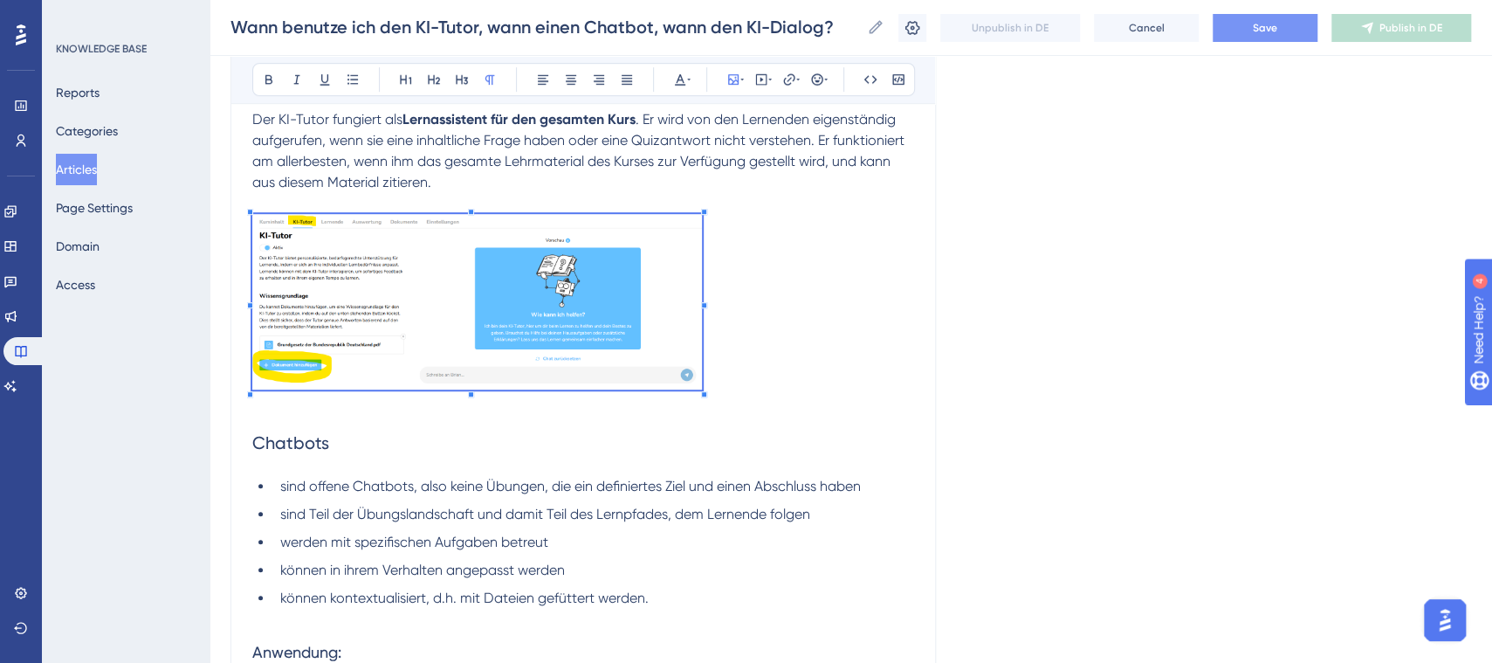
click at [701, 392] on div "To enrich screen reader interactions, please activate Accessibility in Grammarl…" at bounding box center [704, 394] width 6 height 6
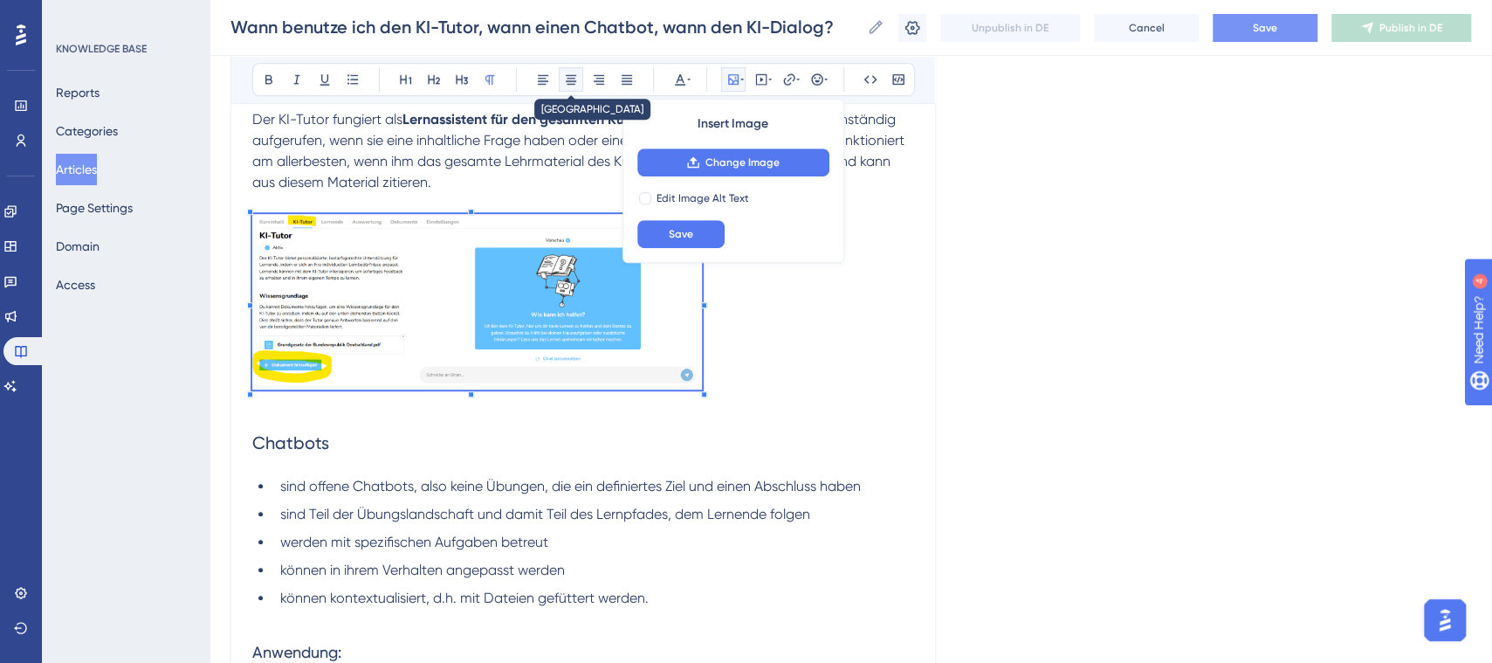
click at [564, 80] on icon at bounding box center [571, 79] width 14 height 14
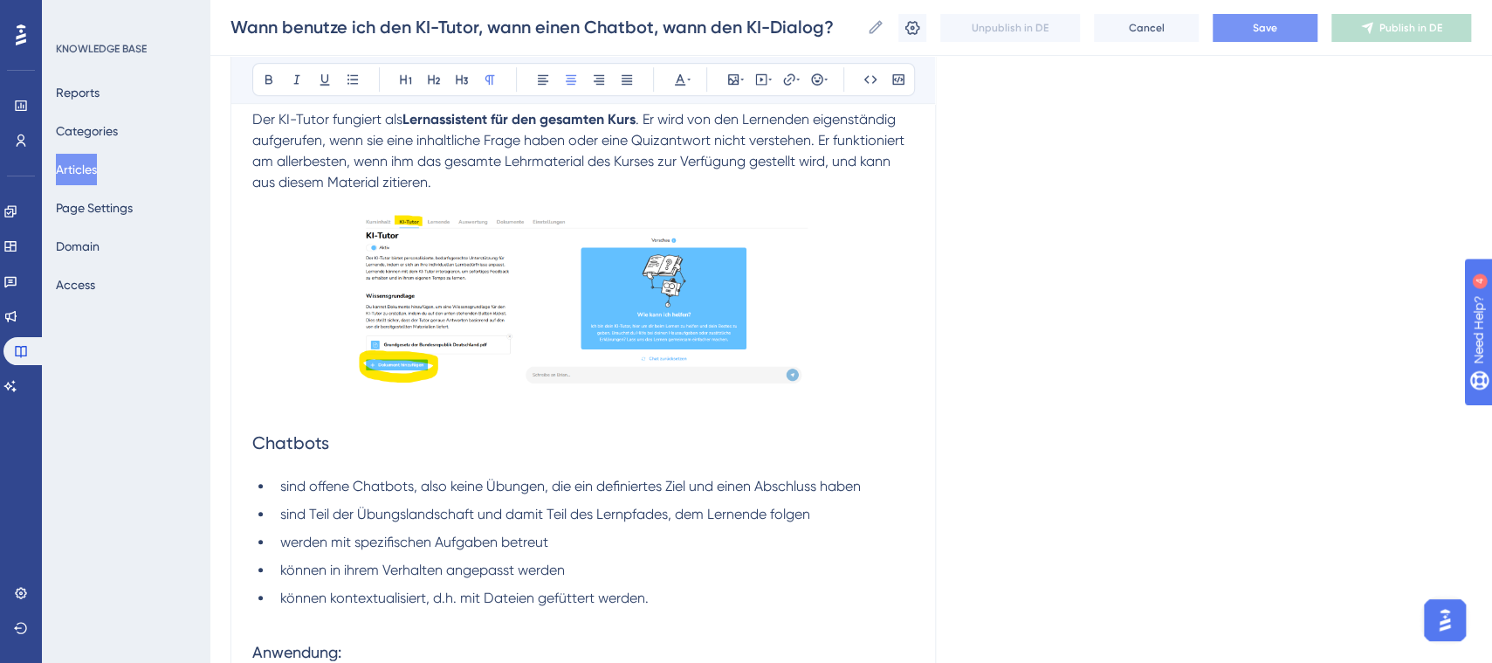
click at [829, 337] on p "To enrich screen reader interactions, please activate Accessibility in Grammarl…" at bounding box center [583, 305] width 662 height 182
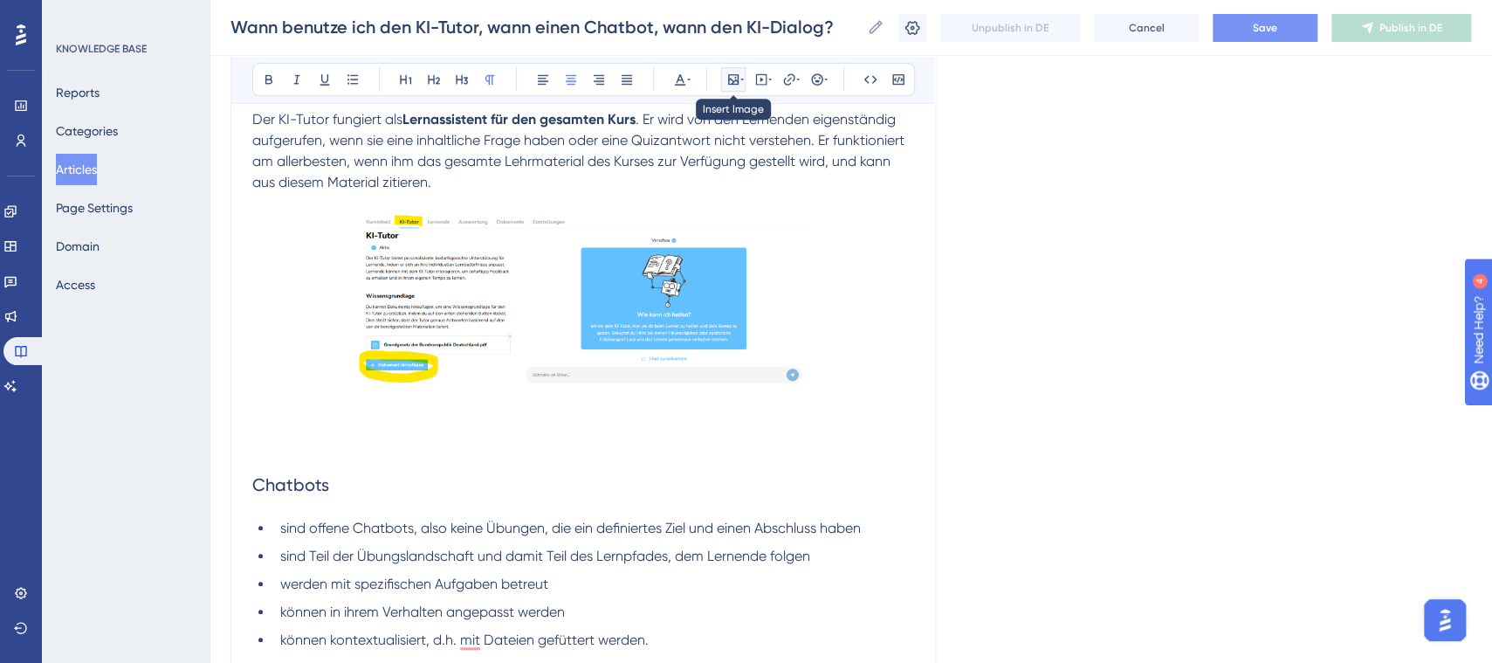
click at [726, 78] on icon at bounding box center [733, 79] width 14 height 14
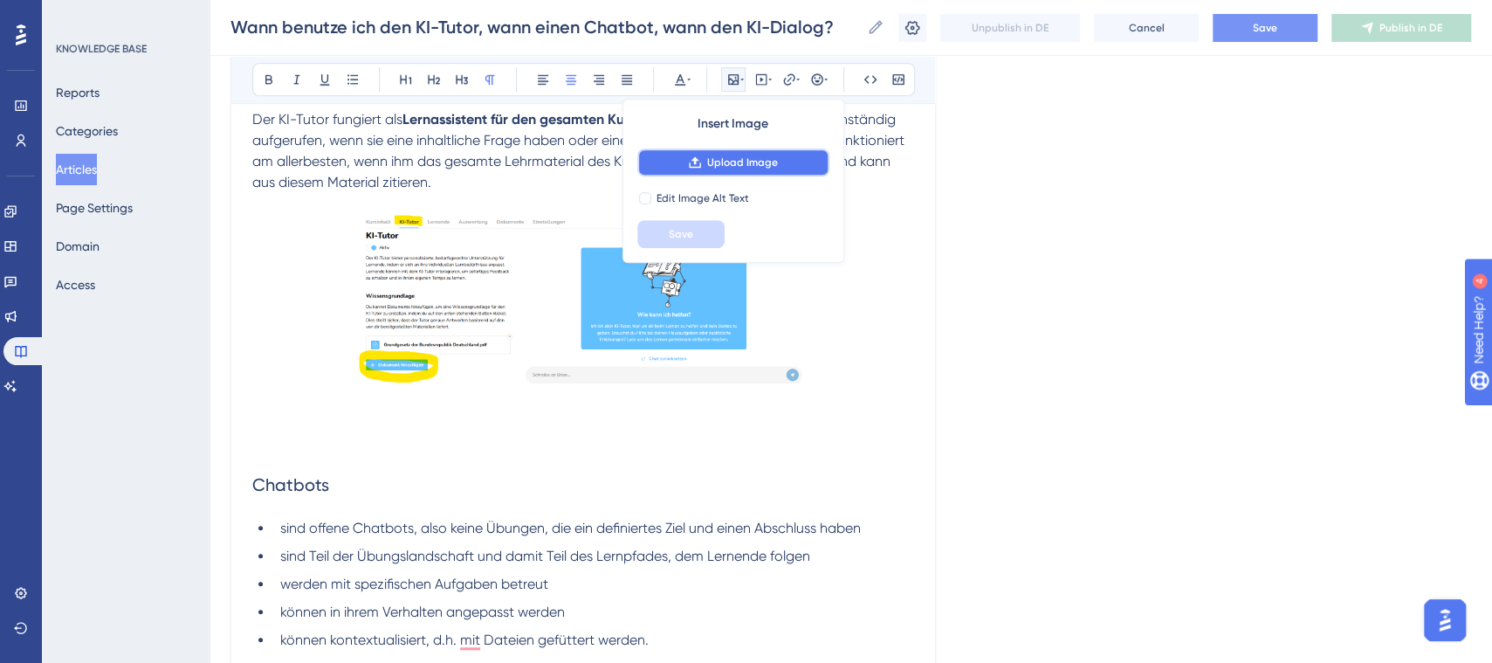
click at [723, 172] on button "Upload Image" at bounding box center [733, 162] width 192 height 28
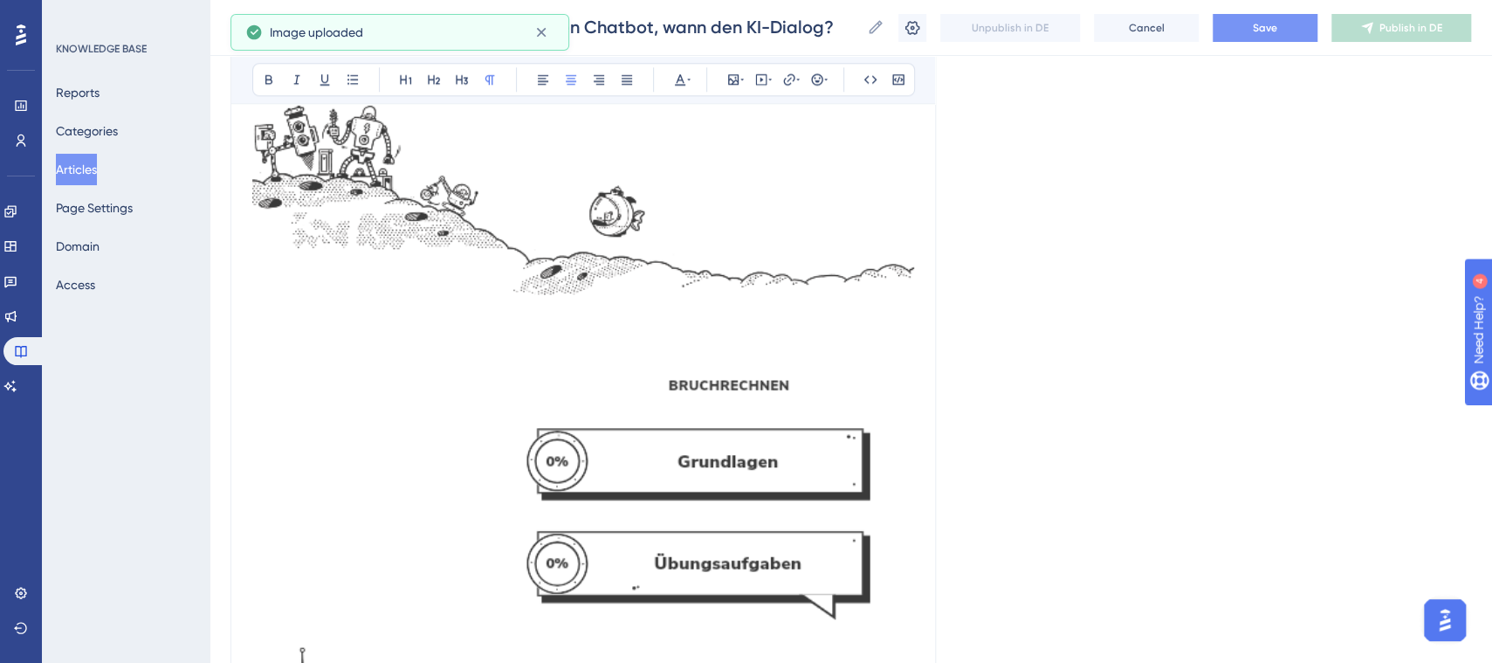
scroll to position [1202, 16]
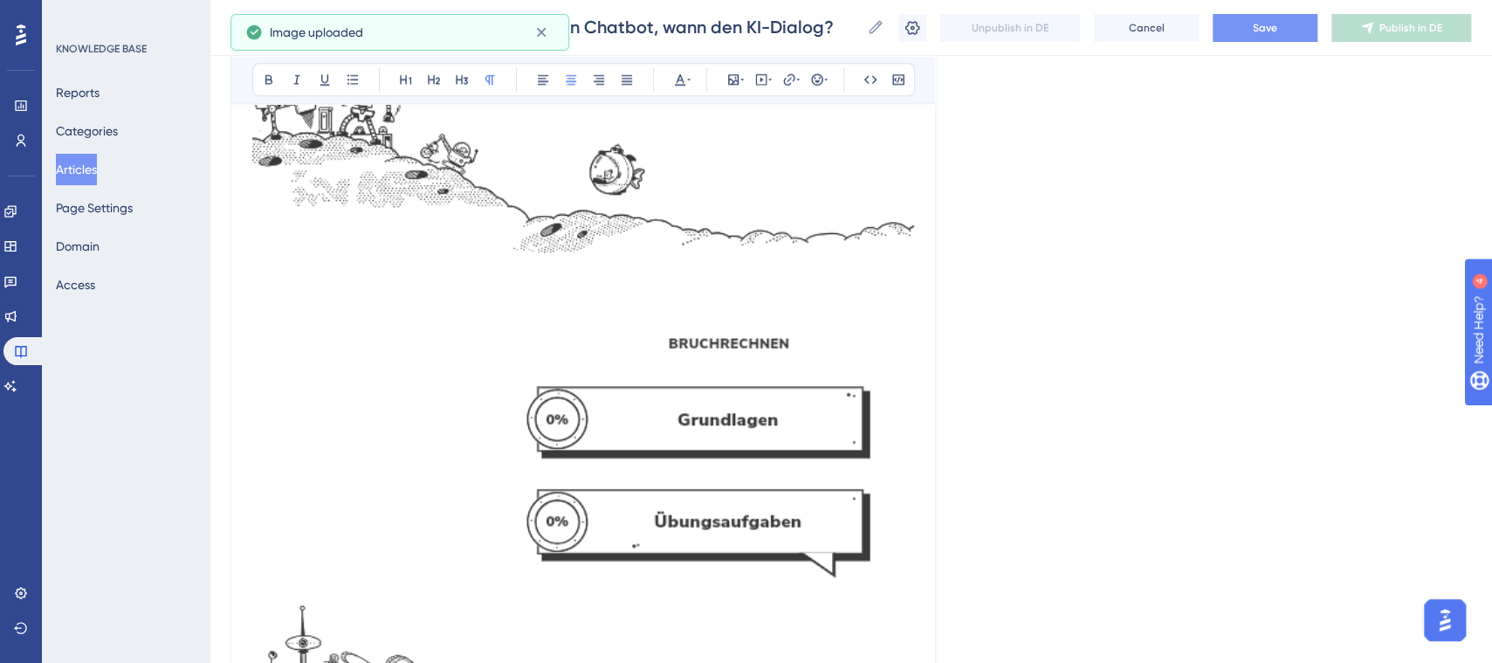
click at [714, 349] on img "To enrich screen reader interactions, please activate Accessibility in Grammarl…" at bounding box center [583, 352] width 662 height 1069
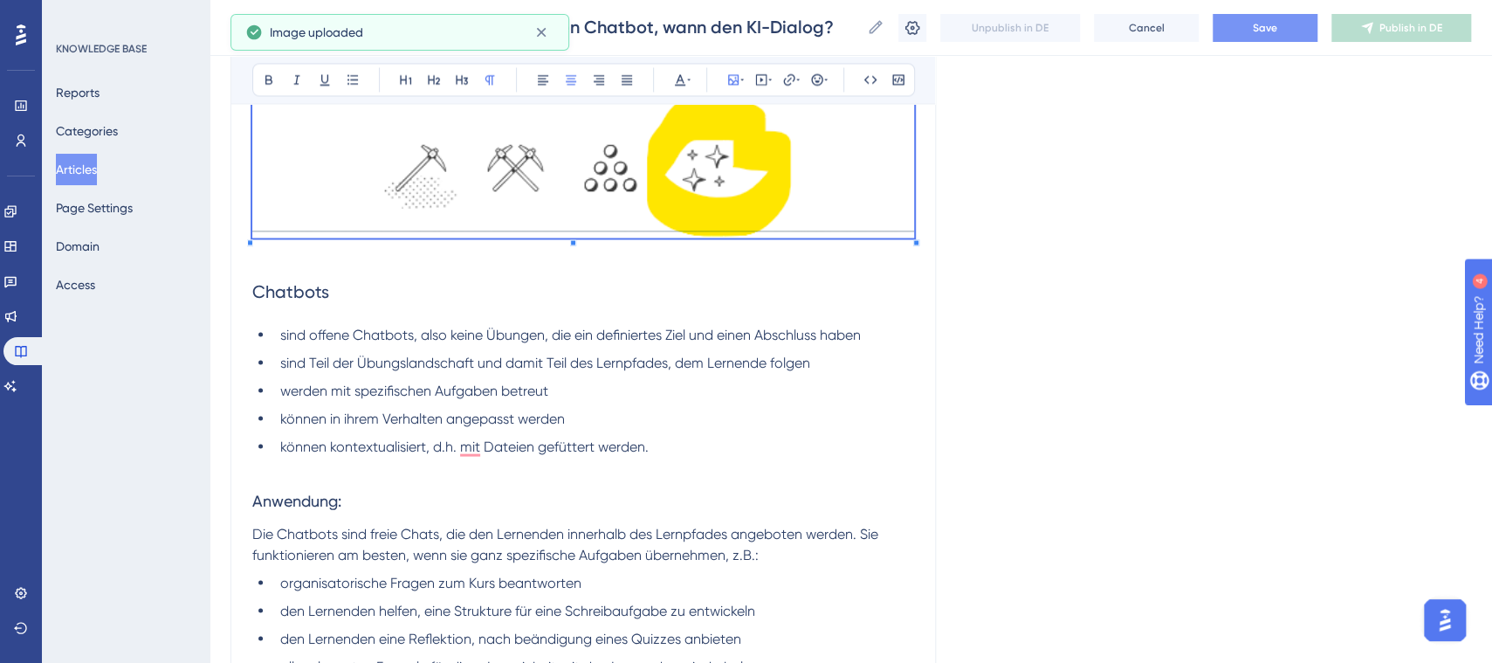
scroll to position [1873, 16]
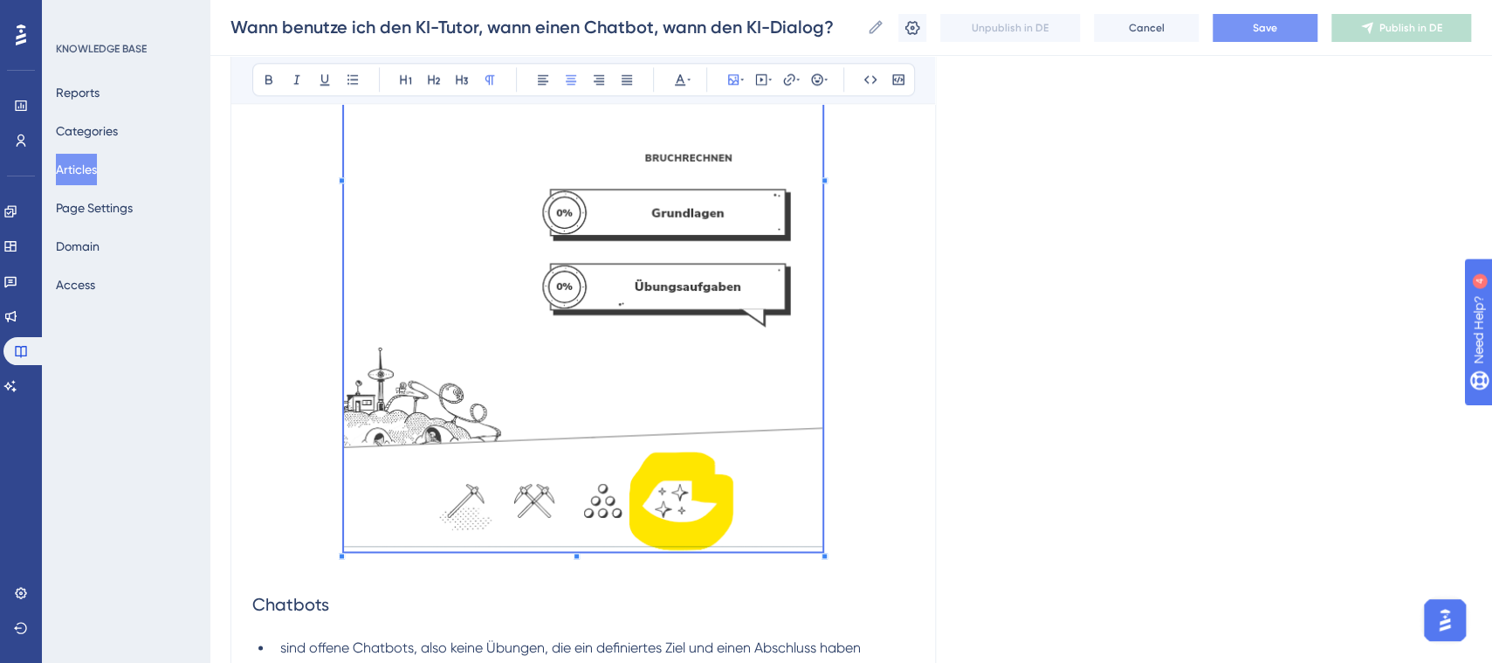
scroll to position [1207, 16]
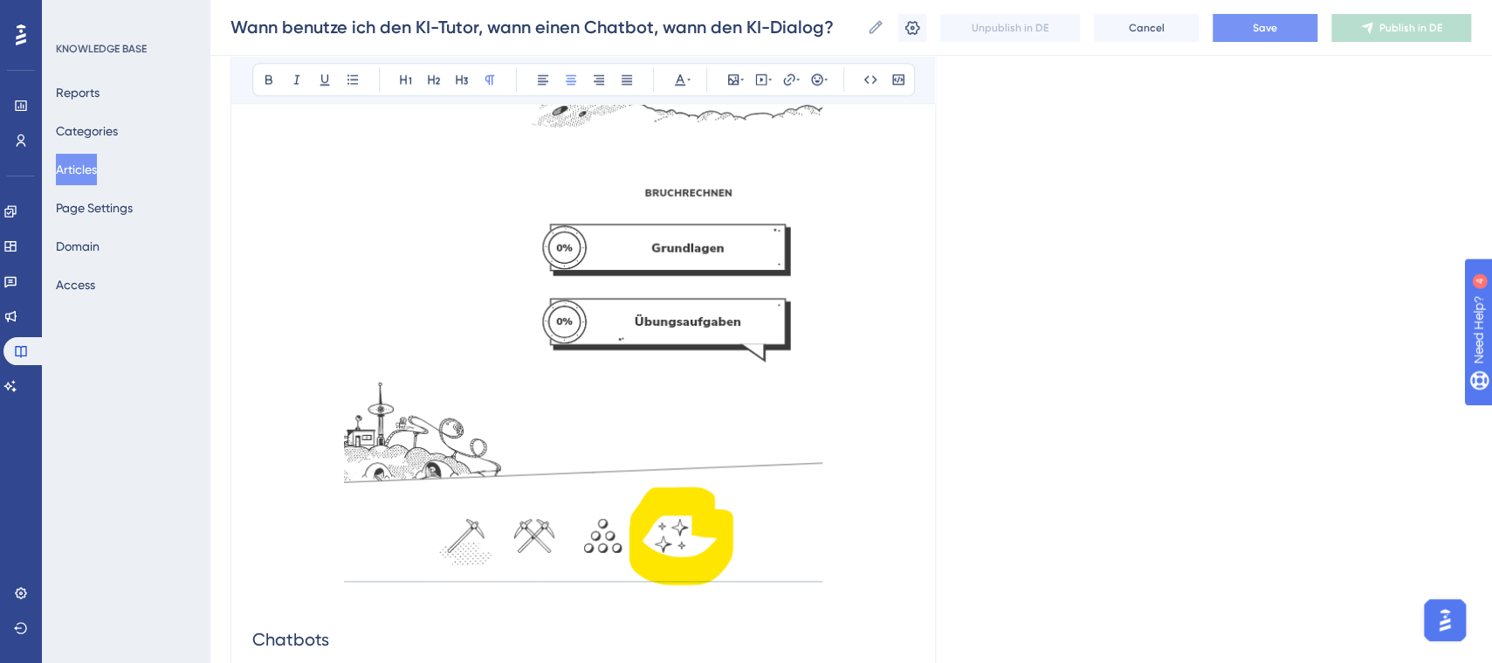
drag, startPoint x: 808, startPoint y: 589, endPoint x: 750, endPoint y: 443, distance: 157.6
click at [742, 415] on div "[PERSON_NAME] bietet verschiedene Möglichkeiten, wie Lernende von KI adaptiv be…" at bounding box center [583, 433] width 662 height 2539
click at [765, 539] on img "To enrich screen reader interactions, please activate Accessibility in Grammarl…" at bounding box center [583, 199] width 478 height 773
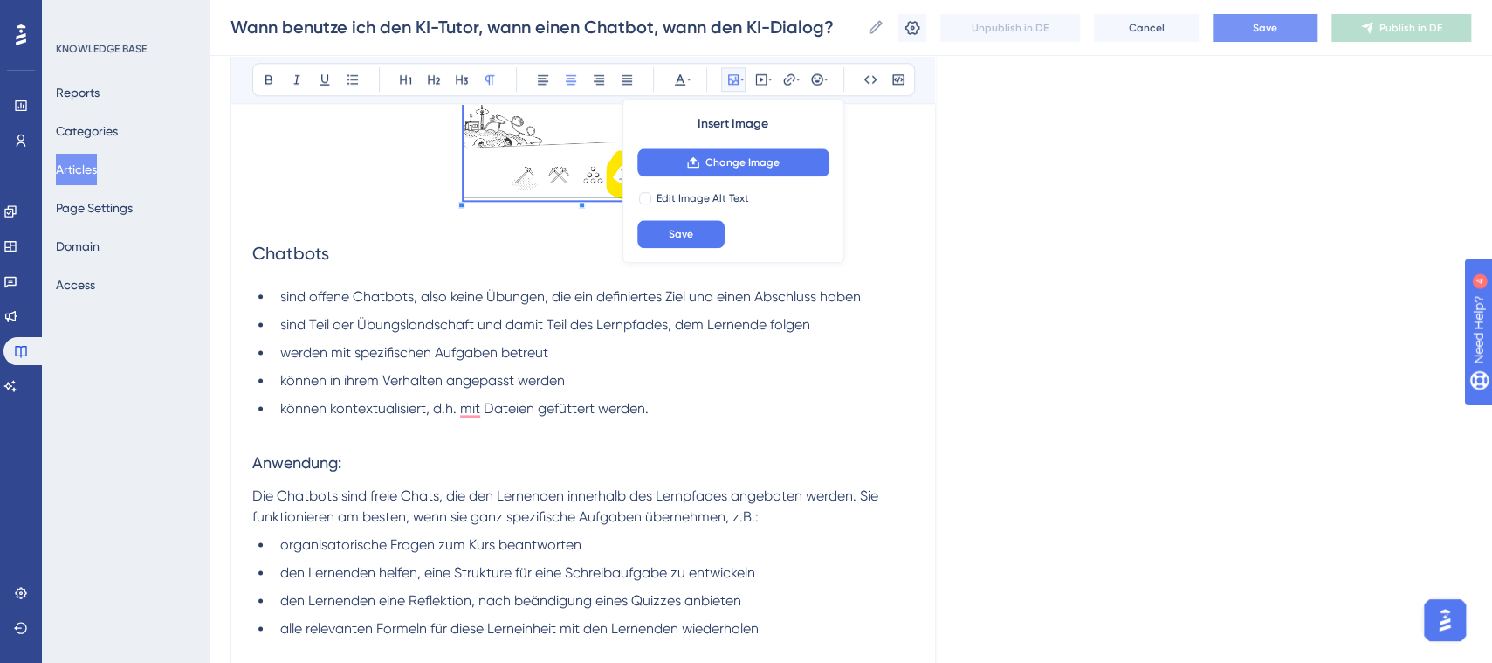
click at [570, 162] on span "To enrich screen reader interactions, please activate Accessibility in Grammarl…" at bounding box center [583, 9] width 239 height 392
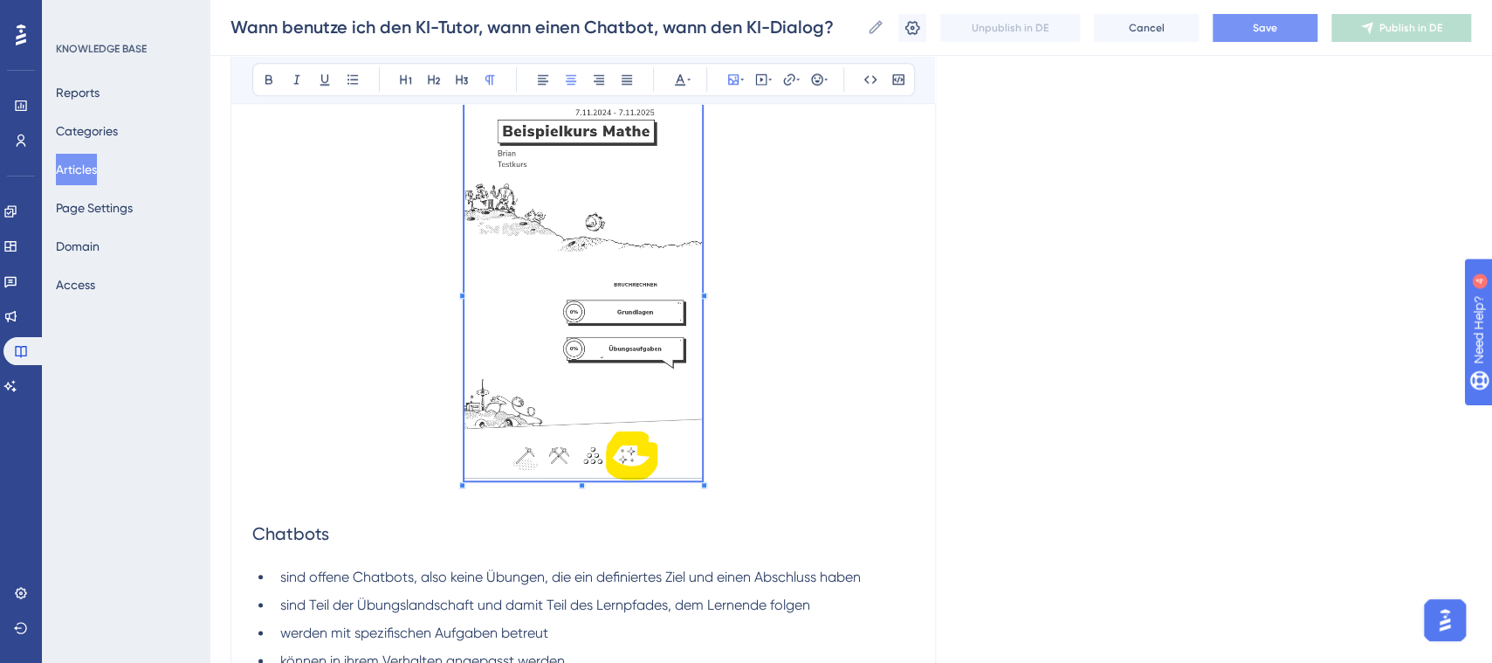
scroll to position [816, 16]
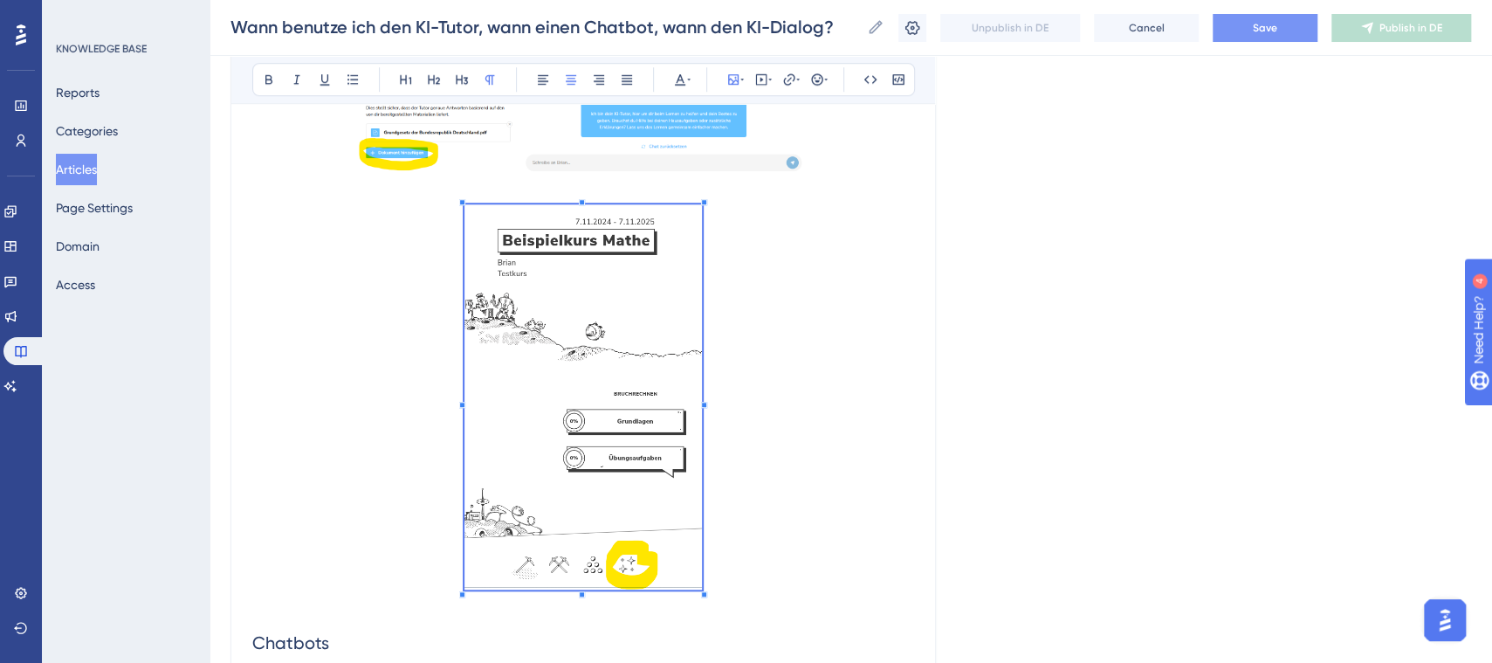
click at [687, 592] on div "[PERSON_NAME] bietet verschiedene Möglichkeiten, wie Lernende von KI adaptiv be…" at bounding box center [583, 630] width 662 height 2151
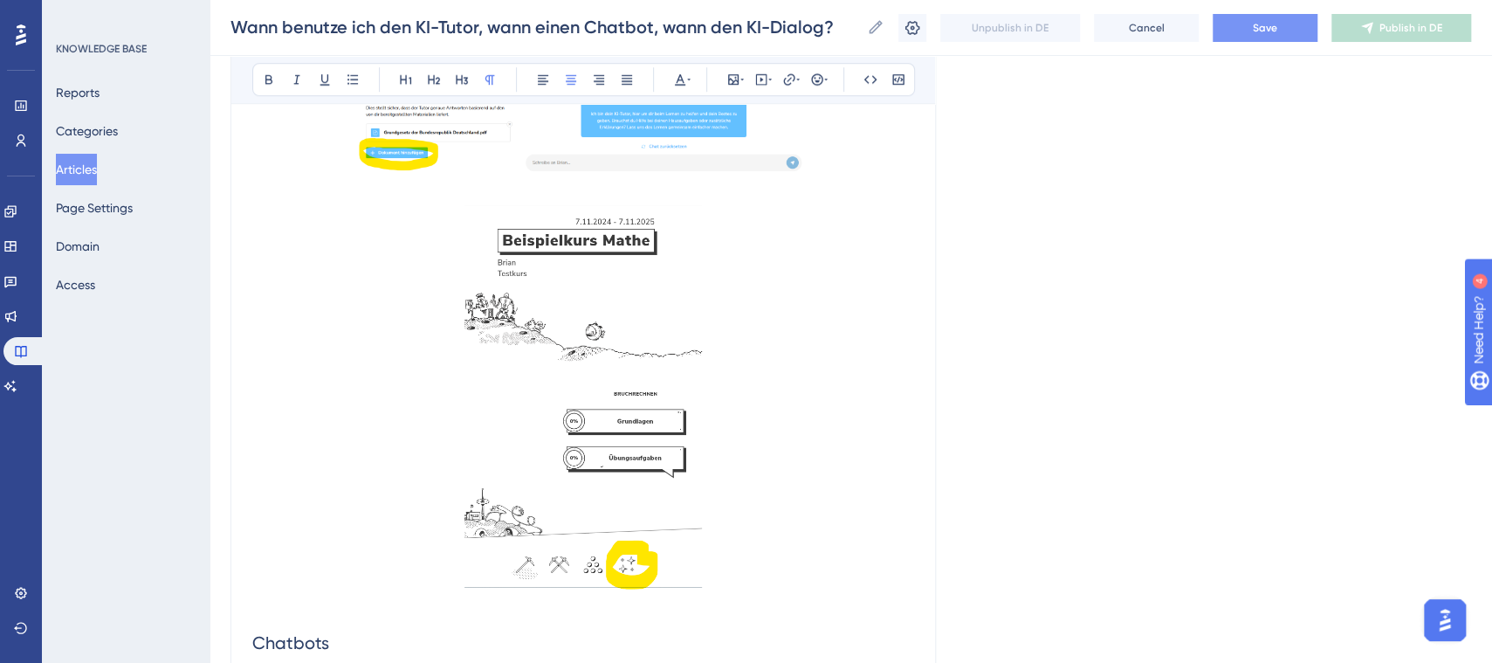
click at [681, 588] on div "To enrich screen reader interactions, please activate Accessibility in Grammarl…" at bounding box center [583, 399] width 238 height 391
click at [656, 555] on img "To enrich screen reader interactions, please activate Accessibility in Grammarl…" at bounding box center [583, 396] width 238 height 385
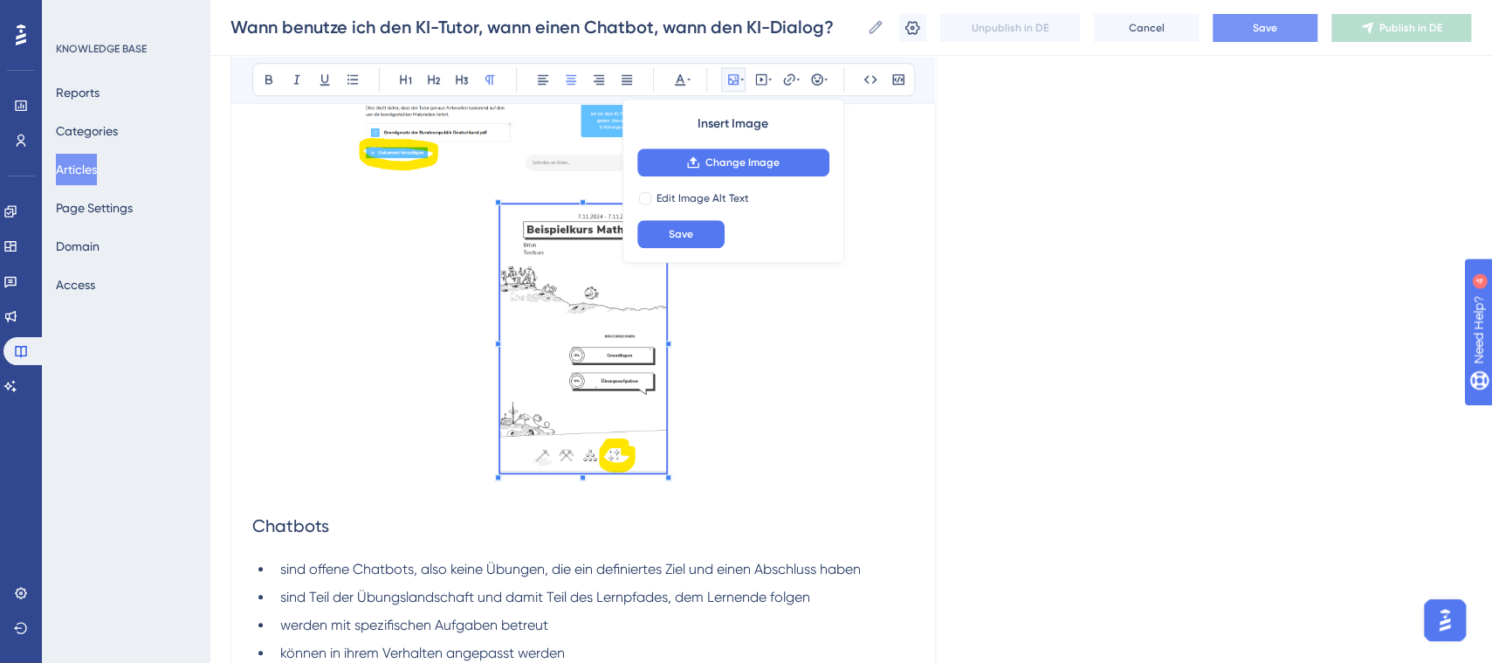
click at [613, 394] on span "To enrich screen reader interactions, please activate Accessibility in Grammarl…" at bounding box center [583, 341] width 166 height 274
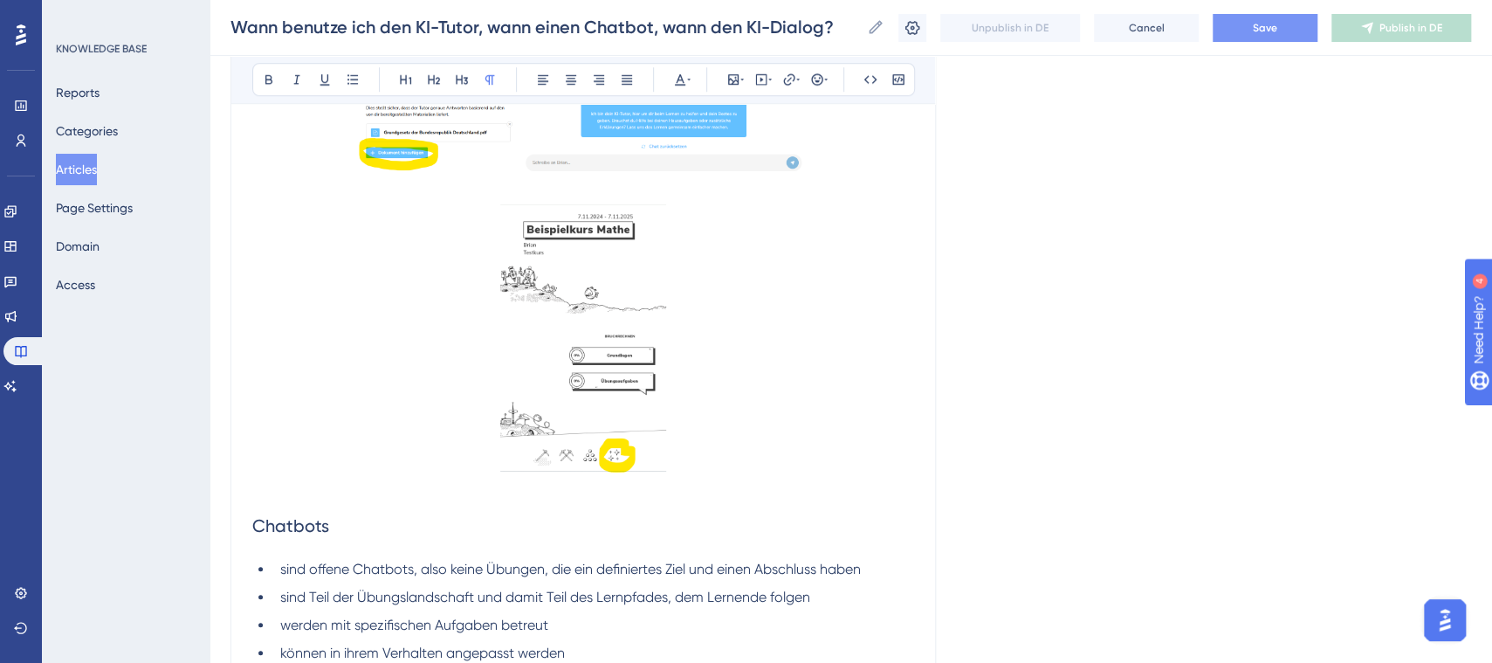
click at [421, 492] on p "To enrich screen reader interactions, please activate Accessibility in Grammarl…" at bounding box center [583, 488] width 662 height 21
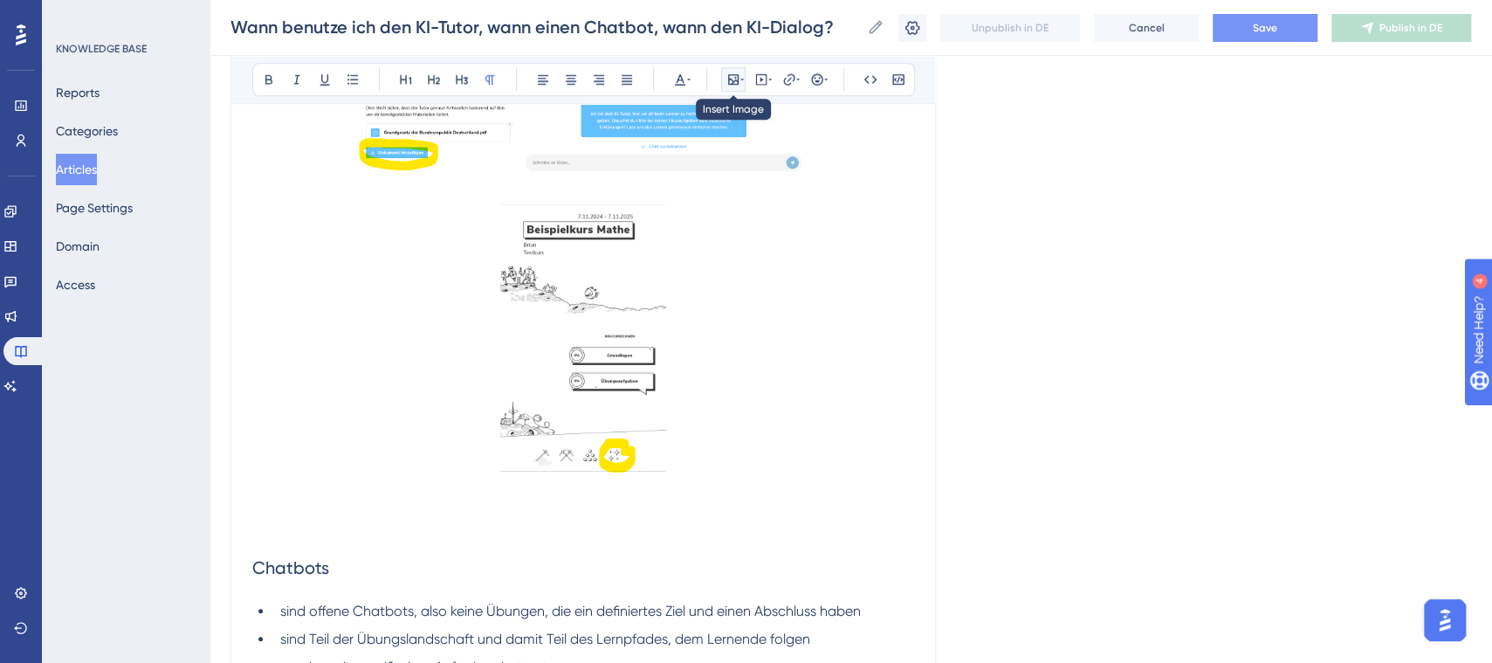
click at [726, 72] on icon at bounding box center [733, 79] width 14 height 14
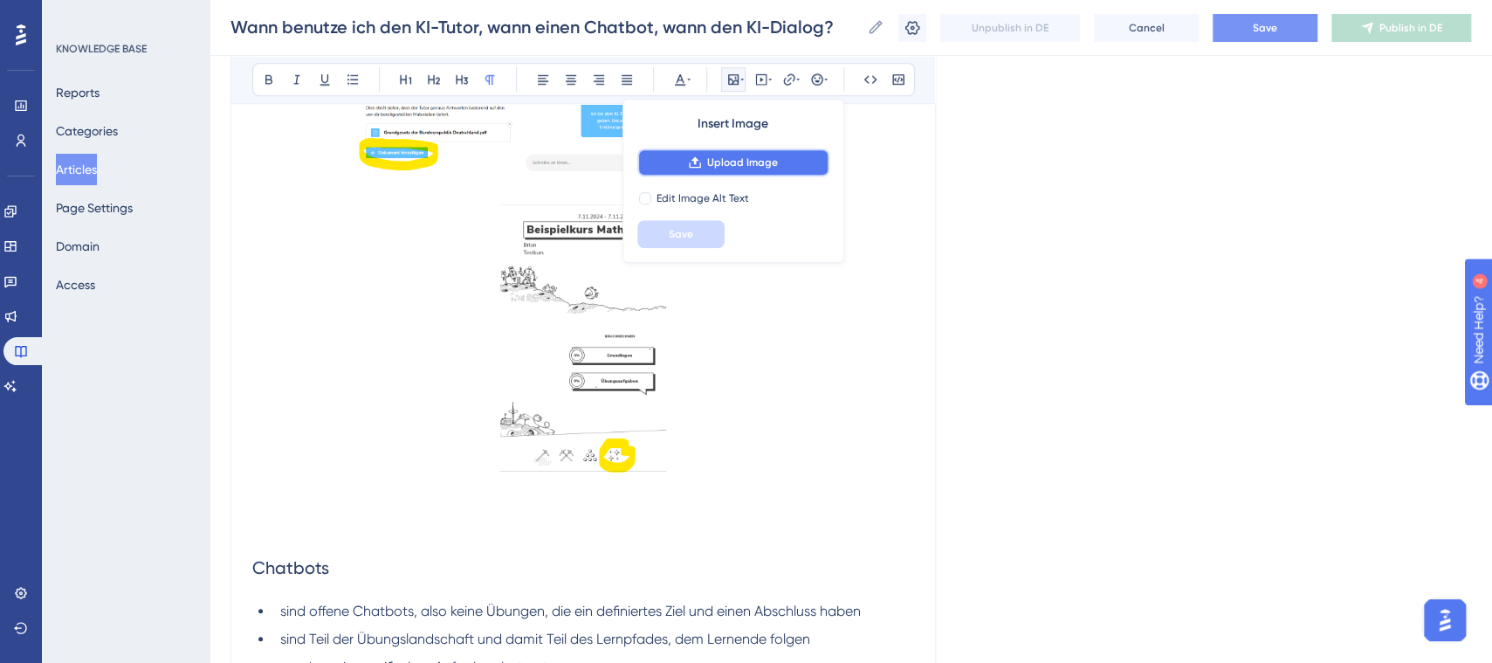
click at [707, 161] on span "Upload Image" at bounding box center [742, 162] width 71 height 14
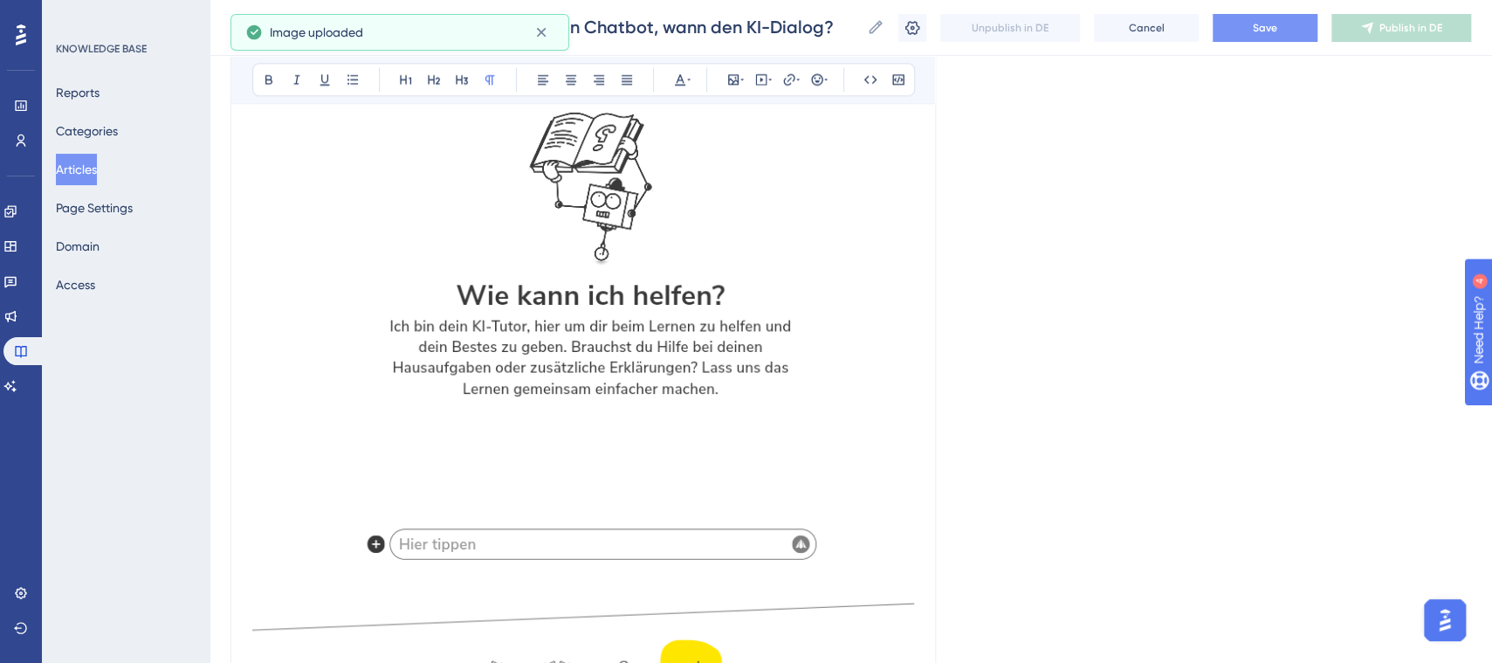
scroll to position [1589, 16]
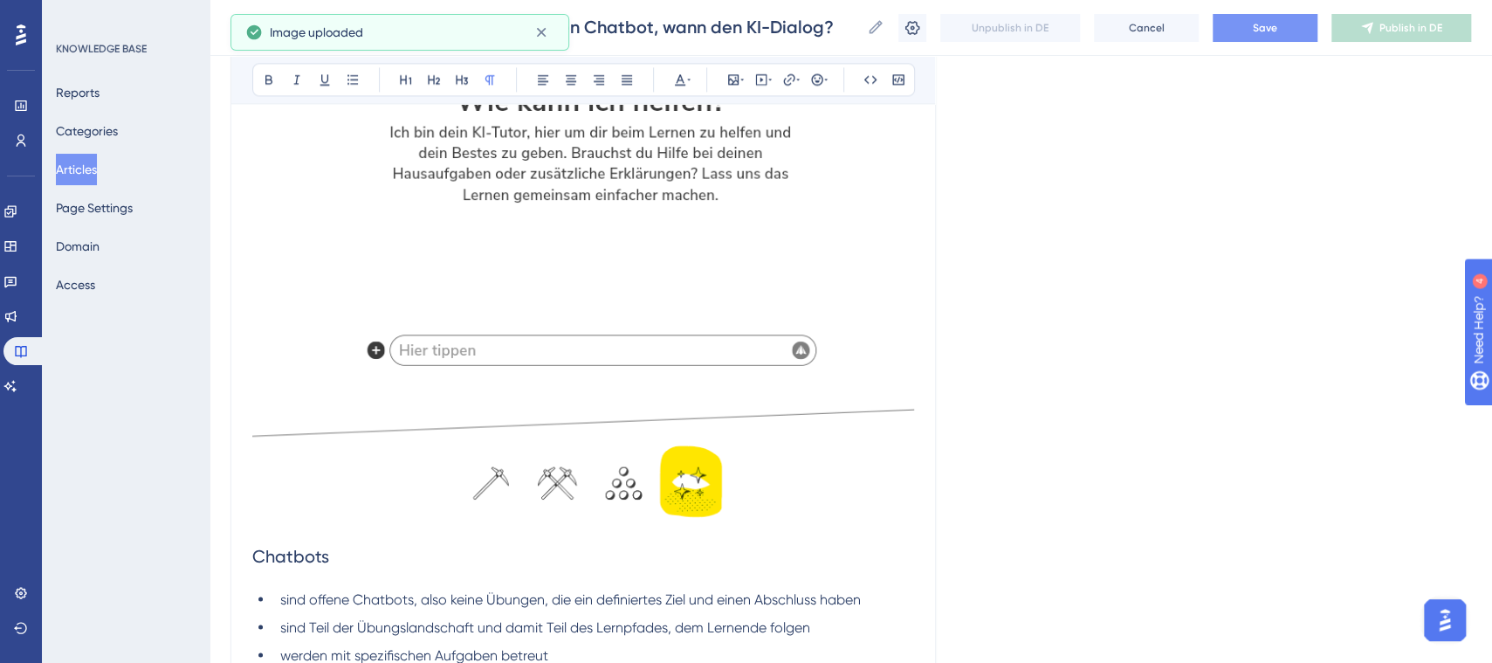
click at [732, 265] on img "To enrich screen reader interactions, please activate Accessibility in Grammarl…" at bounding box center [583, 135] width 662 height 775
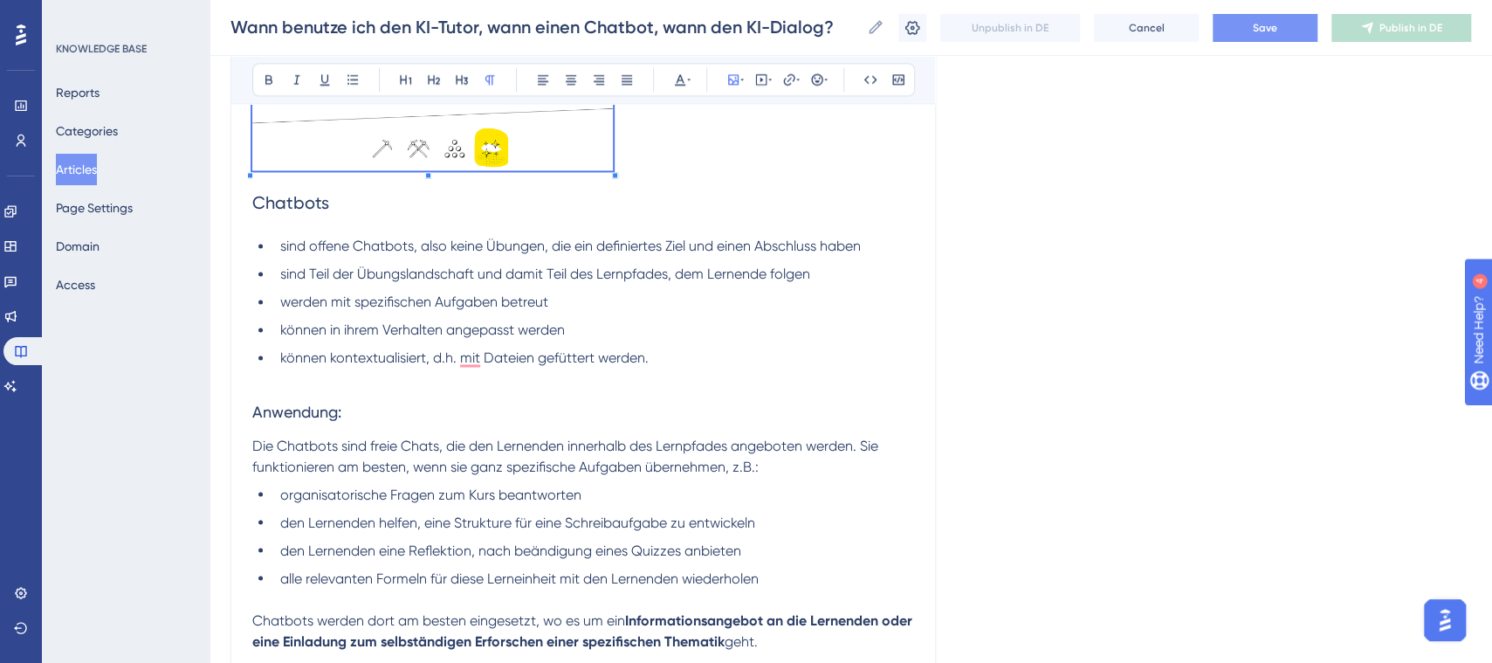
click at [598, 262] on div "[PERSON_NAME] bietet verschiedene Möglichkeiten, wie Lernende von KI adaptiv be…" at bounding box center [583, 24] width 662 height 2484
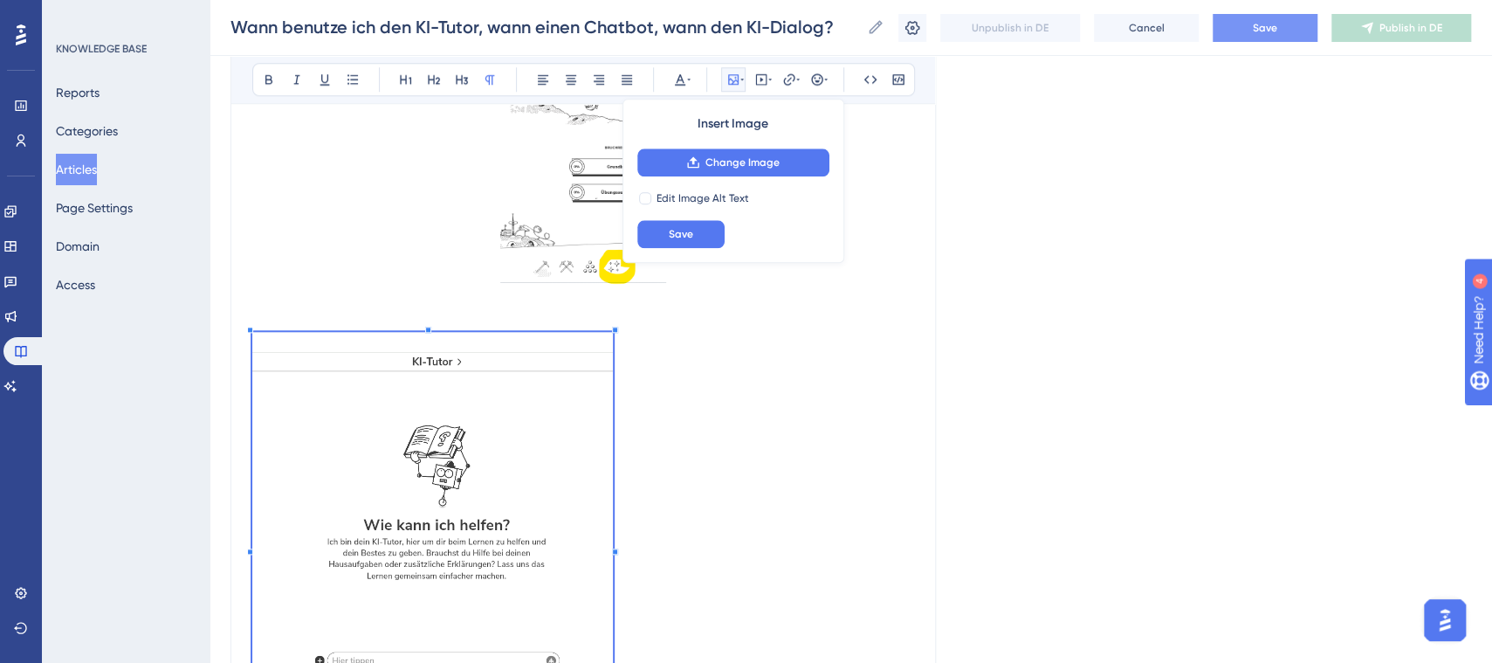
scroll to position [1074, 16]
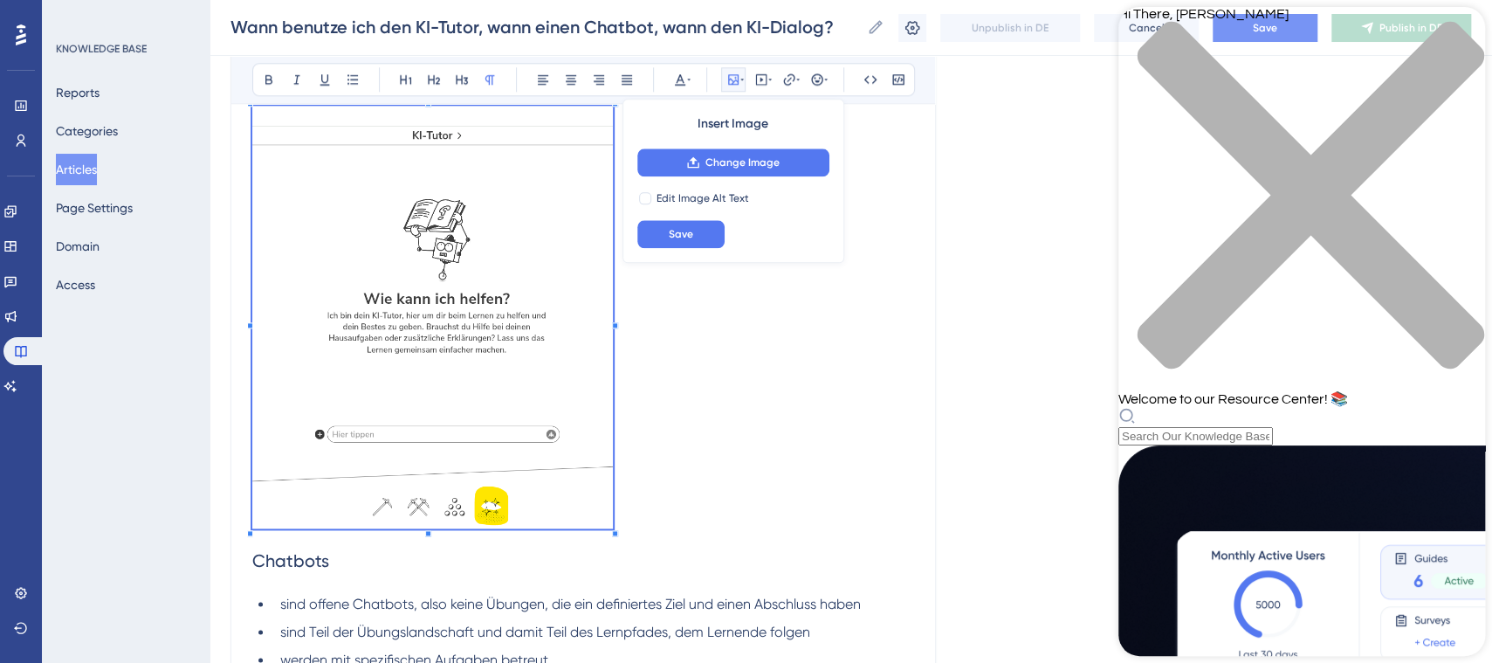
scroll to position [1247, 16]
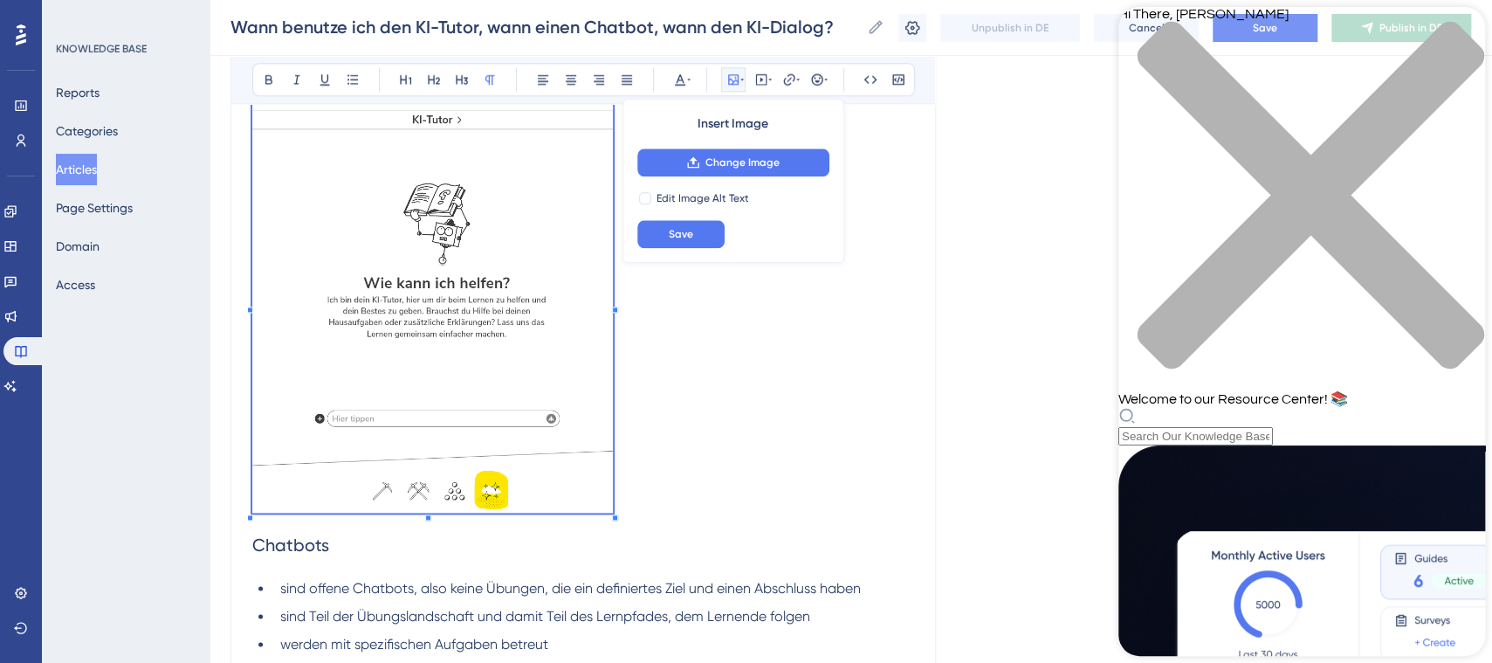
click at [1457, 35] on icon "close resource center" at bounding box center [1311, 195] width 347 height 347
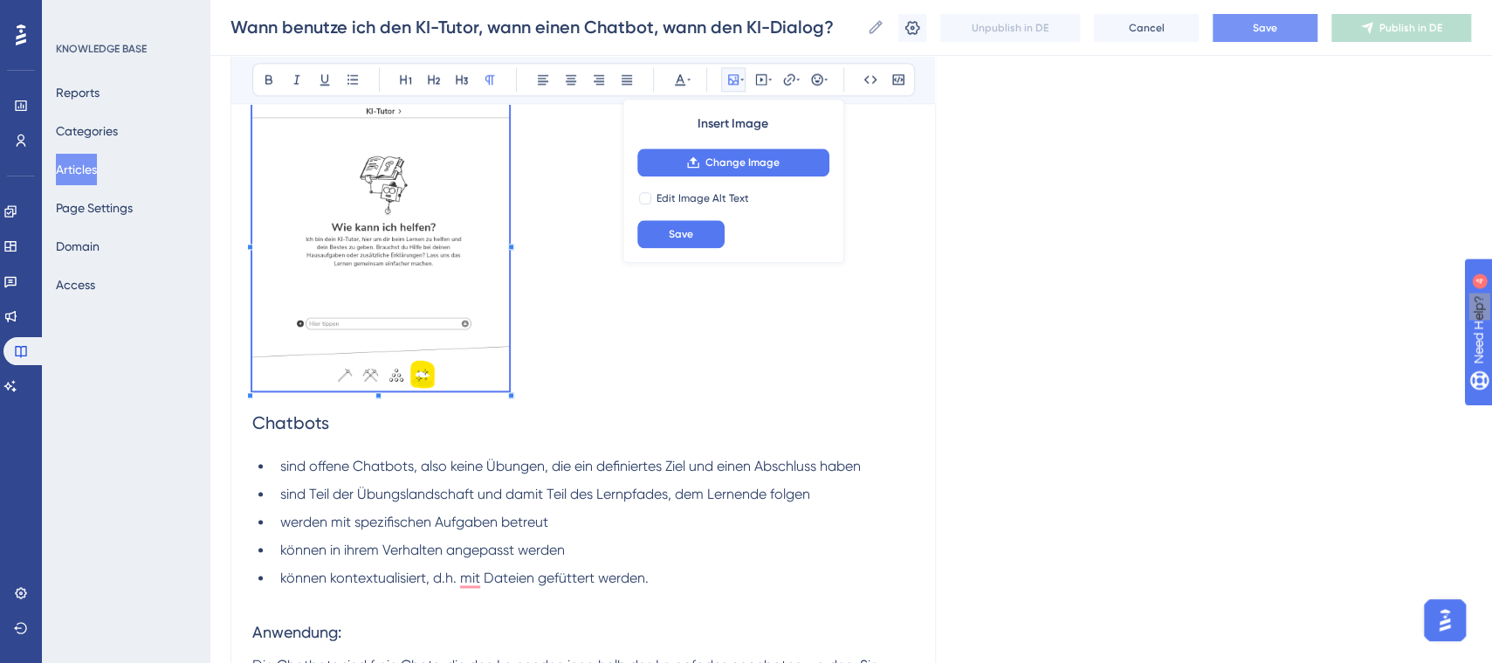
click at [493, 433] on div "[PERSON_NAME] bietet verschiedene Möglichkeiten, wie Lernende von KI adaptiv be…" at bounding box center [583, 305] width 662 height 2362
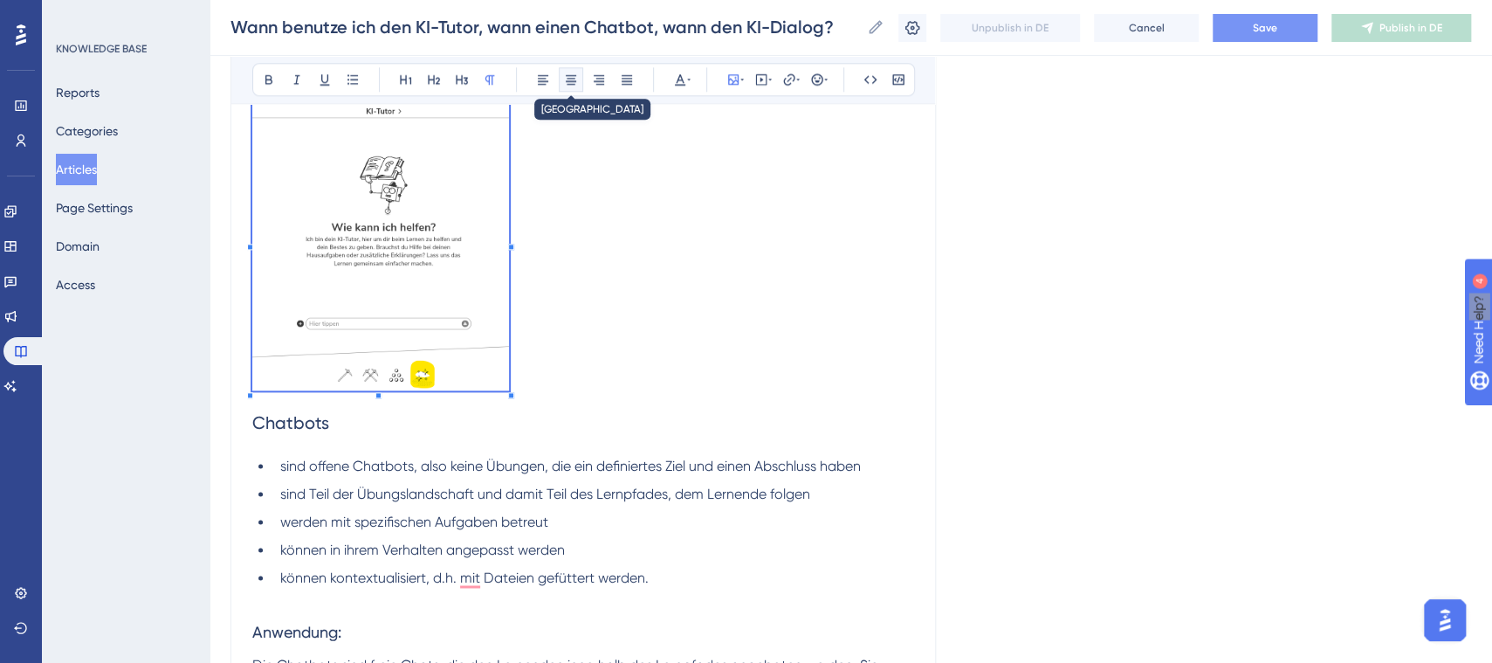
click at [564, 85] on icon at bounding box center [571, 79] width 14 height 14
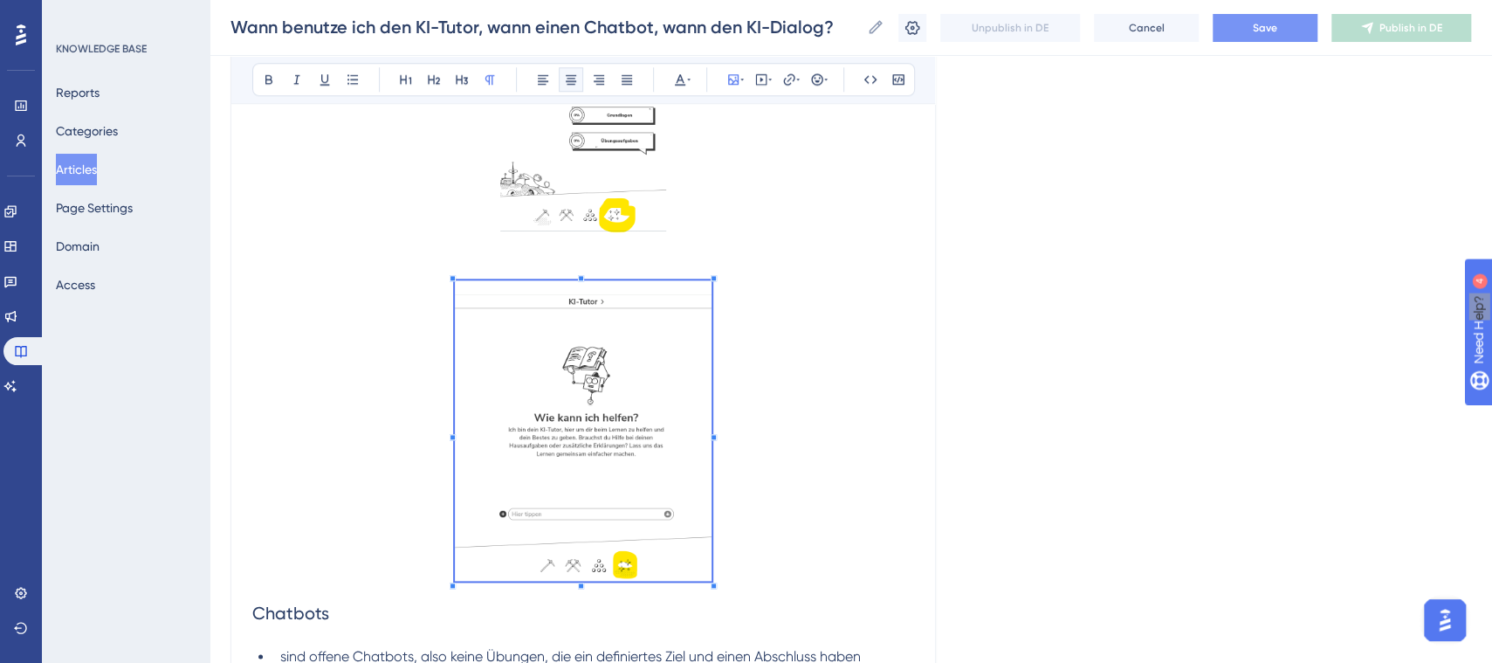
scroll to position [1020, 16]
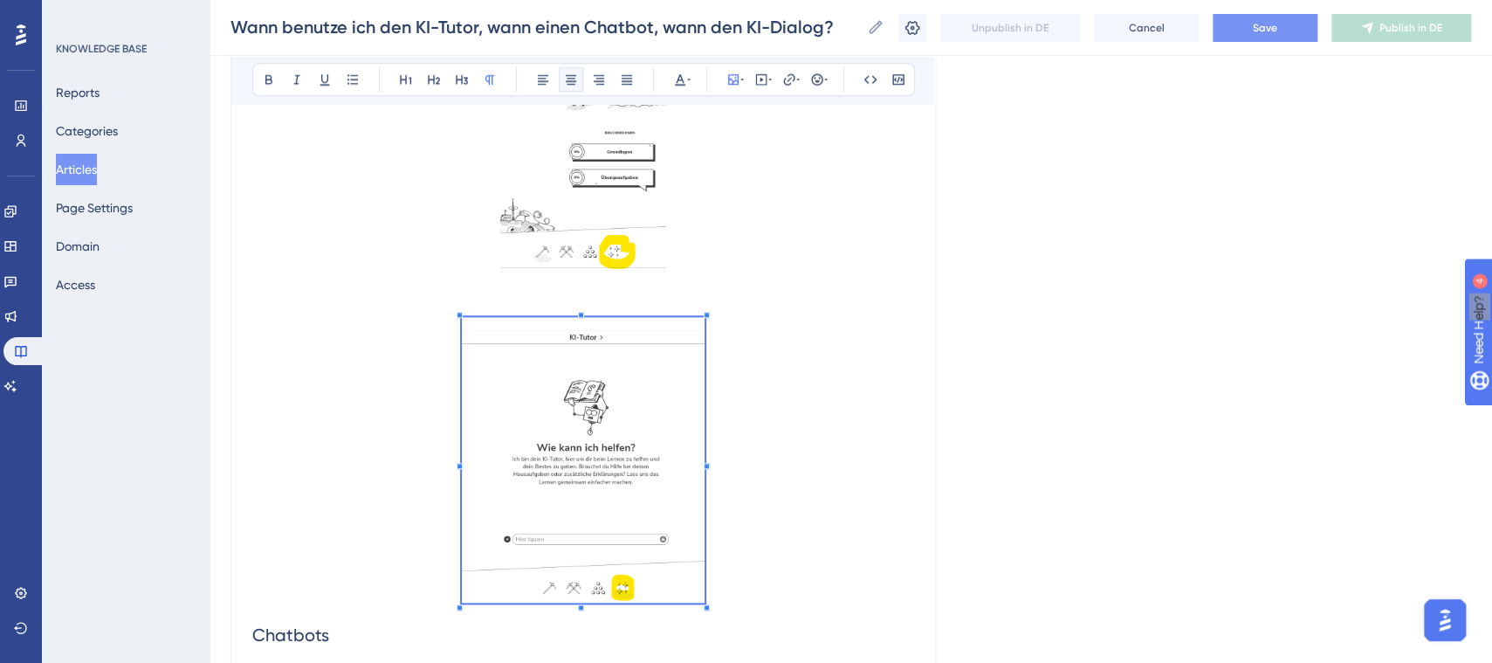
click at [684, 597] on span "To enrich screen reader interactions, please activate Accessibility in Grammarl…" at bounding box center [584, 463] width 244 height 292
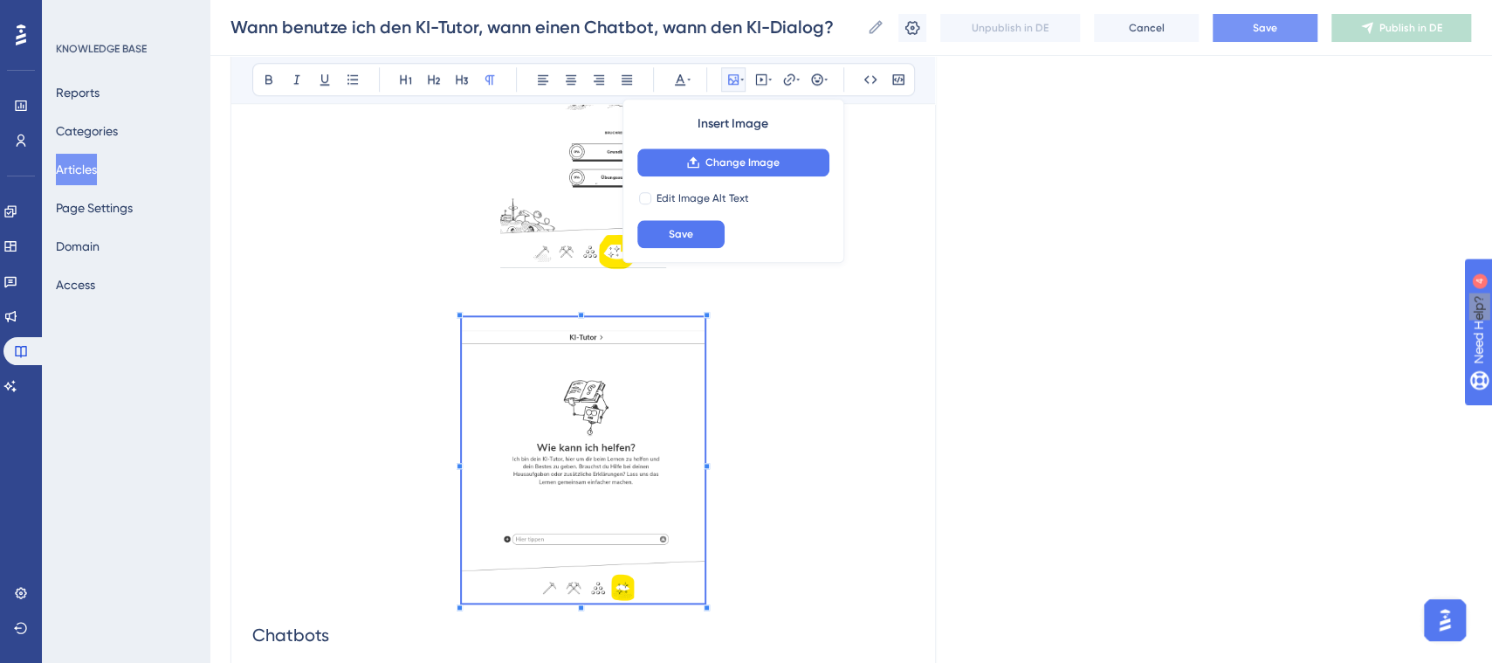
click at [817, 593] on p "To enrich screen reader interactions, please activate Accessibility in Grammarl…" at bounding box center [583, 463] width 662 height 292
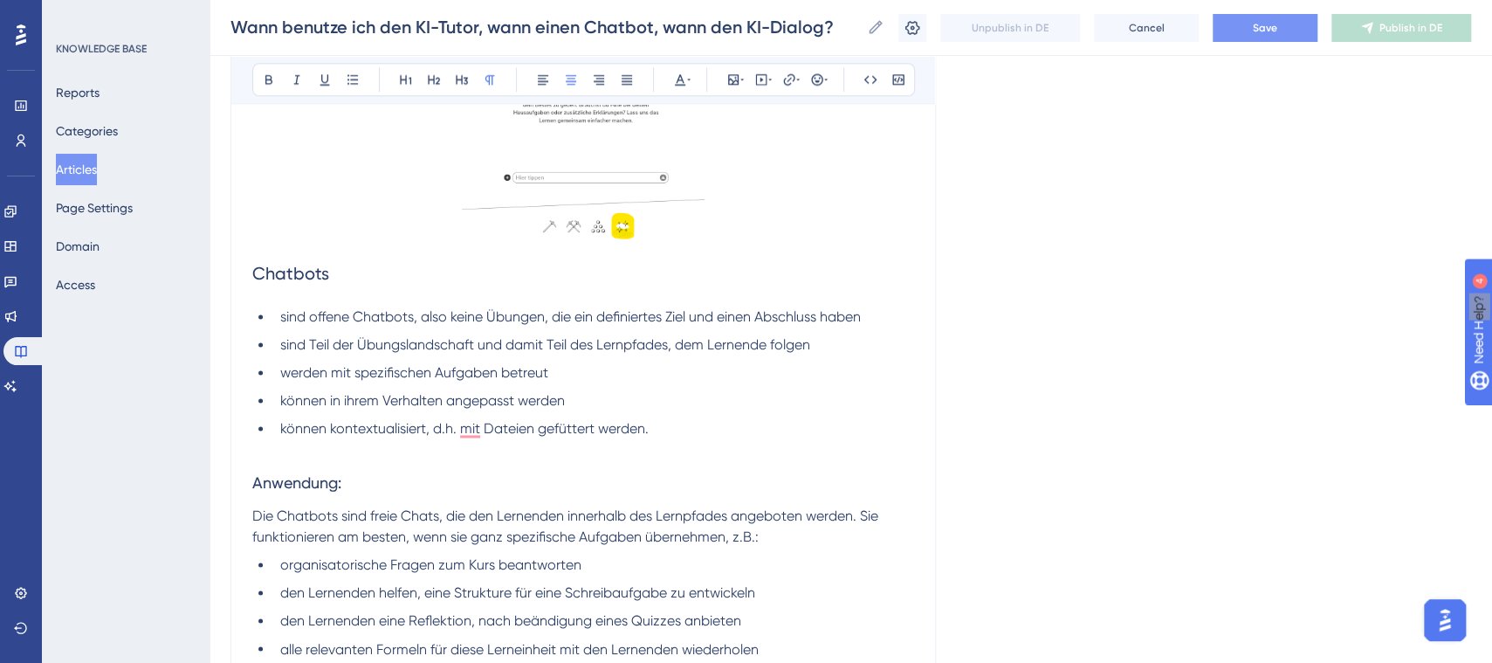
scroll to position [1440, 16]
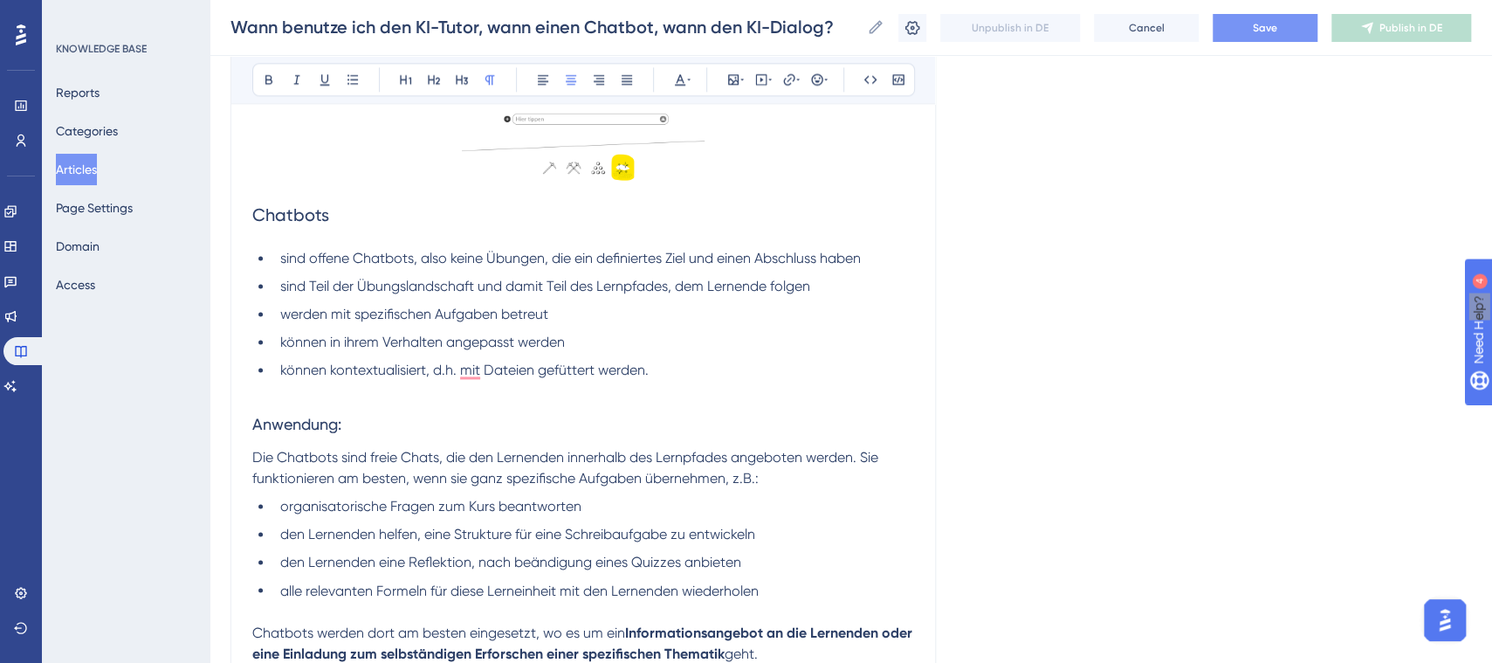
click at [680, 377] on li "können kontextualisiert, d.h. mit Dateien gefüttert werden." at bounding box center [593, 370] width 641 height 21
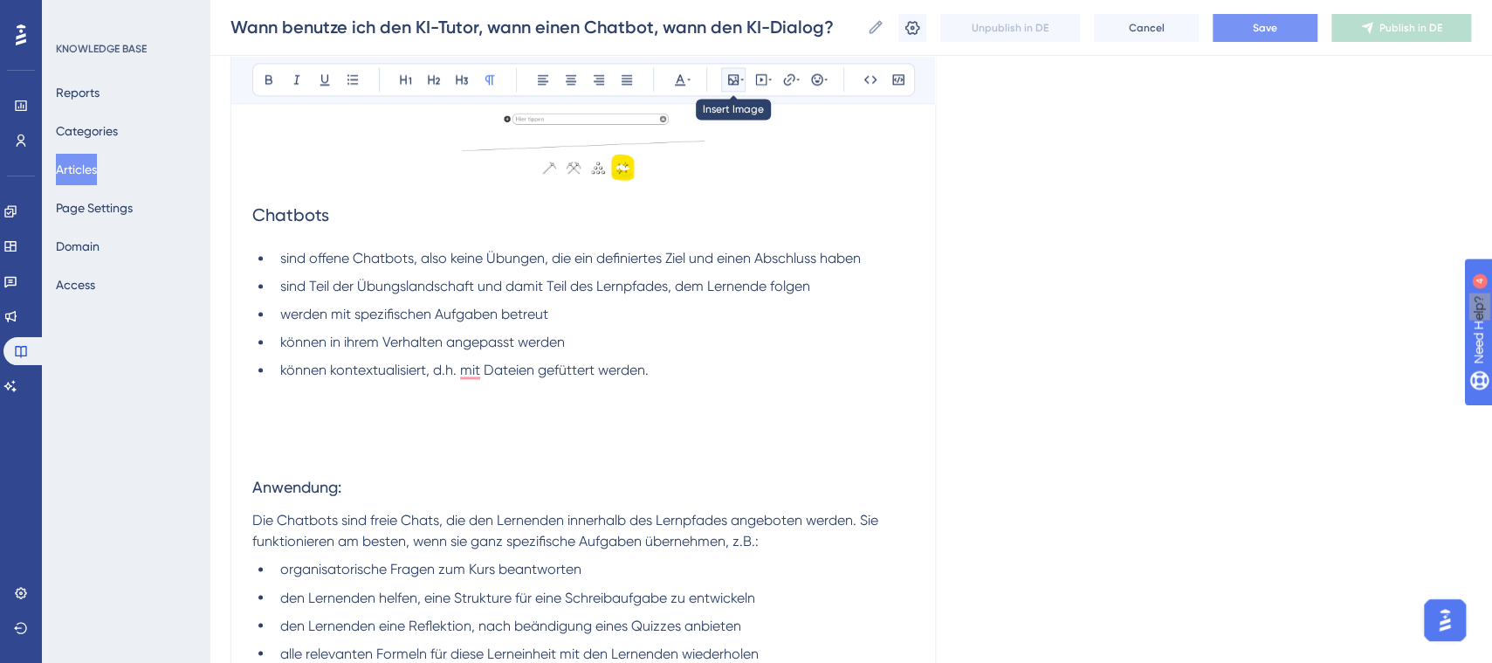
click at [726, 73] on icon at bounding box center [733, 79] width 14 height 14
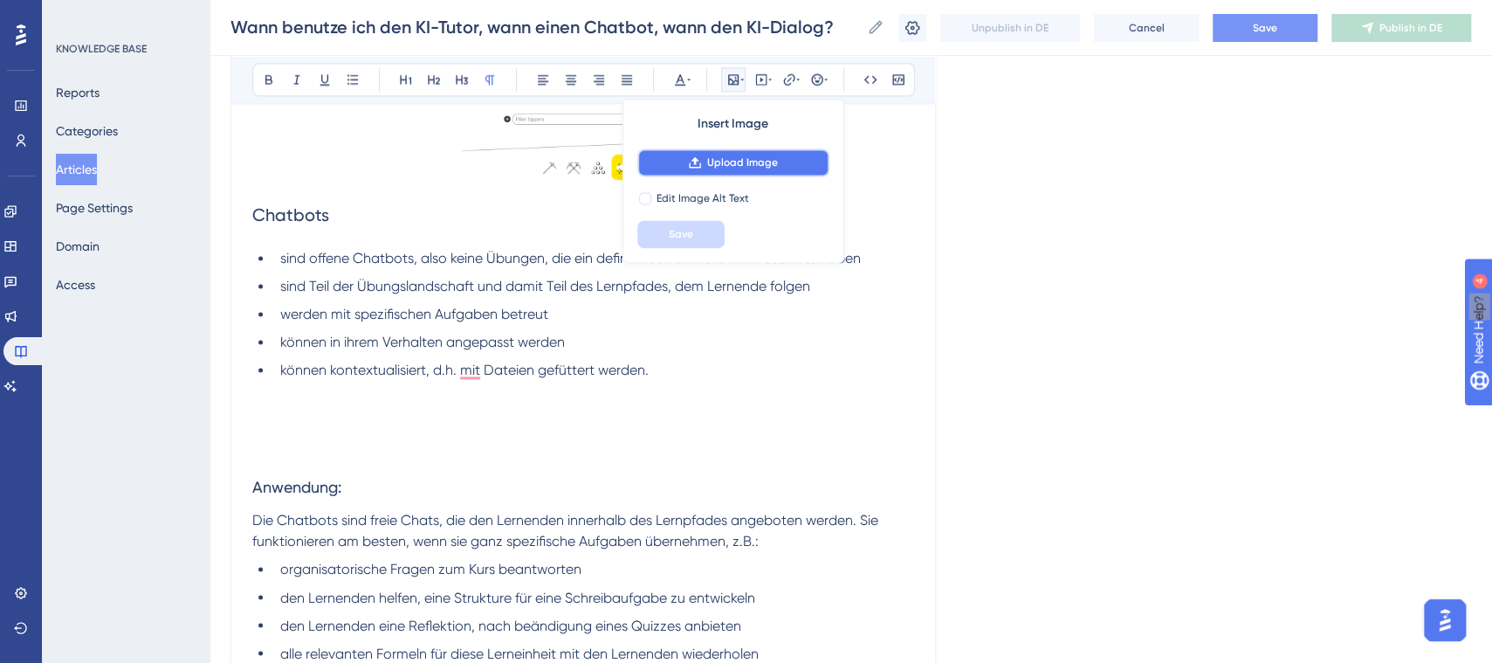
click at [737, 163] on span "Upload Image" at bounding box center [742, 162] width 71 height 14
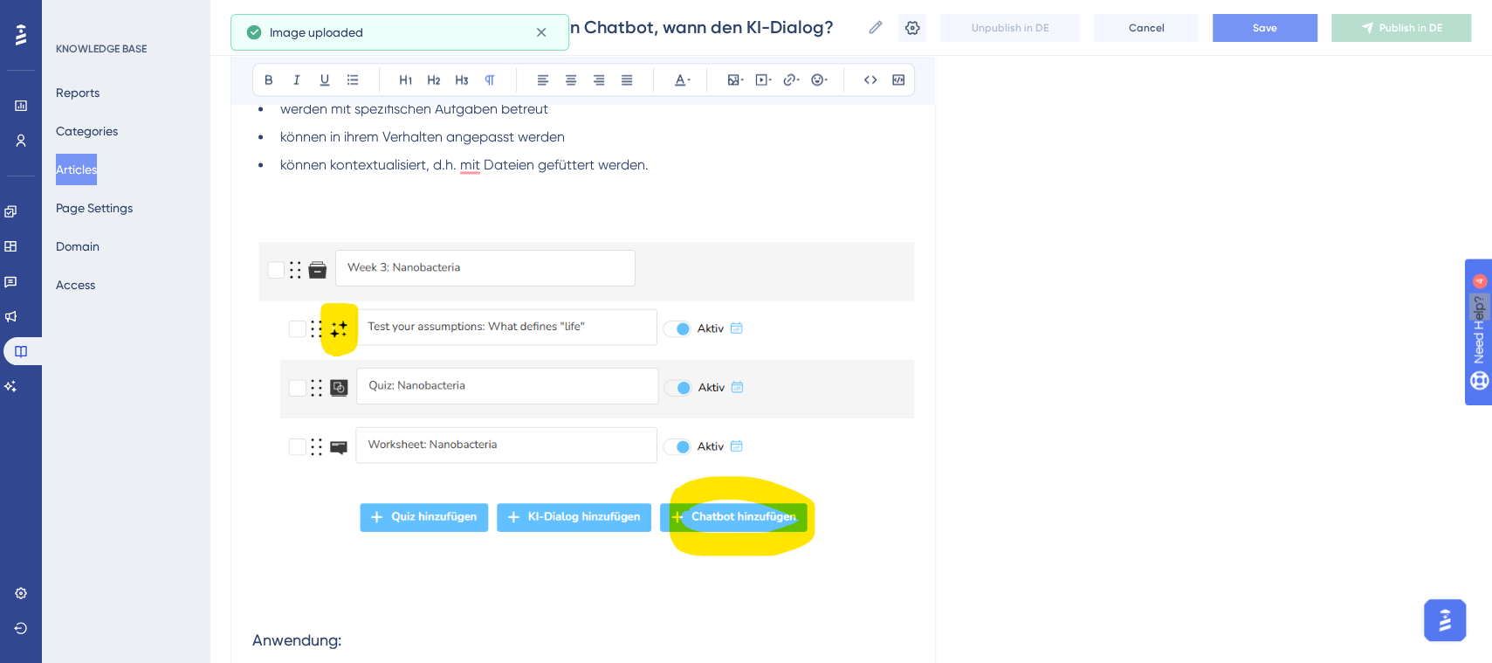
scroll to position [1650, 16]
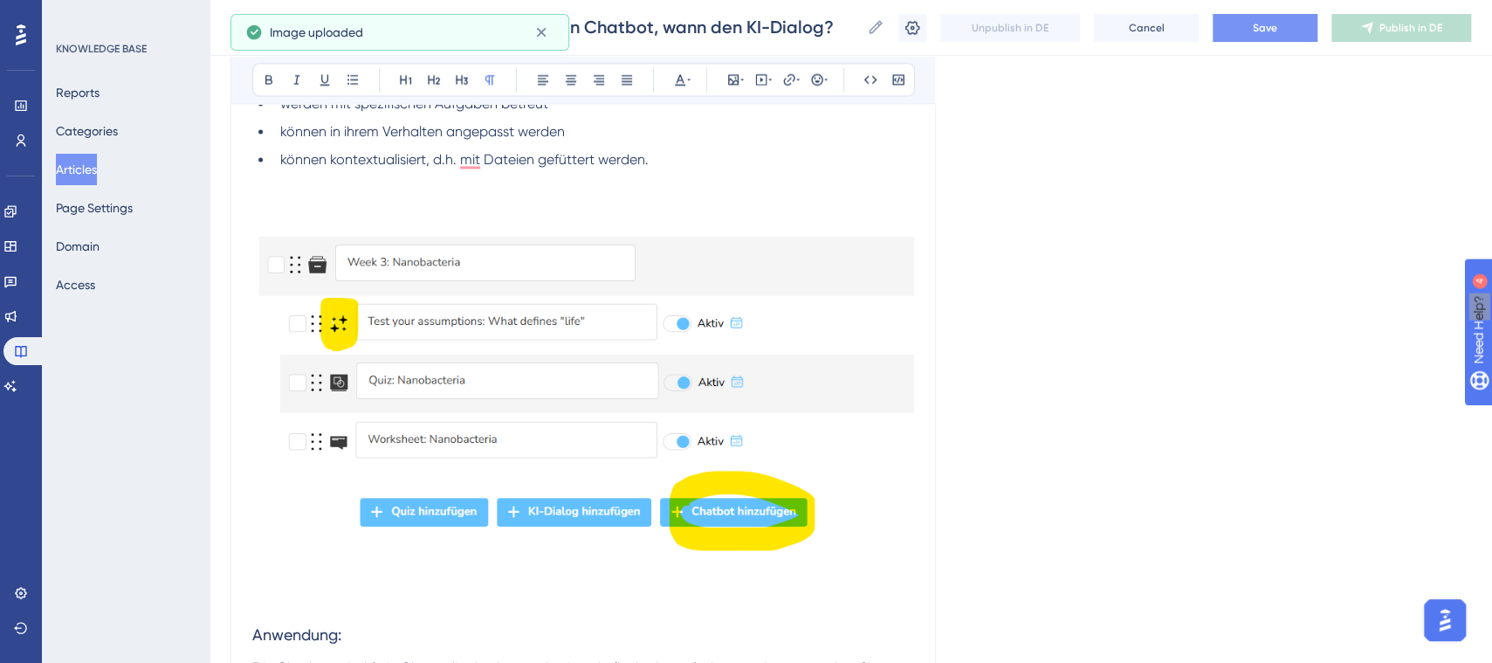
click at [717, 342] on img "To enrich screen reader interactions, please activate Accessibility in Grammarl…" at bounding box center [583, 398] width 662 height 372
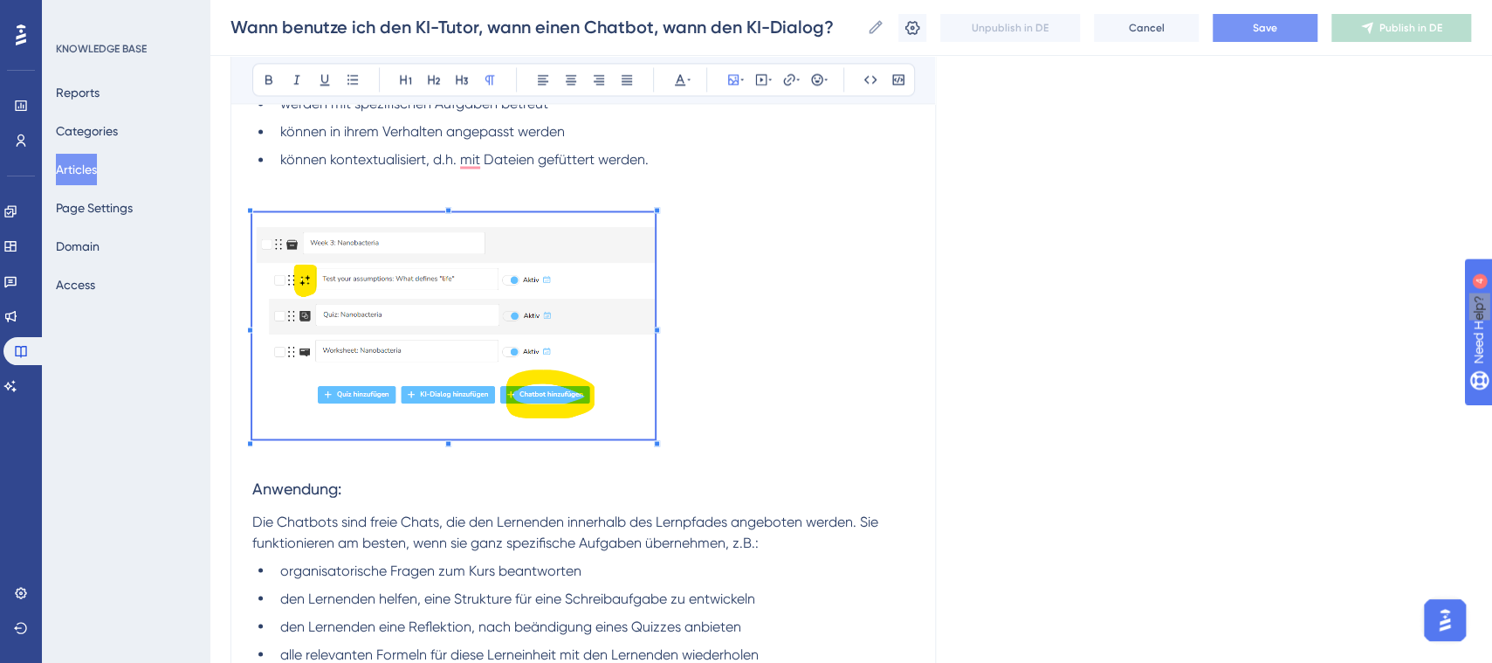
click at [638, 480] on div "[PERSON_NAME] bietet verschiedene Möglichkeiten, wie Lernende von KI adaptiv be…" at bounding box center [583, 31] width 662 height 2621
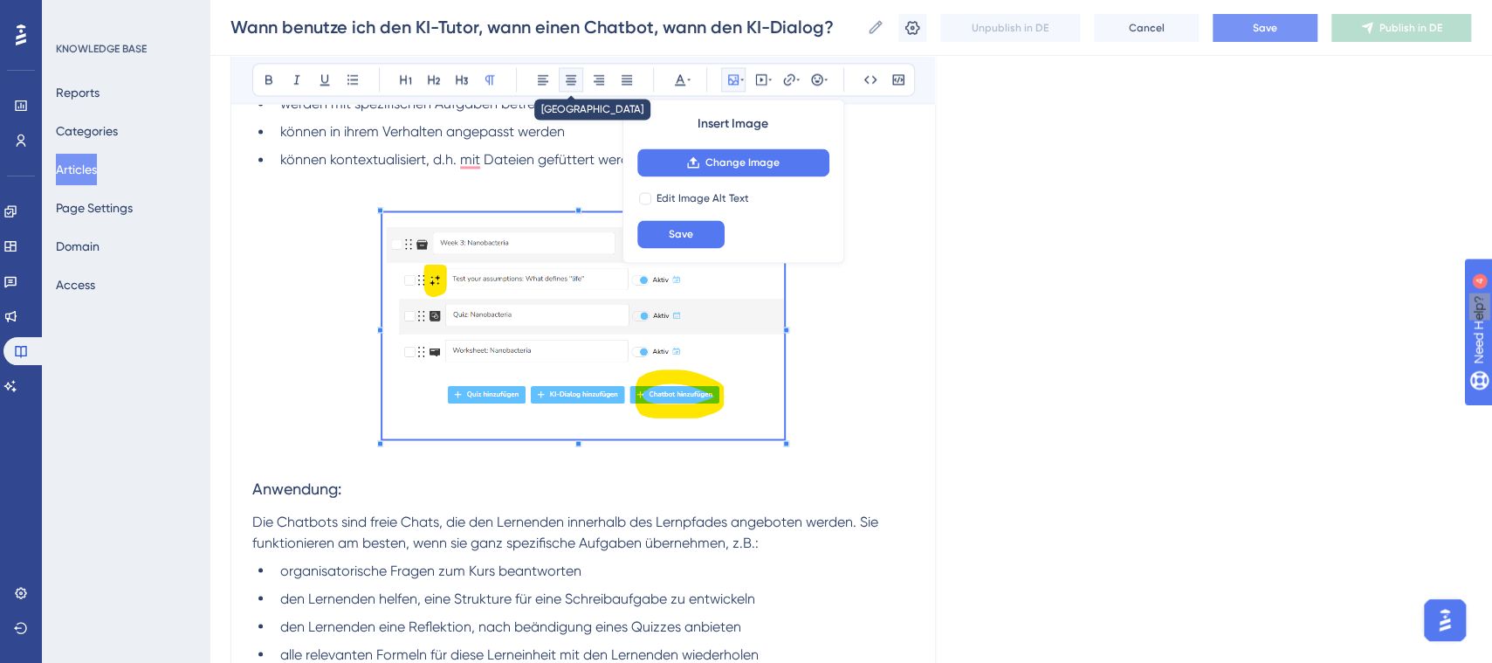
click at [564, 82] on icon at bounding box center [571, 79] width 14 height 14
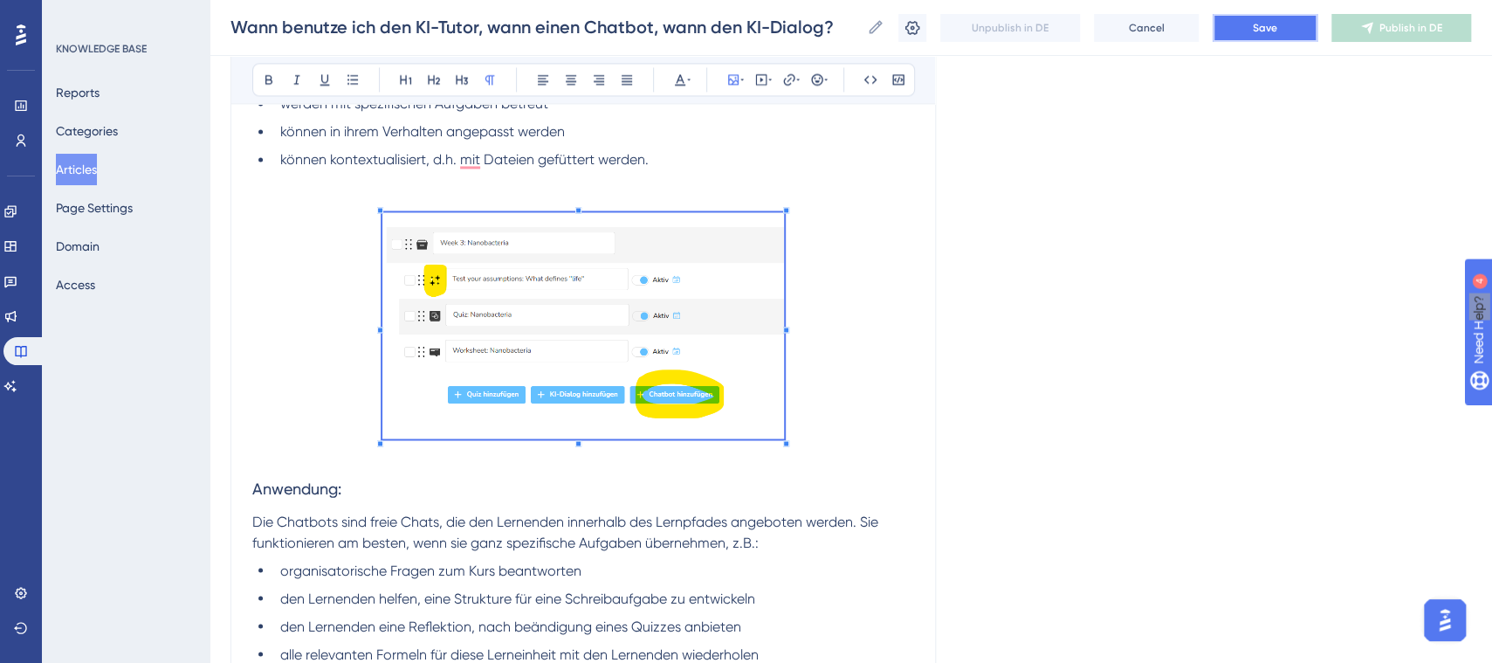
click at [1262, 21] on span "Save" at bounding box center [1265, 28] width 24 height 14
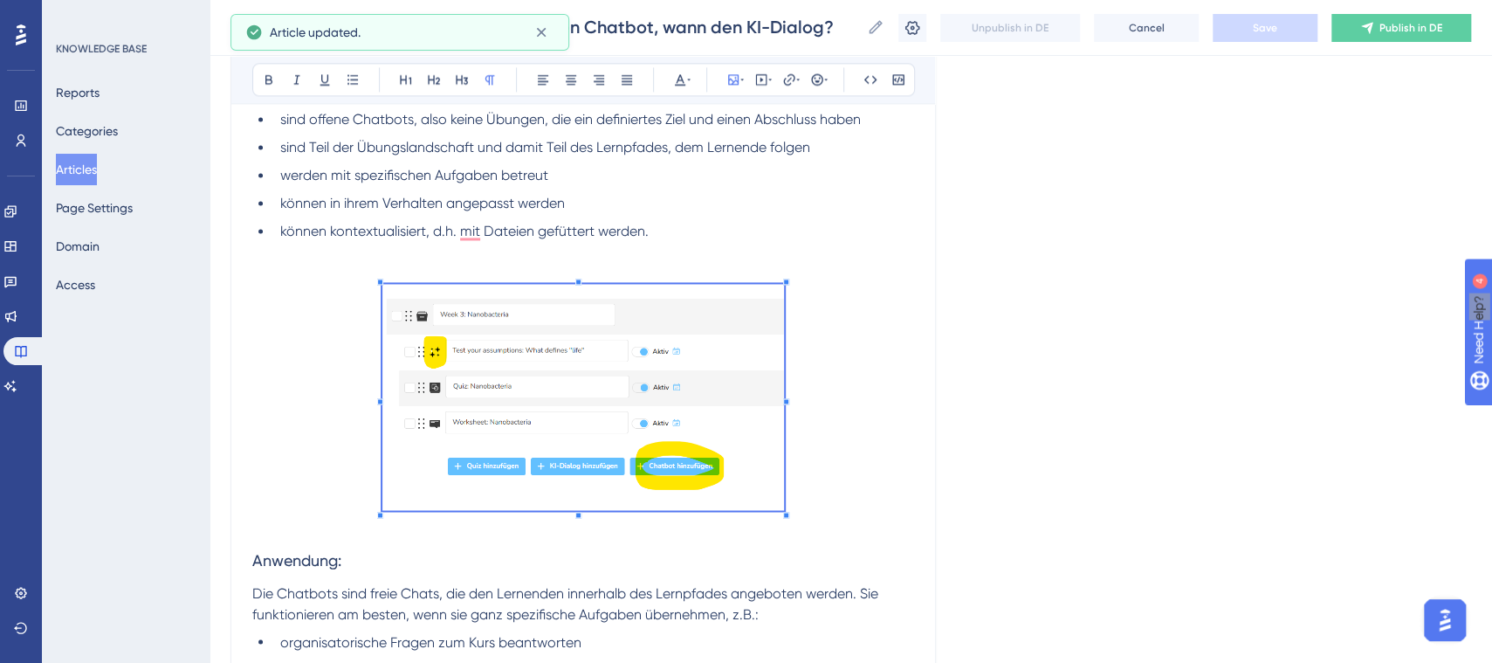
scroll to position [1638, 16]
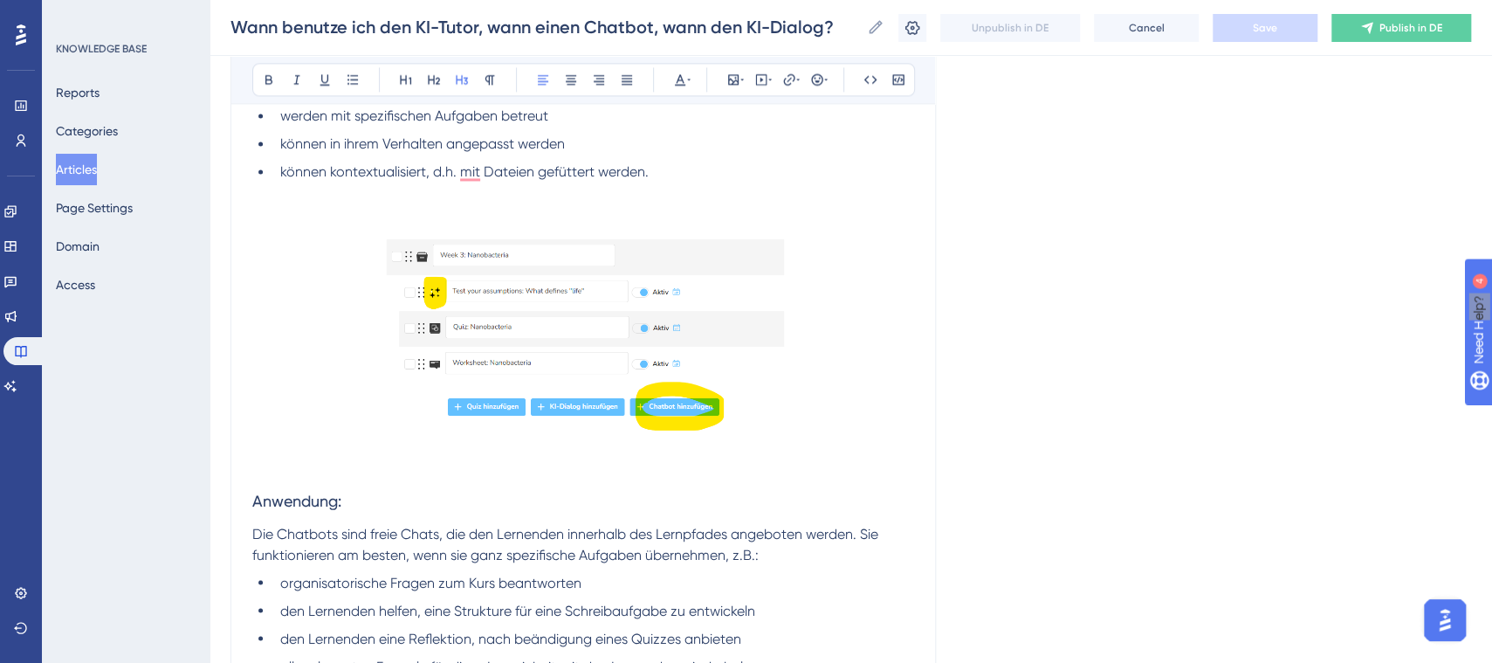
click at [729, 483] on h3 "Anwendung:" at bounding box center [583, 500] width 662 height 45
click at [746, 448] on img "To enrich screen reader interactions, please activate Accessibility in Grammarl…" at bounding box center [583, 337] width 402 height 226
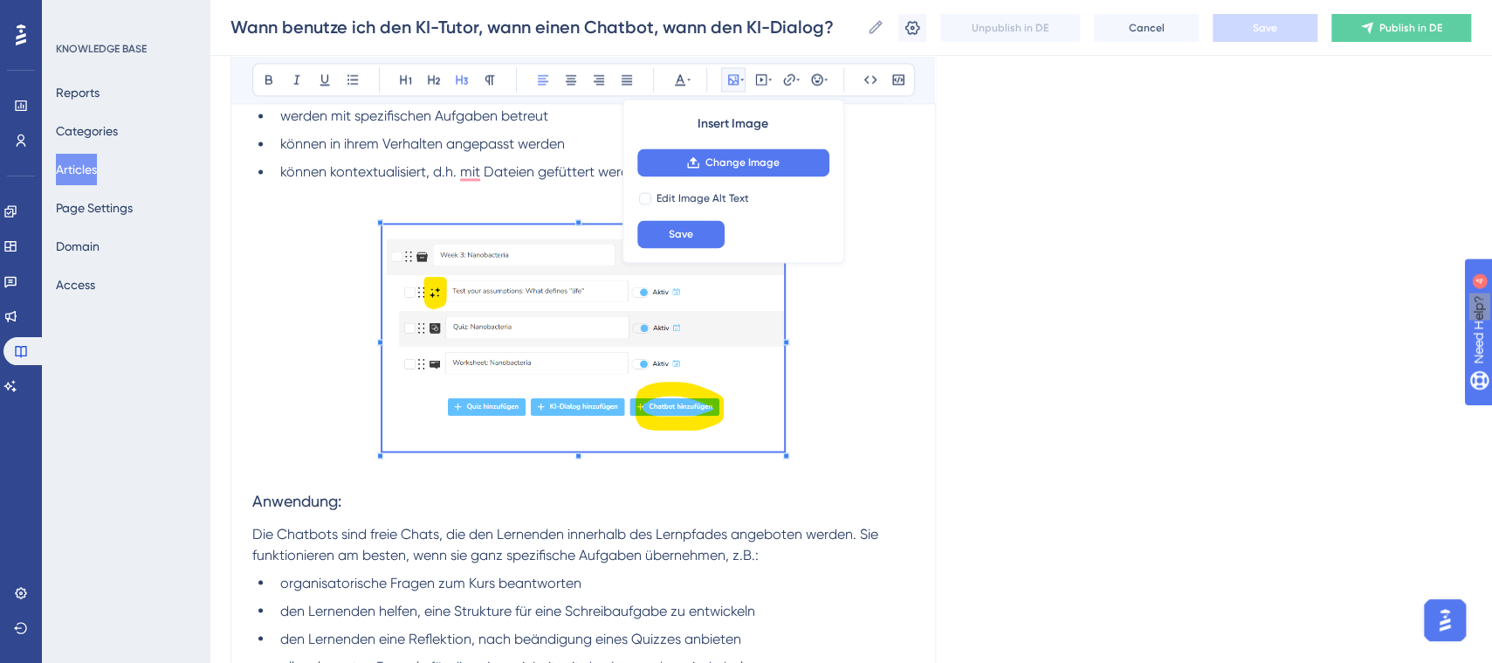
click at [254, 463] on p "To enrich screen reader interactions, please activate Accessibility in Grammarl…" at bounding box center [583, 467] width 662 height 21
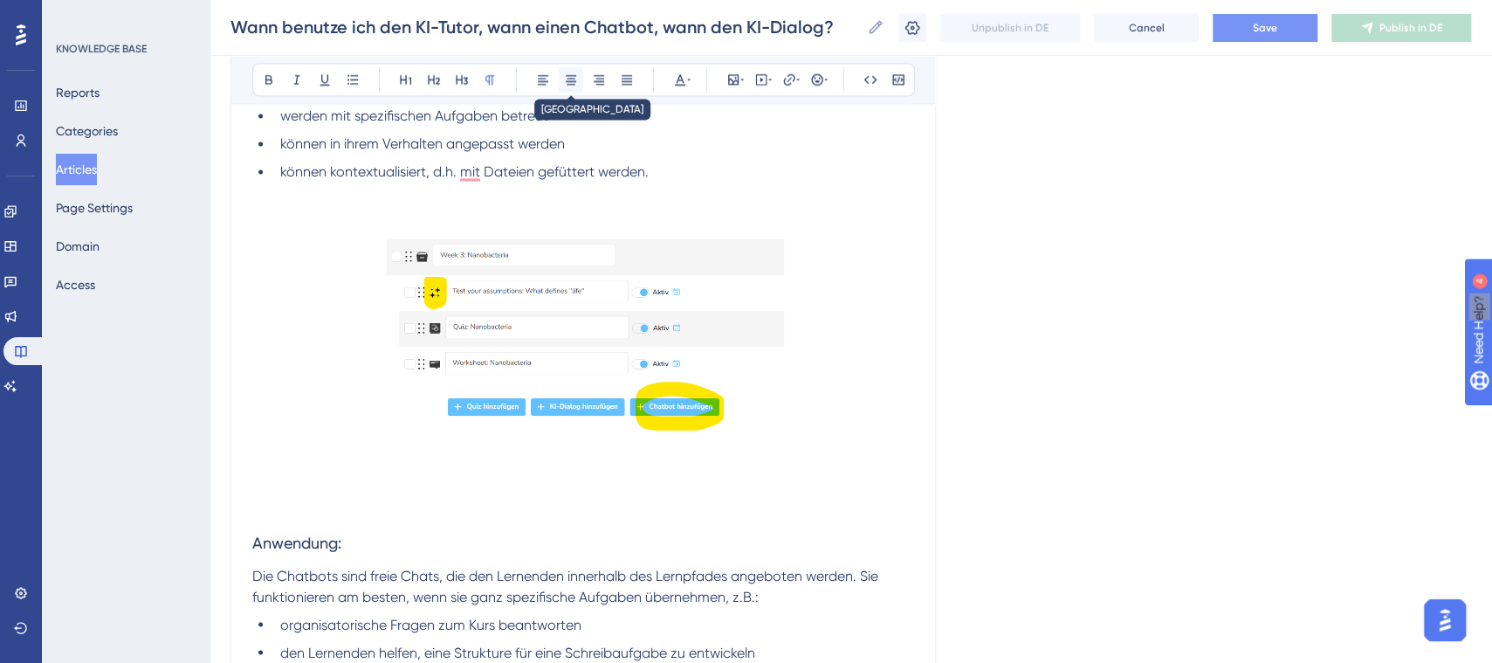
click at [566, 75] on icon at bounding box center [571, 80] width 10 height 10
click at [721, 72] on button at bounding box center [733, 79] width 24 height 24
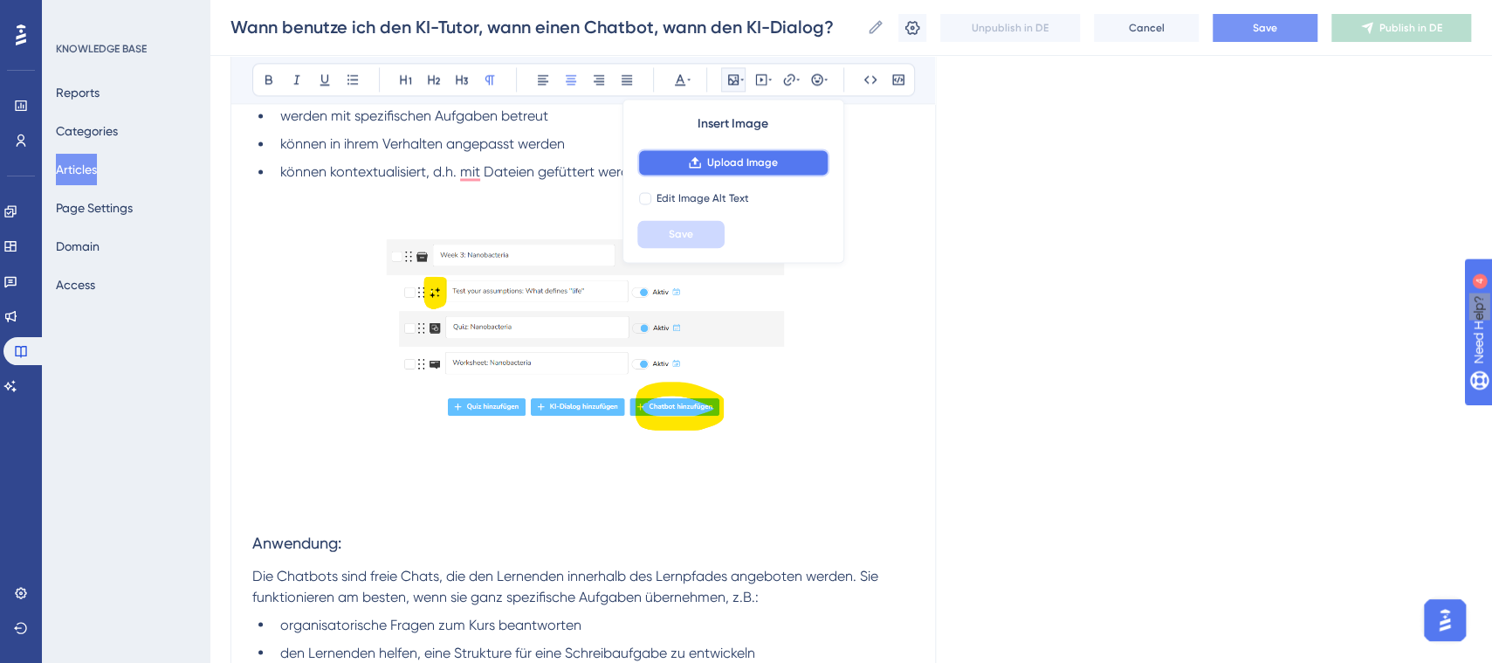
click at [763, 162] on button "Upload Image" at bounding box center [733, 162] width 192 height 28
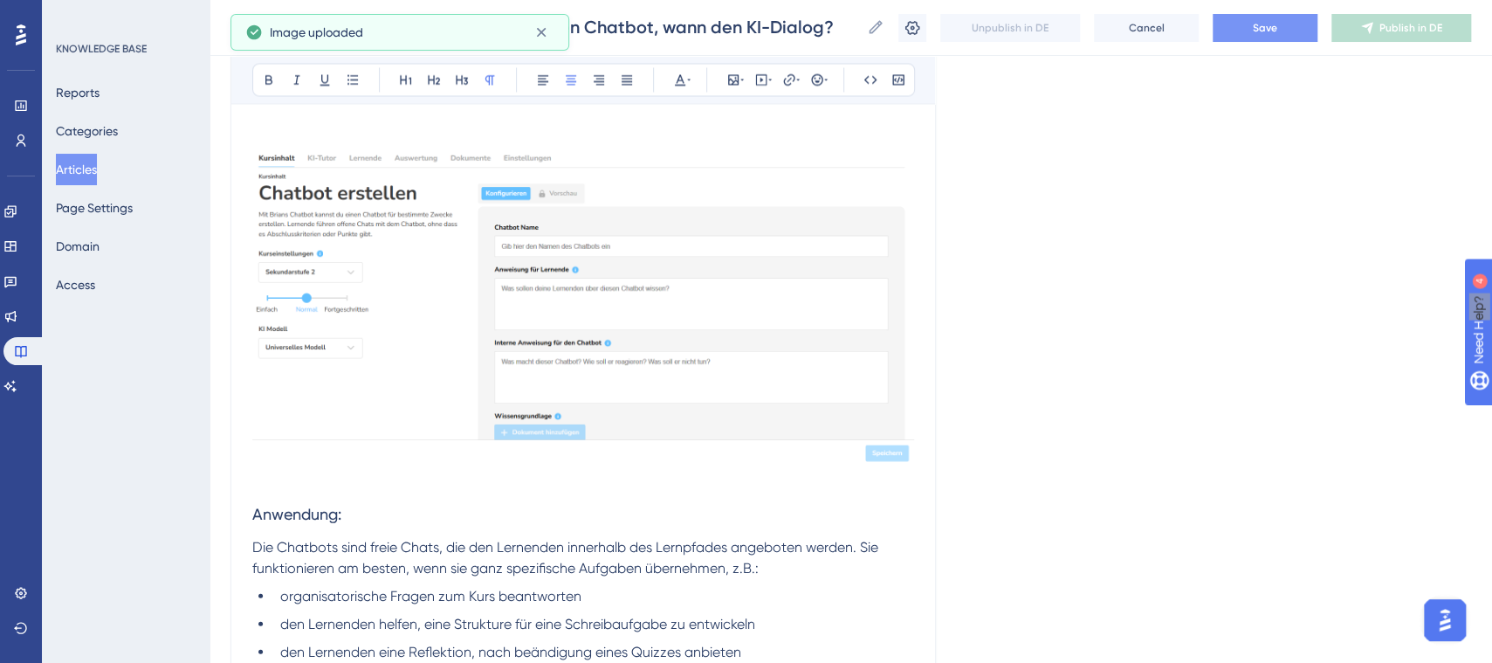
scroll to position [1932, 16]
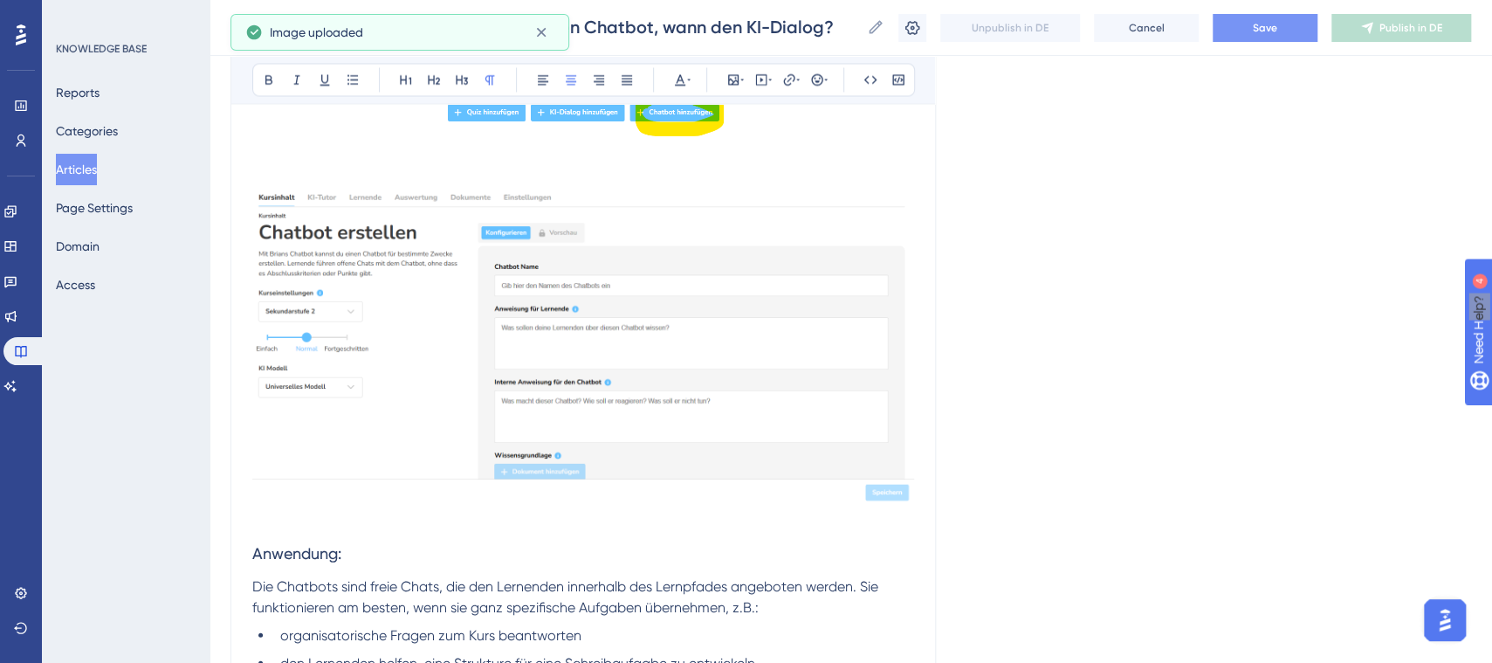
click at [631, 410] on img "To enrich screen reader interactions, please activate Accessibility in Grammarl…" at bounding box center [583, 343] width 662 height 320
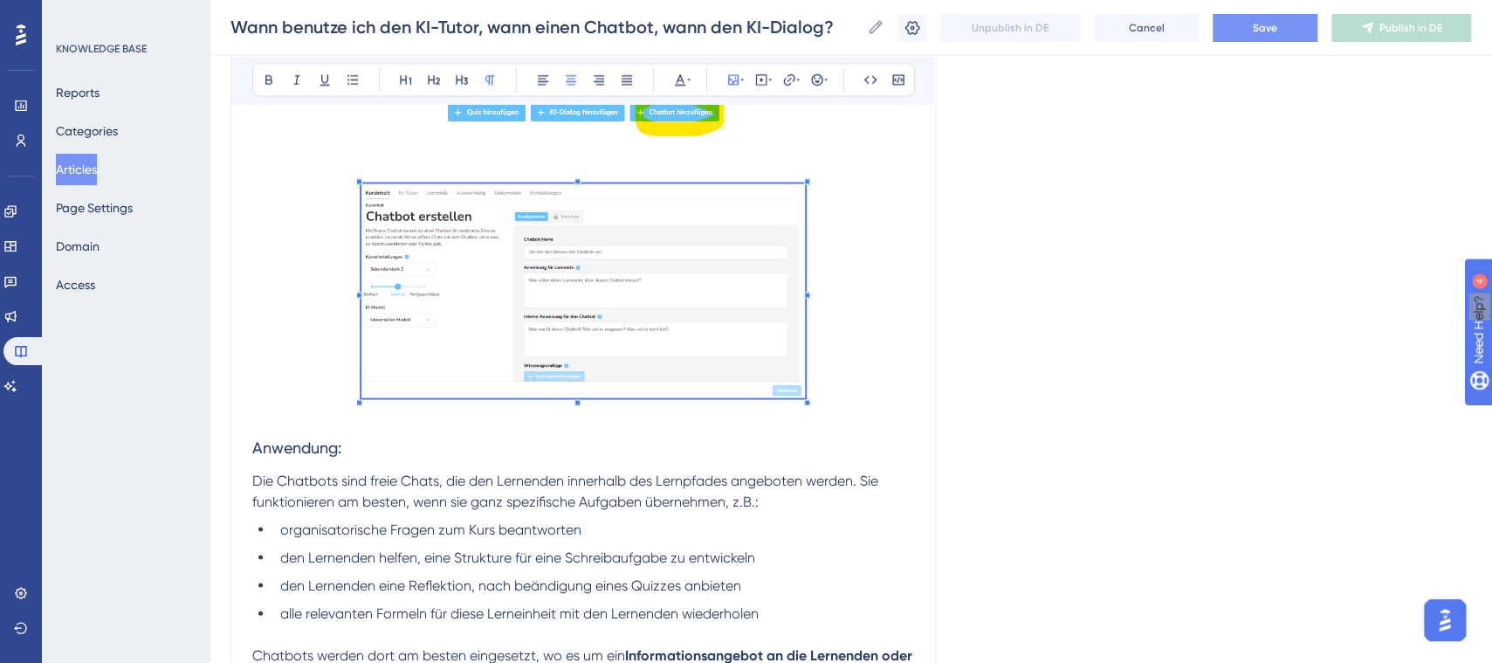
click at [684, 361] on span "To enrich screen reader interactions, please activate Accessibility in Grammarl…" at bounding box center [583, 293] width 444 height 221
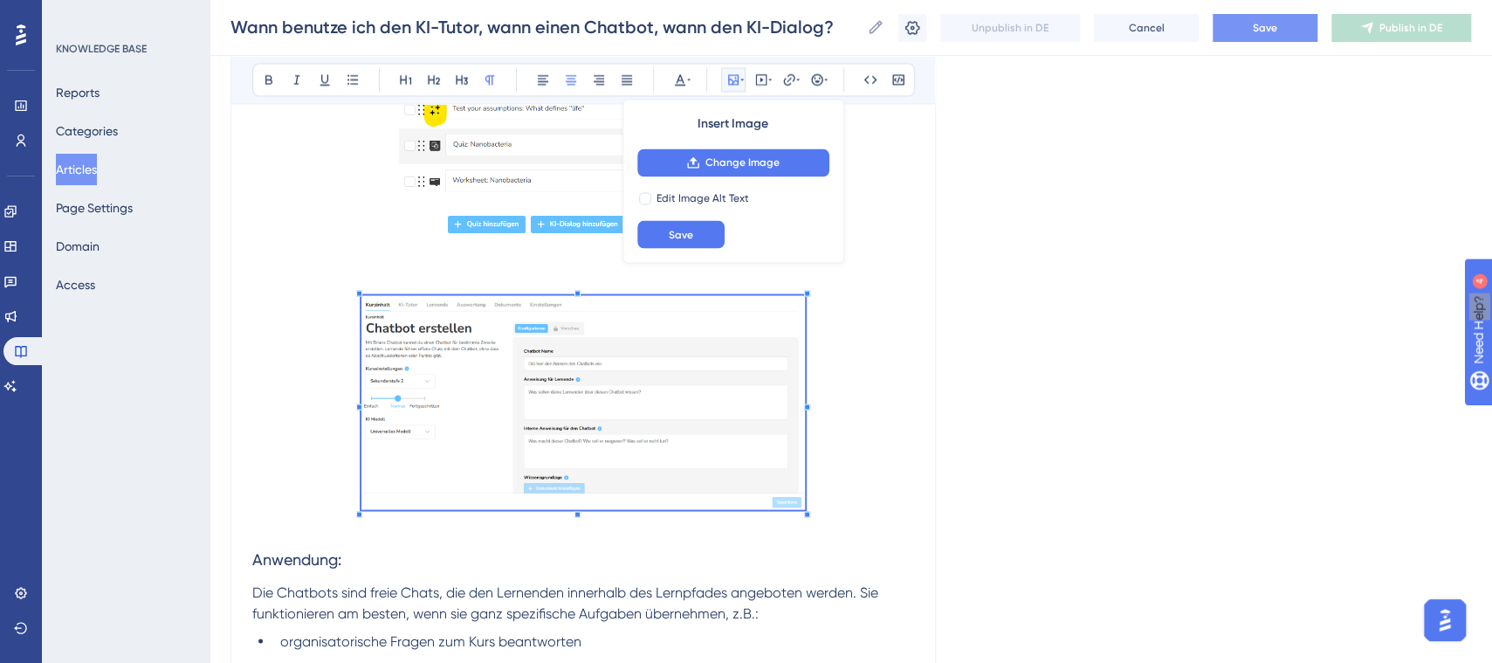
scroll to position [1825, 16]
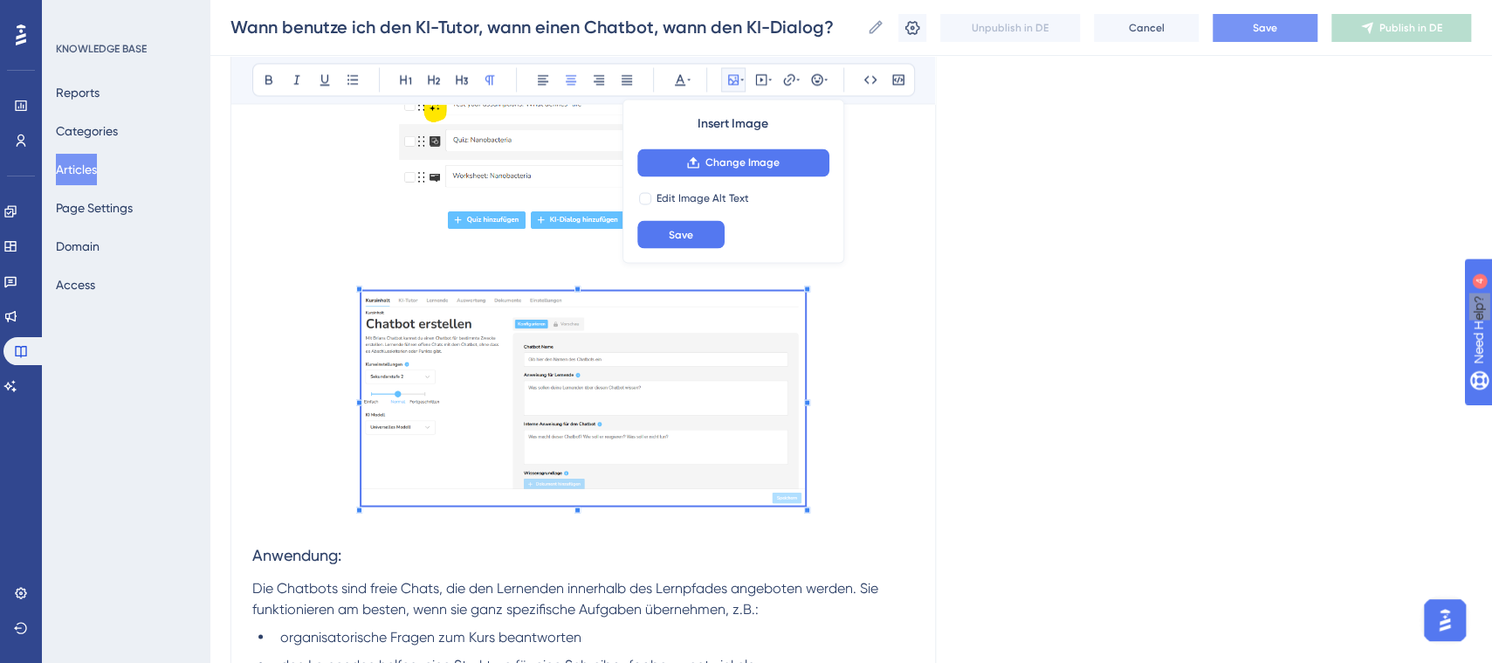
click at [767, 488] on img "To enrich screen reader interactions, please activate Accessibility in Grammarl…" at bounding box center [583, 398] width 444 height 215
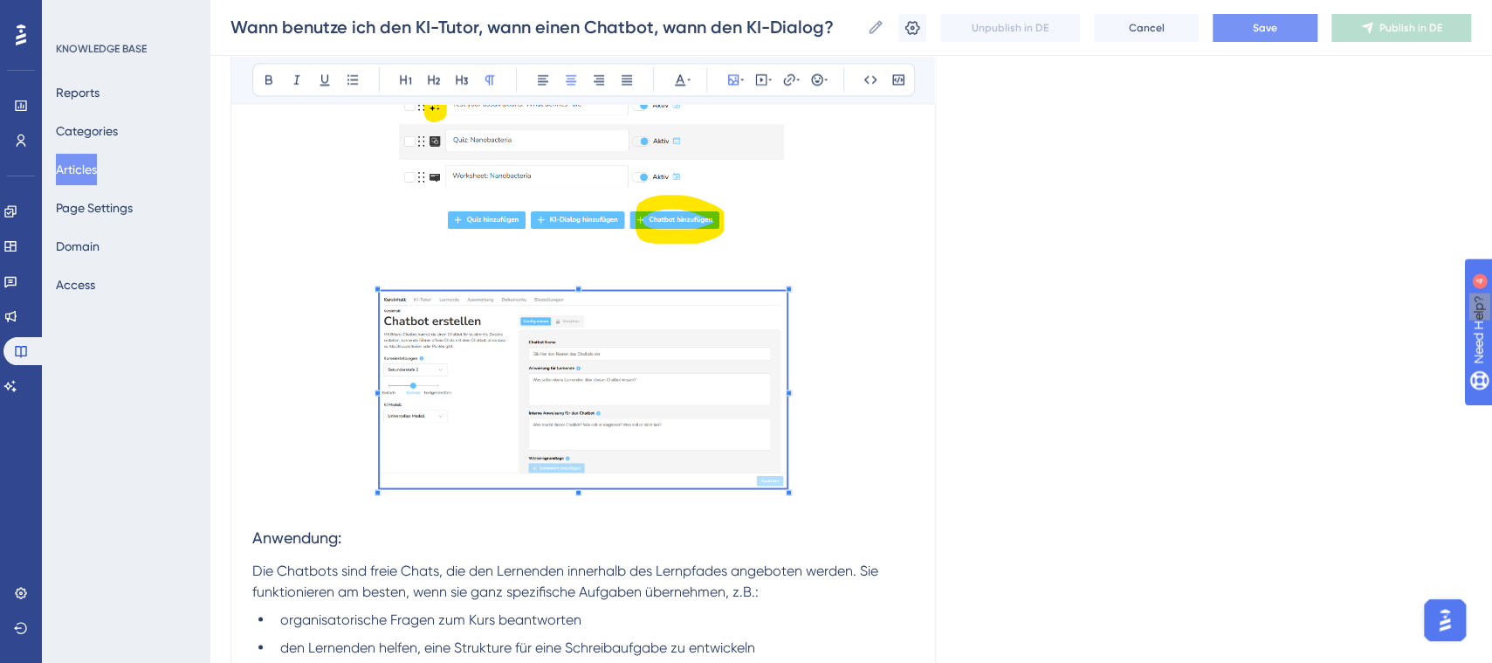
click at [751, 469] on span "To enrich screen reader interactions, please activate Accessibility in Grammarl…" at bounding box center [583, 392] width 407 height 203
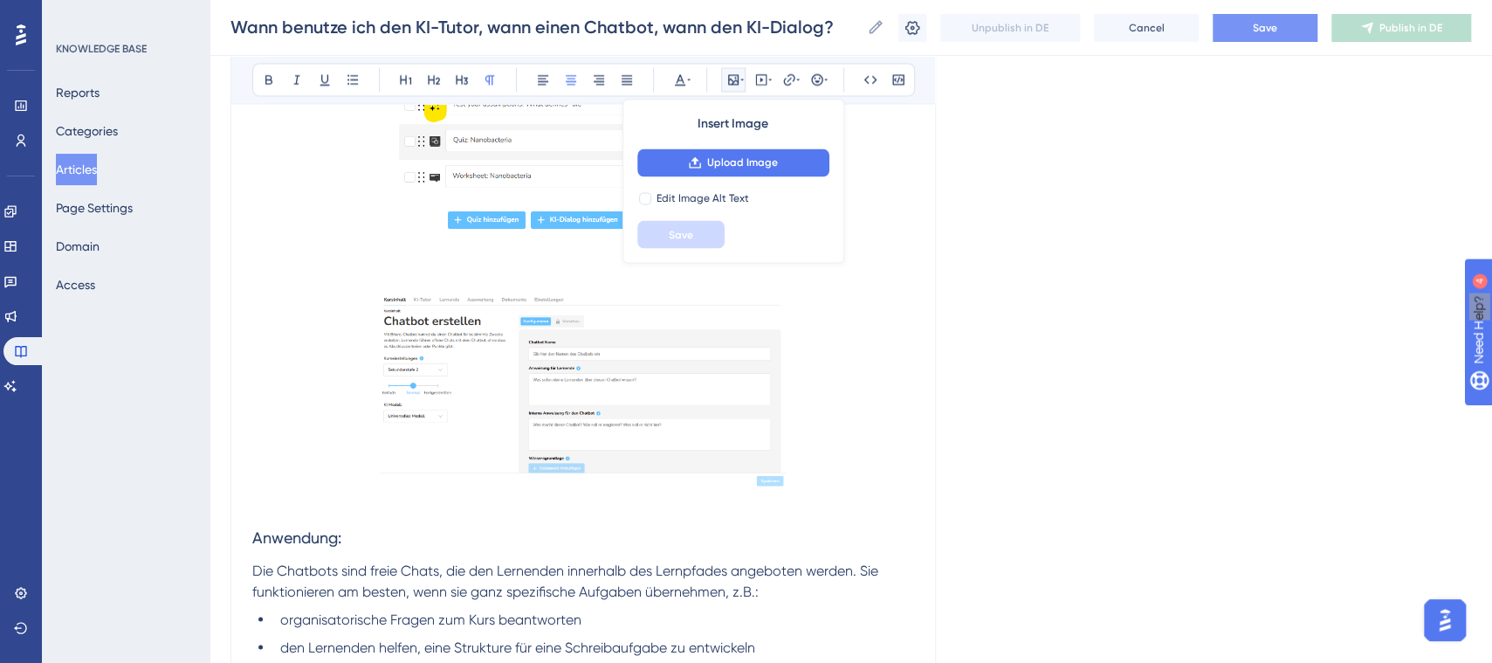
click at [891, 486] on p "To enrich screen reader interactions, please activate Accessibility in Grammarl…" at bounding box center [583, 392] width 662 height 203
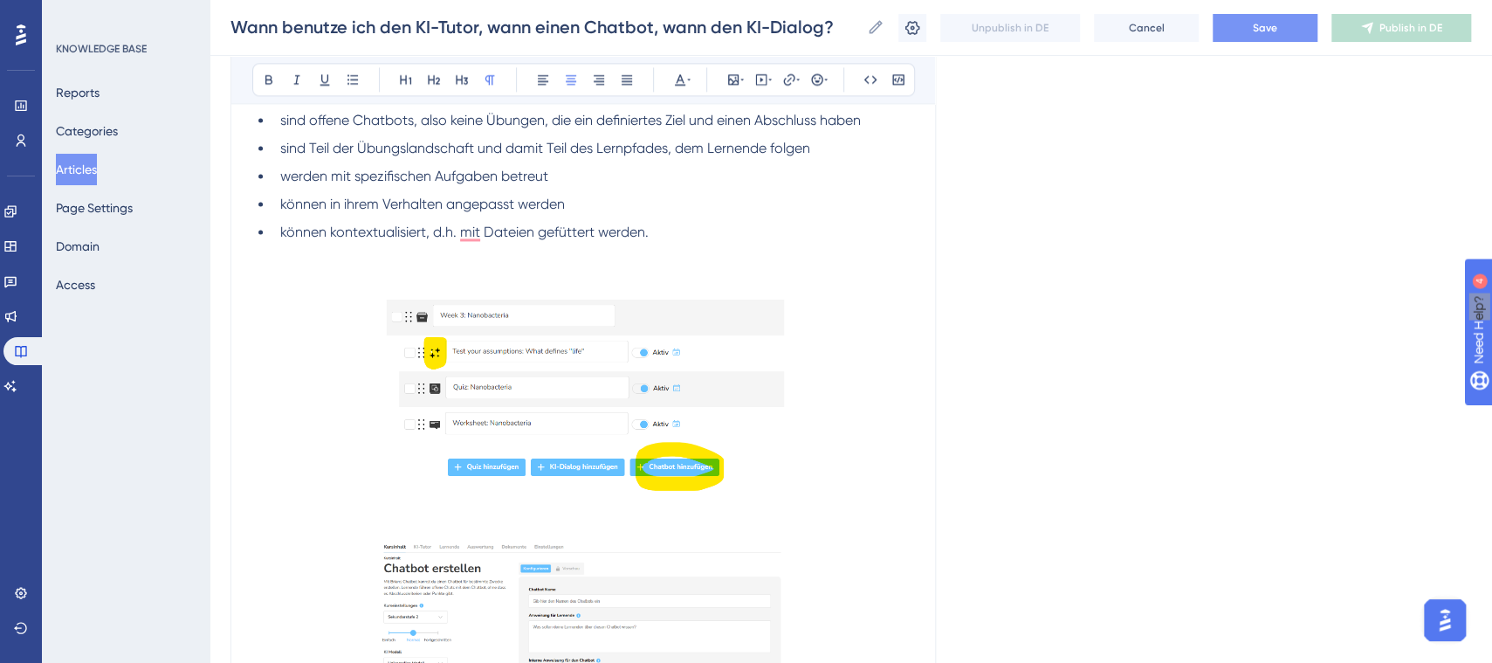
scroll to position [1590, 16]
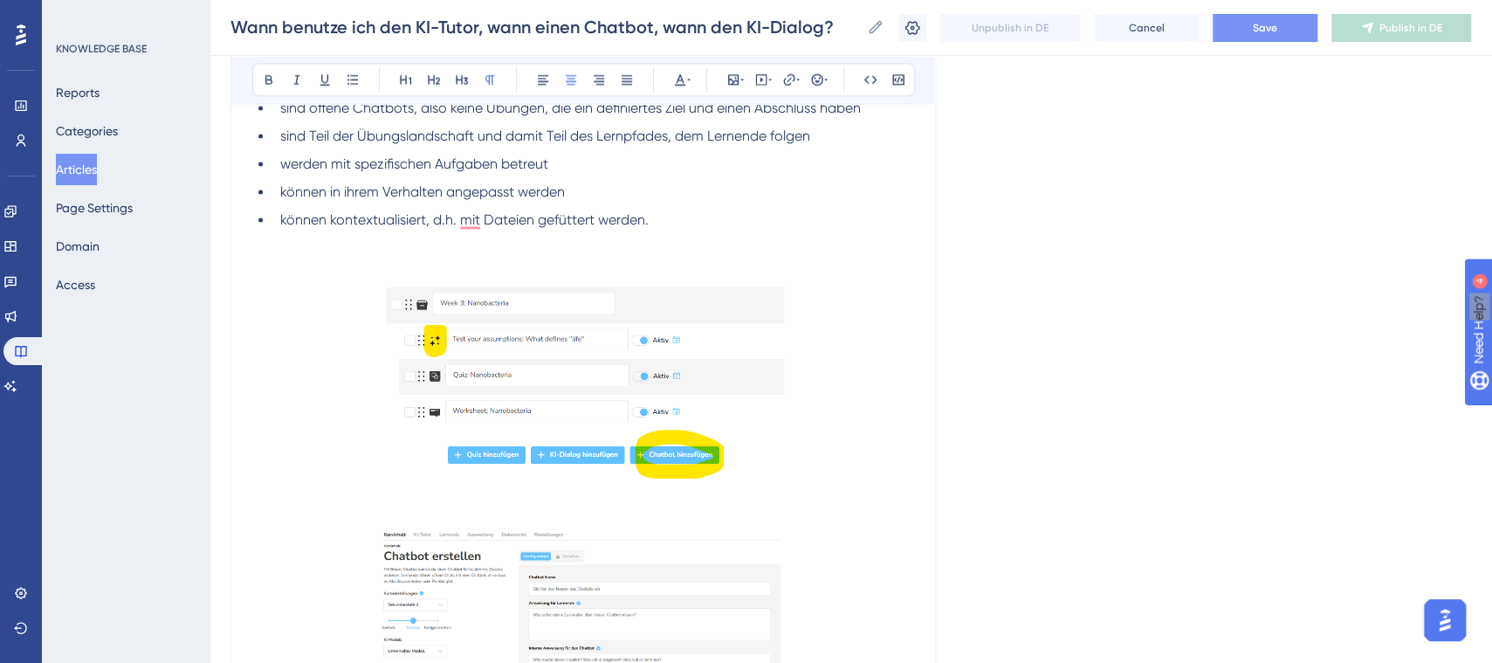
click at [712, 386] on img "To enrich screen reader interactions, please activate Accessibility in Grammarl…" at bounding box center [583, 385] width 402 height 226
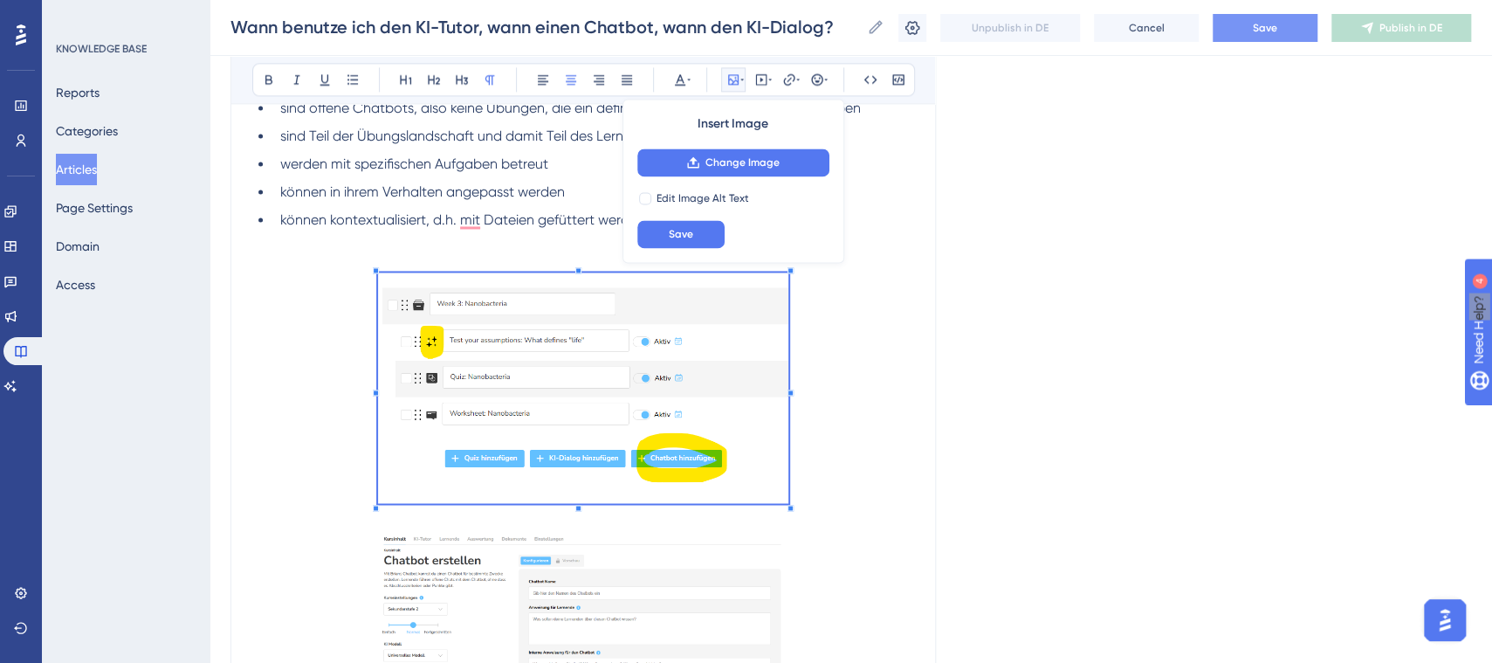
click at [774, 512] on div "[PERSON_NAME] bietet verschiedene Möglichkeiten, wie Lernende von KI adaptiv be…" at bounding box center [583, 205] width 662 height 2849
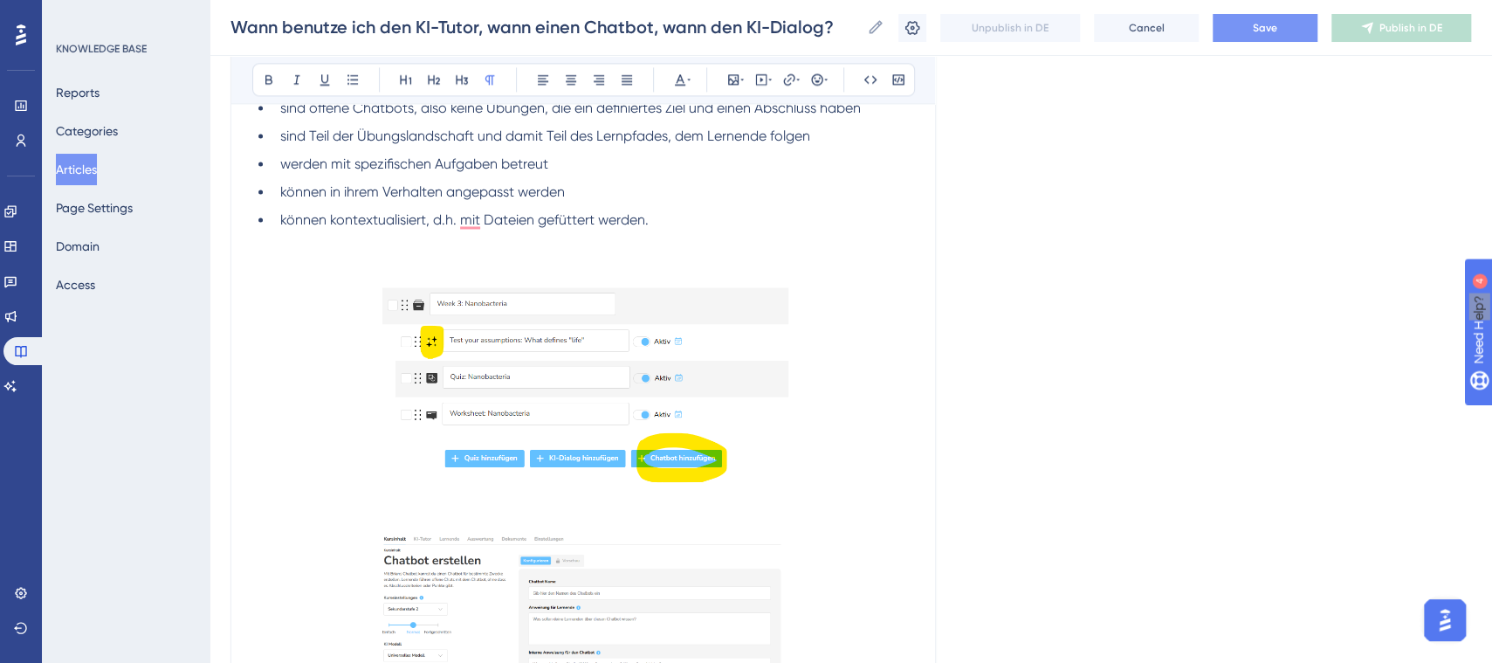
click at [832, 517] on p "To enrich screen reader interactions, please activate Accessibility in Grammarl…" at bounding box center [583, 519] width 662 height 21
click at [1277, 31] on span "Save" at bounding box center [1265, 28] width 24 height 14
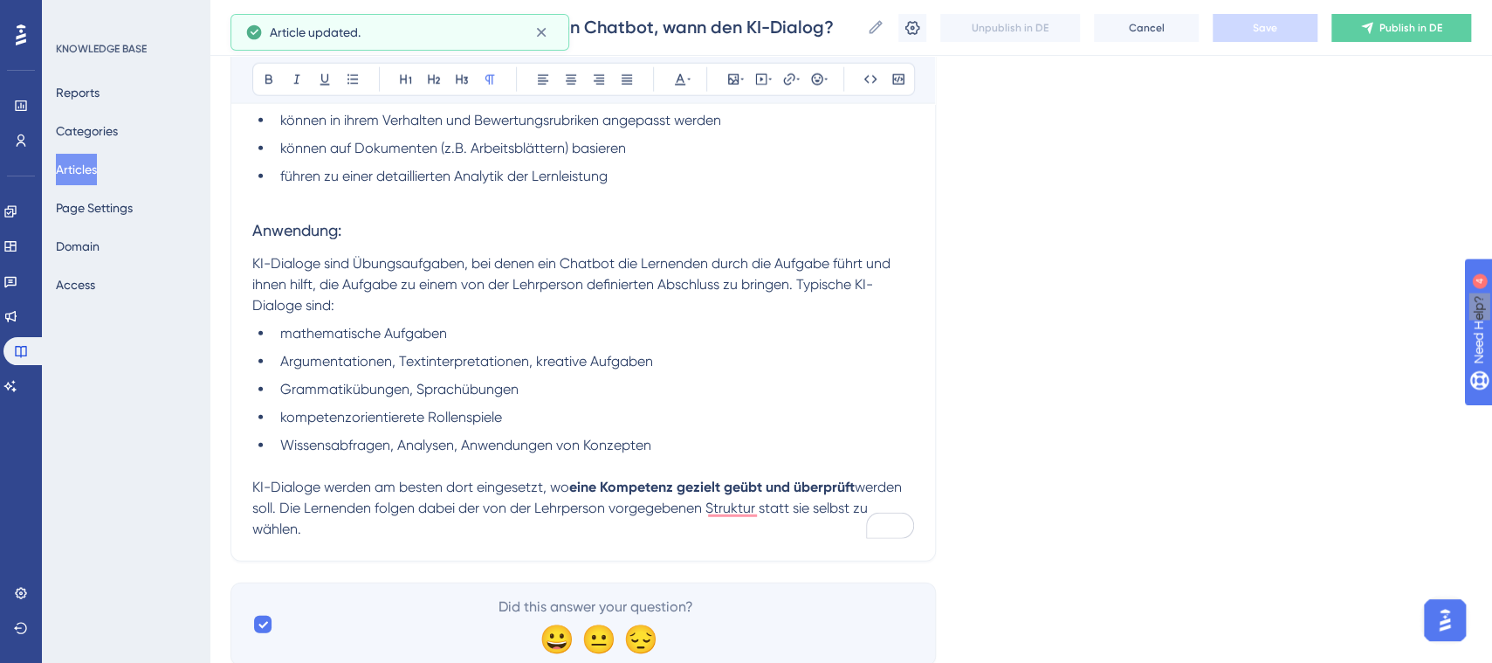
scroll to position [2738, 16]
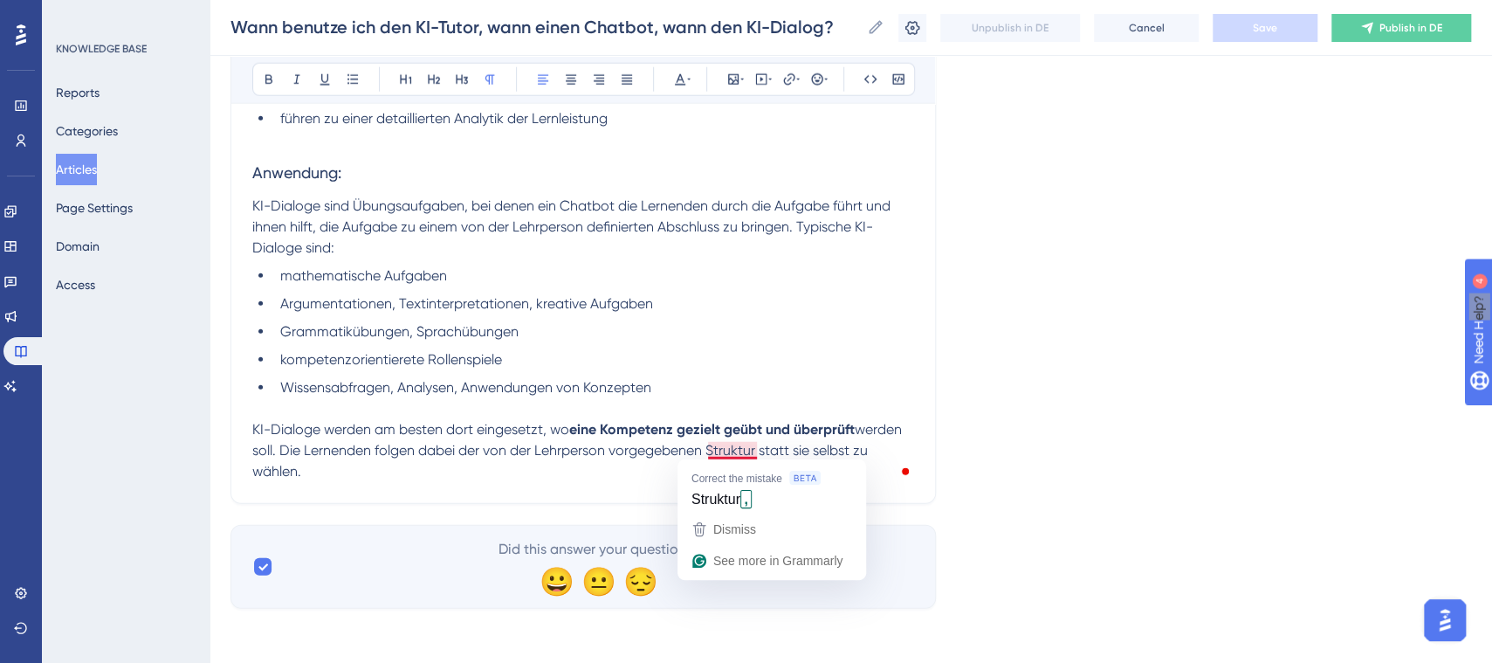
click at [723, 450] on span "werden soll. Die Lernenden folgen dabei der von der Lehrperson vorgegebenen Str…" at bounding box center [578, 450] width 653 height 58
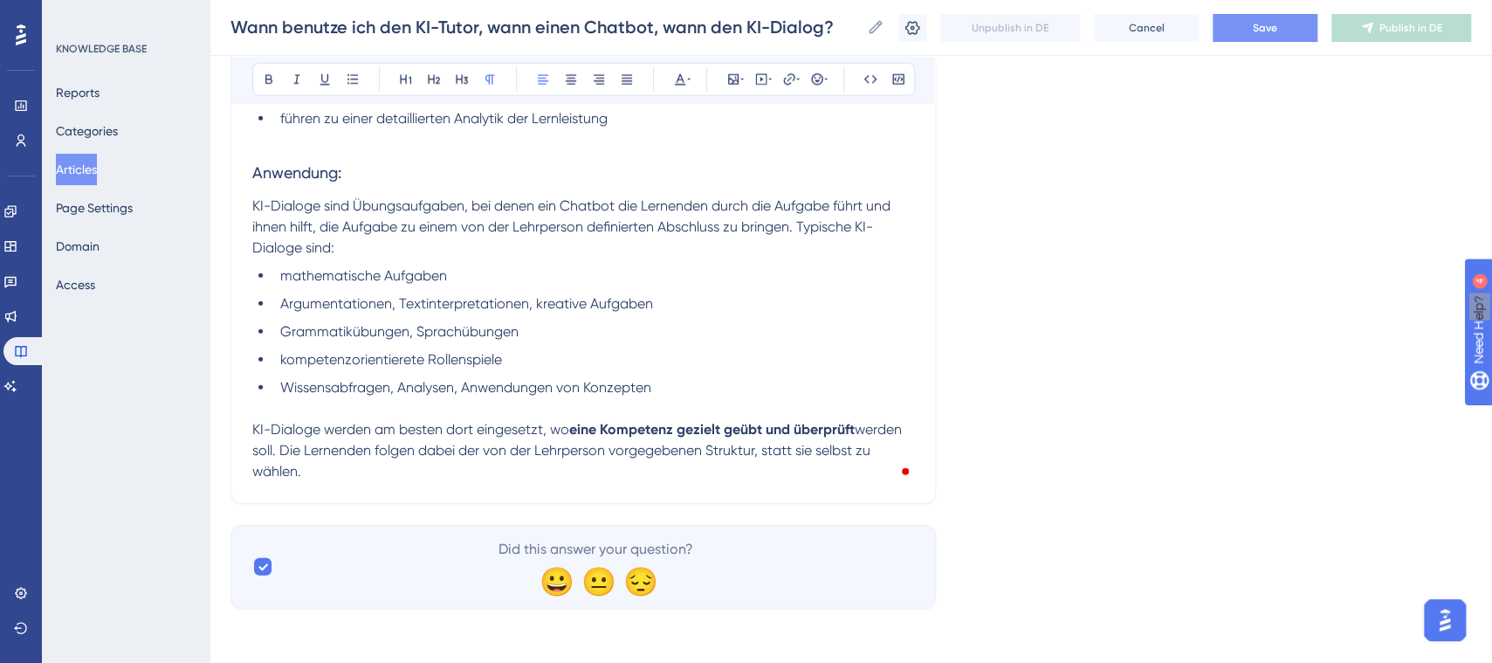
click at [503, 457] on p "KI-Dialoge werden am besten dort eingesetzt, wo eine Kompetenz gezielt geübt un…" at bounding box center [583, 450] width 662 height 63
click at [483, 473] on p "KI-Dialoge werden am besten dort eingesetzt, wo eine Kompetenz gezielt geübt un…" at bounding box center [583, 450] width 662 height 63
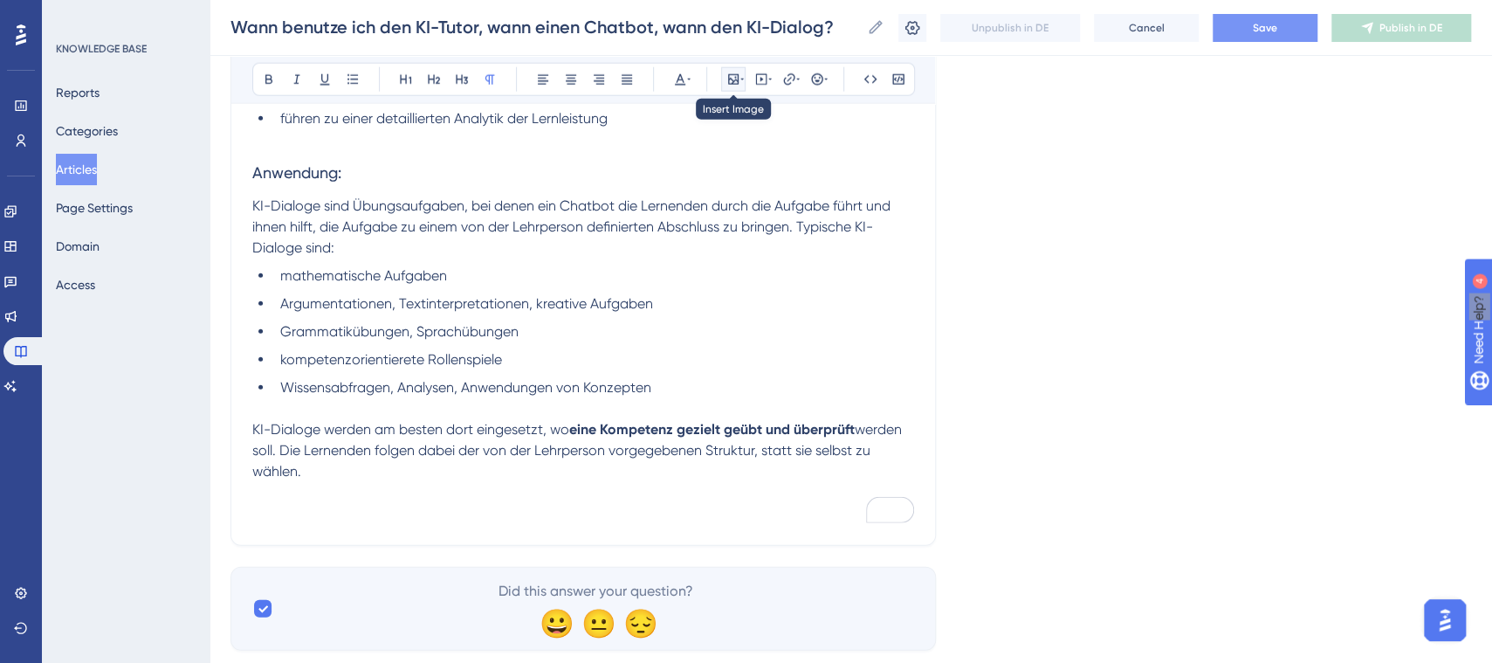
click at [726, 82] on icon at bounding box center [733, 79] width 14 height 14
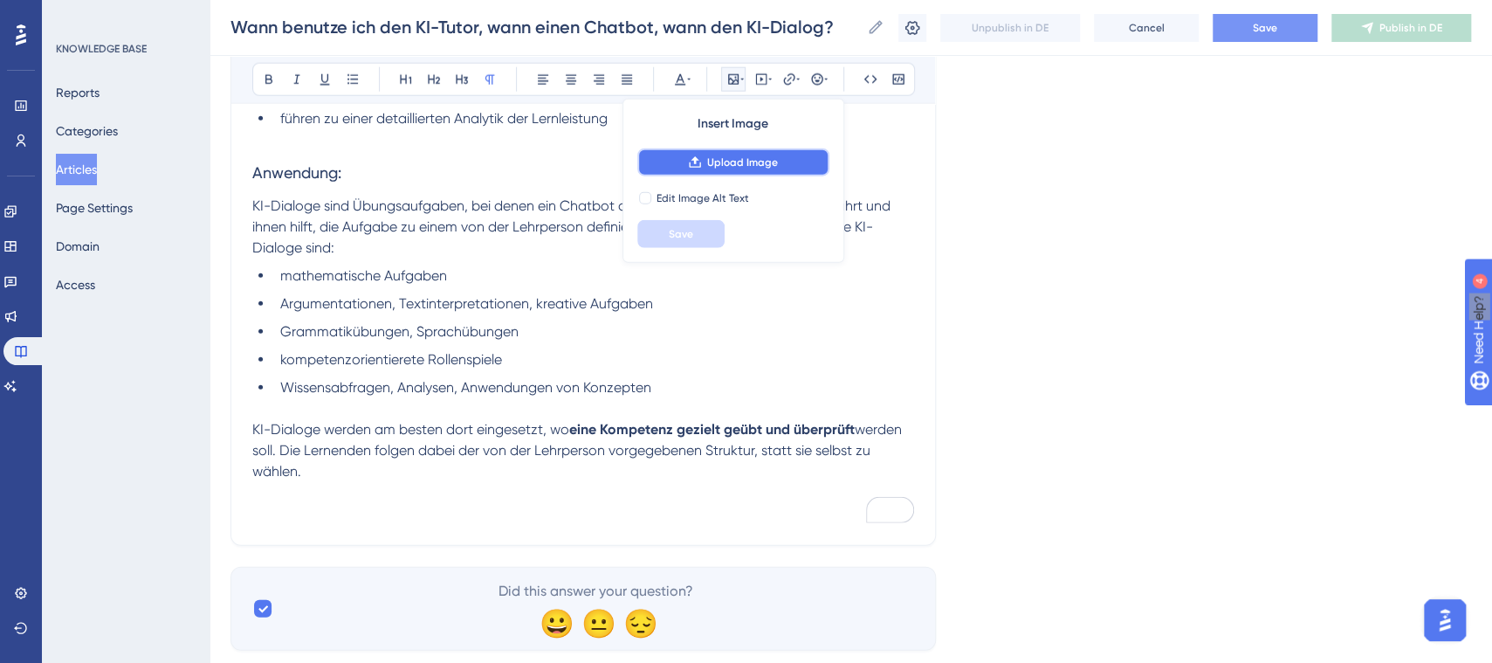
click at [757, 162] on span "Upload Image" at bounding box center [742, 162] width 71 height 14
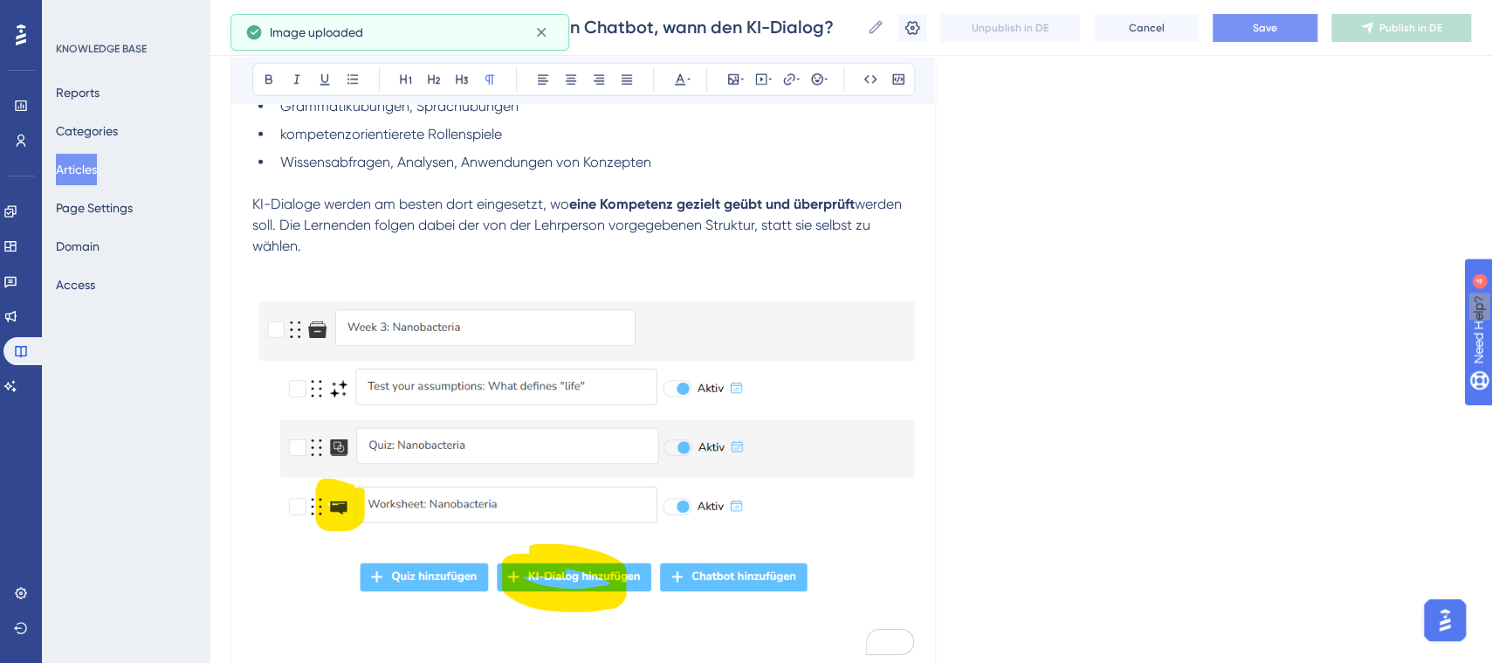
scroll to position [2988, 16]
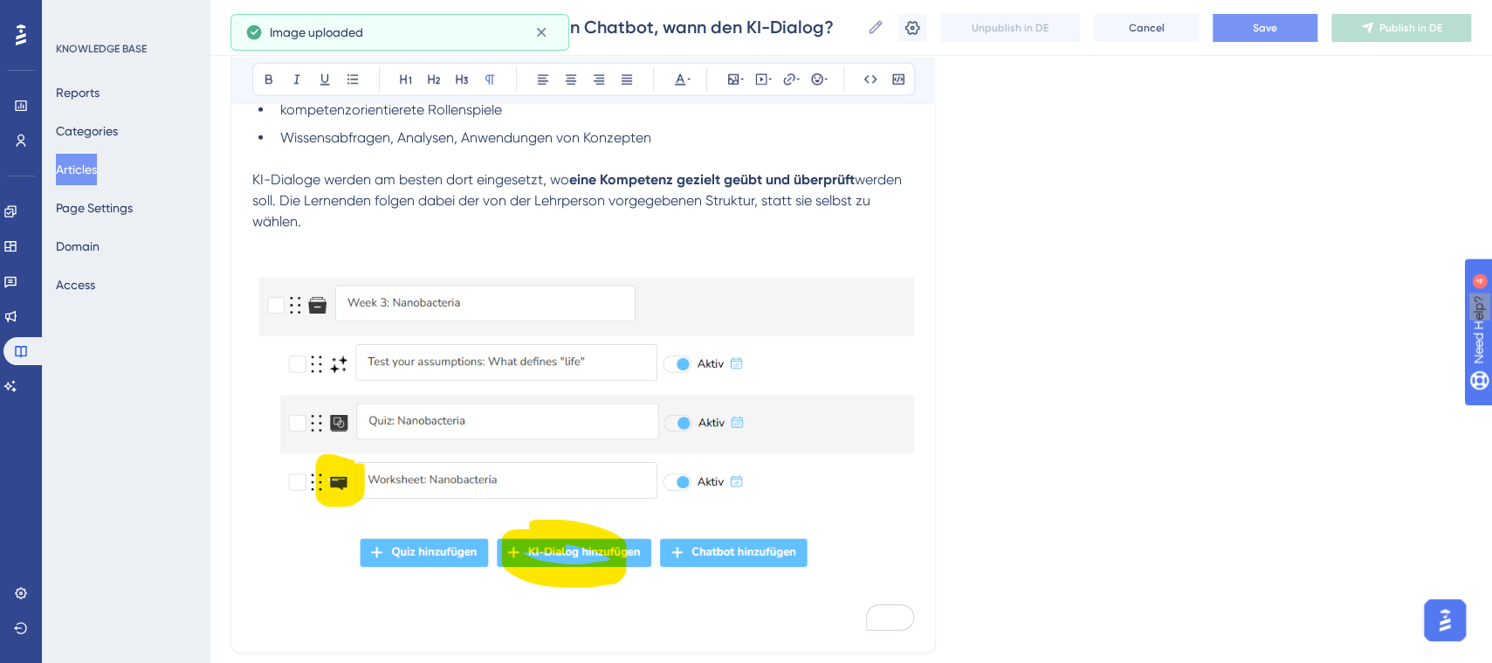
click at [729, 515] on img "To enrich screen reader interactions, please activate Accessibility in Grammarl…" at bounding box center [583, 439] width 662 height 372
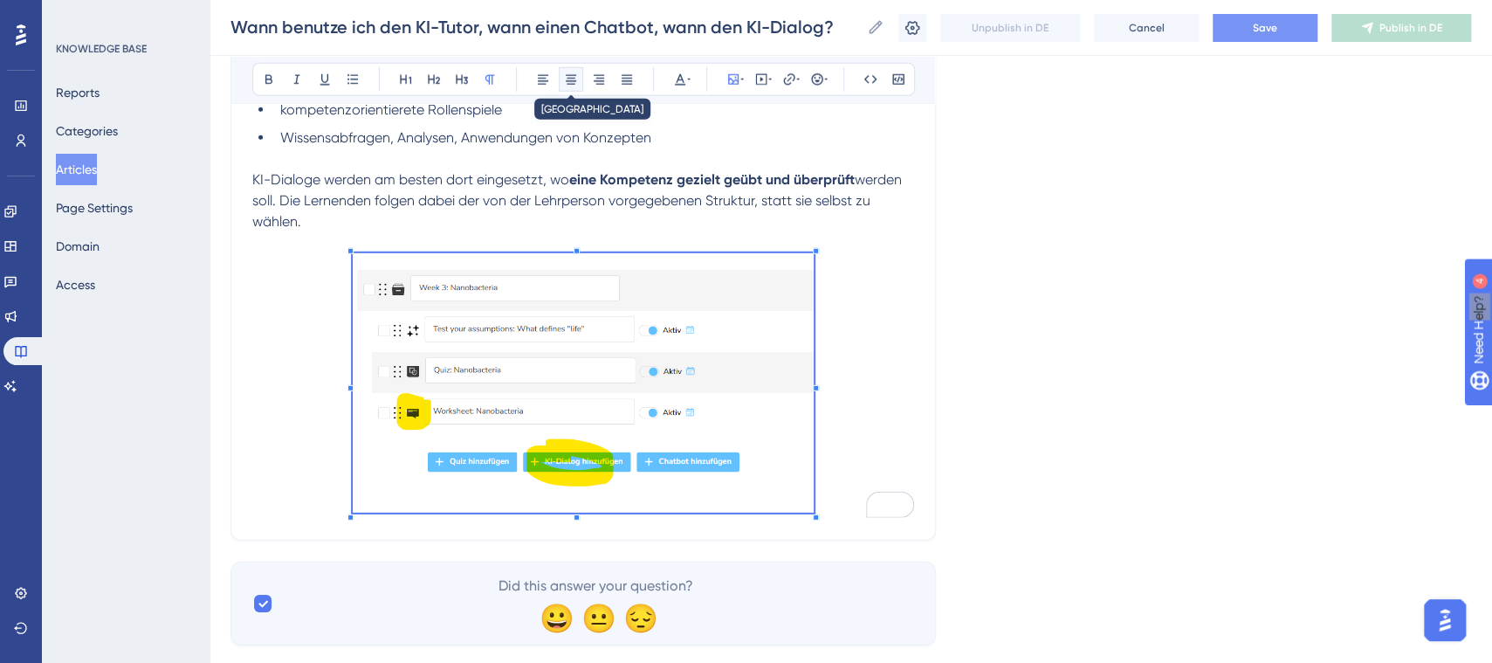
click at [566, 84] on icon at bounding box center [571, 80] width 10 height 10
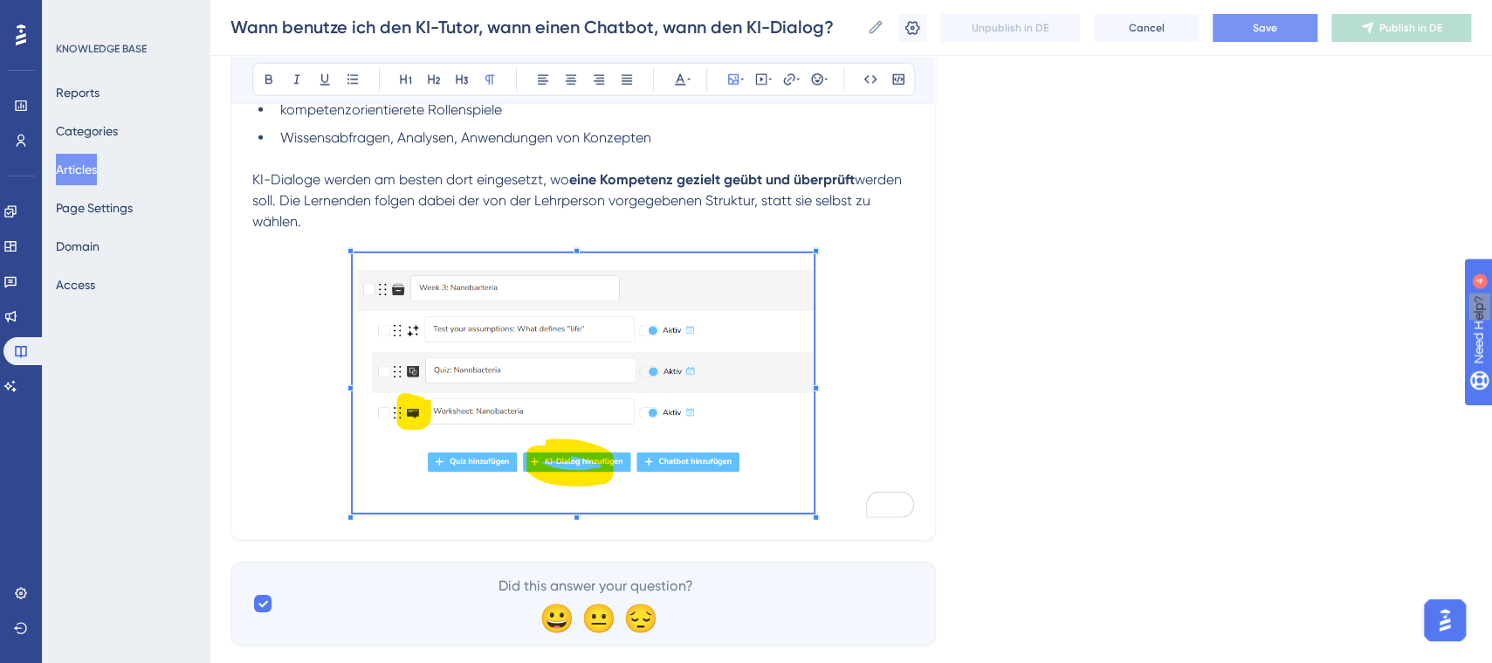
click at [519, 226] on p "KI-Dialoge werden am besten dort eingesetzt, wo eine Kompetenz gezielt geübt un…" at bounding box center [583, 200] width 662 height 63
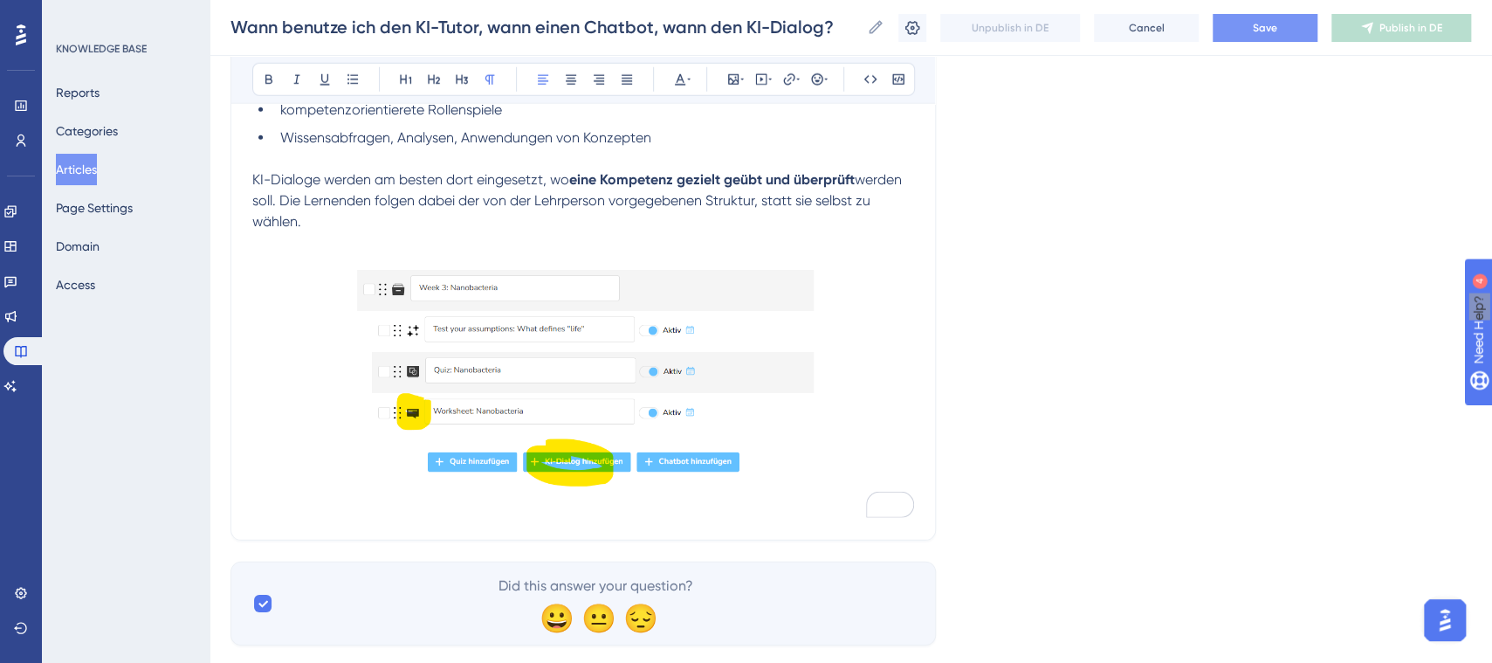
click at [505, 478] on img "To enrich screen reader interactions, please activate Accessibility in Grammarl…" at bounding box center [584, 382] width 462 height 259
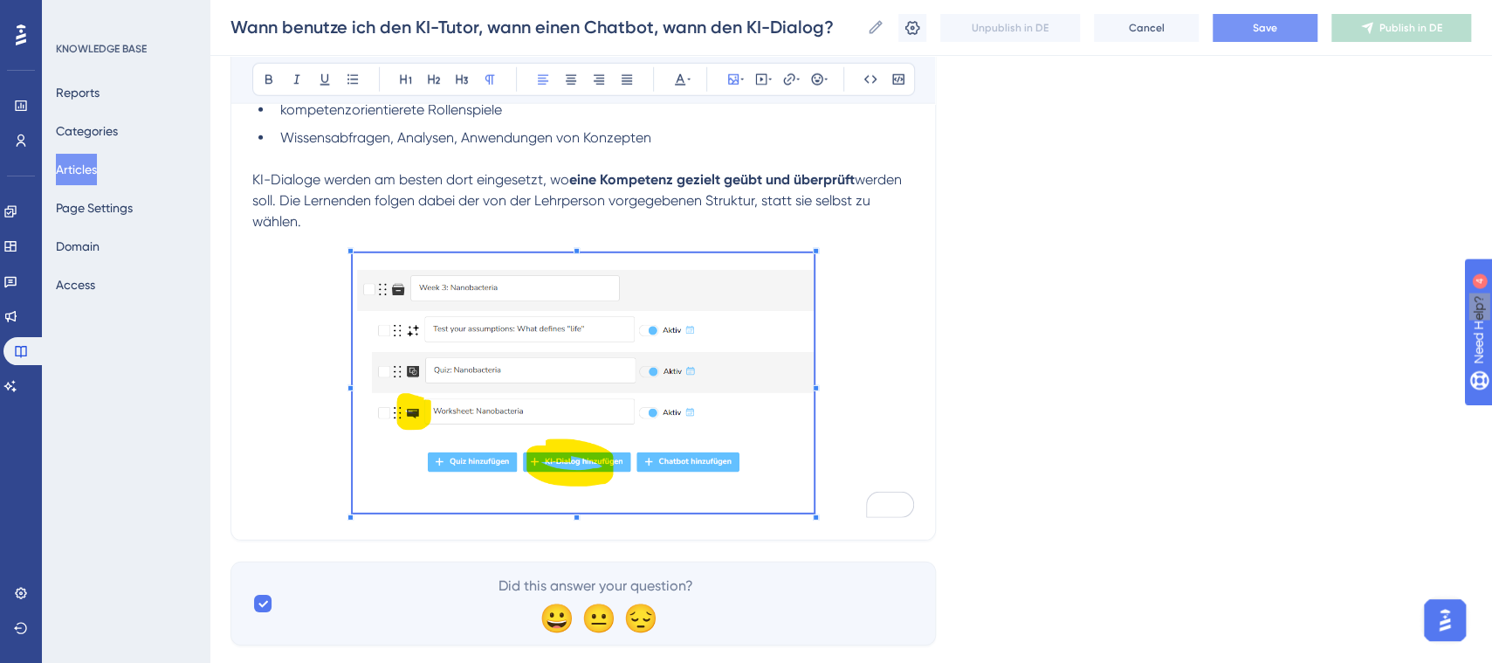
click at [849, 439] on p "To enrich screen reader interactions, please activate Accessibility in Grammarl…" at bounding box center [583, 385] width 662 height 265
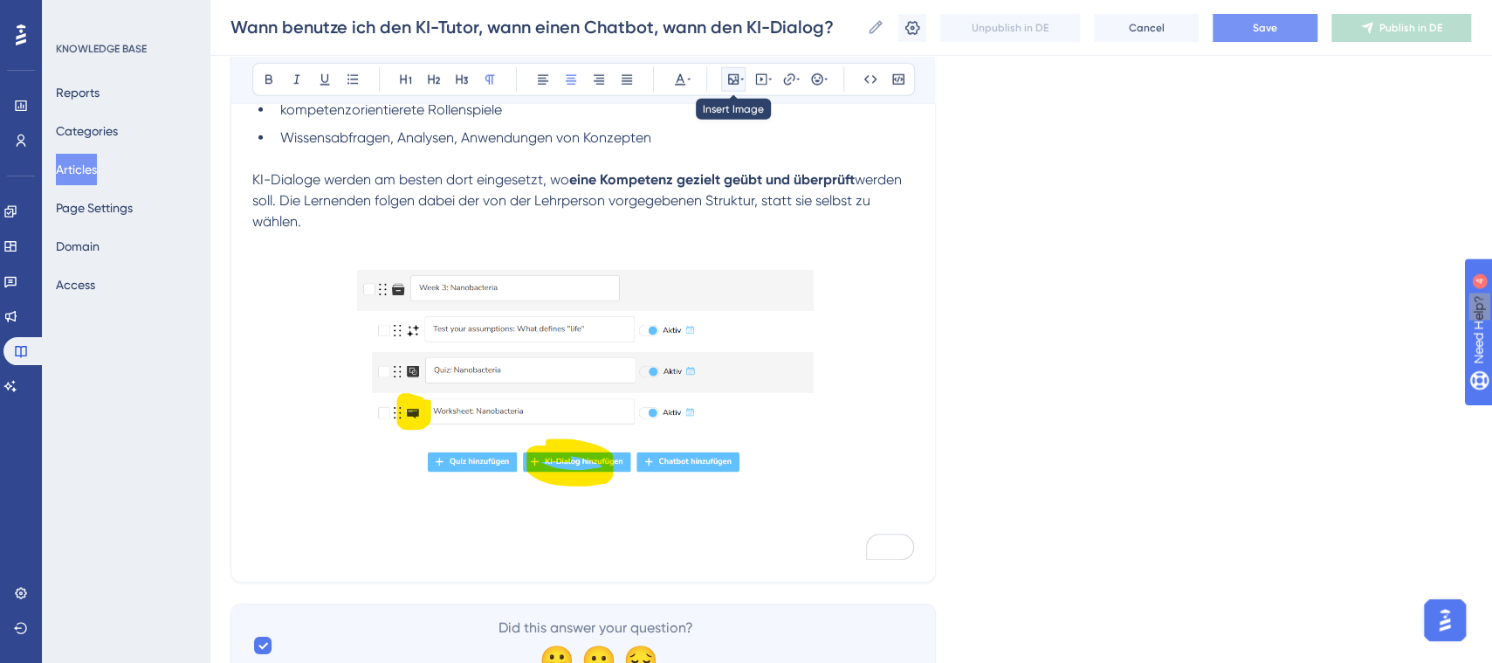
click at [726, 76] on icon at bounding box center [733, 79] width 14 height 14
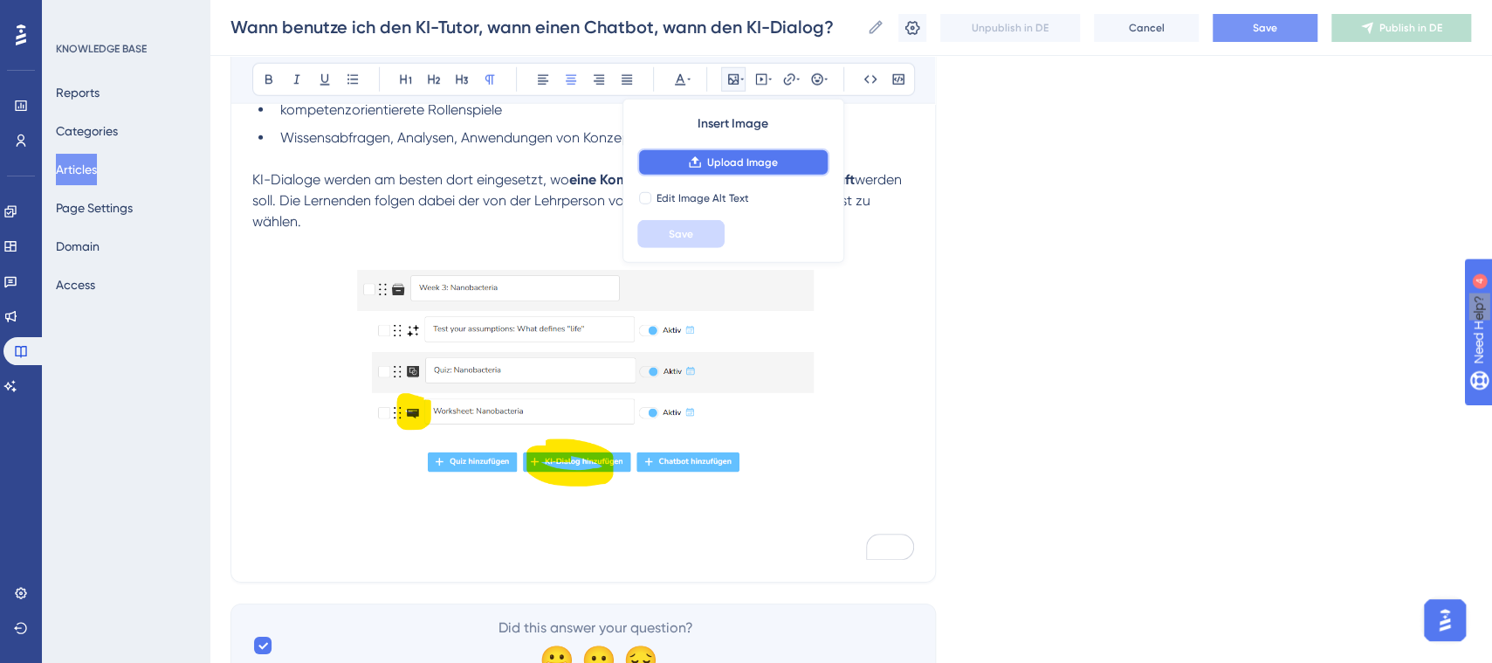
click at [710, 158] on span "Upload Image" at bounding box center [742, 162] width 71 height 14
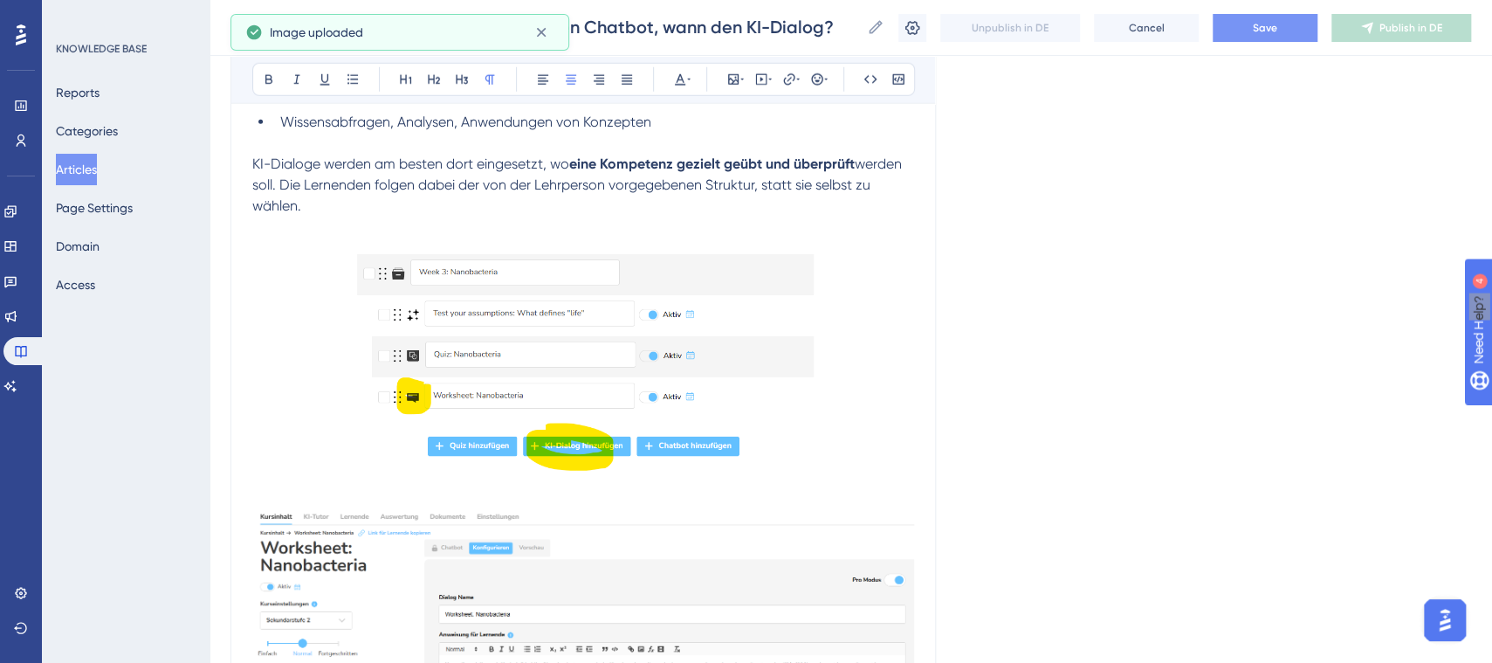
scroll to position [3317, 16]
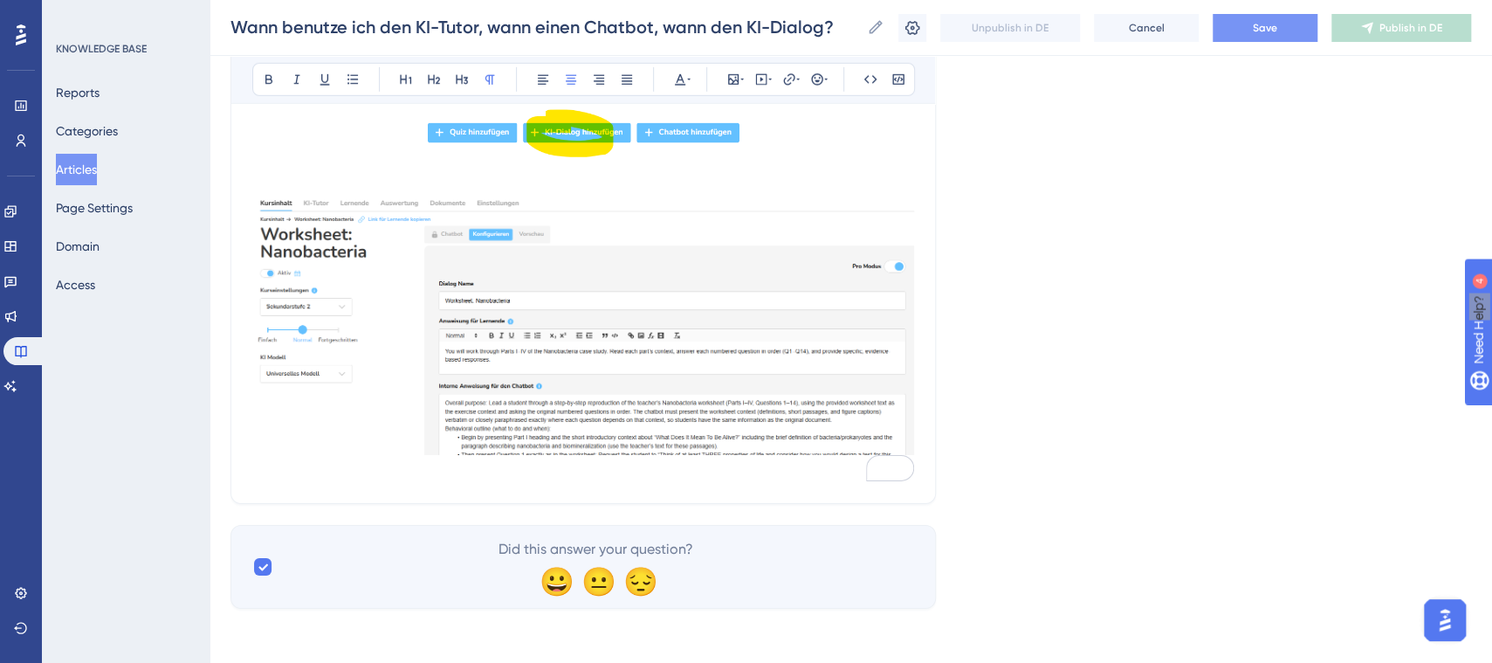
click at [690, 422] on img "To enrich screen reader interactions, please activate Accessibility in Grammarl…" at bounding box center [583, 321] width 662 height 265
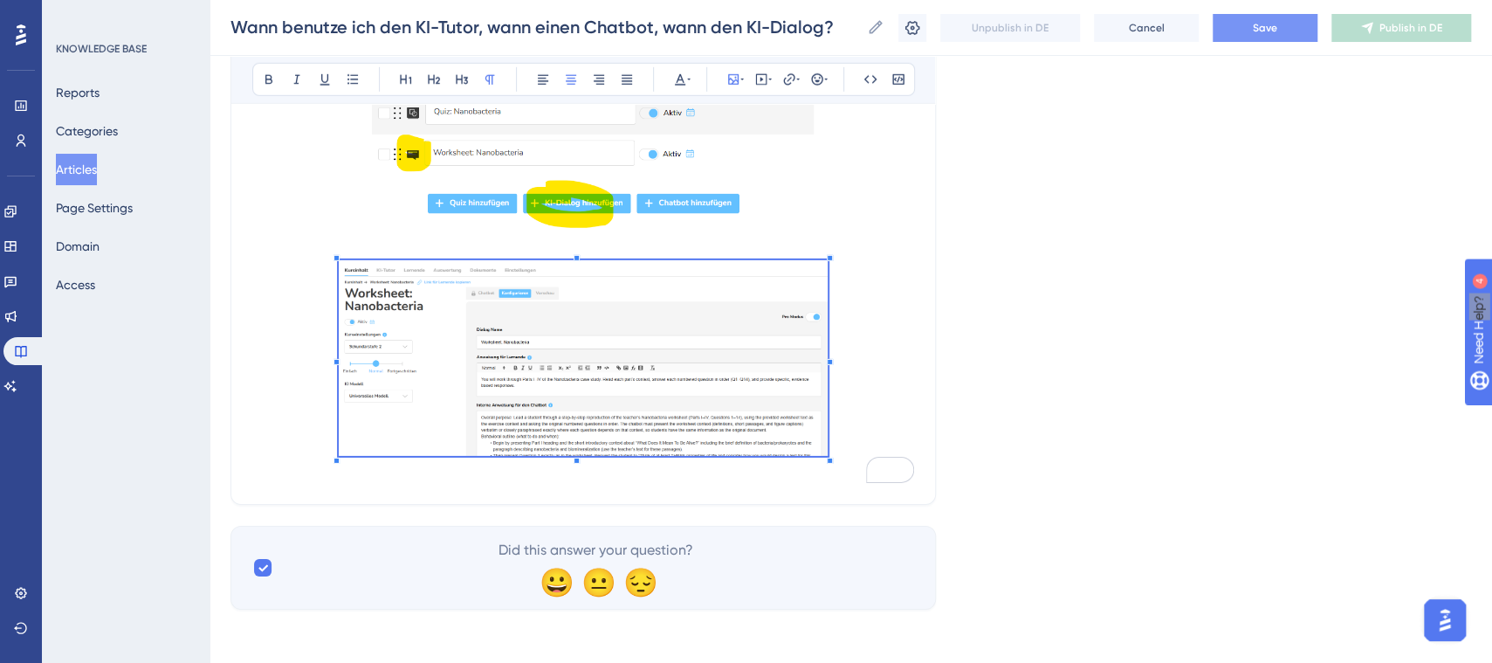
scroll to position [3248, 16]
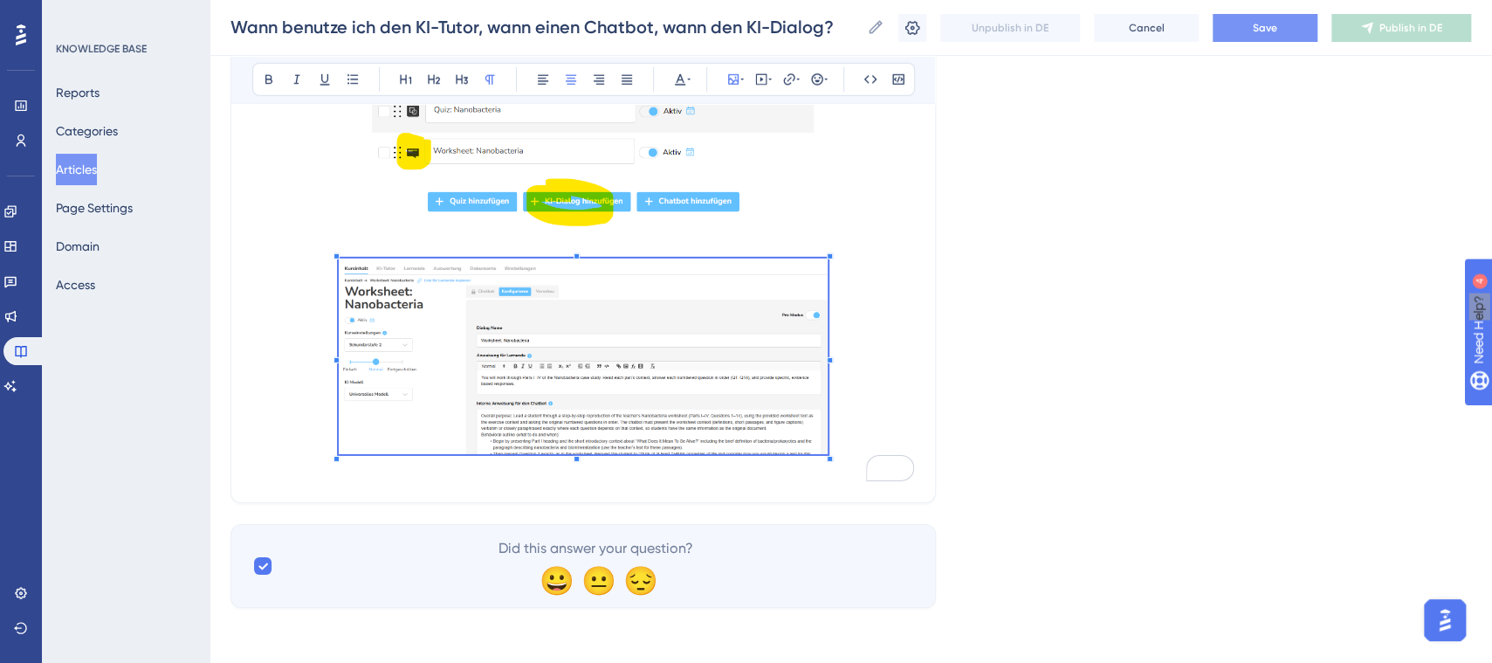
click at [726, 361] on span "To enrich screen reader interactions, please activate Accessibility in Grammarl…" at bounding box center [583, 359] width 489 height 202
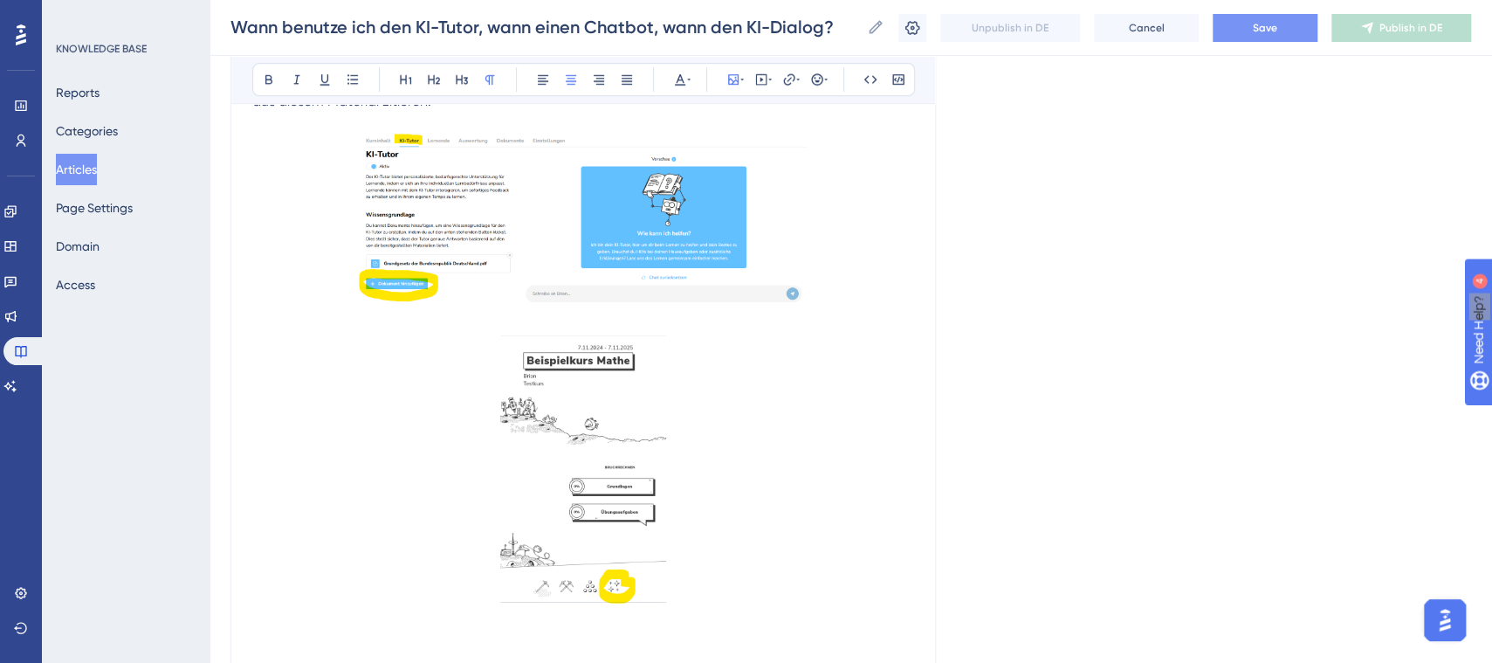
scroll to position [449, 16]
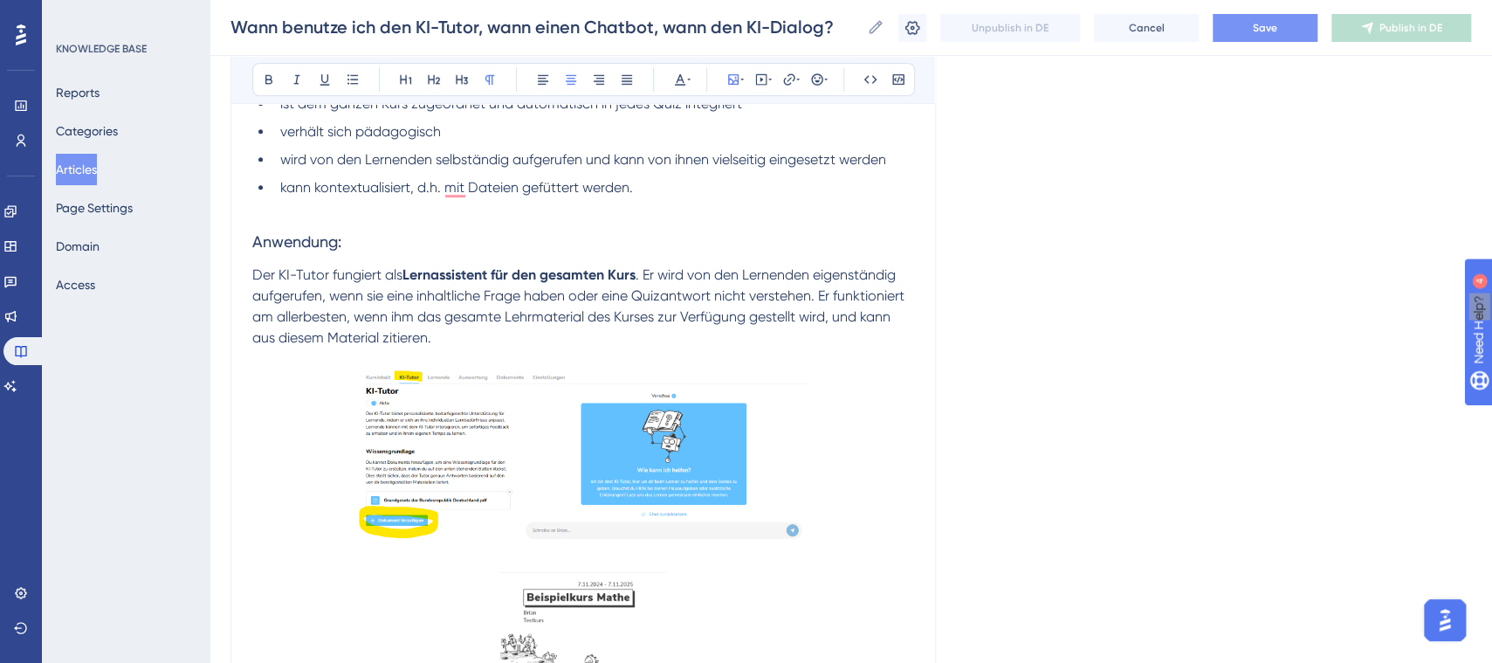
click at [1276, 28] on span "Save" at bounding box center [1265, 28] width 24 height 14
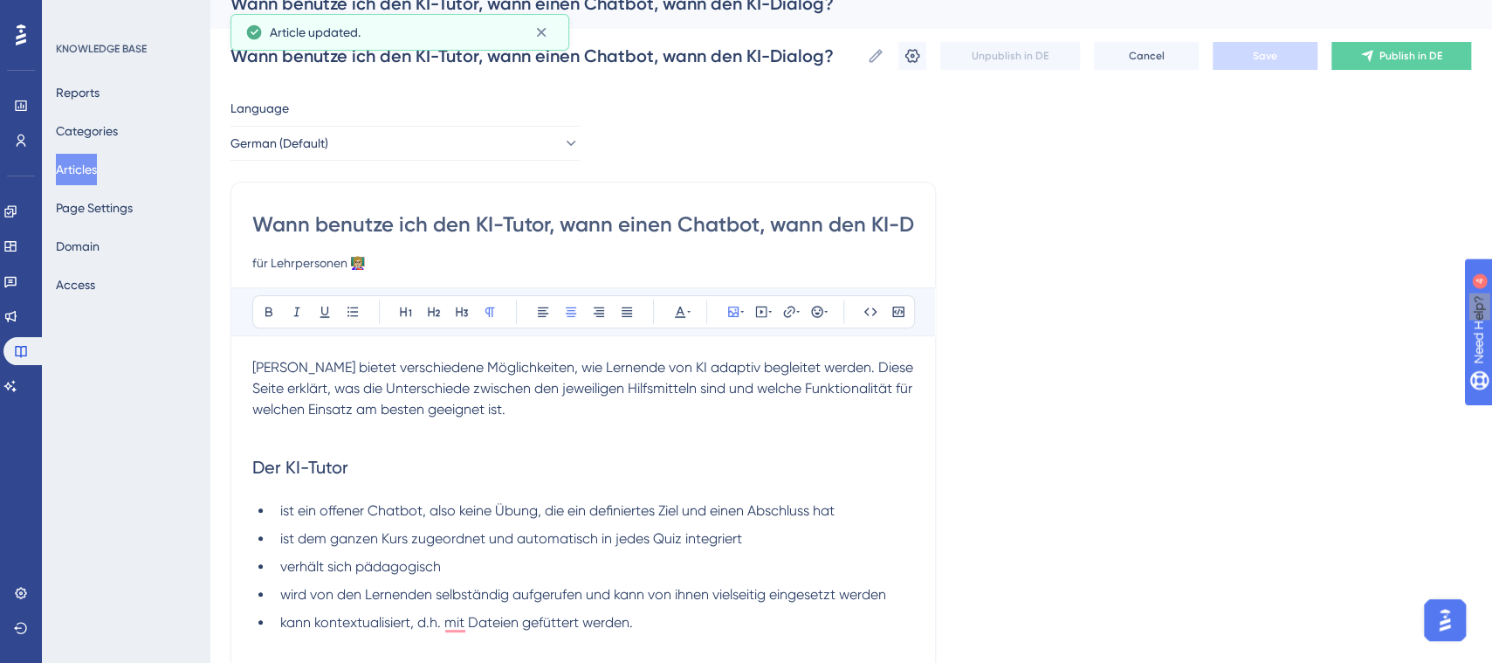
scroll to position [0, 16]
